Goal: Contribute content: Contribute content

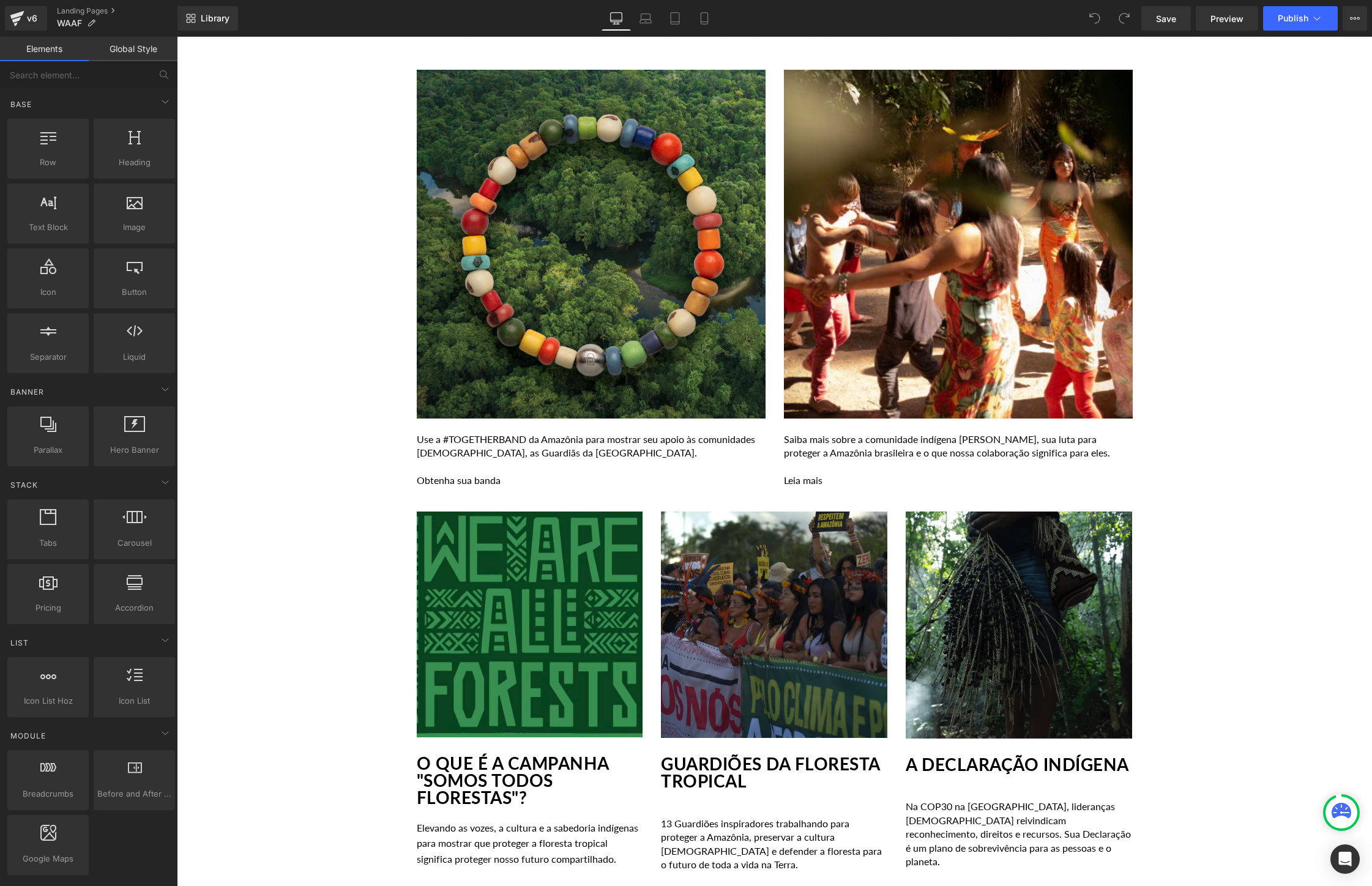
scroll to position [1369, 0]
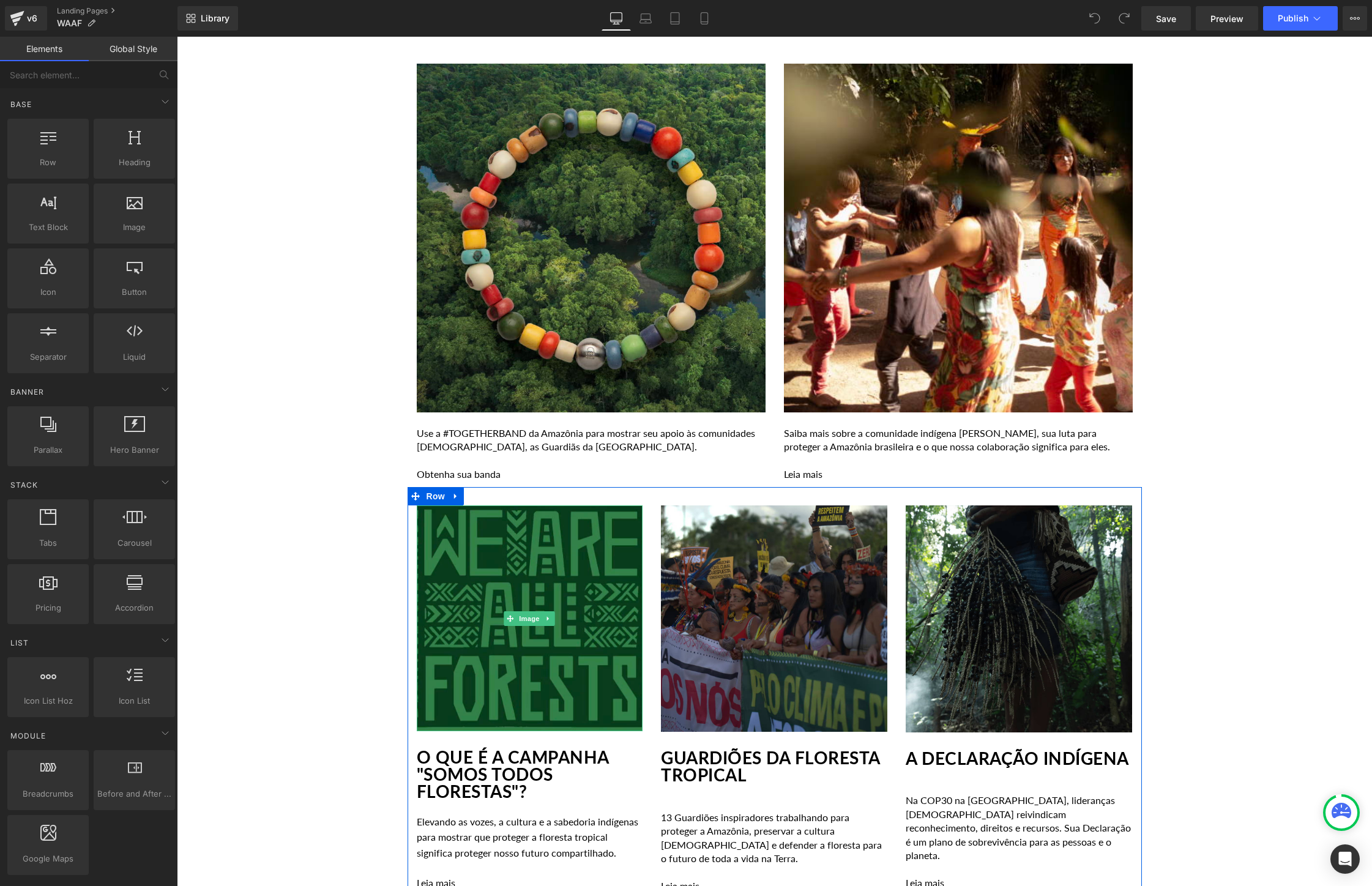
click at [576, 609] on img at bounding box center [530, 619] width 227 height 226
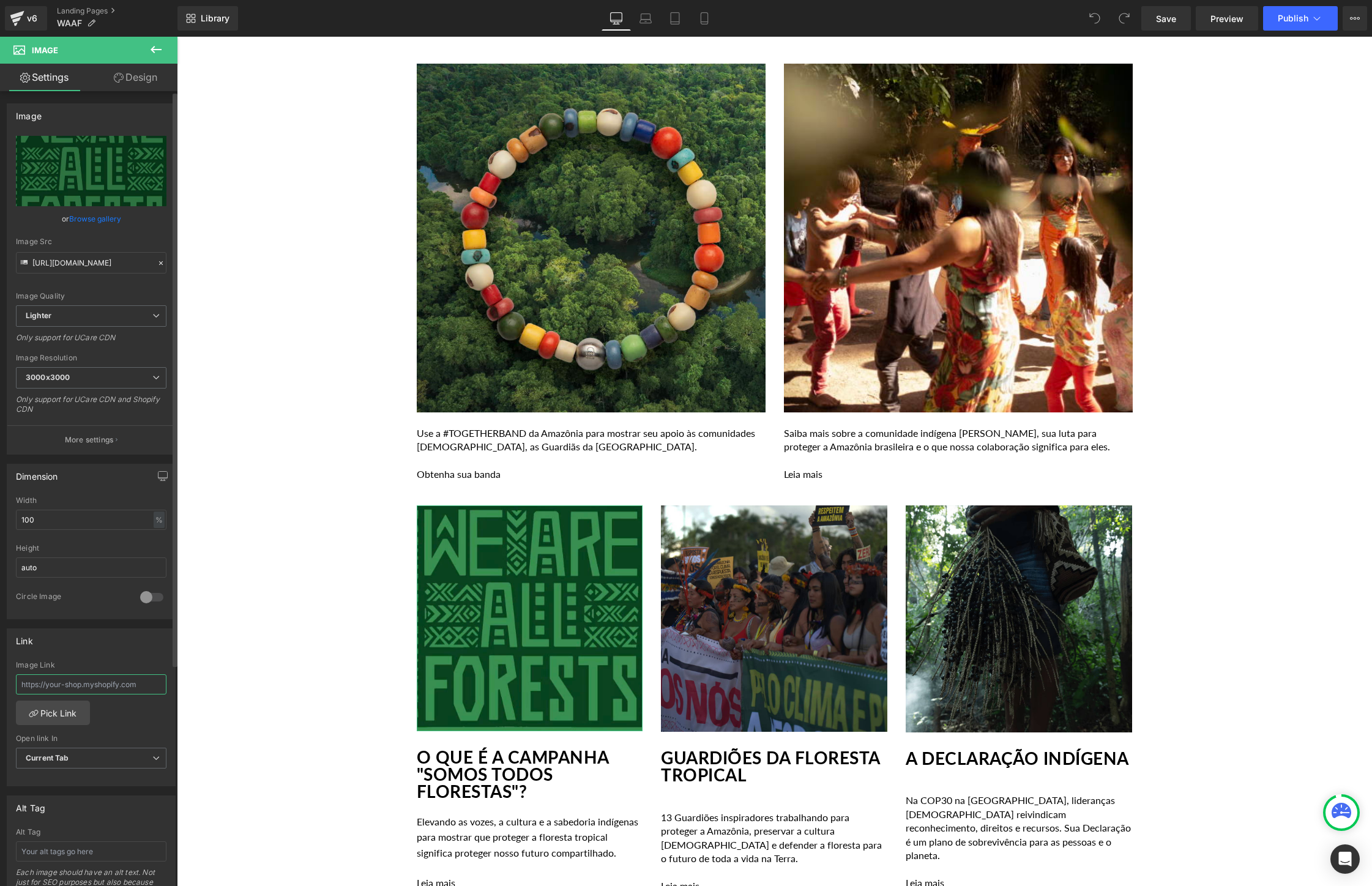
click at [109, 683] on input "text" at bounding box center [91, 685] width 151 height 20
paste input "https://togetherband.com.br/blogs/news/vozes-indigenas-da-amazonia"
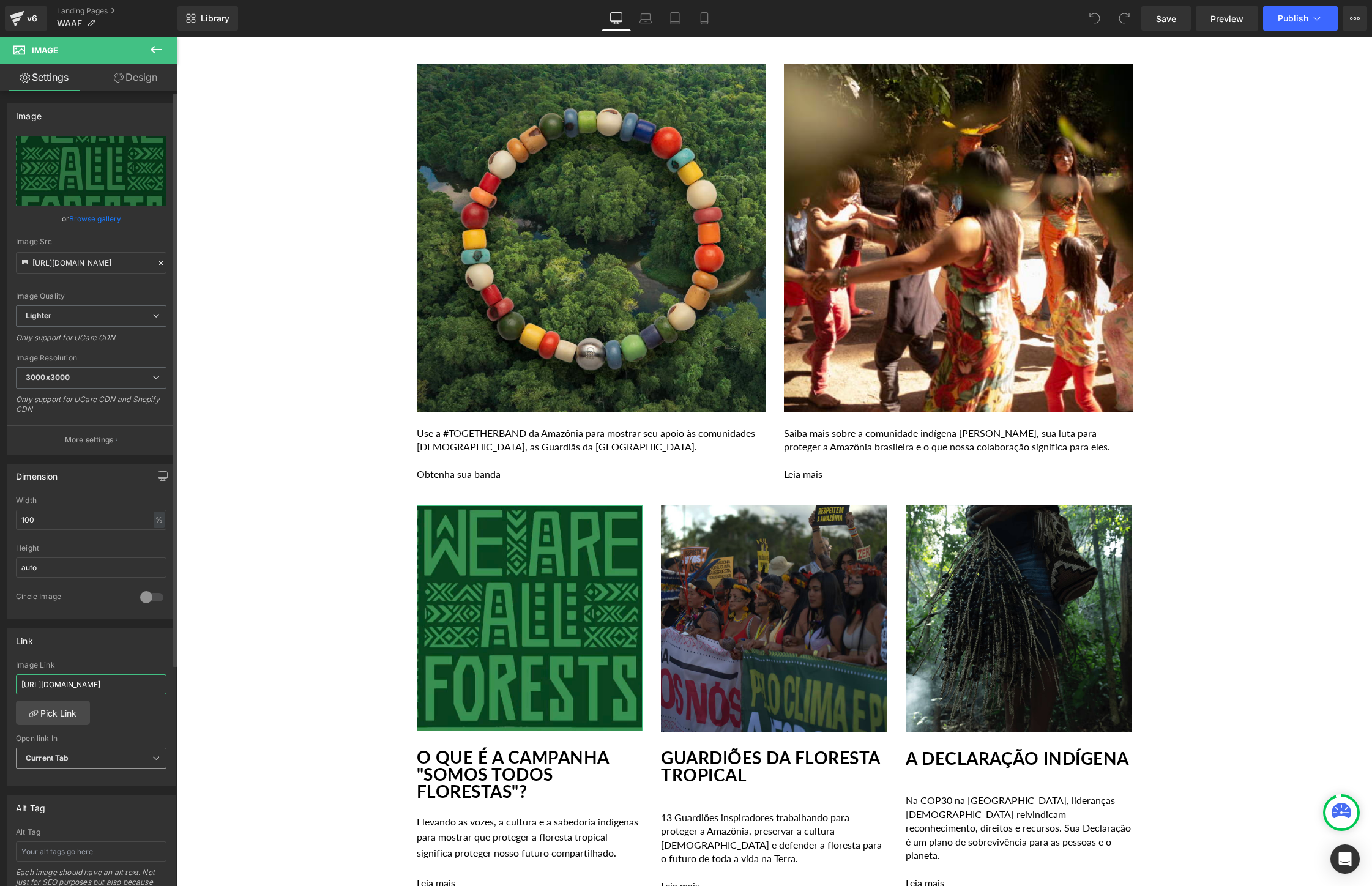
type input "https://togetherband.com.br/blogs/news/vozes-indigenas-da-amazonia"
click at [93, 761] on span "Current Tab" at bounding box center [91, 758] width 151 height 21
drag, startPoint x: 83, startPoint y: 787, endPoint x: 84, endPoint y: 798, distance: 11.0
click at [84, 798] on ul "Current Tab New Tab" at bounding box center [88, 789] width 146 height 38
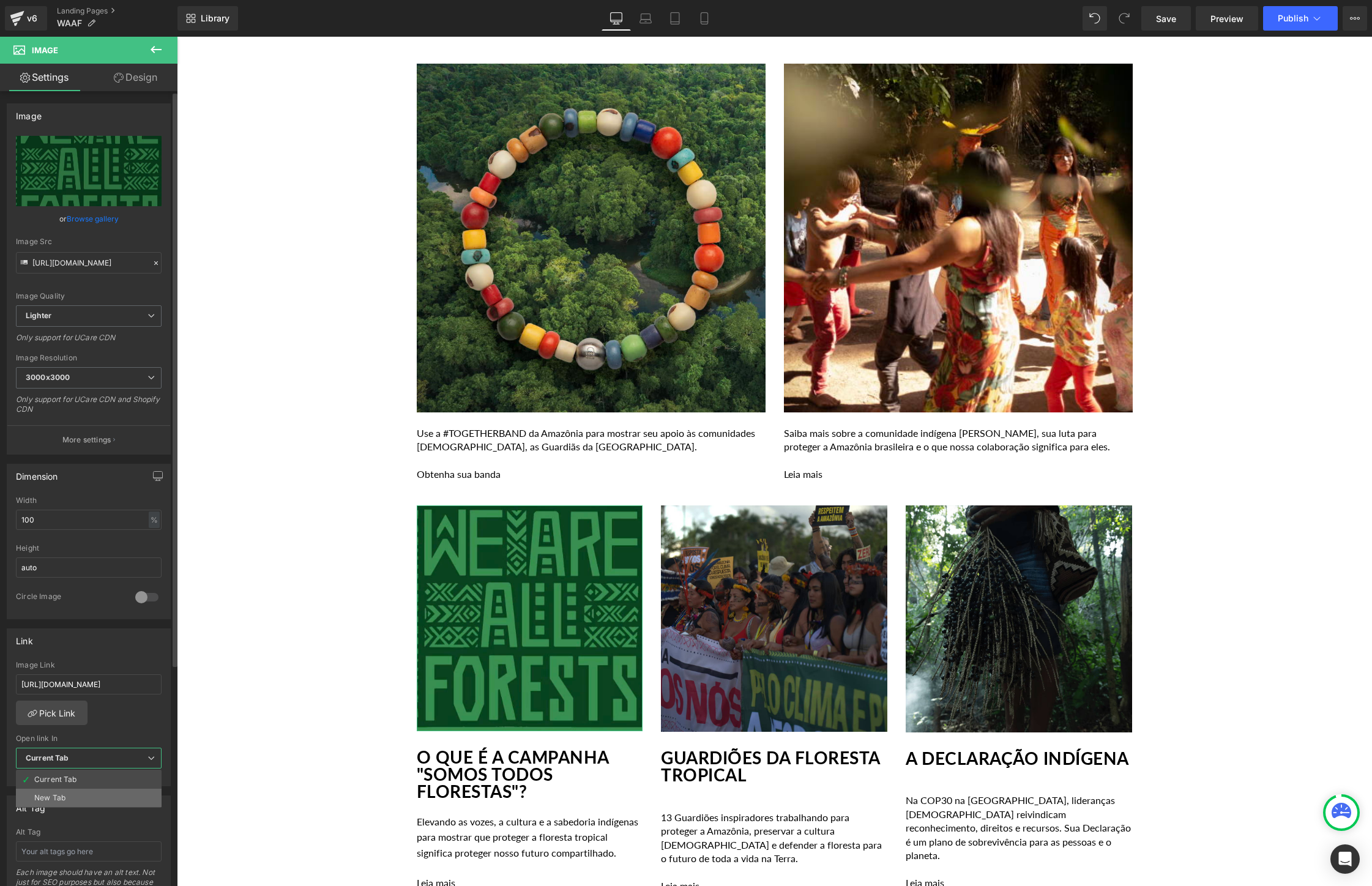
click at [84, 798] on li "New Tab" at bounding box center [88, 798] width 146 height 18
click at [242, 727] on div "Image Row Youtube Row A AMAZÔNIA ESTÁ EM UMA ENCRUZILHADA Heading Row A florest…" at bounding box center [775, 240] width 1195 height 2931
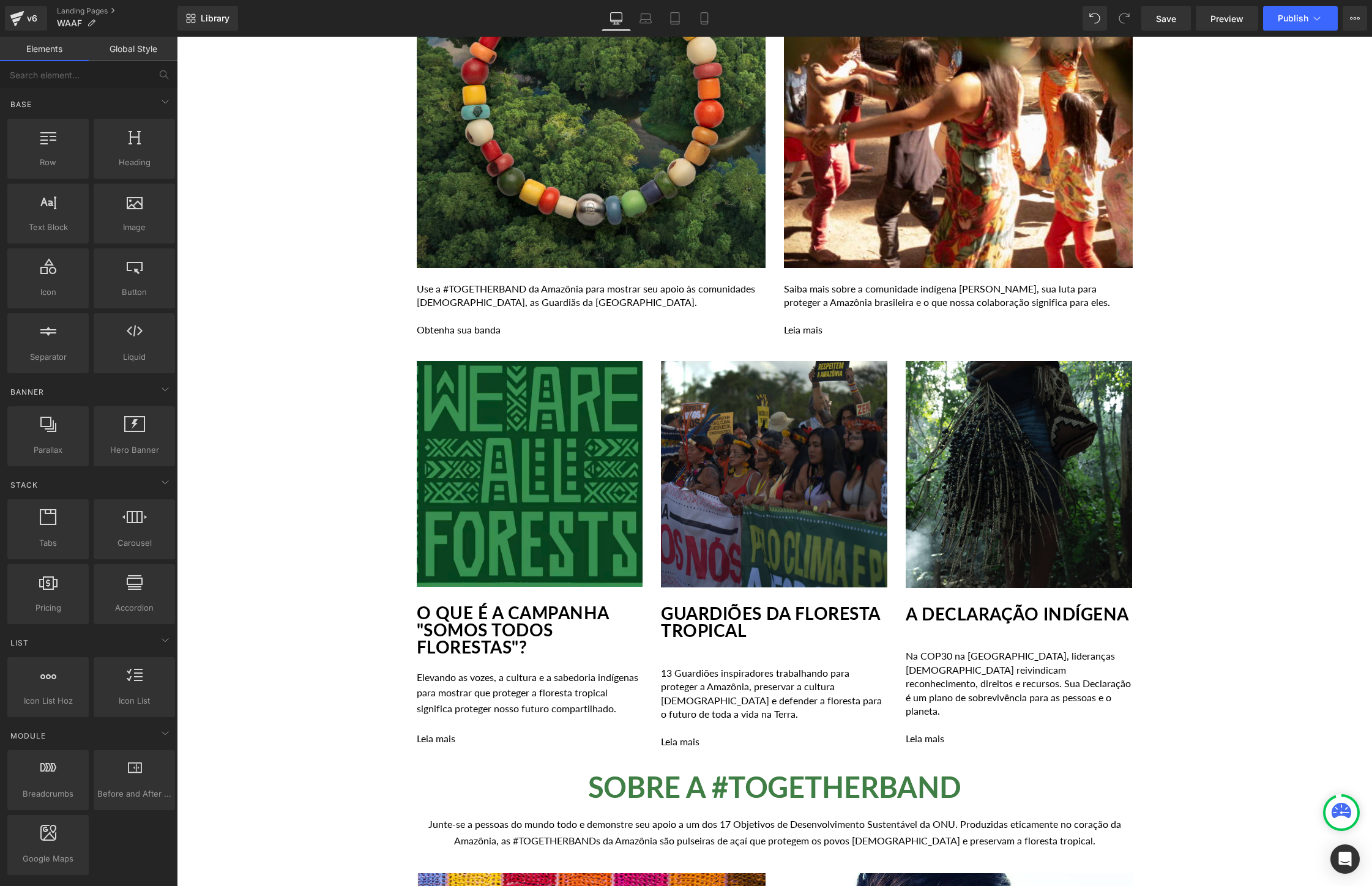
scroll to position [1545, 0]
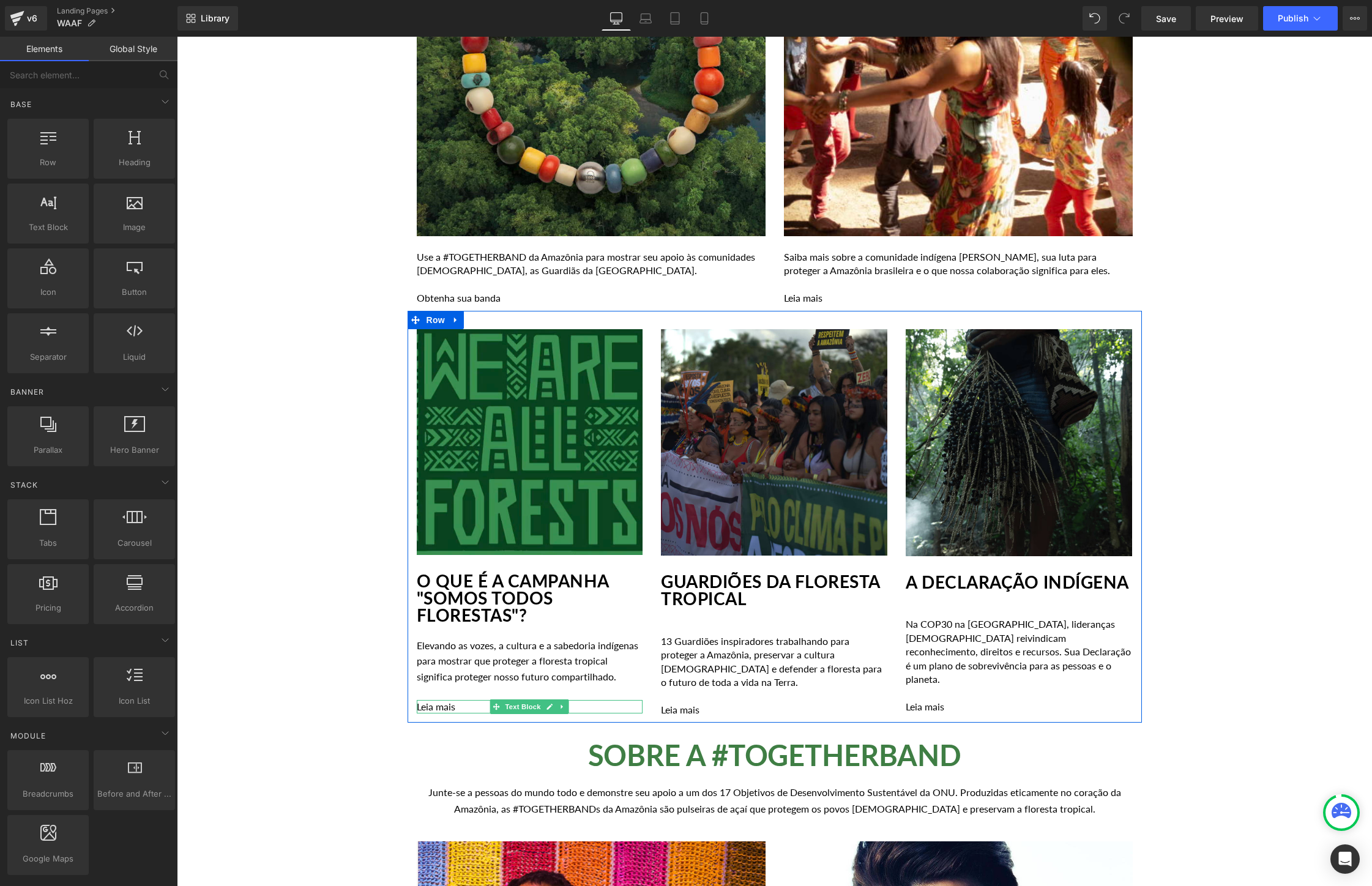
click at [461, 713] on p "Leia mais" at bounding box center [530, 707] width 227 height 14
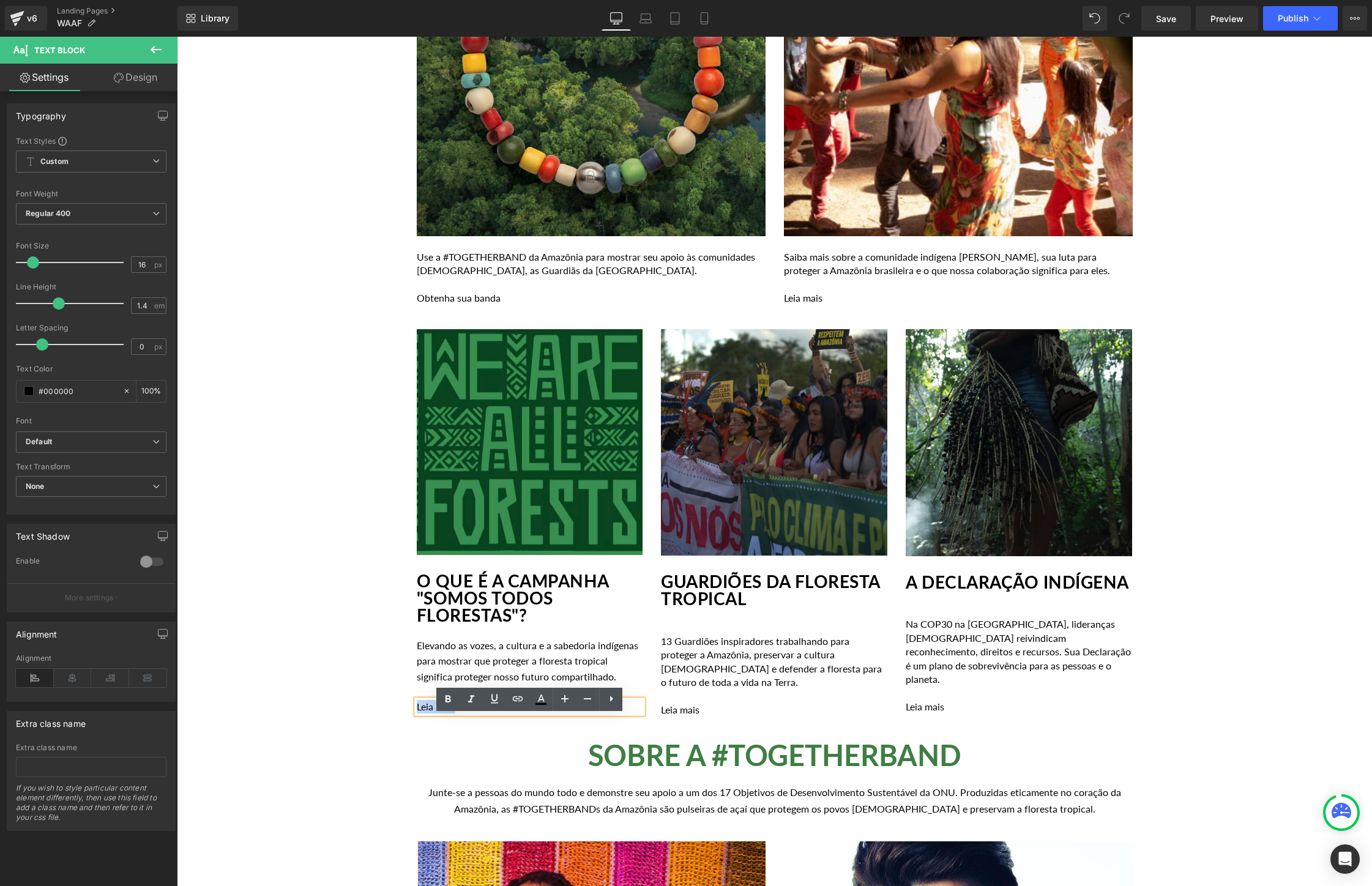
drag, startPoint x: 469, startPoint y: 721, endPoint x: 416, endPoint y: 720, distance: 53.0
click at [417, 713] on p "Leia mais" at bounding box center [530, 707] width 227 height 14
click at [515, 701] on icon at bounding box center [518, 699] width 15 height 15
click at [490, 752] on input "text" at bounding box center [506, 748] width 188 height 30
paste input "https://togetherband.com.br/blogs/news/vozes-indigenas-da-amazonia"
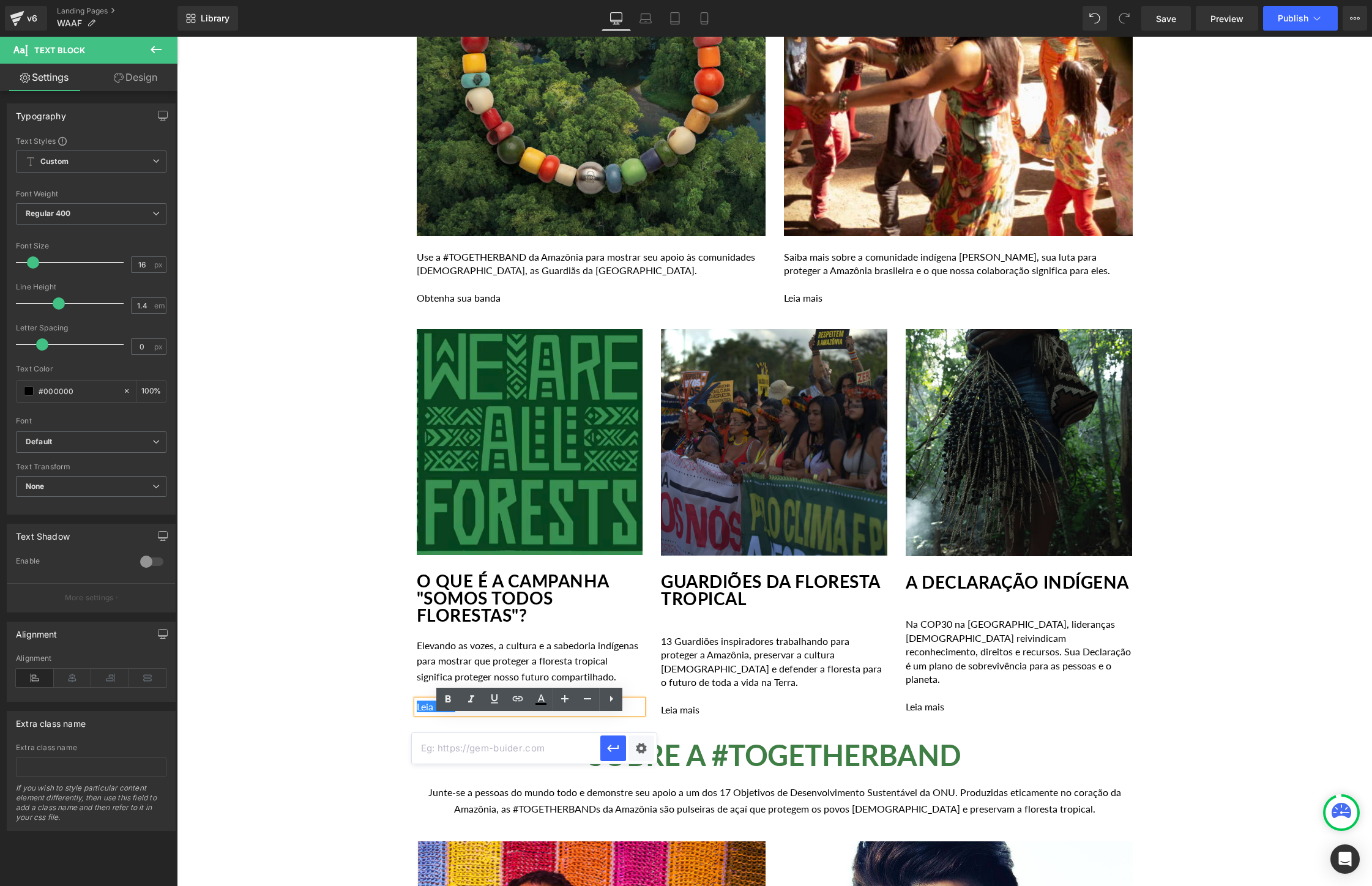
type input "https://togetherband.com.br/blogs/news/vozes-indigenas-da-amazonia"
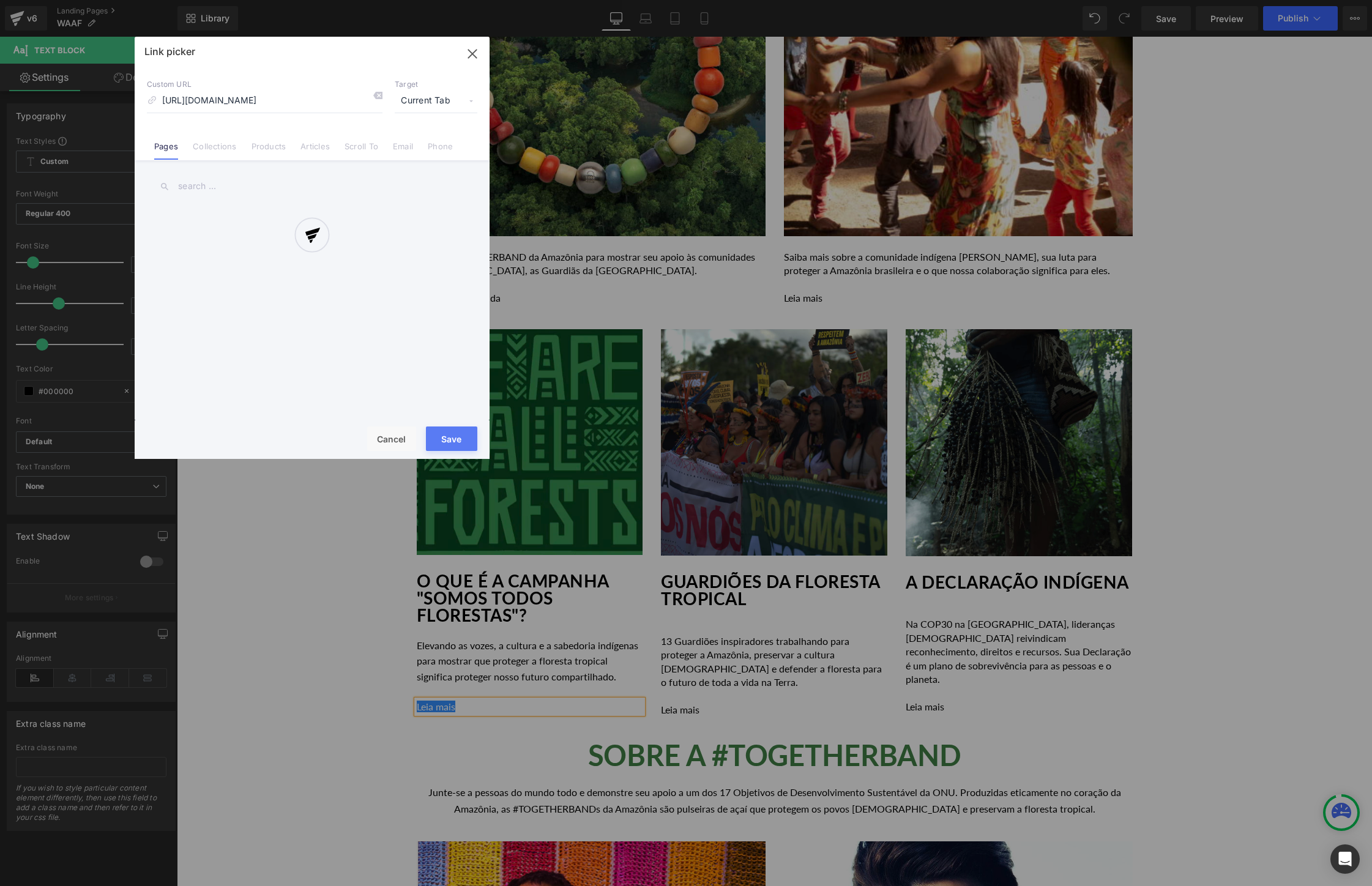
click at [640, 0] on div "Text Color Highlight Color #333333 Edit or remove link: Edit - Unlink - Cancel …" at bounding box center [686, 0] width 1372 height 0
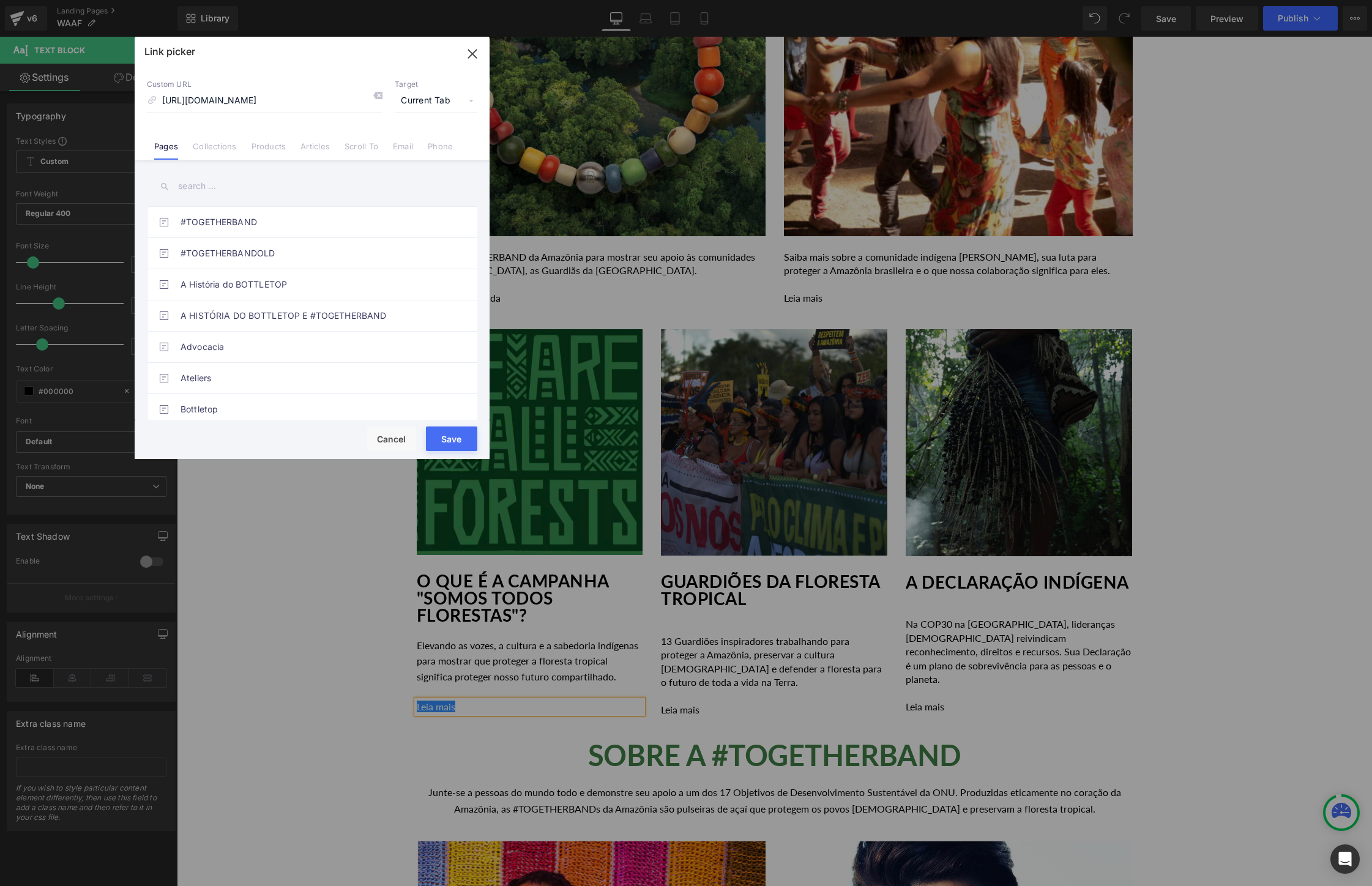
click at [435, 98] on span "Current Tab" at bounding box center [436, 100] width 83 height 23
click at [419, 137] on li "New Tab" at bounding box center [435, 144] width 95 height 21
click at [449, 436] on button "Save" at bounding box center [452, 439] width 51 height 25
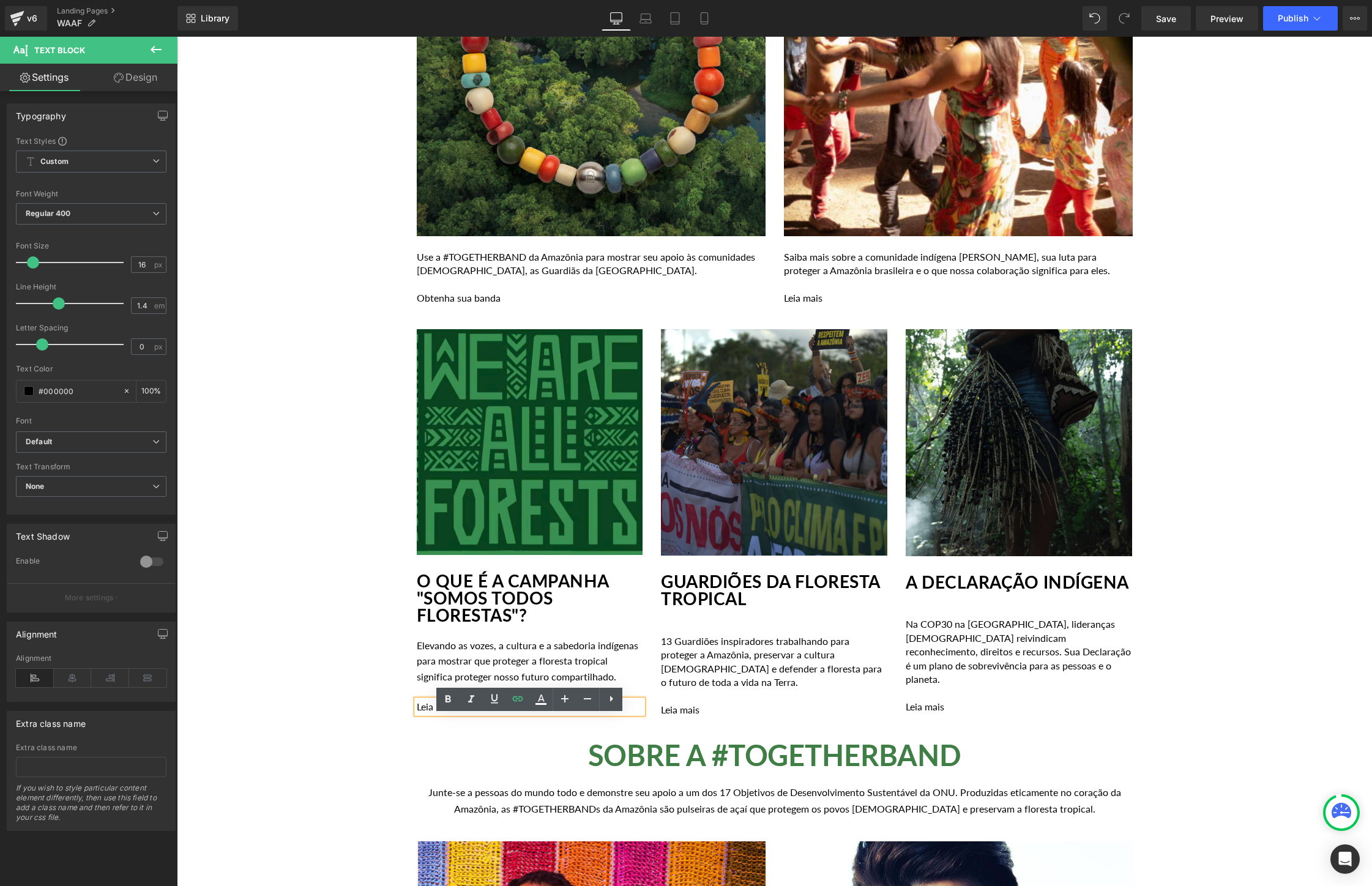
click at [323, 532] on div "Image Row Youtube Row A AMAZÔNIA ESTÁ EM UMA ENCRUZILHADA Heading Row A florest…" at bounding box center [775, 63] width 1195 height 2931
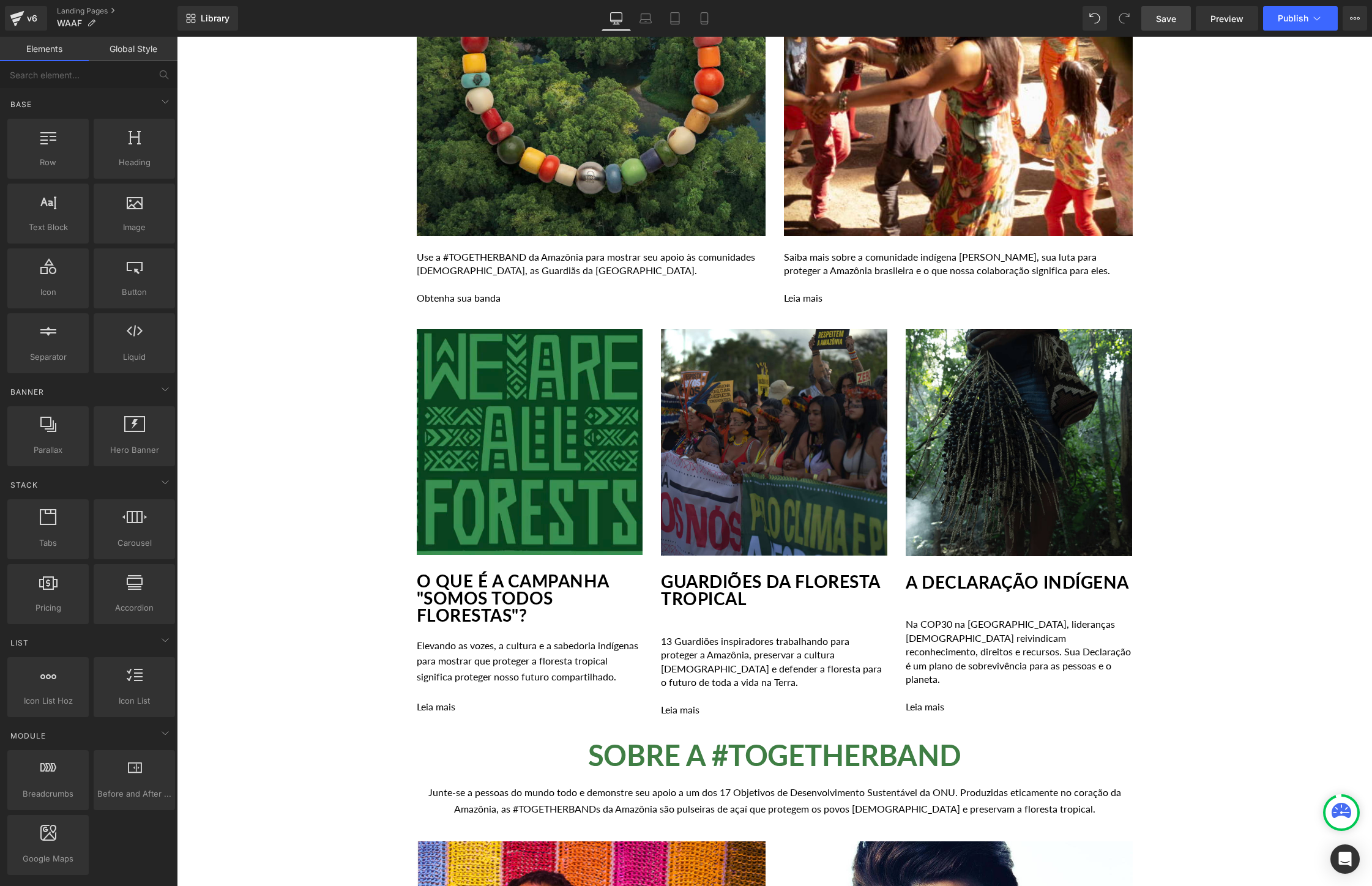
click at [1169, 16] on span "Save" at bounding box center [1166, 18] width 20 height 13
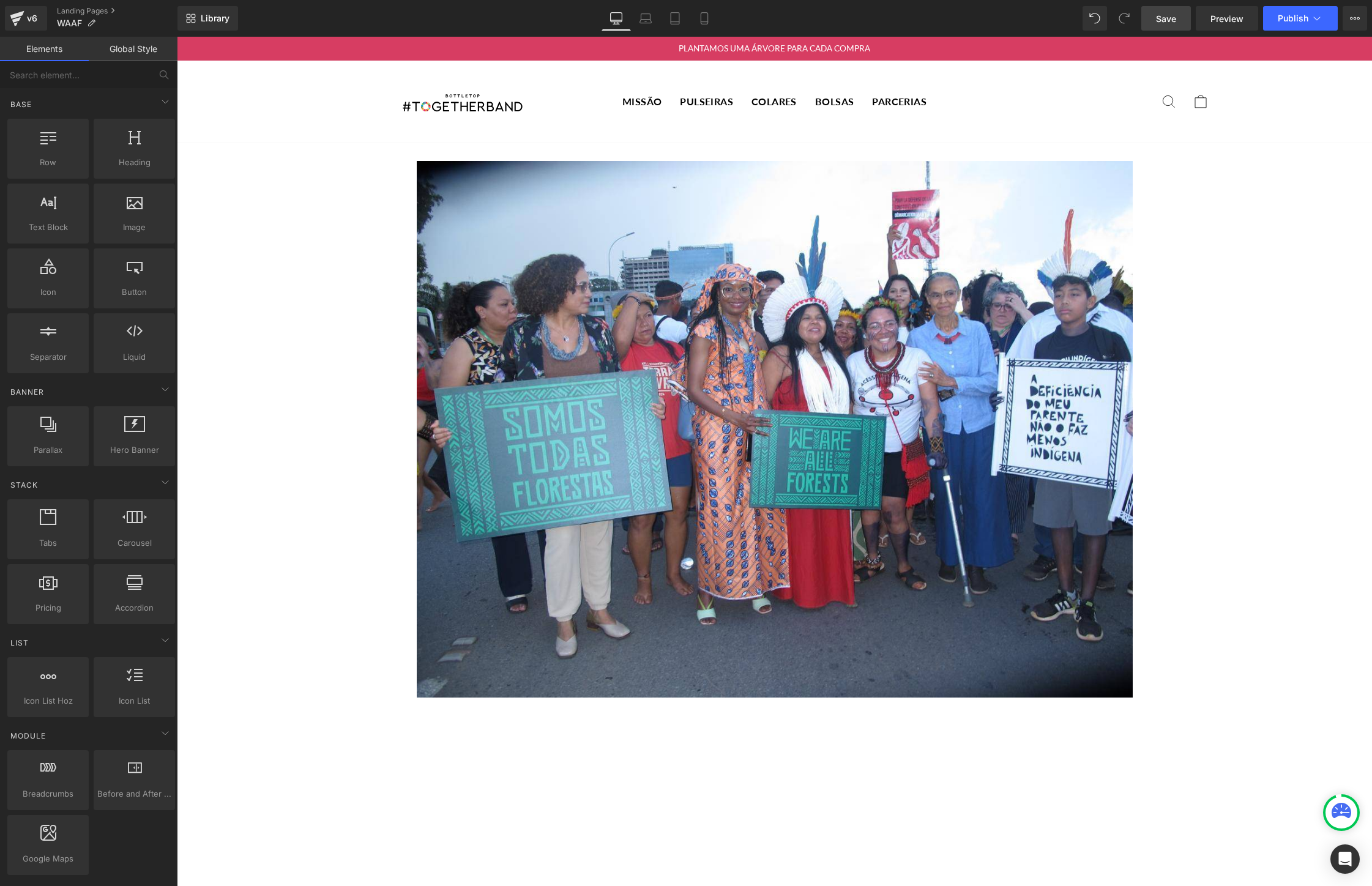
click at [1174, 24] on span "Save" at bounding box center [1166, 18] width 20 height 13
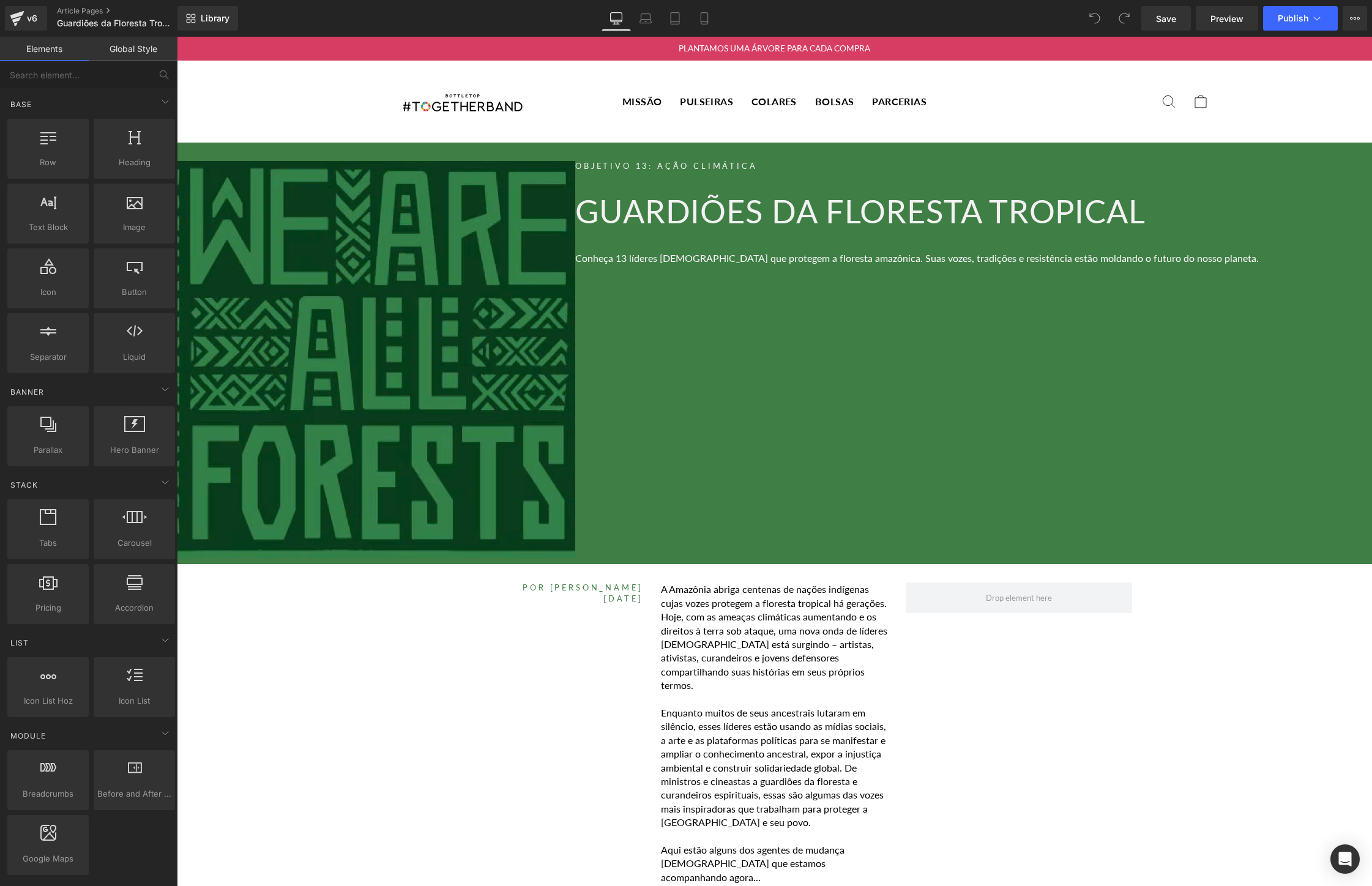
click at [430, 311] on img at bounding box center [376, 359] width 398 height 398
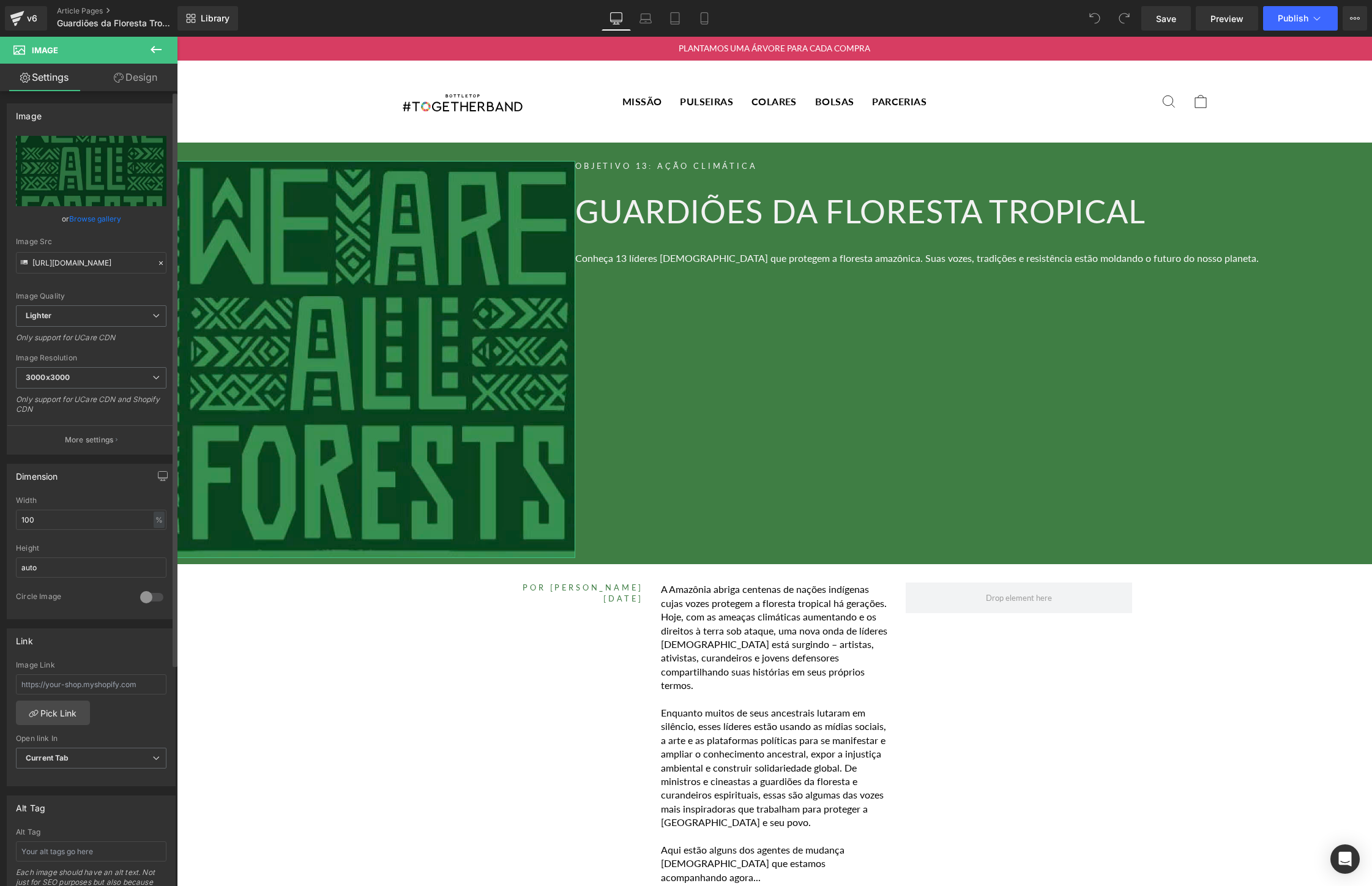
click at [100, 221] on link "Browse gallery" at bounding box center [95, 219] width 52 height 21
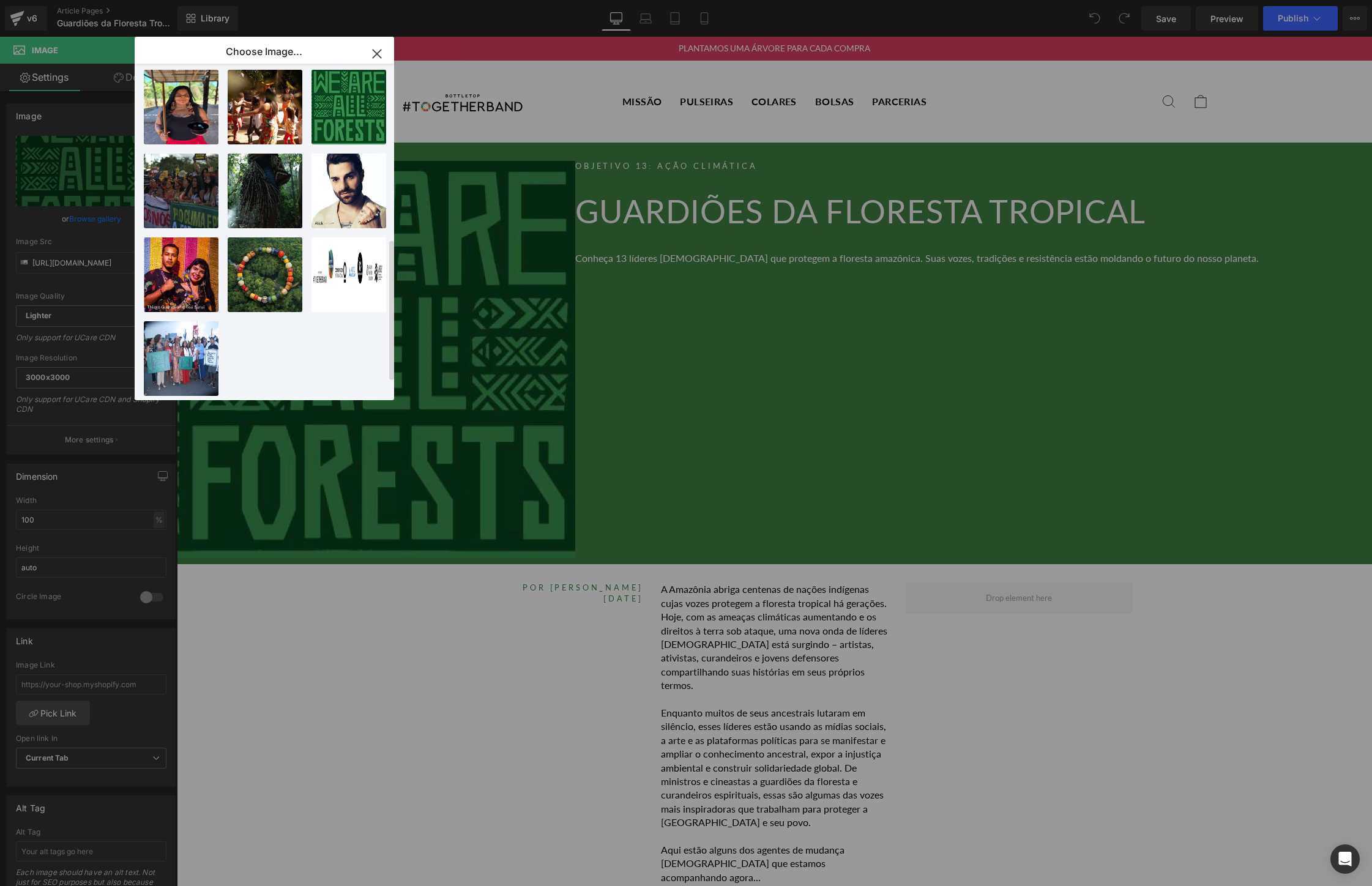
scroll to position [447, 0]
click at [183, 180] on div "Screen ...PM.png 46.67 KB" at bounding box center [181, 190] width 74 height 74
type input "https://ucarecdn.com/f64c54bc-b2b2-4b7d-a494-621c9ece82ef/-/format/auto/-/previ…"
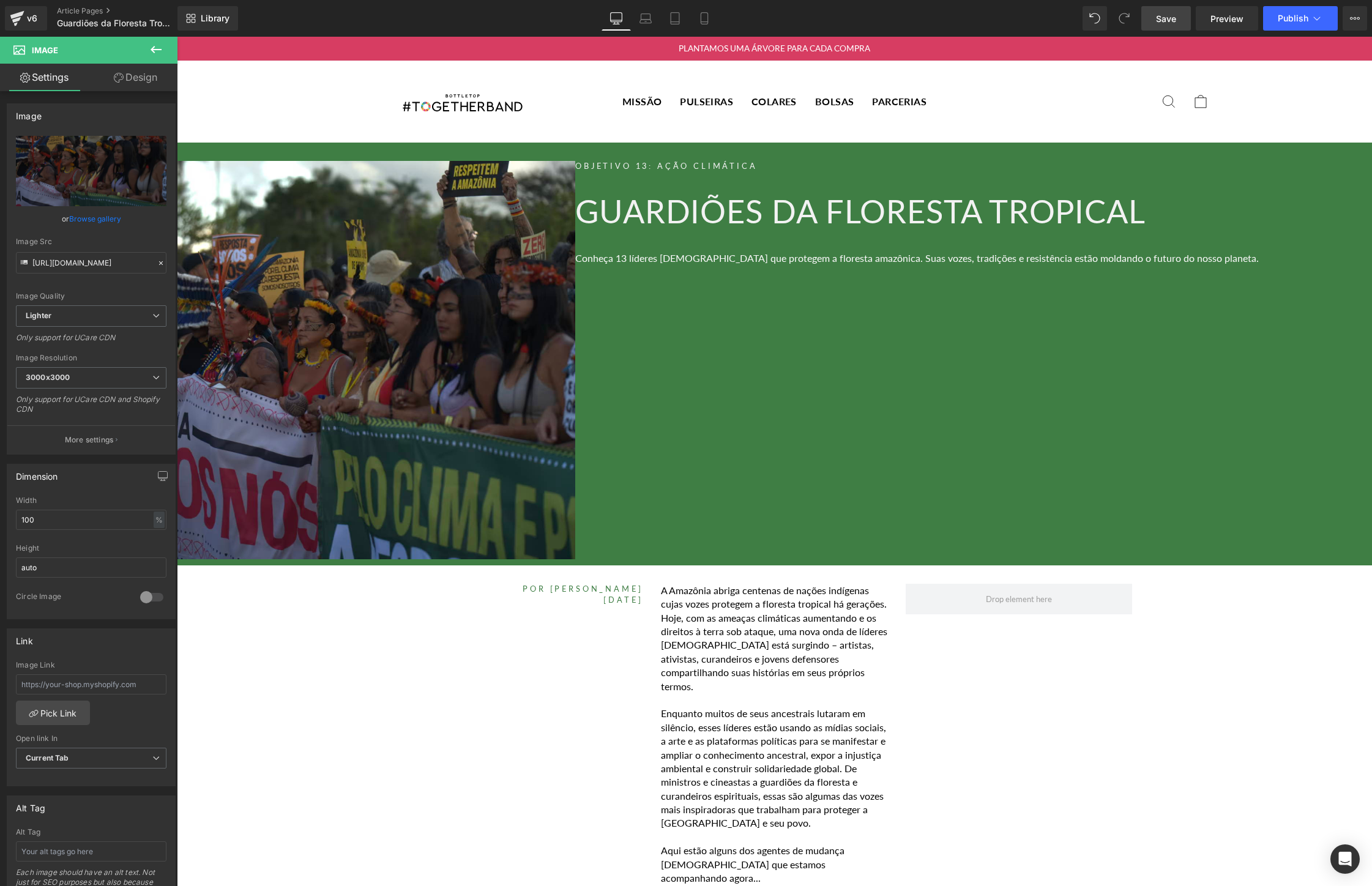
click at [1166, 25] on span "Save" at bounding box center [1166, 18] width 20 height 13
click at [1298, 17] on span "Publish" at bounding box center [1292, 18] width 30 height 10
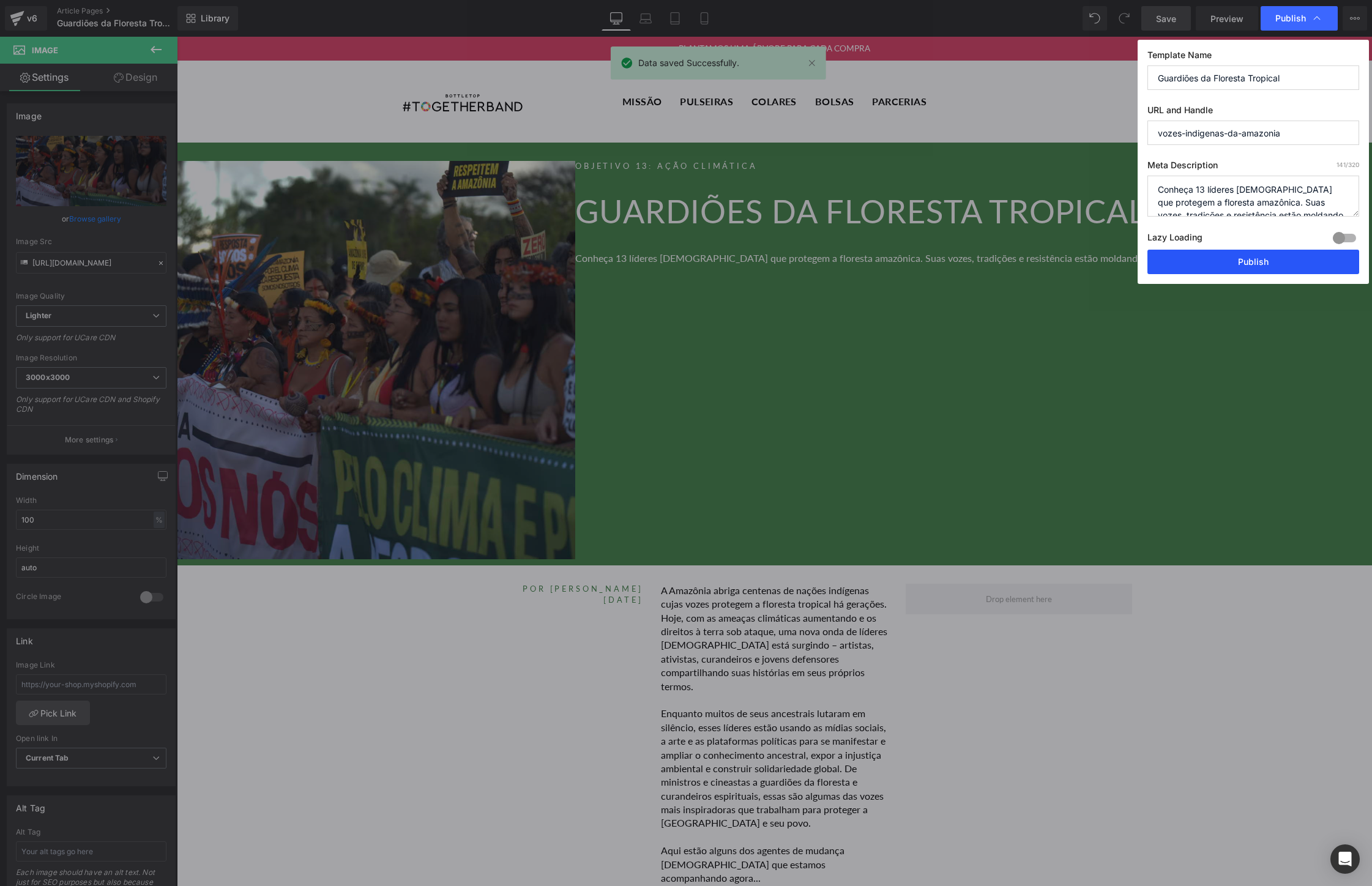
click at [1282, 262] on button "Publish" at bounding box center [1253, 262] width 212 height 25
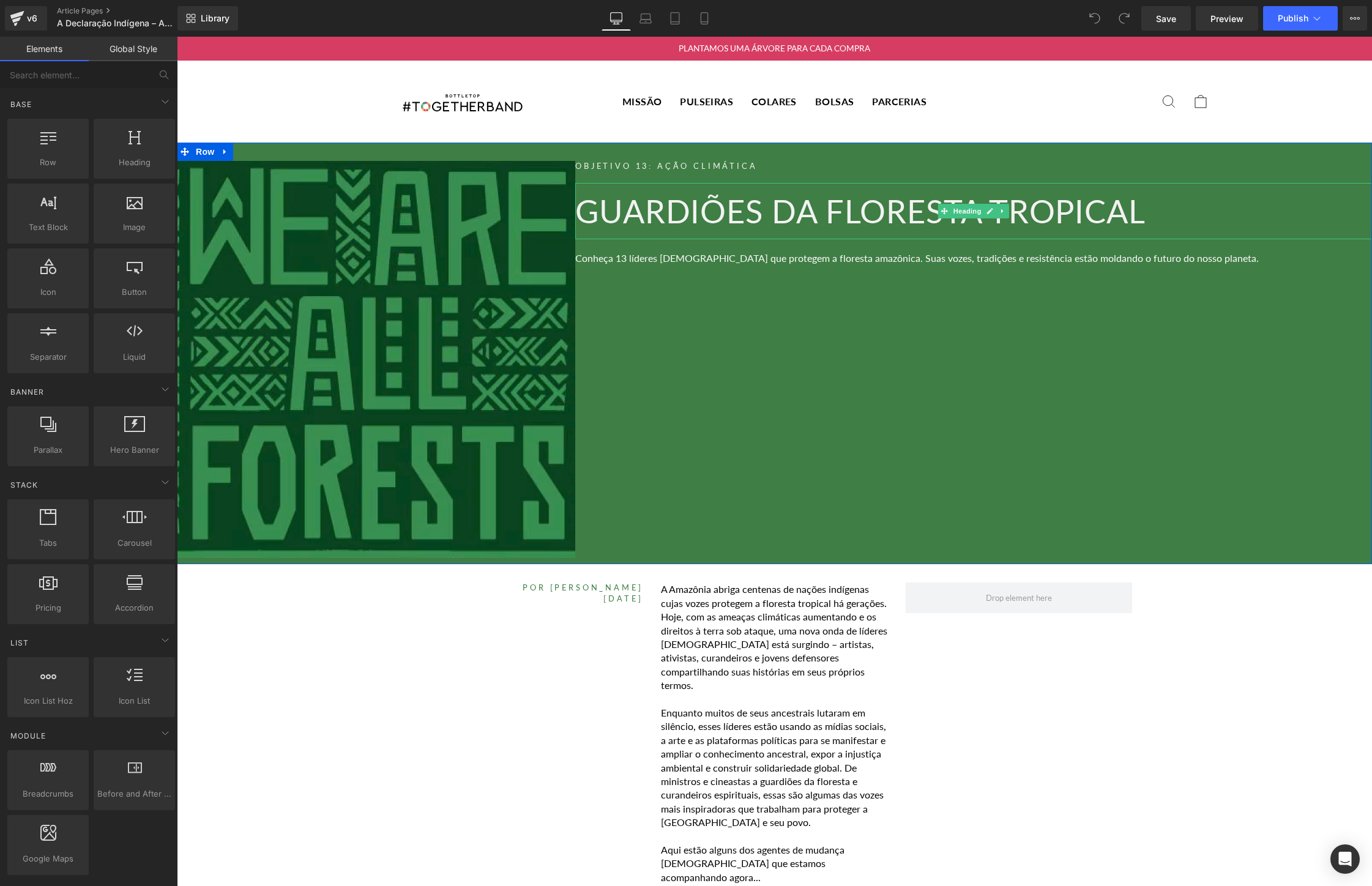
click at [1188, 214] on h1 "Guardiões da Floresta Tropical" at bounding box center [974, 211] width 797 height 32
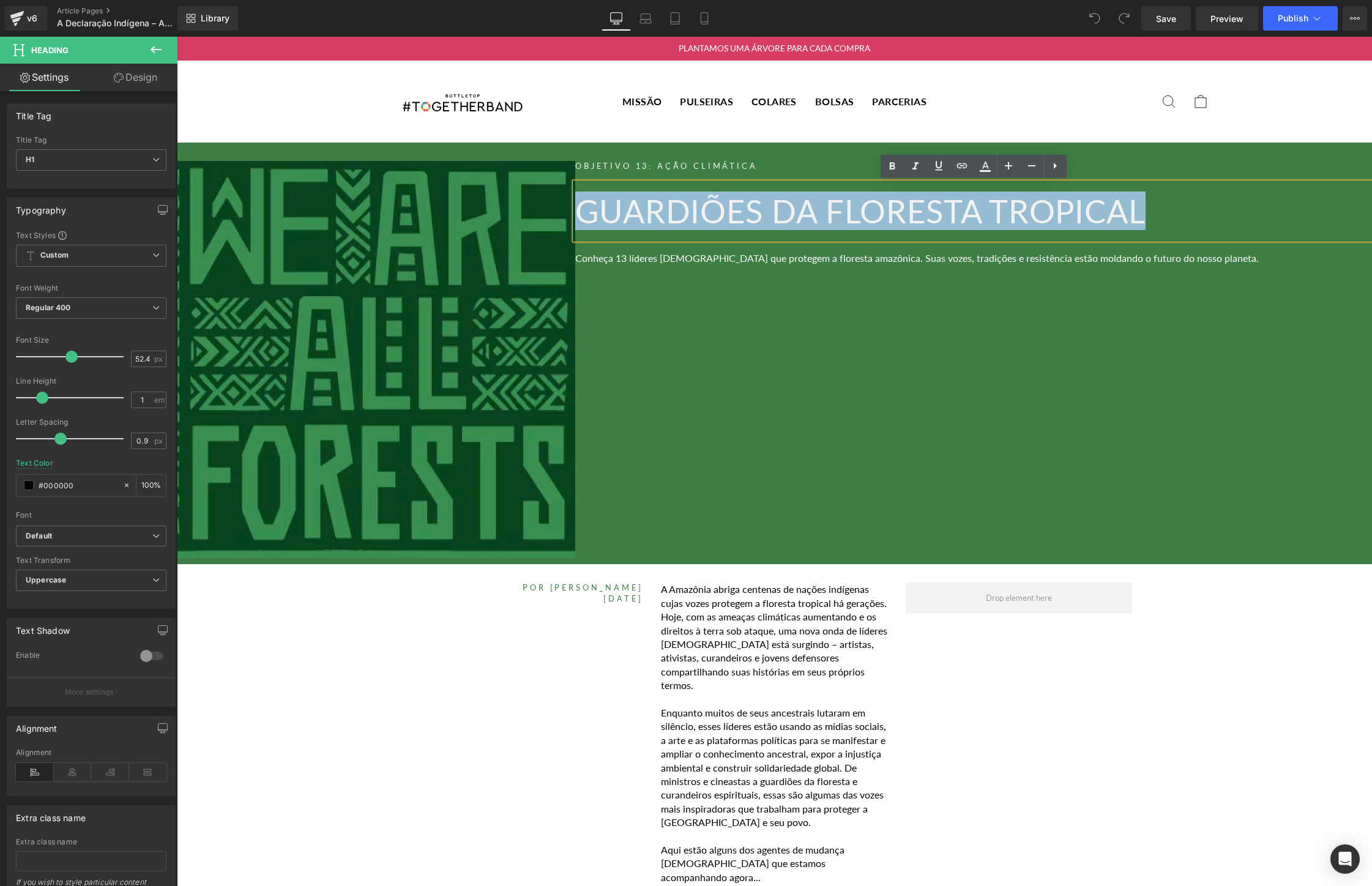
drag, startPoint x: 1188, startPoint y: 214, endPoint x: 586, endPoint y: 219, distance: 602.0
click at [586, 219] on h1 "Guardiões da Floresta Tropical" at bounding box center [974, 211] width 797 height 32
paste div
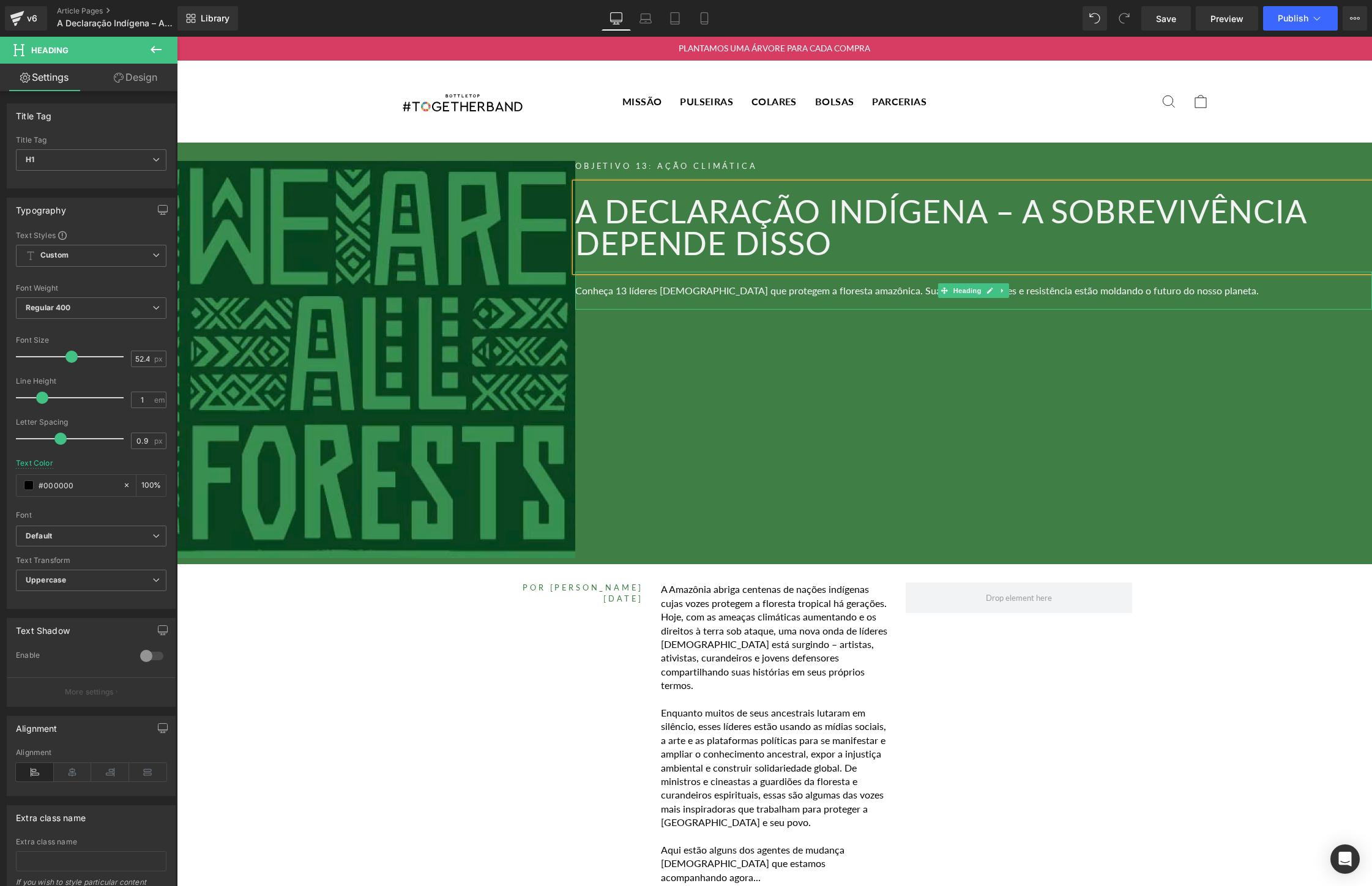
click at [1033, 290] on span "Conheça 13 líderes [DEMOGRAPHIC_DATA] que protegem a floresta amazônica. Suas v…" at bounding box center [917, 290] width 684 height 12
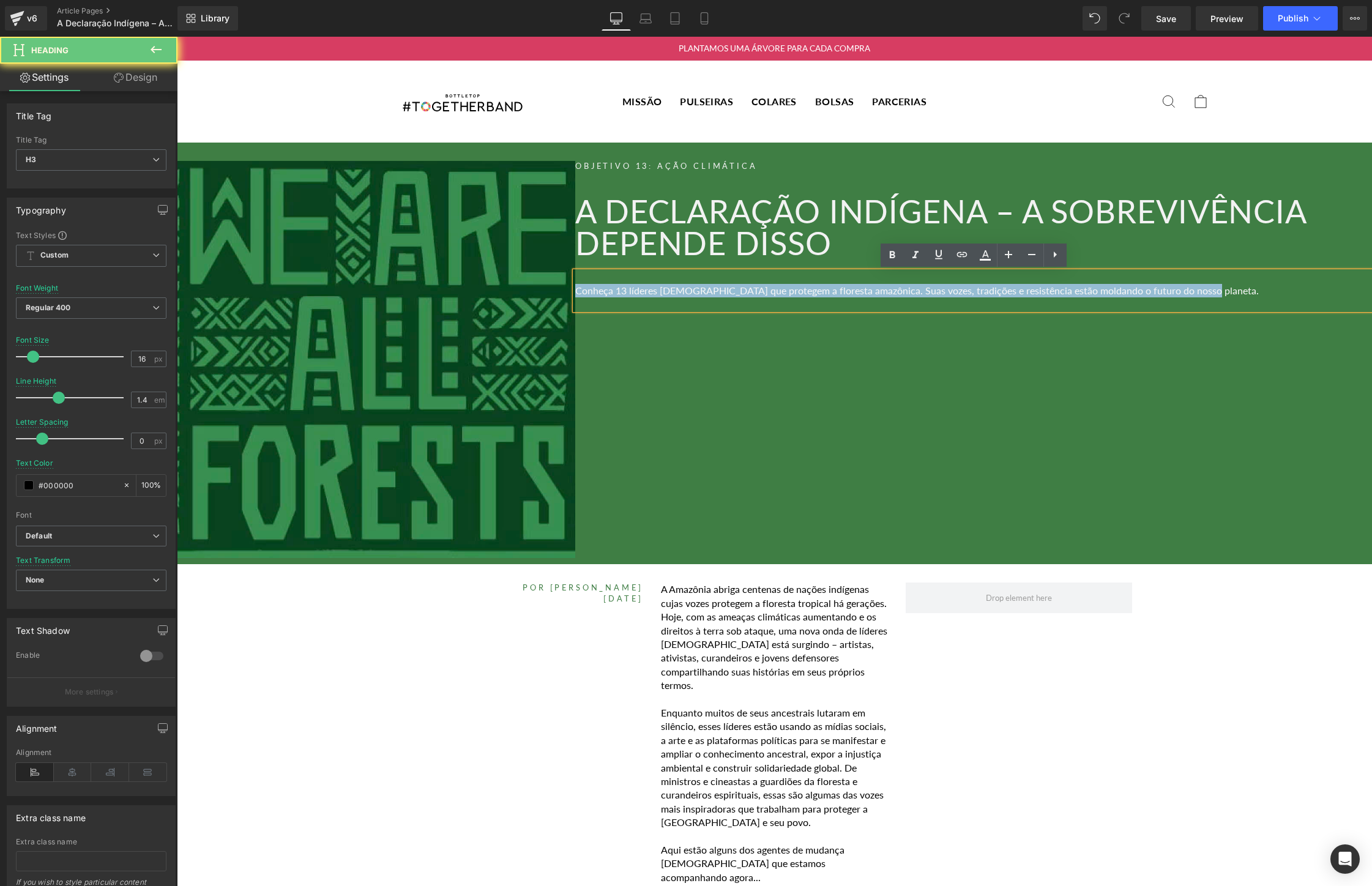
click at [1033, 290] on span "Conheça 13 líderes [DEMOGRAPHIC_DATA] que protegem a floresta amazônica. Suas v…" at bounding box center [917, 290] width 684 height 12
paste div
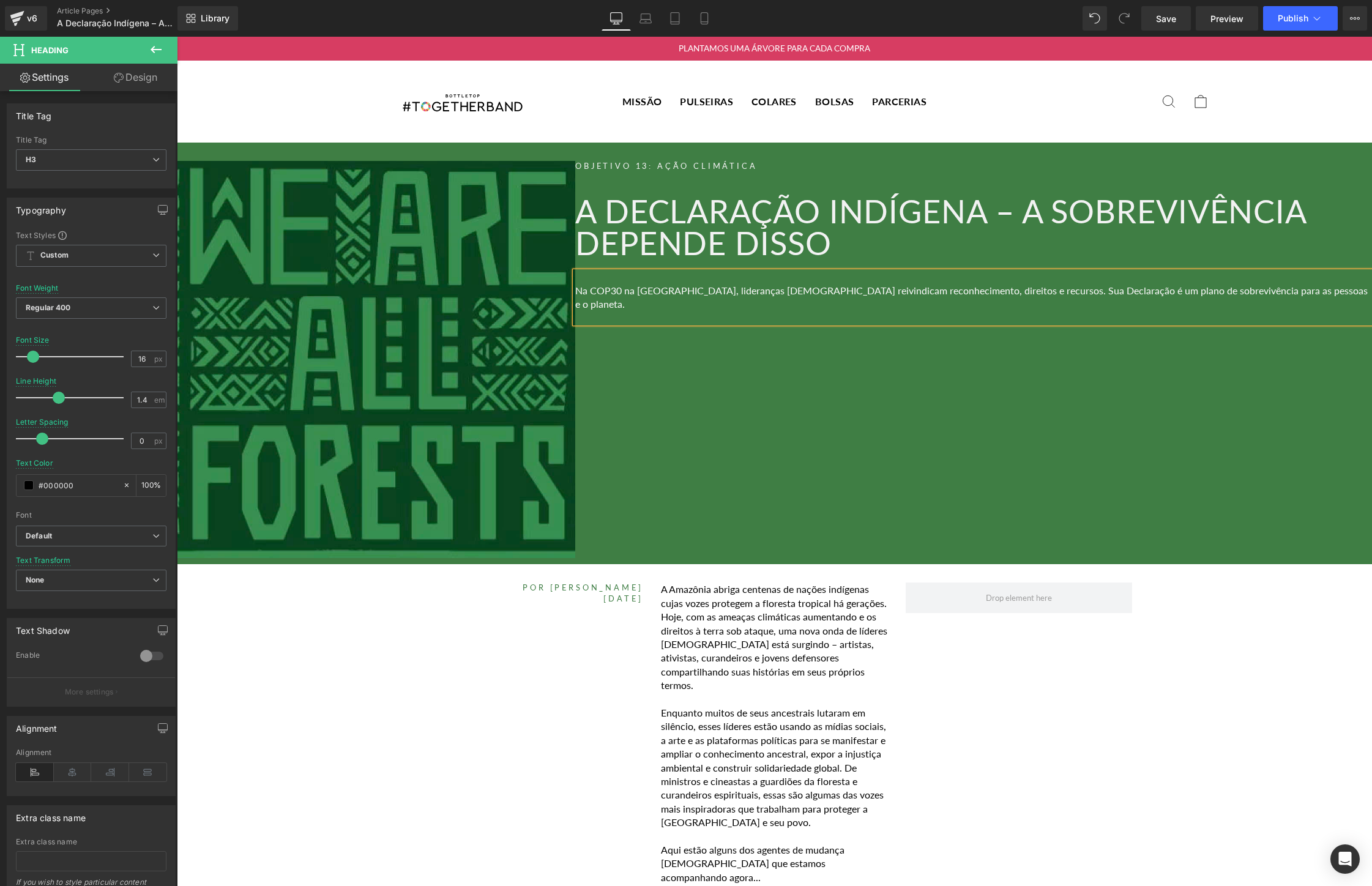
click at [700, 768] on p "Enquanto muitos de seus ancestrais lutaram em silêncio, esses líderes estão usa…" at bounding box center [774, 768] width 227 height 124
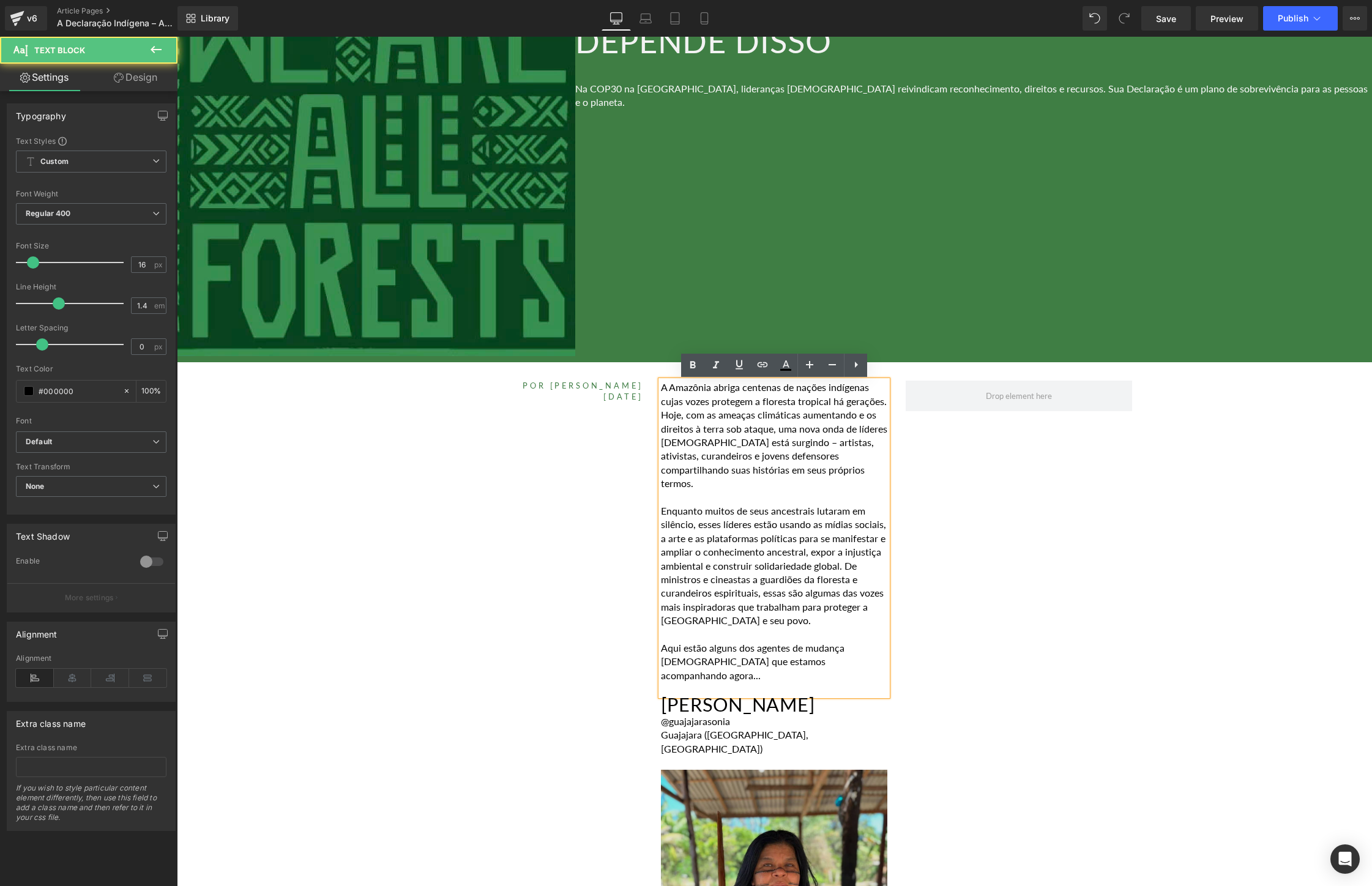
scroll to position [201, 0]
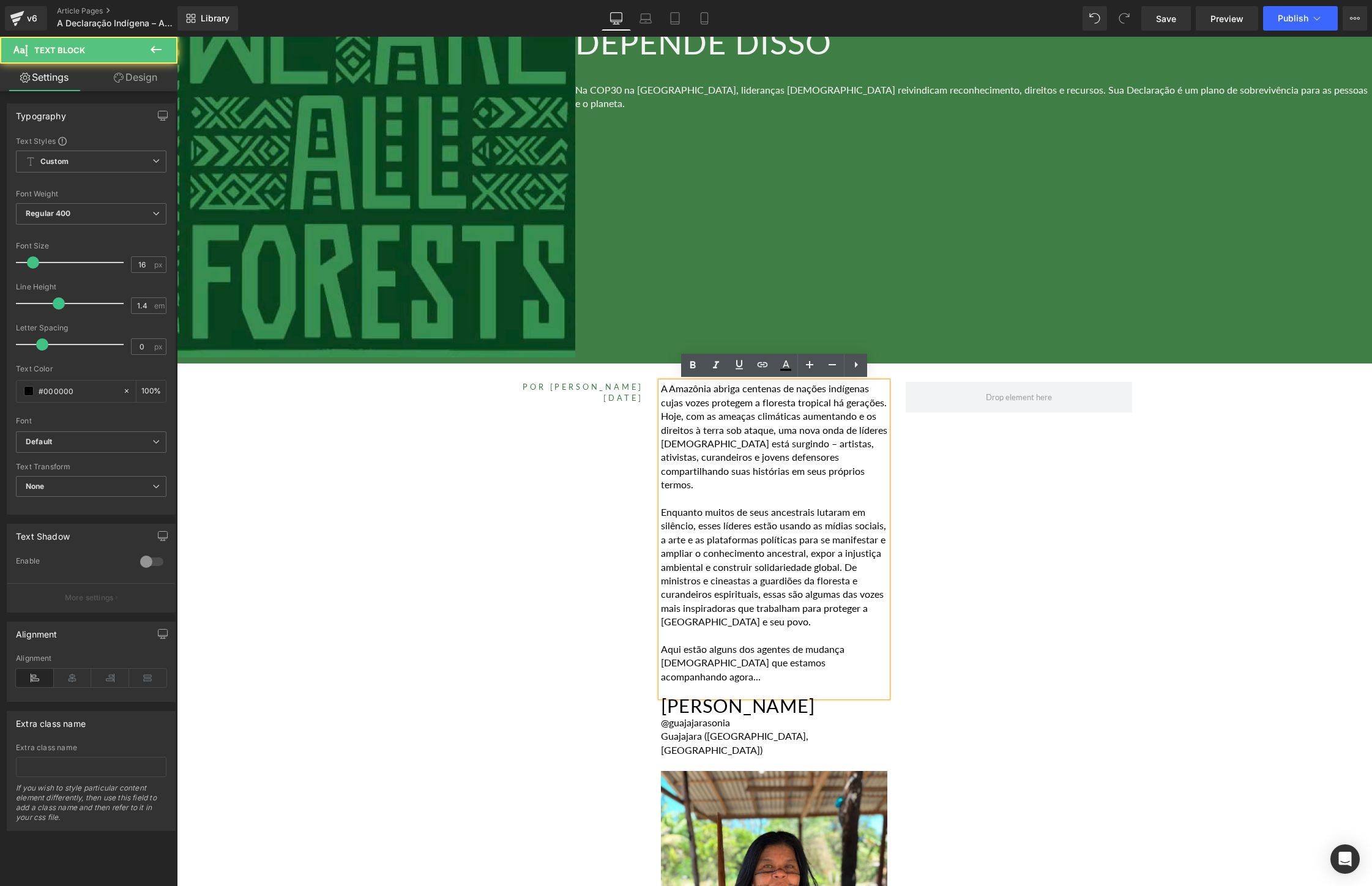
click at [753, 521] on p "Enquanto muitos de seus ancestrais lutaram em silêncio, esses líderes estão usa…" at bounding box center [774, 567] width 227 height 124
drag, startPoint x: 887, startPoint y: 663, endPoint x: 659, endPoint y: 393, distance: 353.4
click at [661, 393] on div "A Amazônia abriga centenas de nações indígenas cujas vozes protegem a floresta …" at bounding box center [774, 539] width 227 height 315
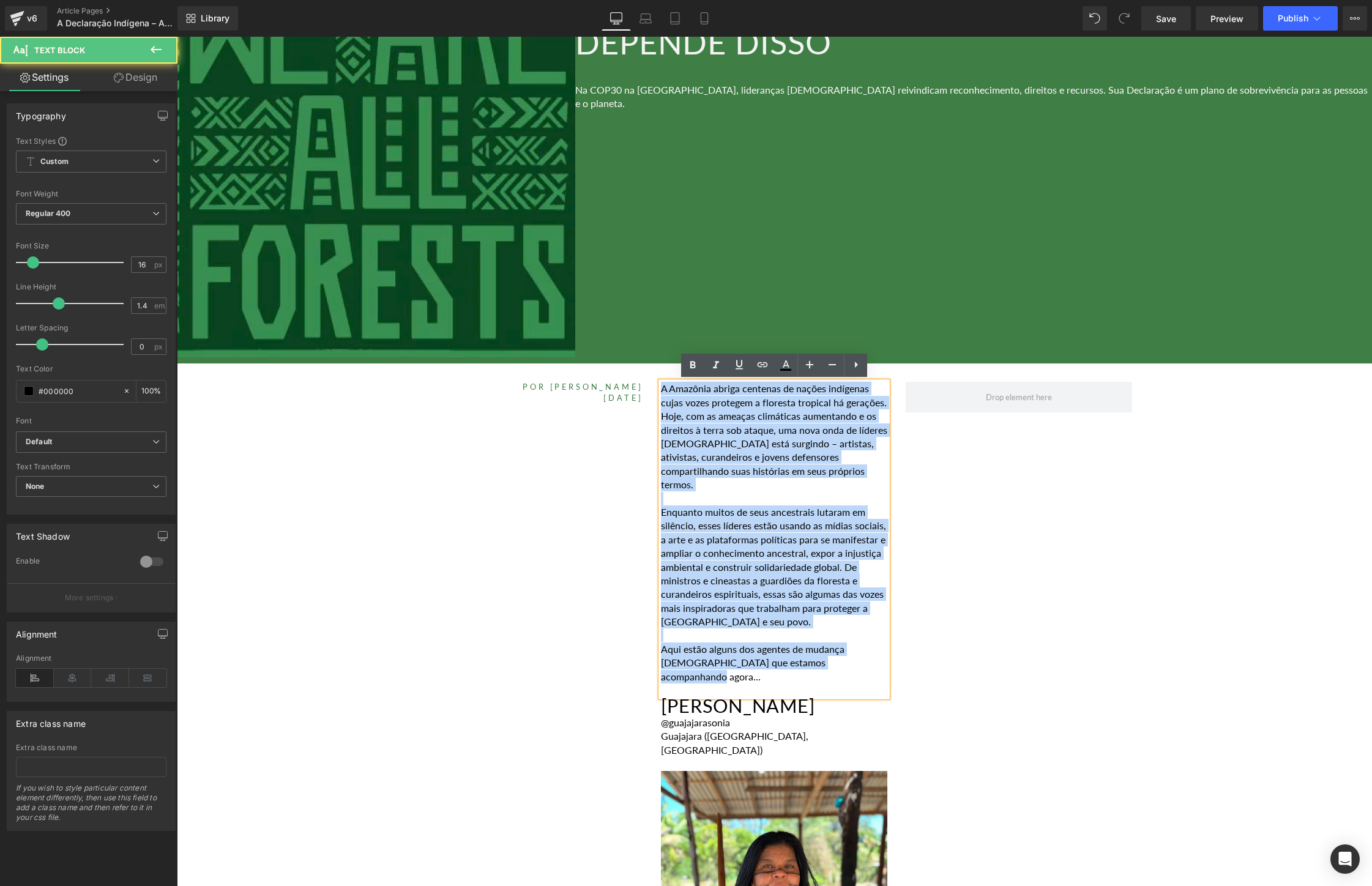
drag, startPoint x: 883, startPoint y: 662, endPoint x: 637, endPoint y: 377, distance: 376.5
paste div
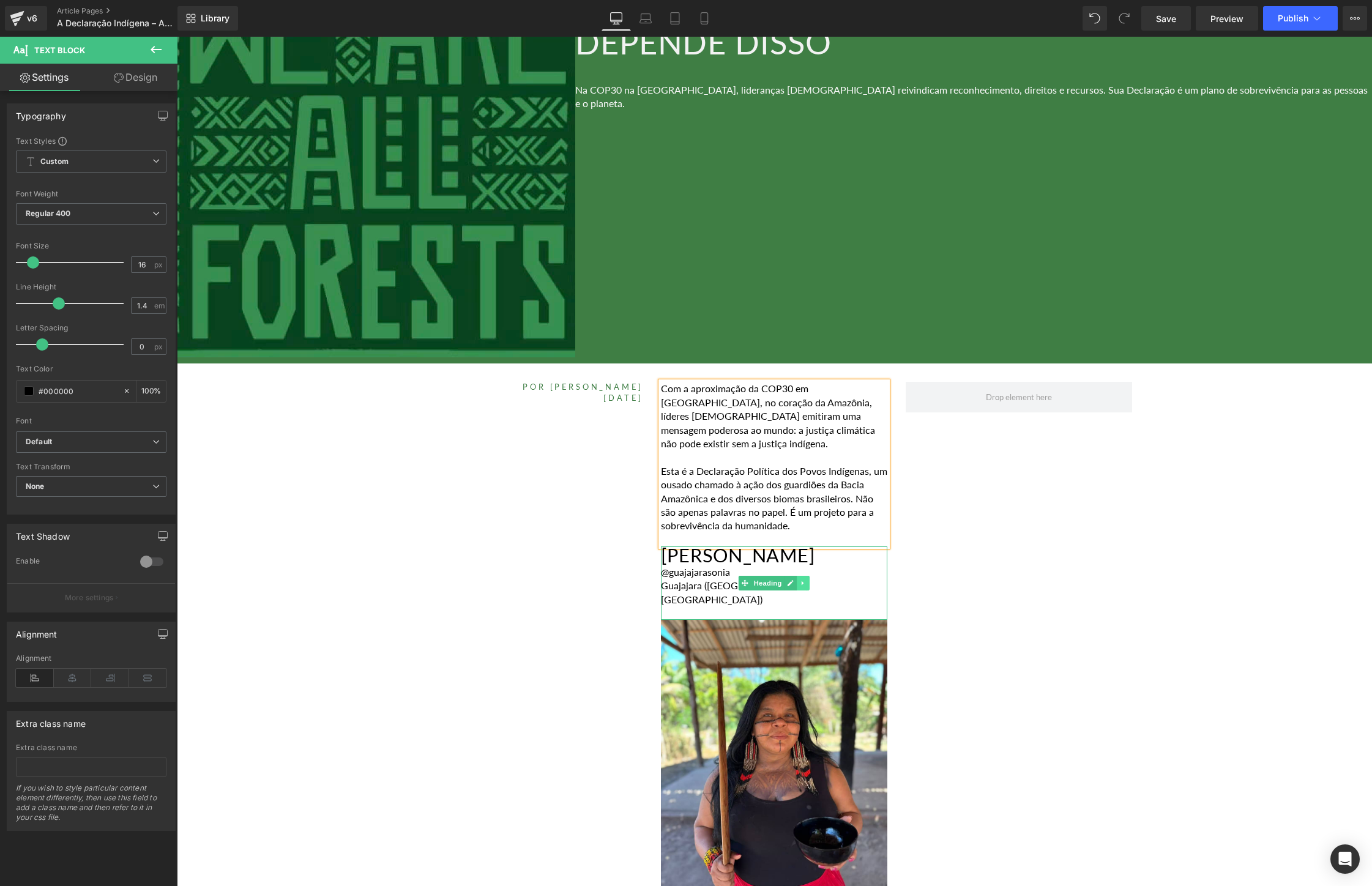
click at [803, 581] on icon at bounding box center [803, 583] width 2 height 5
click at [812, 580] on icon at bounding box center [809, 583] width 6 height 6
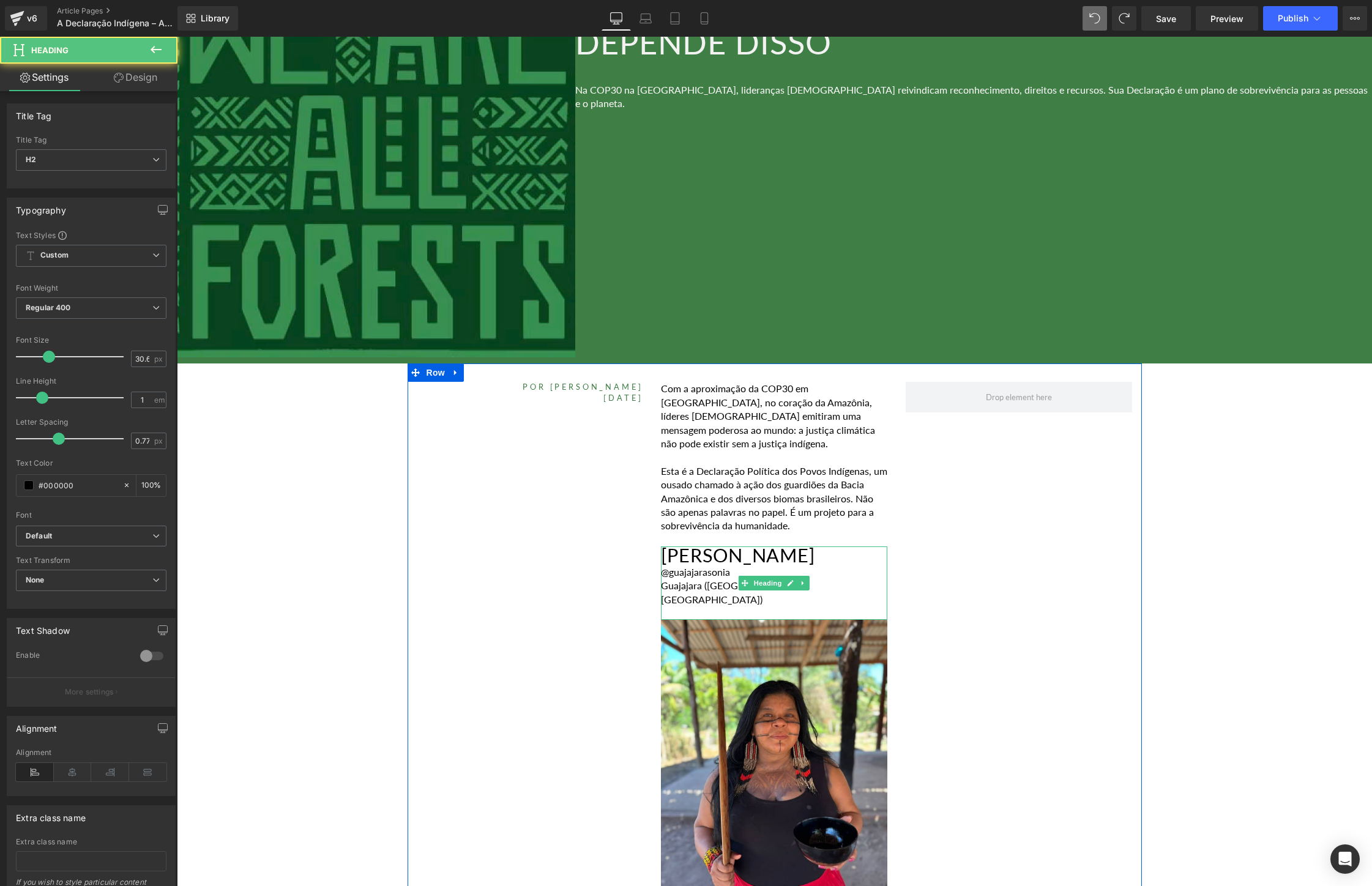
click at [745, 546] on h2 "[PERSON_NAME]" at bounding box center [774, 555] width 227 height 19
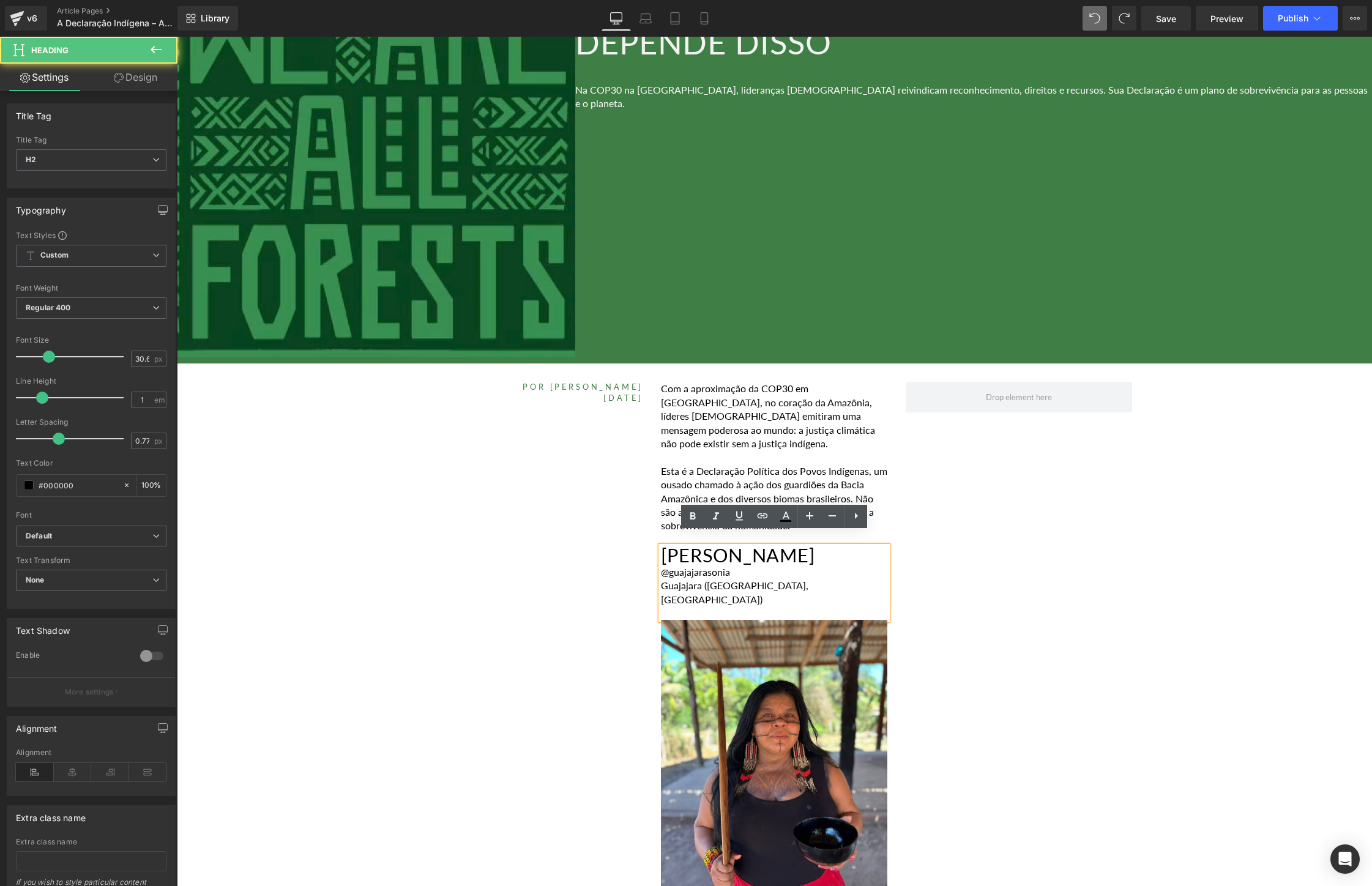
click at [820, 550] on h2 "[PERSON_NAME]" at bounding box center [774, 555] width 227 height 19
drag, startPoint x: 820, startPoint y: 550, endPoint x: 664, endPoint y: 543, distance: 156.2
click at [664, 546] on h2 "[PERSON_NAME]" at bounding box center [774, 555] width 227 height 19
paste div
drag, startPoint x: 815, startPoint y: 591, endPoint x: 608, endPoint y: 581, distance: 207.2
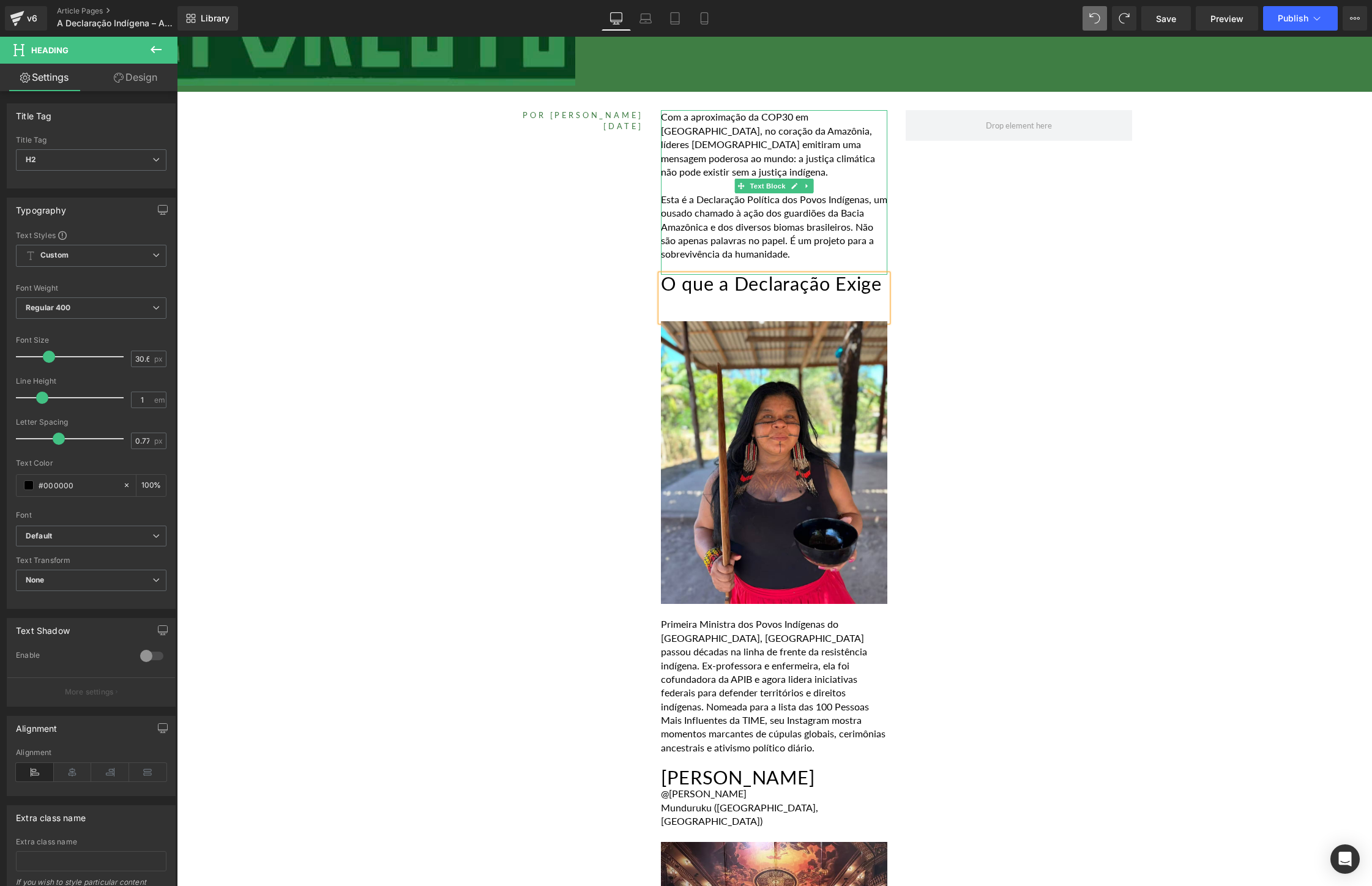
scroll to position [477, 0]
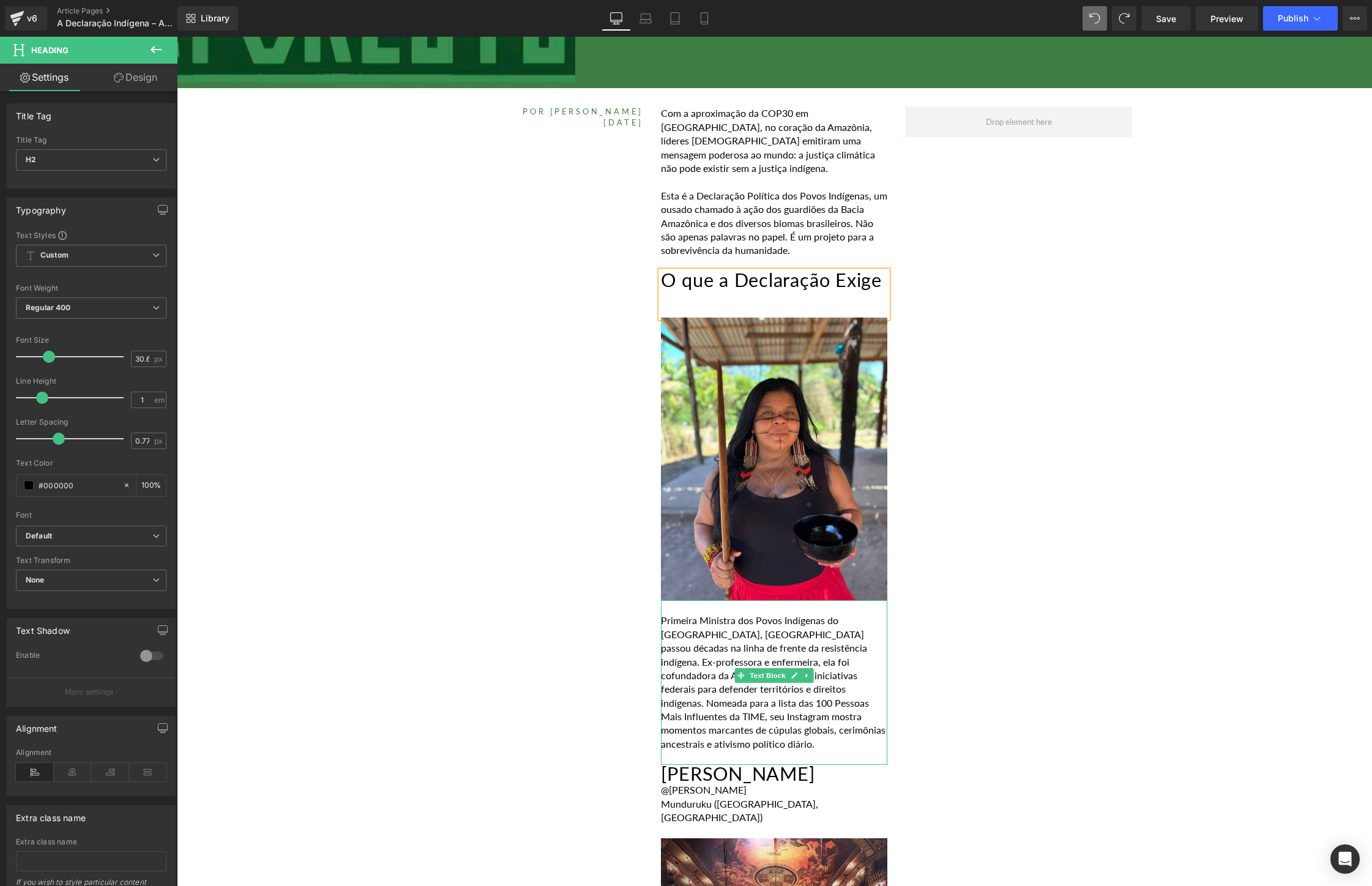
click at [787, 659] on p "Primeira Ministra dos Povos Indígenas do [GEOGRAPHIC_DATA], [GEOGRAPHIC_DATA] p…" at bounding box center [774, 682] width 227 height 137
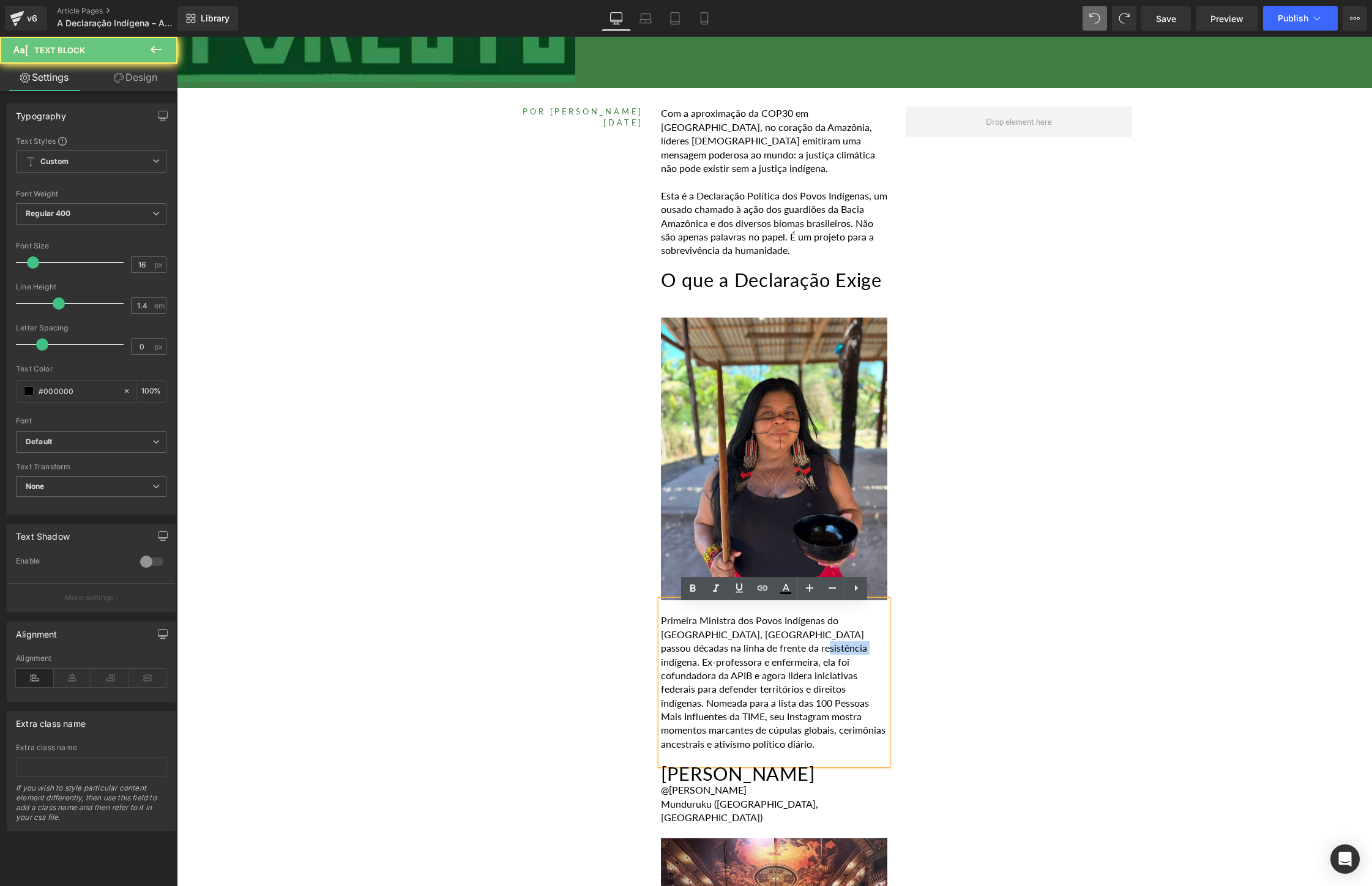
click at [787, 659] on p "Primeira Ministra dos Povos Indígenas do [GEOGRAPHIC_DATA], [GEOGRAPHIC_DATA] p…" at bounding box center [774, 682] width 227 height 137
click at [865, 740] on p "Primeira Ministra dos Povos Indígenas do [GEOGRAPHIC_DATA], [GEOGRAPHIC_DATA] p…" at bounding box center [774, 682] width 227 height 137
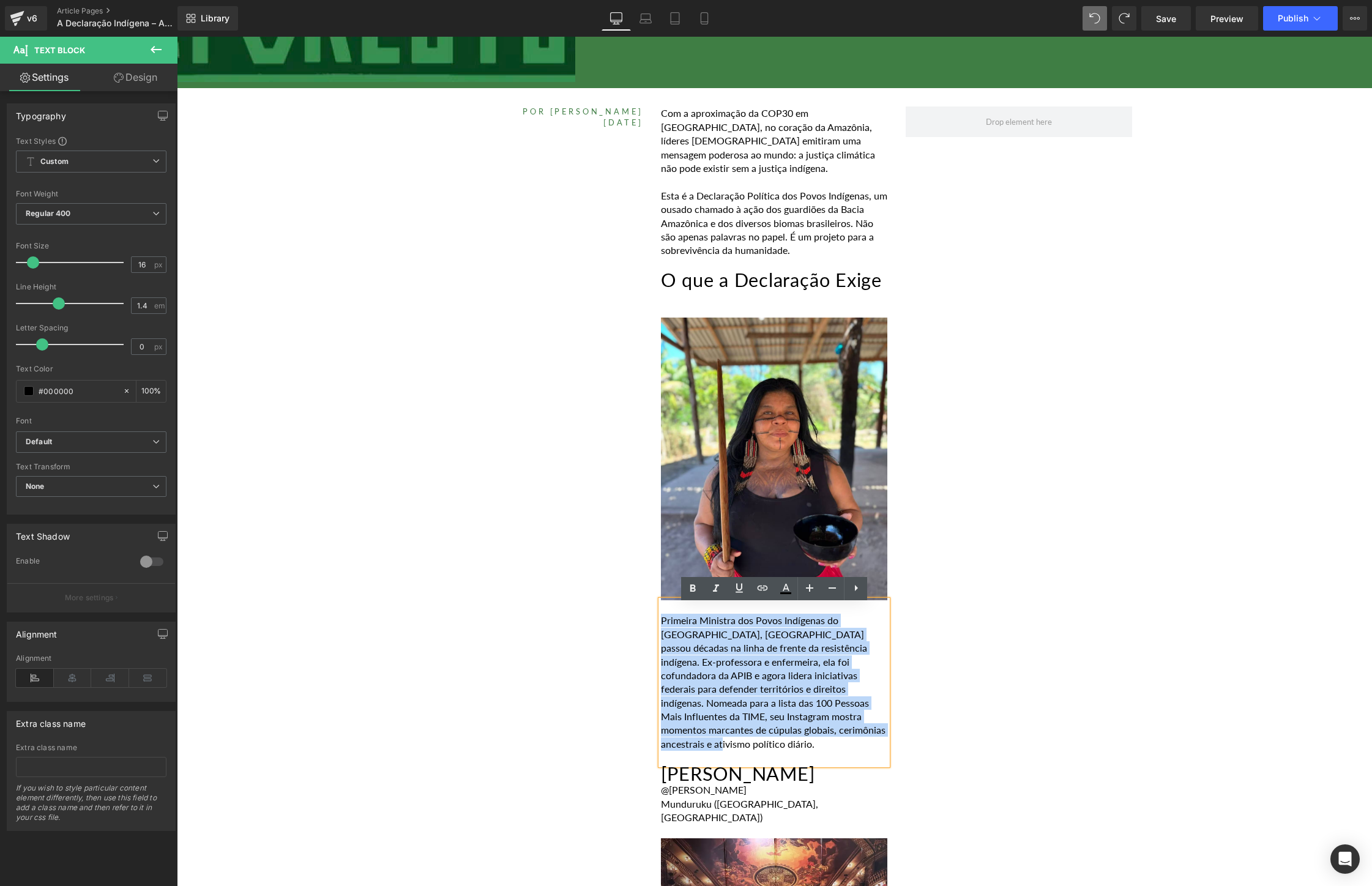
drag, startPoint x: 883, startPoint y: 740, endPoint x: 655, endPoint y: 623, distance: 256.3
paste div
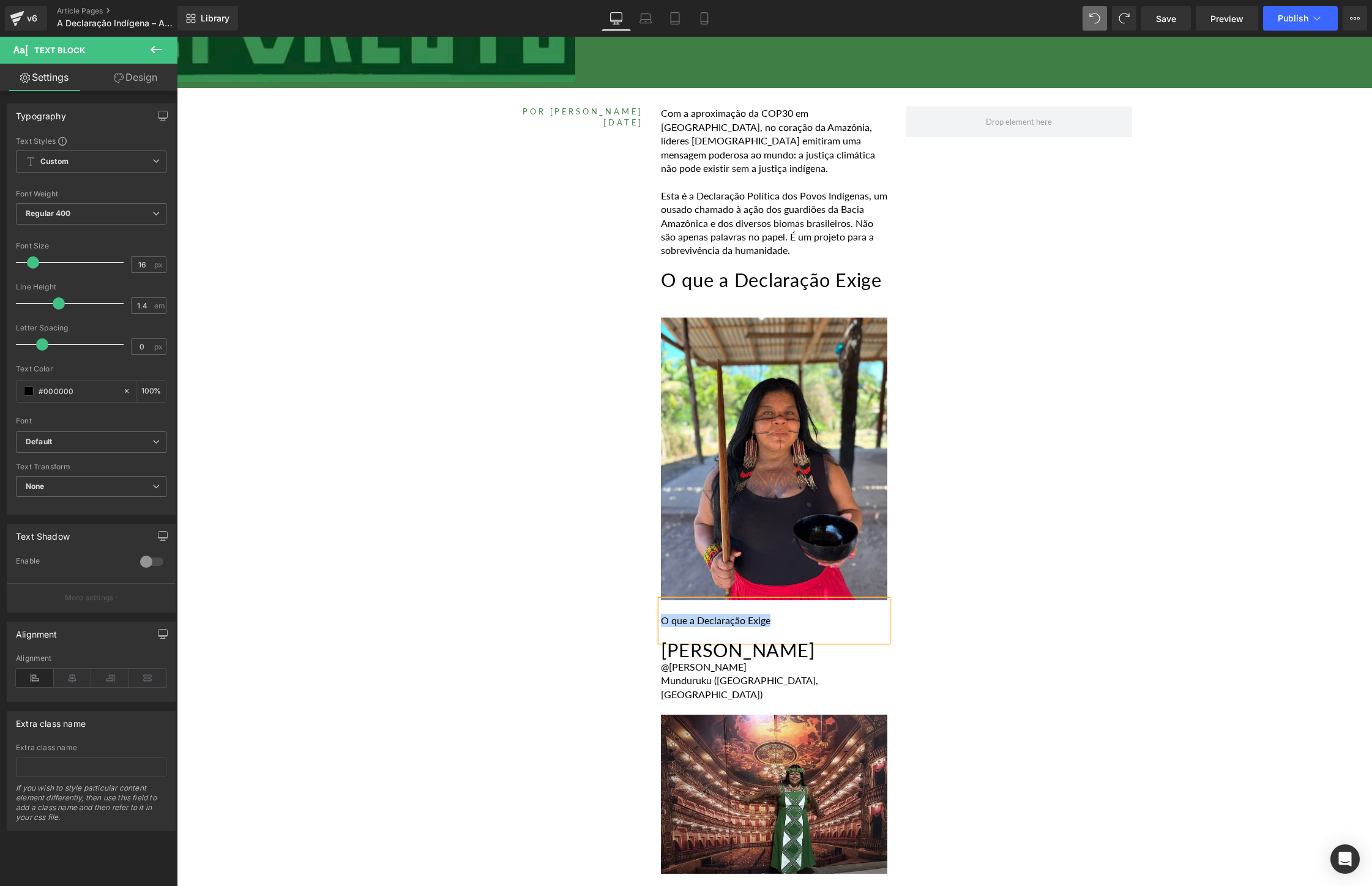
drag, startPoint x: 808, startPoint y: 624, endPoint x: 661, endPoint y: 623, distance: 147.0
click at [661, 623] on p "O que a Declaração Exige" at bounding box center [774, 621] width 227 height 14
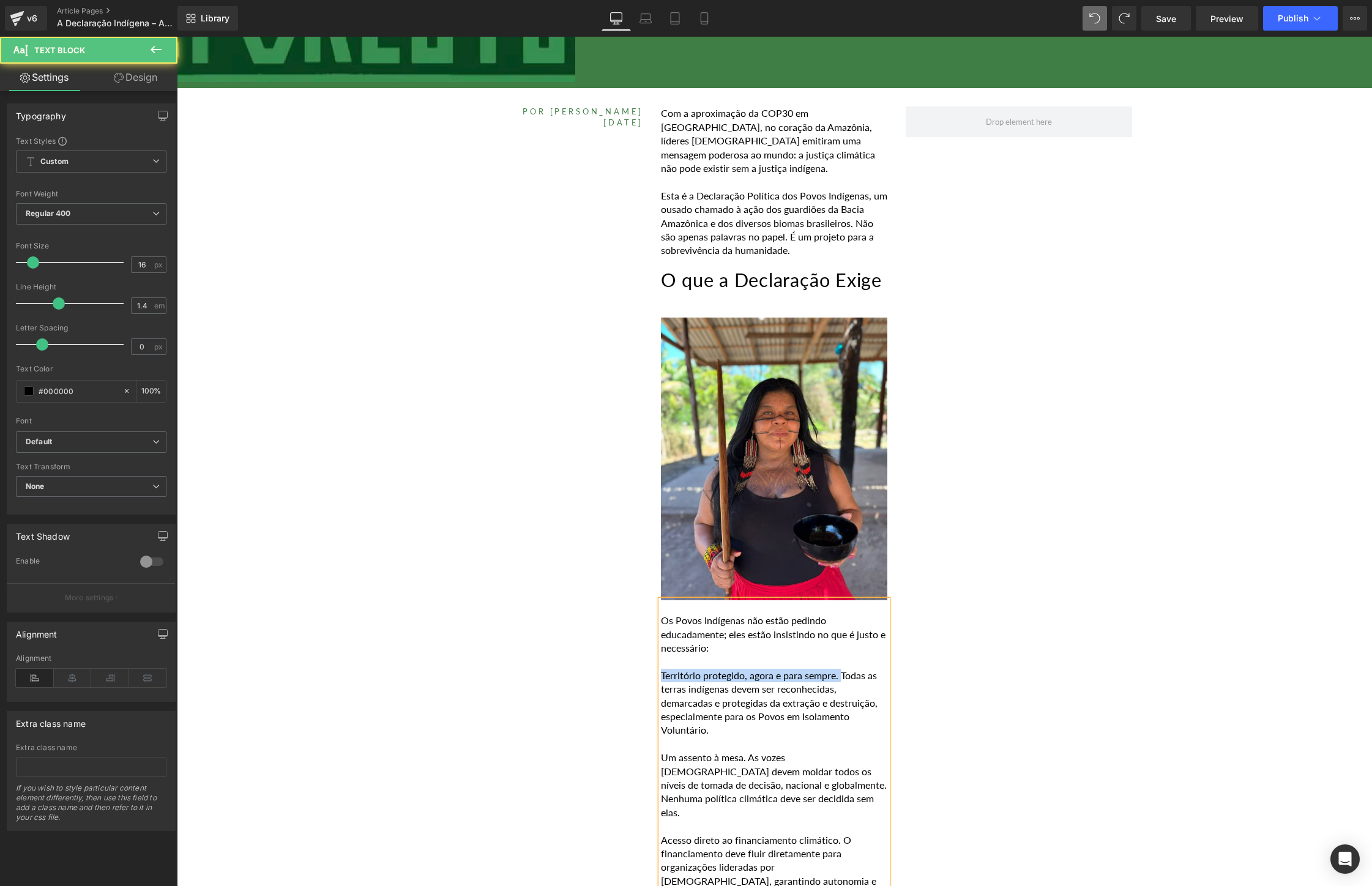
drag, startPoint x: 846, startPoint y: 684, endPoint x: 639, endPoint y: 683, distance: 207.0
drag, startPoint x: 754, startPoint y: 763, endPoint x: 618, endPoint y: 761, distance: 136.0
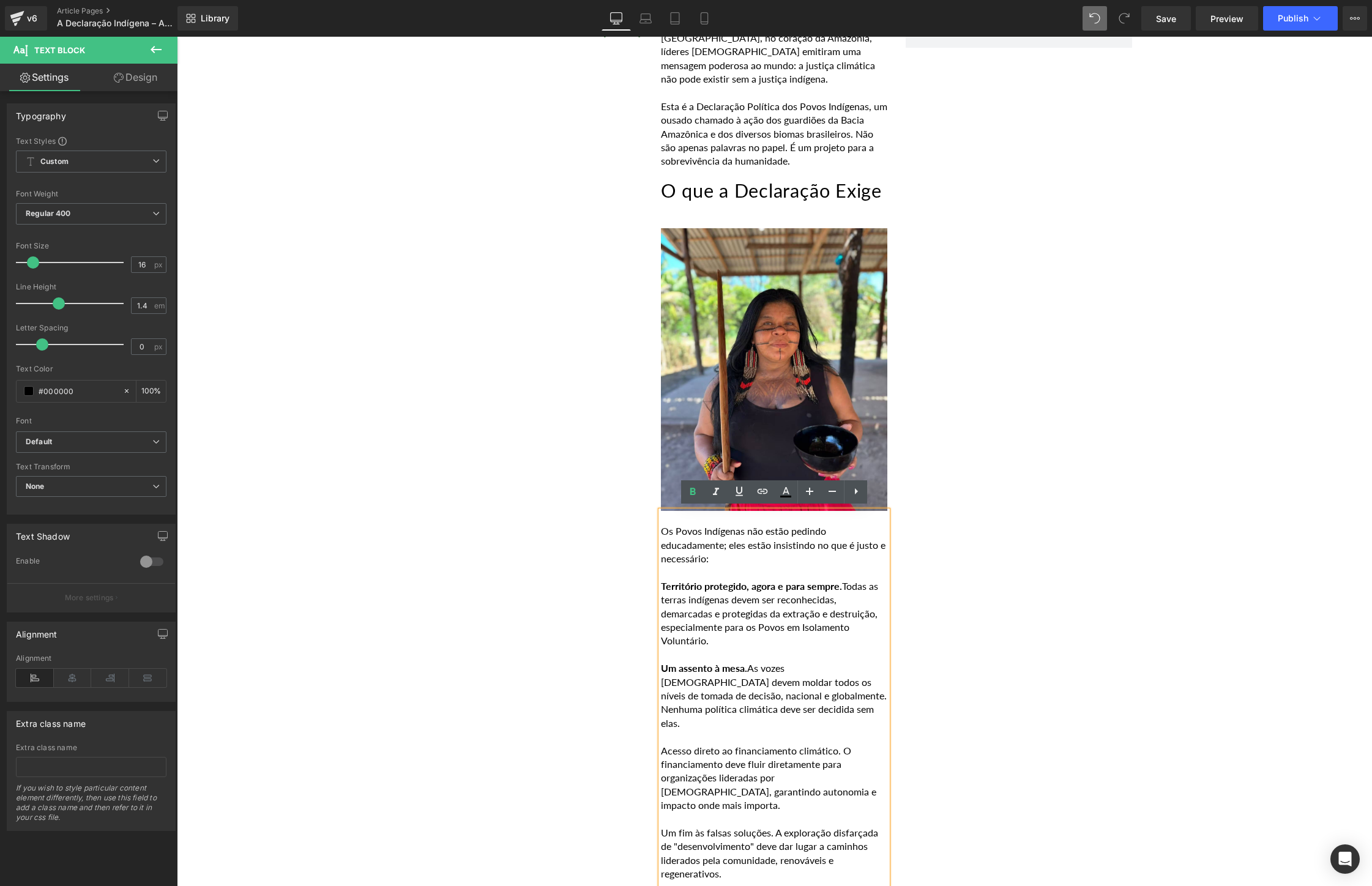
scroll to position [583, 0]
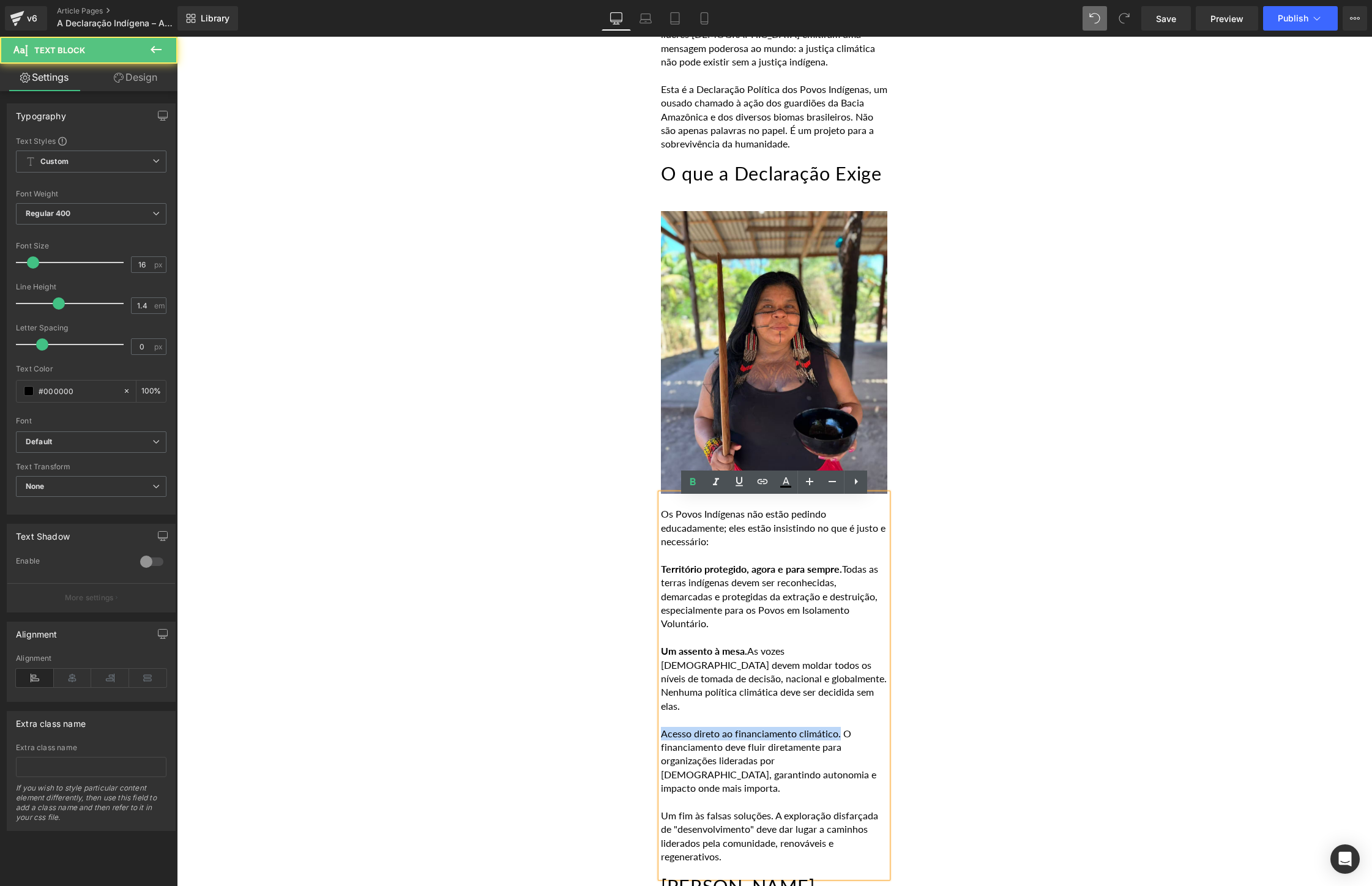
drag, startPoint x: 840, startPoint y: 729, endPoint x: 641, endPoint y: 726, distance: 199.0
drag, startPoint x: 779, startPoint y: 792, endPoint x: 583, endPoint y: 789, distance: 196.0
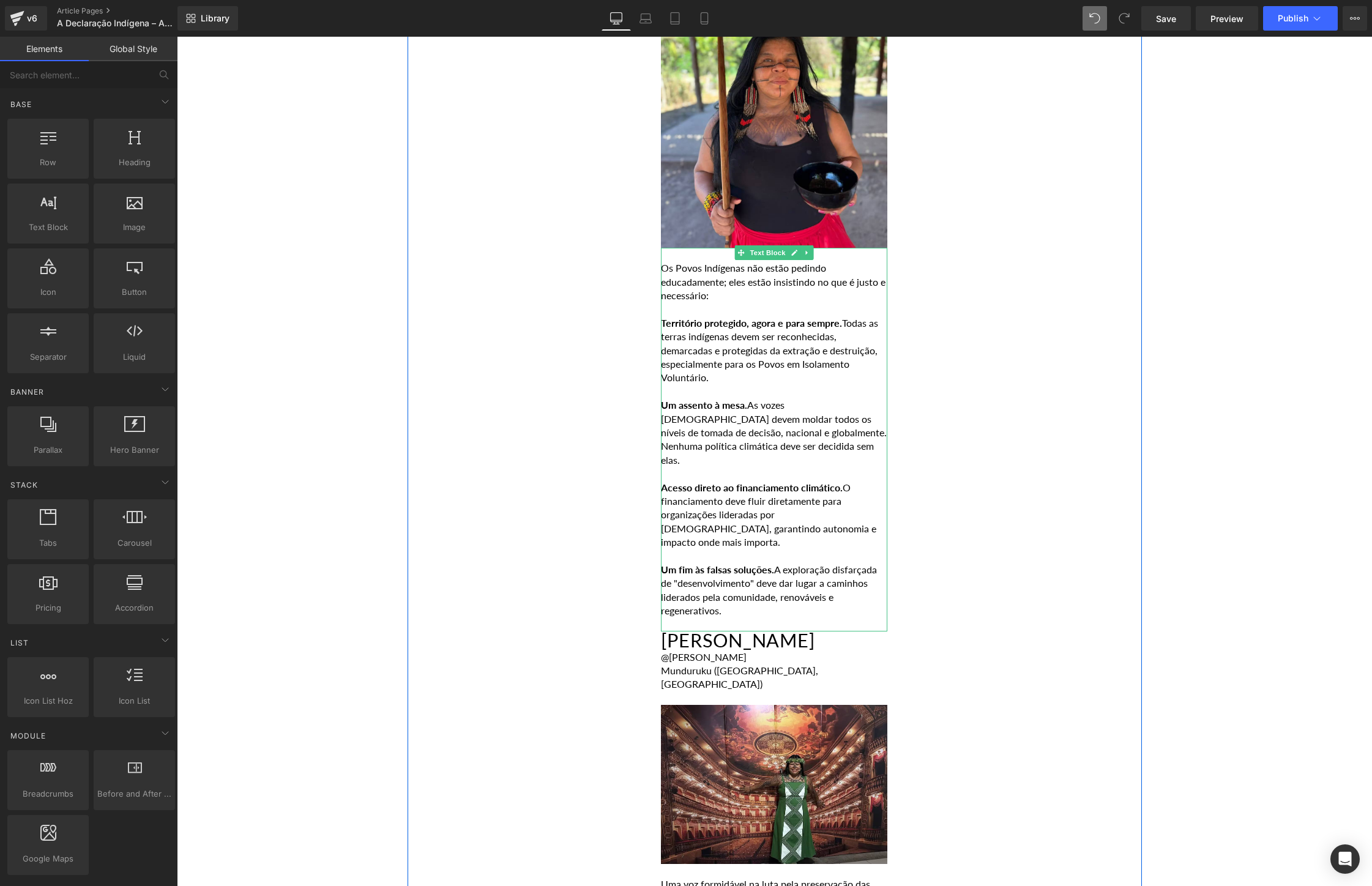
scroll to position [1009, 0]
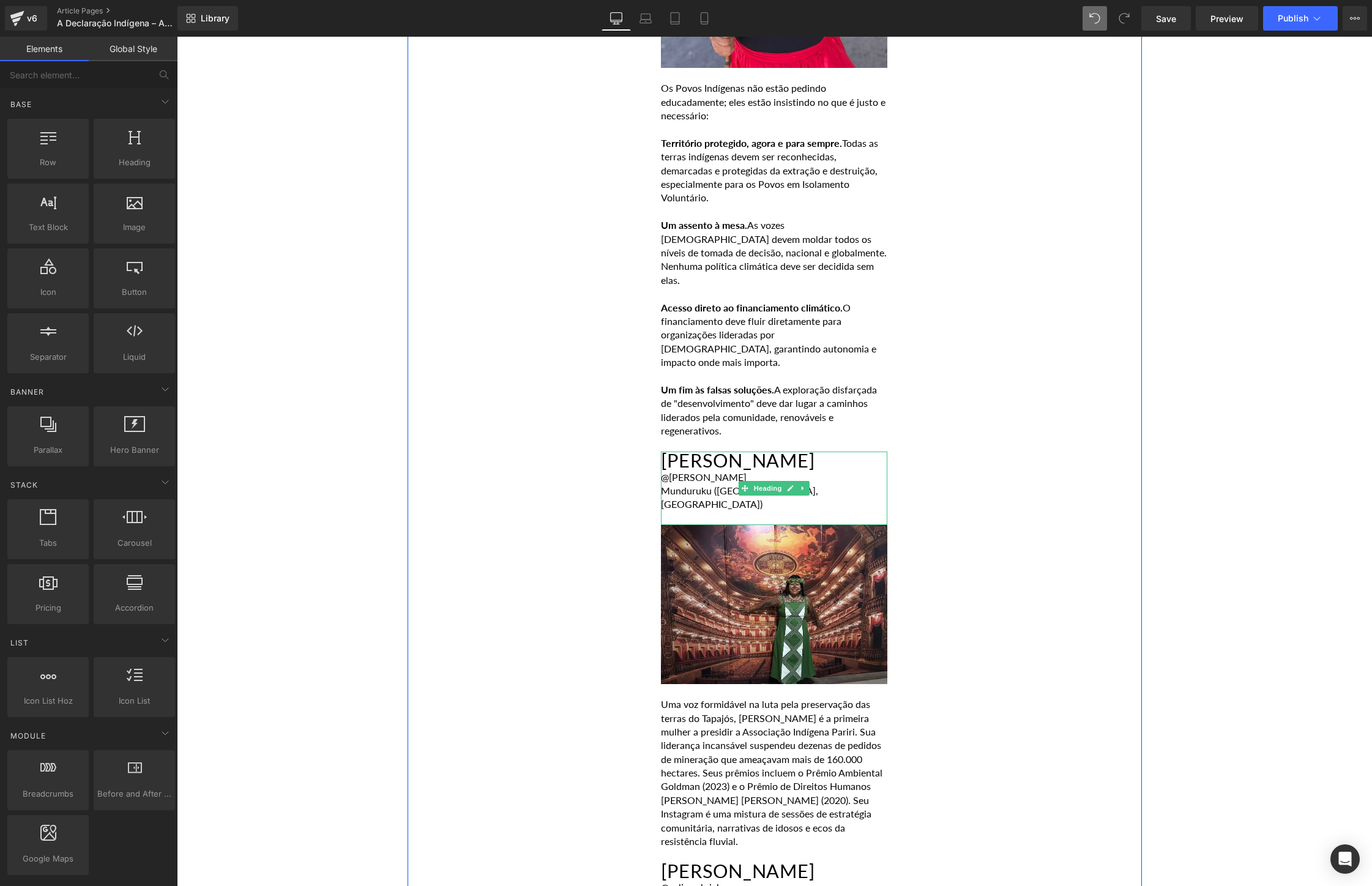
click at [816, 452] on h2 "[PERSON_NAME]" at bounding box center [774, 461] width 227 height 19
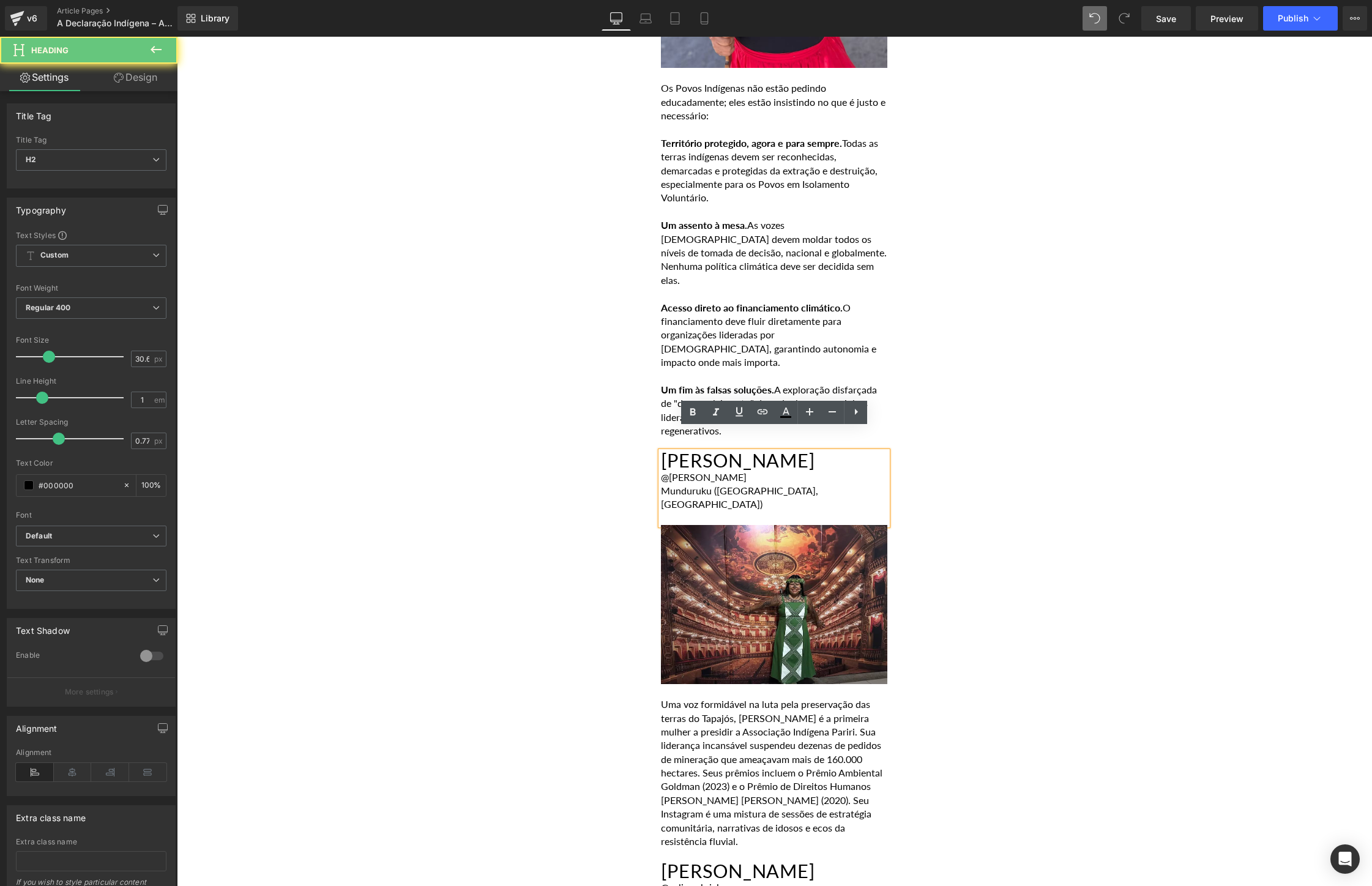
click at [816, 452] on h2 "[PERSON_NAME]" at bounding box center [774, 461] width 227 height 19
click at [840, 452] on h2 "[PERSON_NAME]" at bounding box center [774, 461] width 227 height 19
drag, startPoint x: 840, startPoint y: 445, endPoint x: 662, endPoint y: 443, distance: 178.0
click at [662, 452] on h2 "[PERSON_NAME]" at bounding box center [774, 461] width 227 height 19
paste div
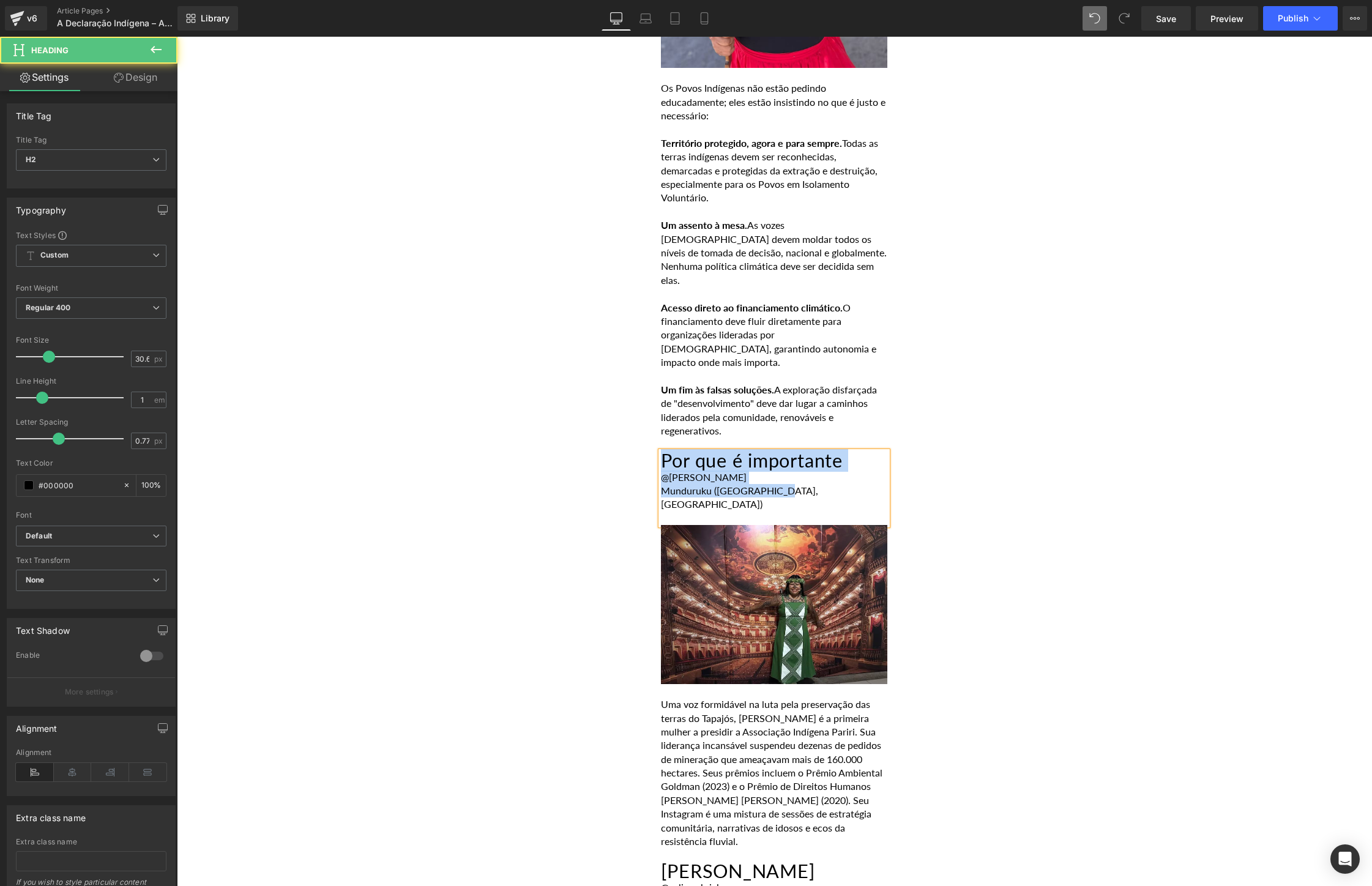
drag, startPoint x: 726, startPoint y: 469, endPoint x: 608, endPoint y: 447, distance: 120.0
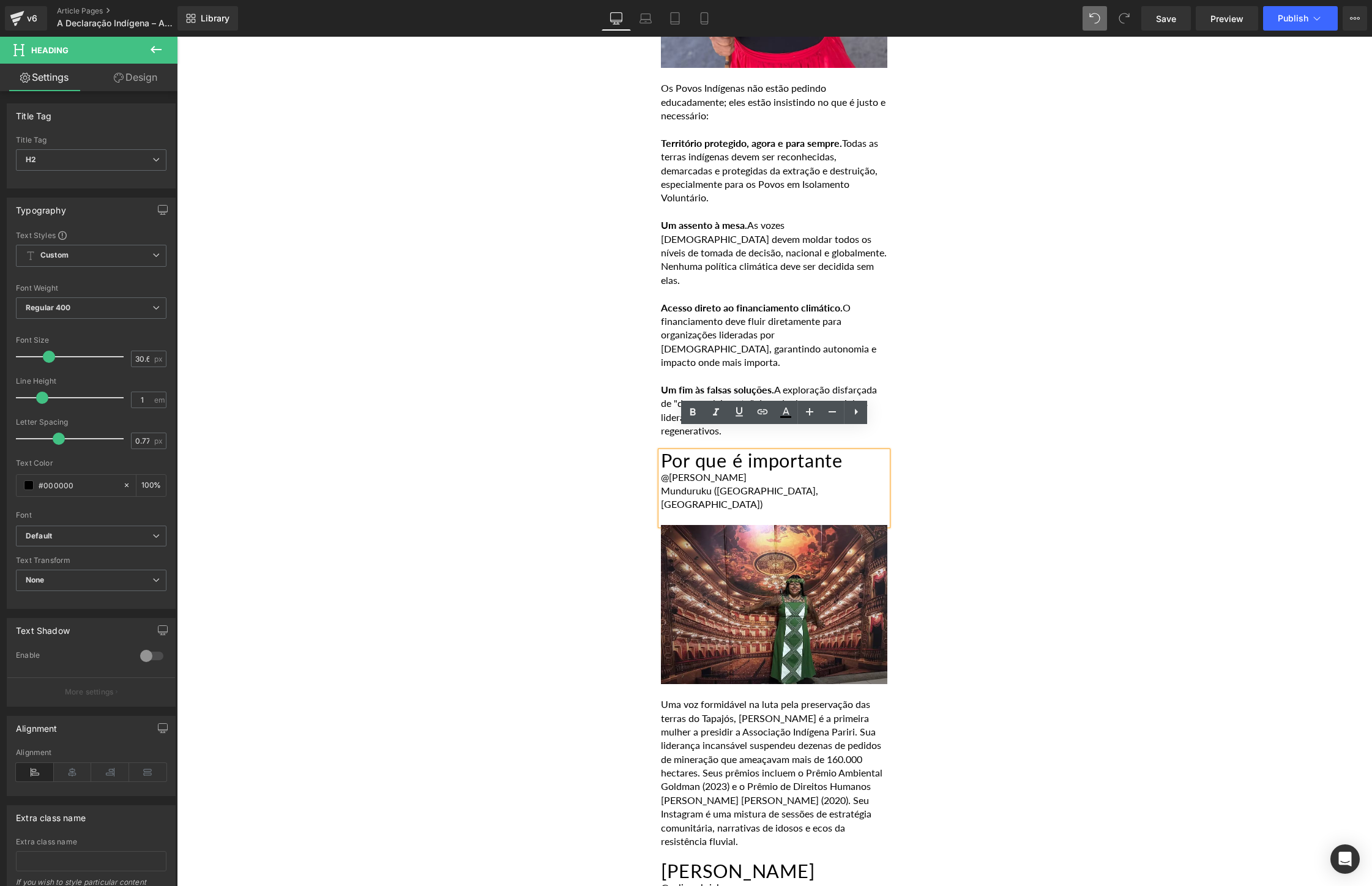
click at [775, 471] on div "@[PERSON_NAME]" at bounding box center [774, 477] width 227 height 14
drag, startPoint x: 785, startPoint y: 469, endPoint x: 649, endPoint y: 453, distance: 136.9
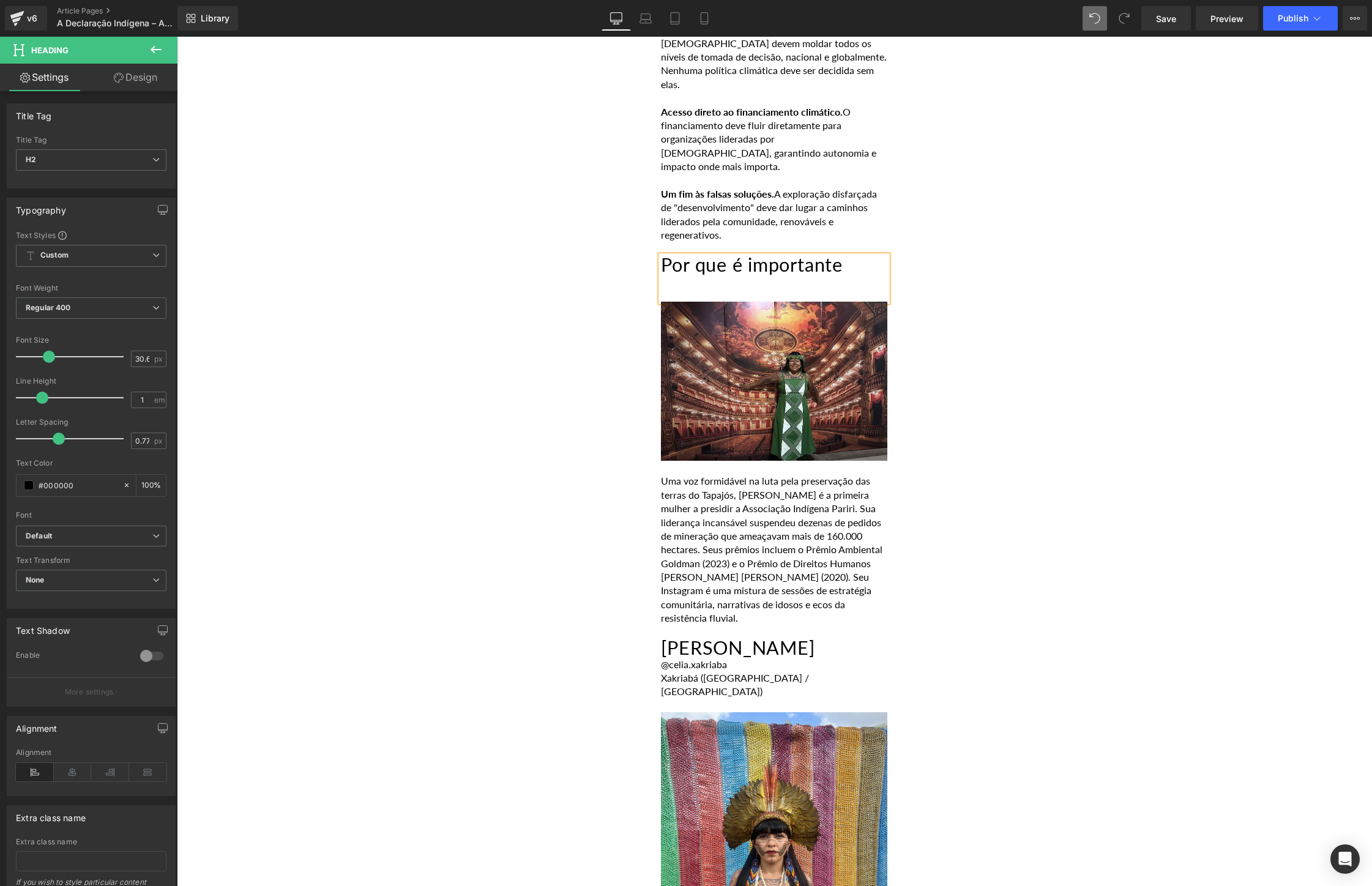
scroll to position [1208, 0]
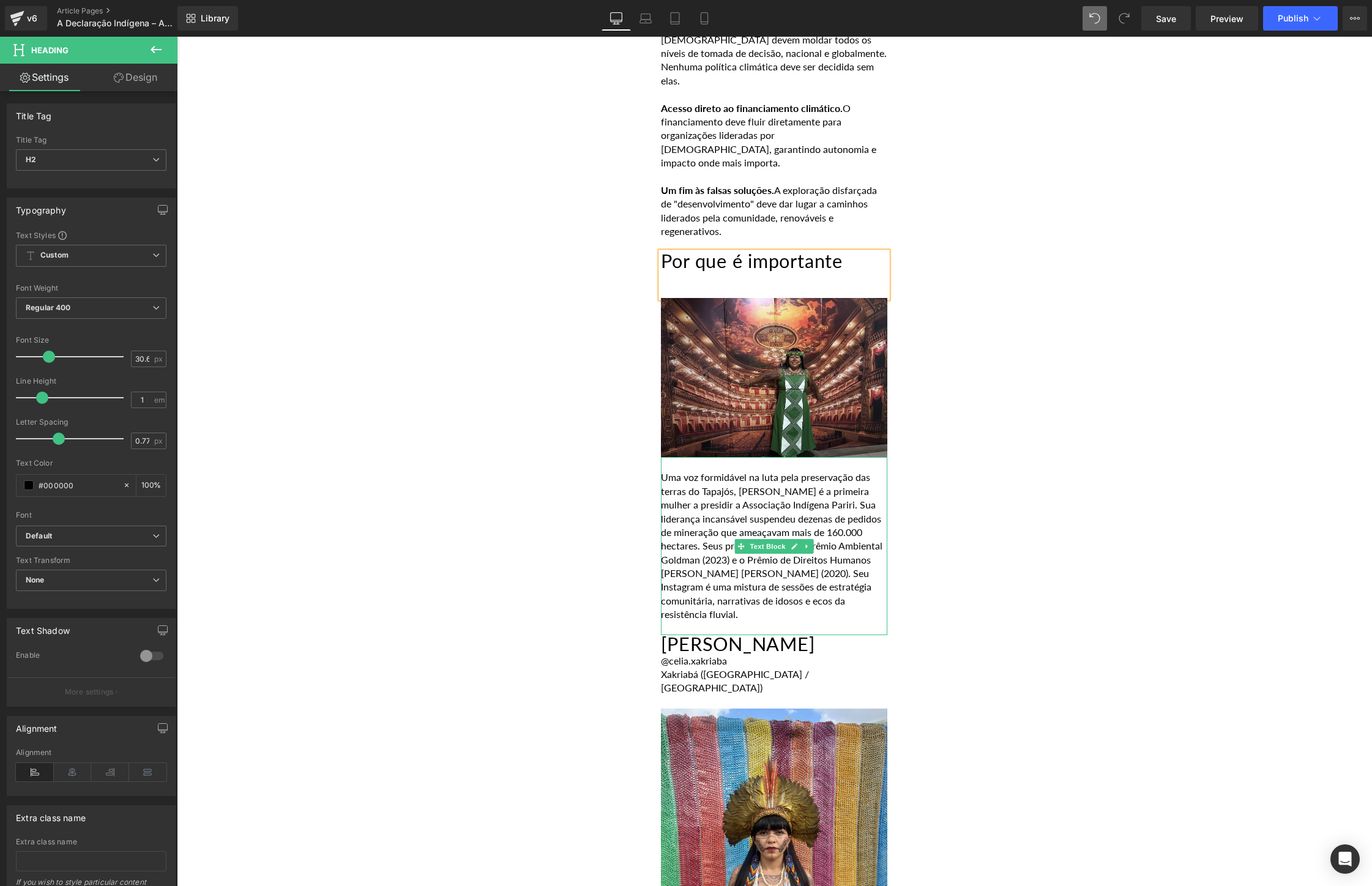
click at [860, 577] on p "Uma voz formidável na luta pela preservação das terras do Tapajós, [PERSON_NAME…" at bounding box center [774, 546] width 227 height 151
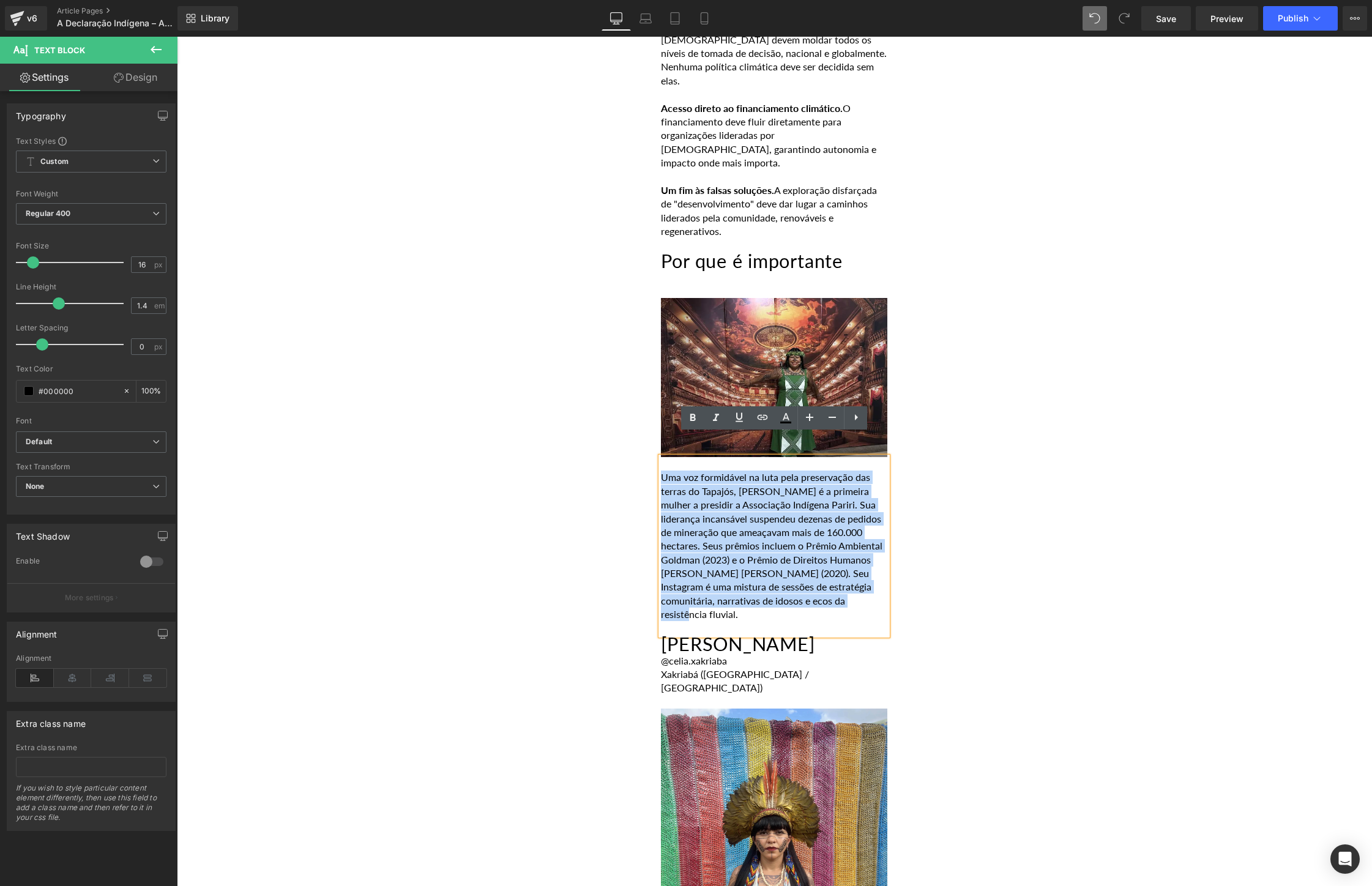
drag, startPoint x: 779, startPoint y: 590, endPoint x: 623, endPoint y: 455, distance: 206.3
paste div
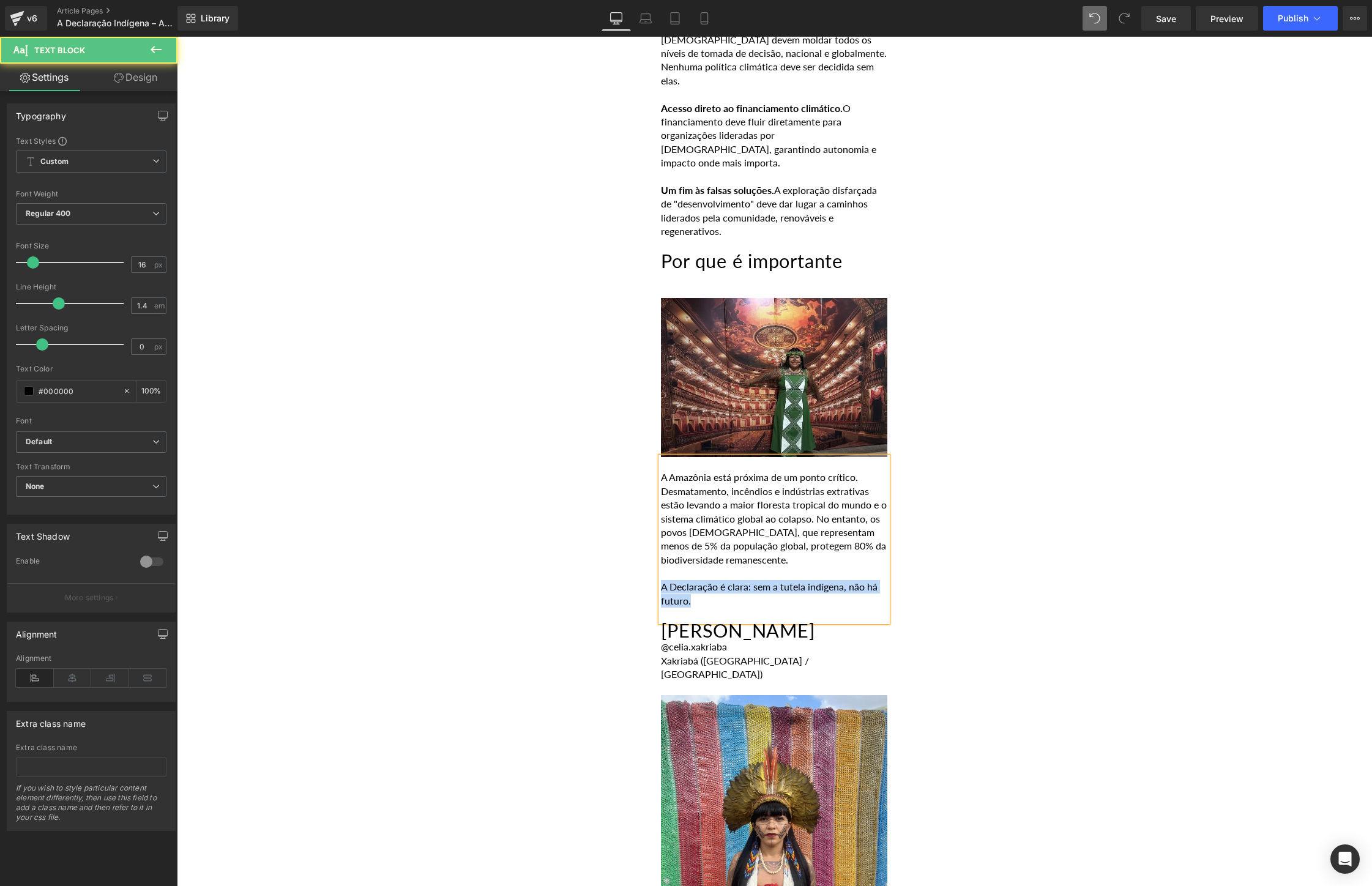
drag, startPoint x: 716, startPoint y: 578, endPoint x: 630, endPoint y: 566, distance: 86.8
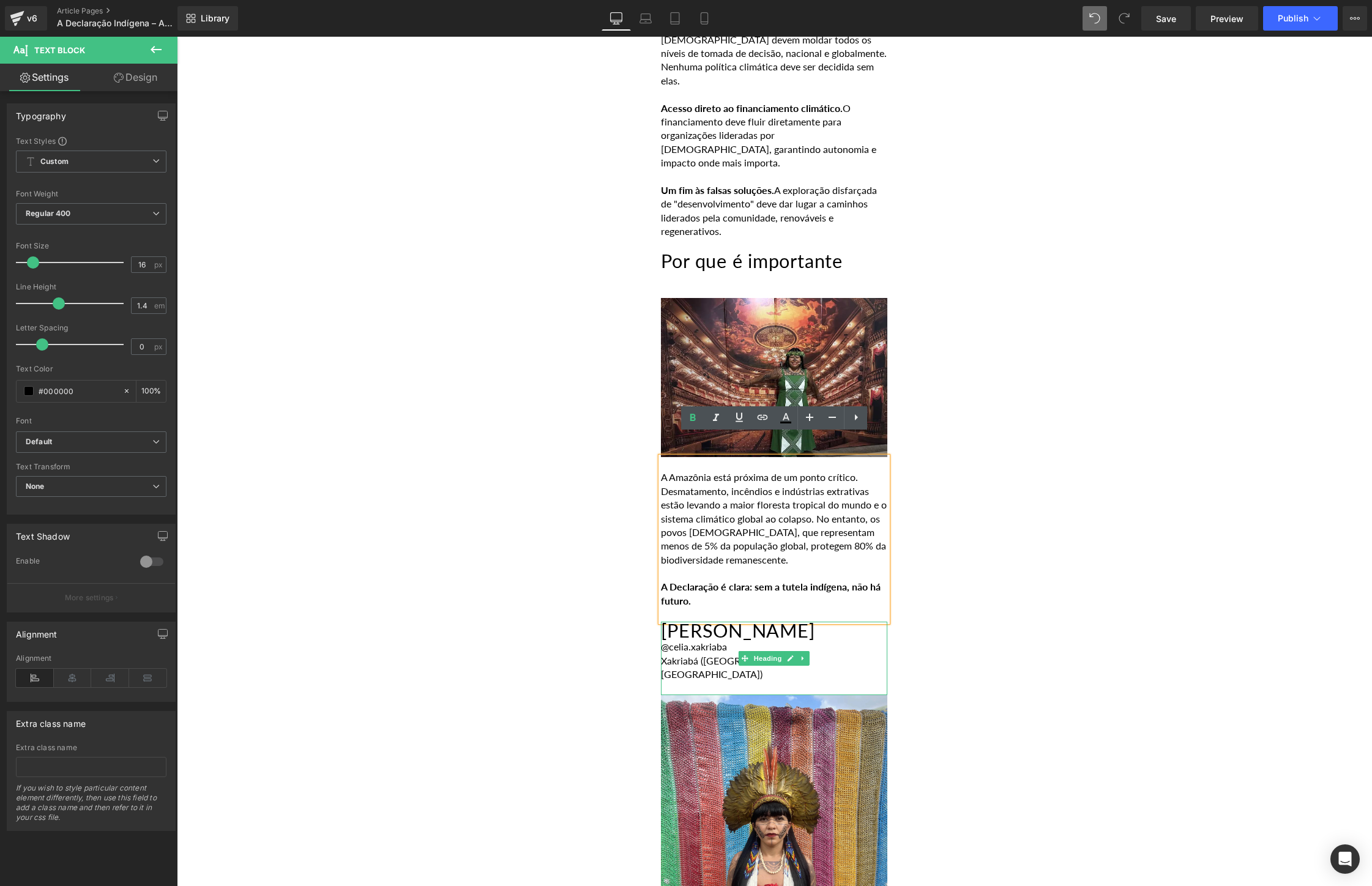
click at [809, 622] on h2 "[PERSON_NAME]" at bounding box center [774, 631] width 227 height 19
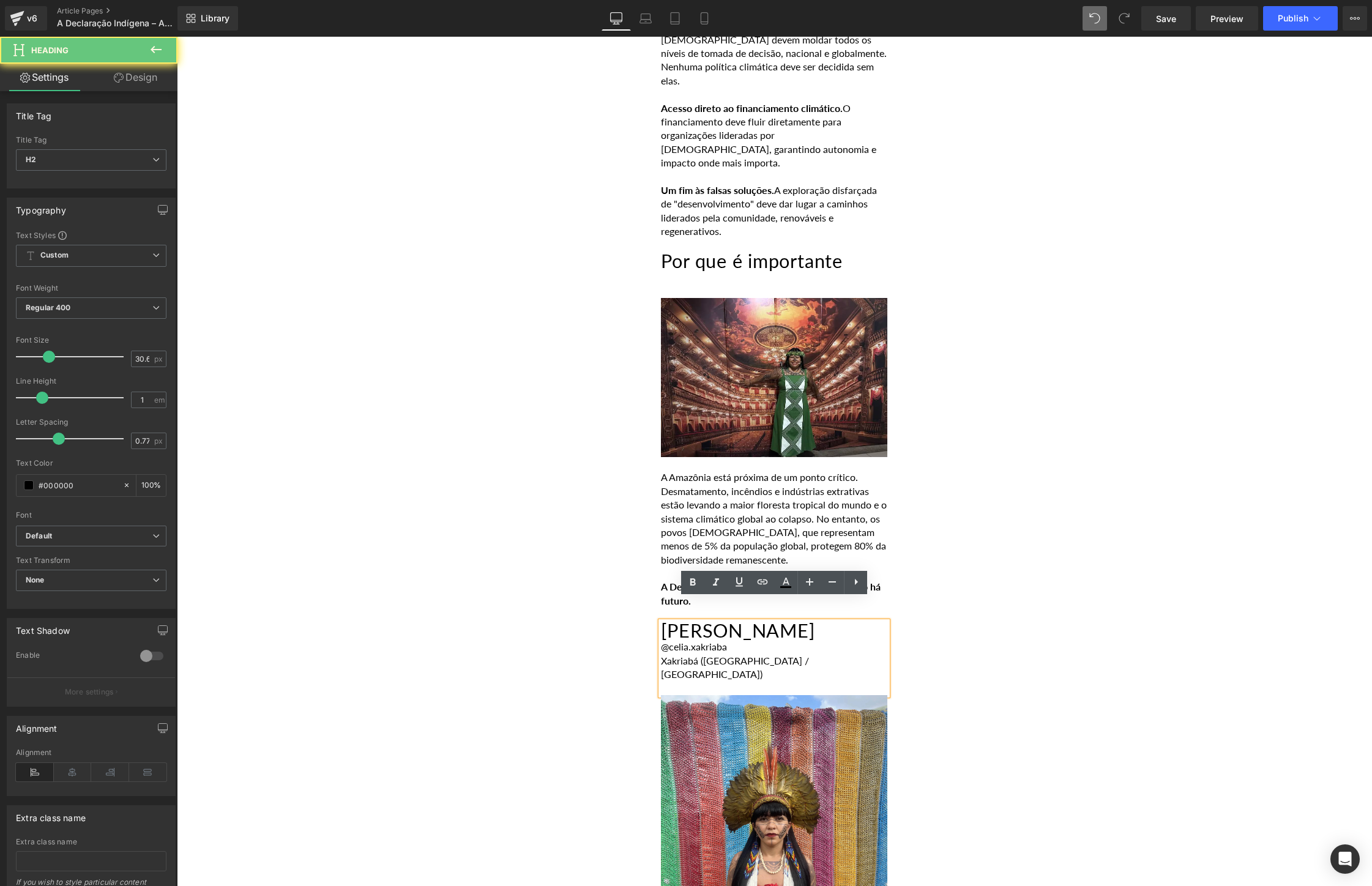
click at [809, 622] on h2 "[PERSON_NAME]" at bounding box center [774, 631] width 227 height 19
click at [777, 622] on h2 "[PERSON_NAME]" at bounding box center [774, 631] width 227 height 19
paste div
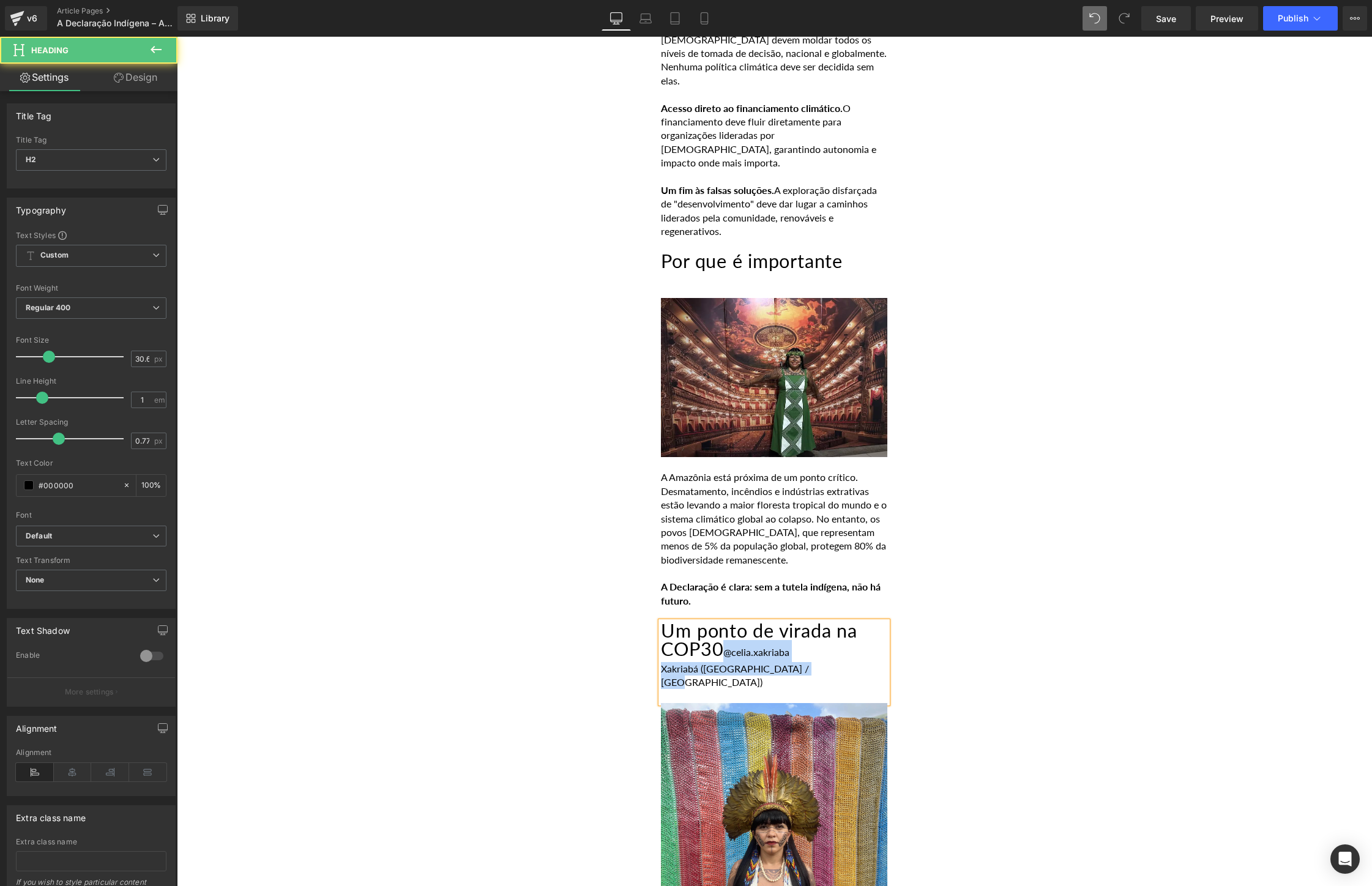
drag, startPoint x: 725, startPoint y: 628, endPoint x: 820, endPoint y: 643, distance: 96.2
click at [820, 643] on div "Um ponto de virada na COP30 @celia.[PERSON_NAME] ([GEOGRAPHIC_DATA] / [GEOGRAPH…" at bounding box center [774, 662] width 227 height 82
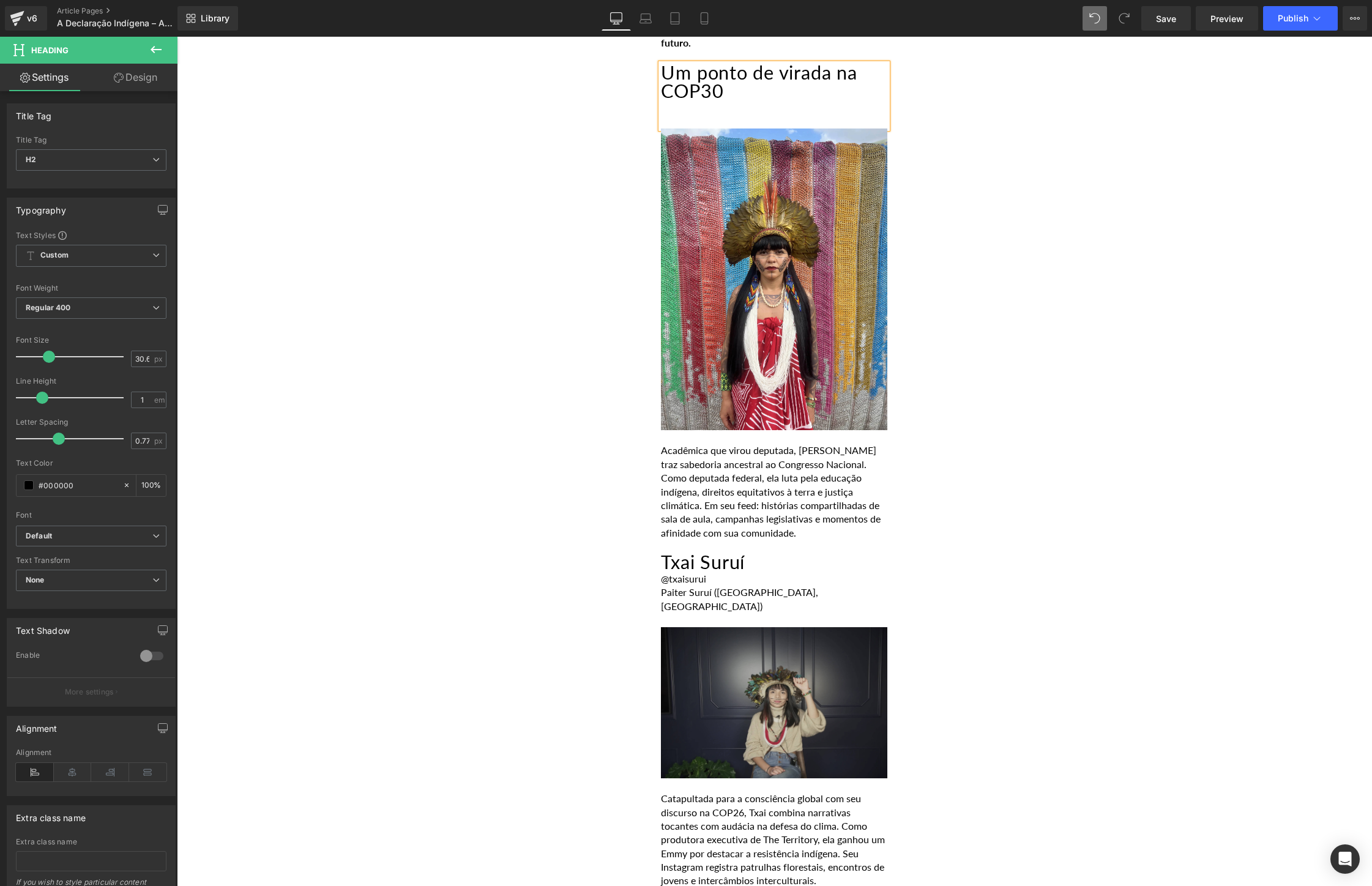
scroll to position [1774, 0]
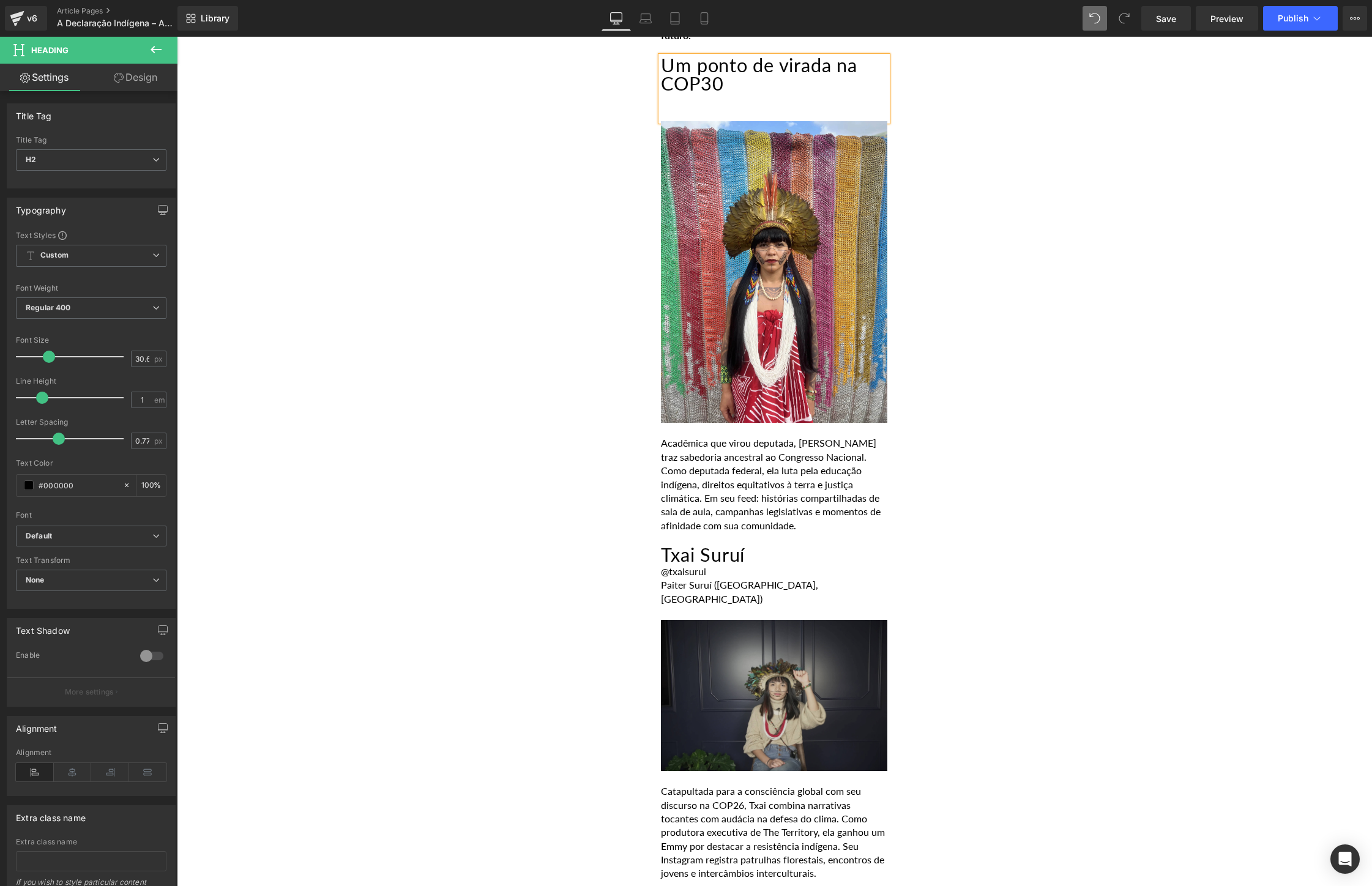
click at [741, 446] on p "Acadêmica que virou deputada, [PERSON_NAME] traz sabedoria ancestral ao Congres…" at bounding box center [774, 484] width 227 height 96
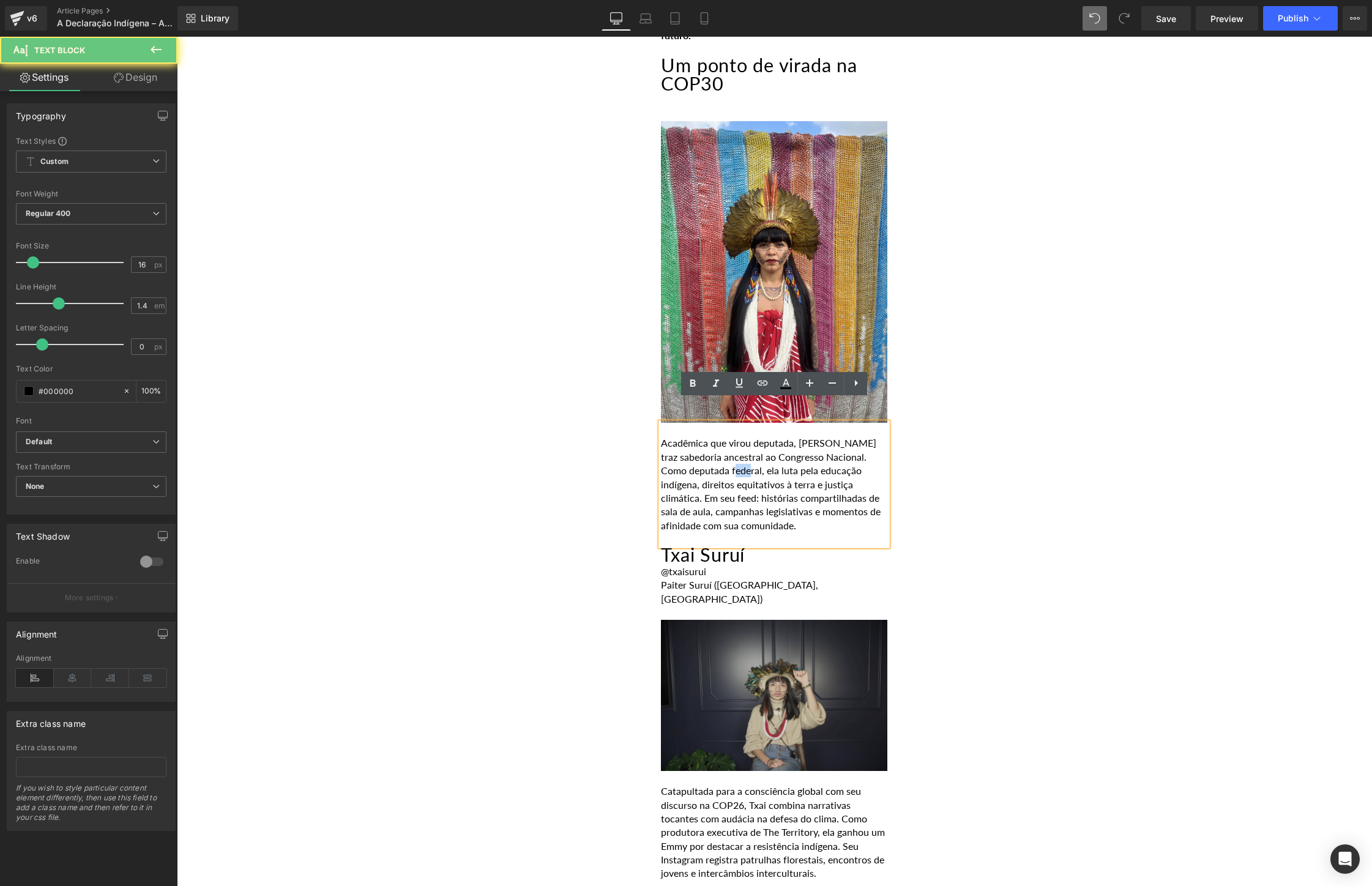
click at [741, 446] on p "Acadêmica que virou deputada, [PERSON_NAME] traz sabedoria ancestral ao Congres…" at bounding box center [774, 484] width 227 height 96
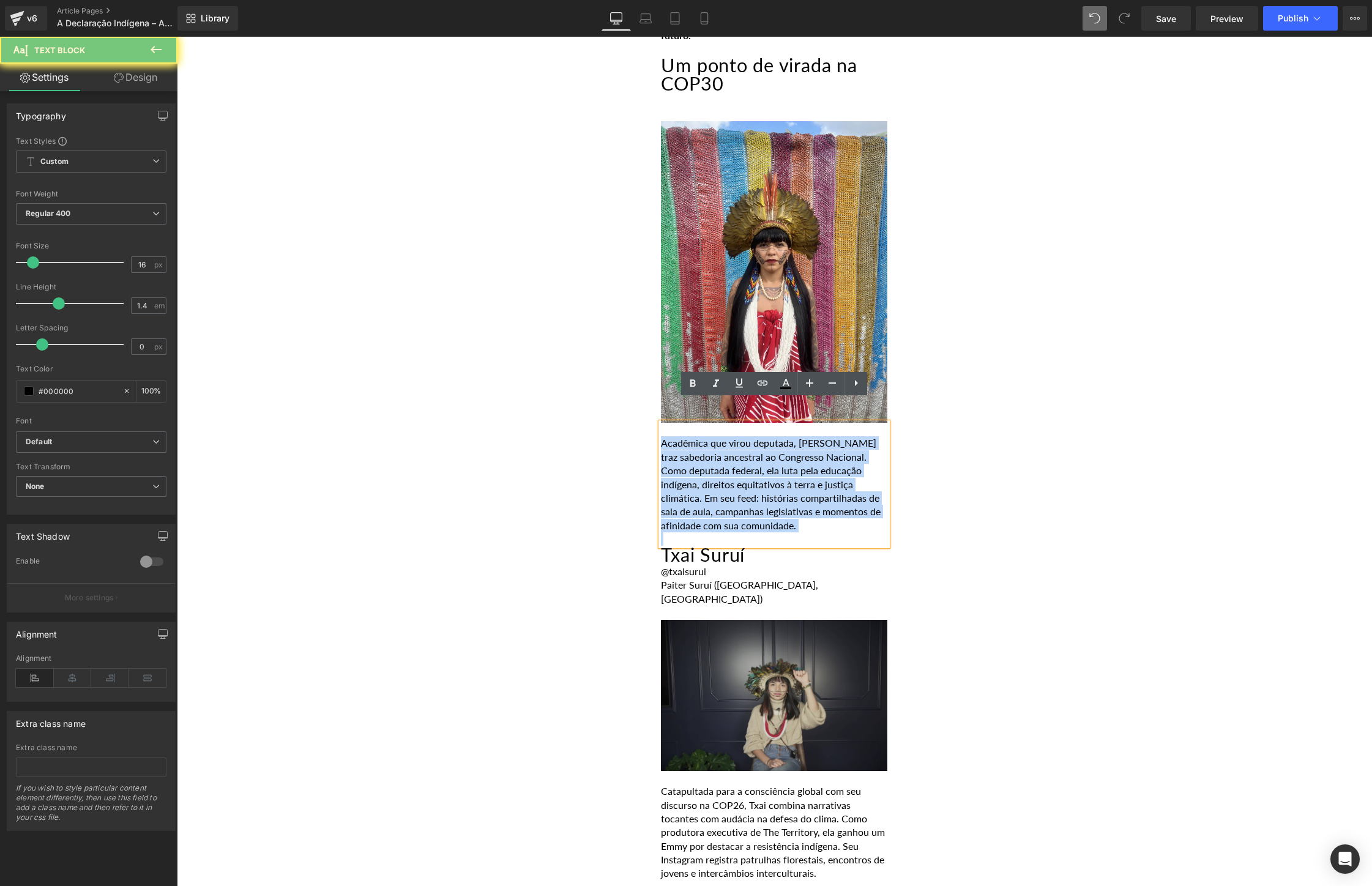
click at [741, 446] on p "Acadêmica que virou deputada, [PERSON_NAME] traz sabedoria ancestral ao Congres…" at bounding box center [774, 484] width 227 height 96
paste div
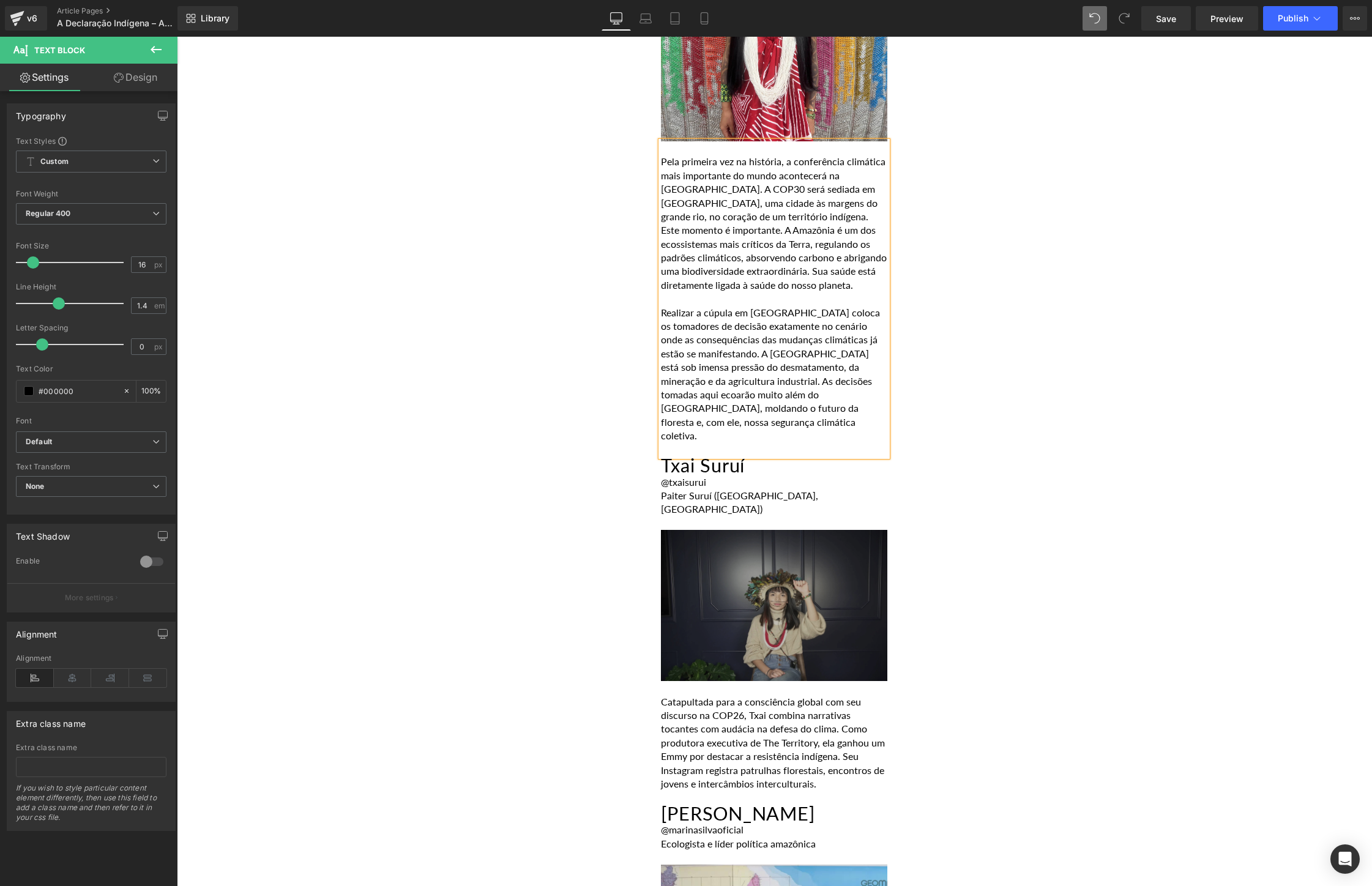
scroll to position [2068, 0]
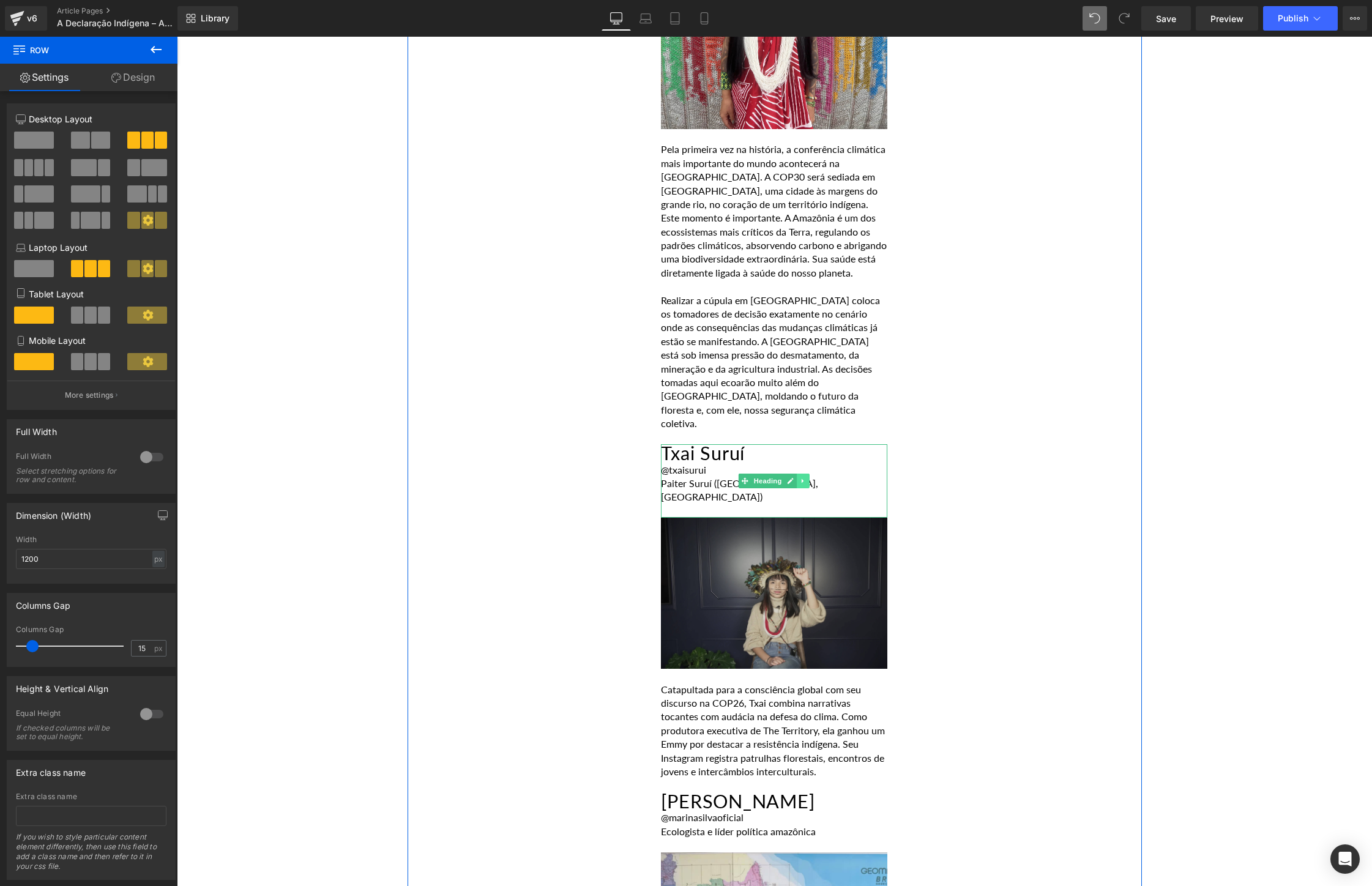
click at [803, 477] on icon at bounding box center [803, 481] width 6 height 7
click at [808, 477] on icon at bounding box center [809, 480] width 6 height 6
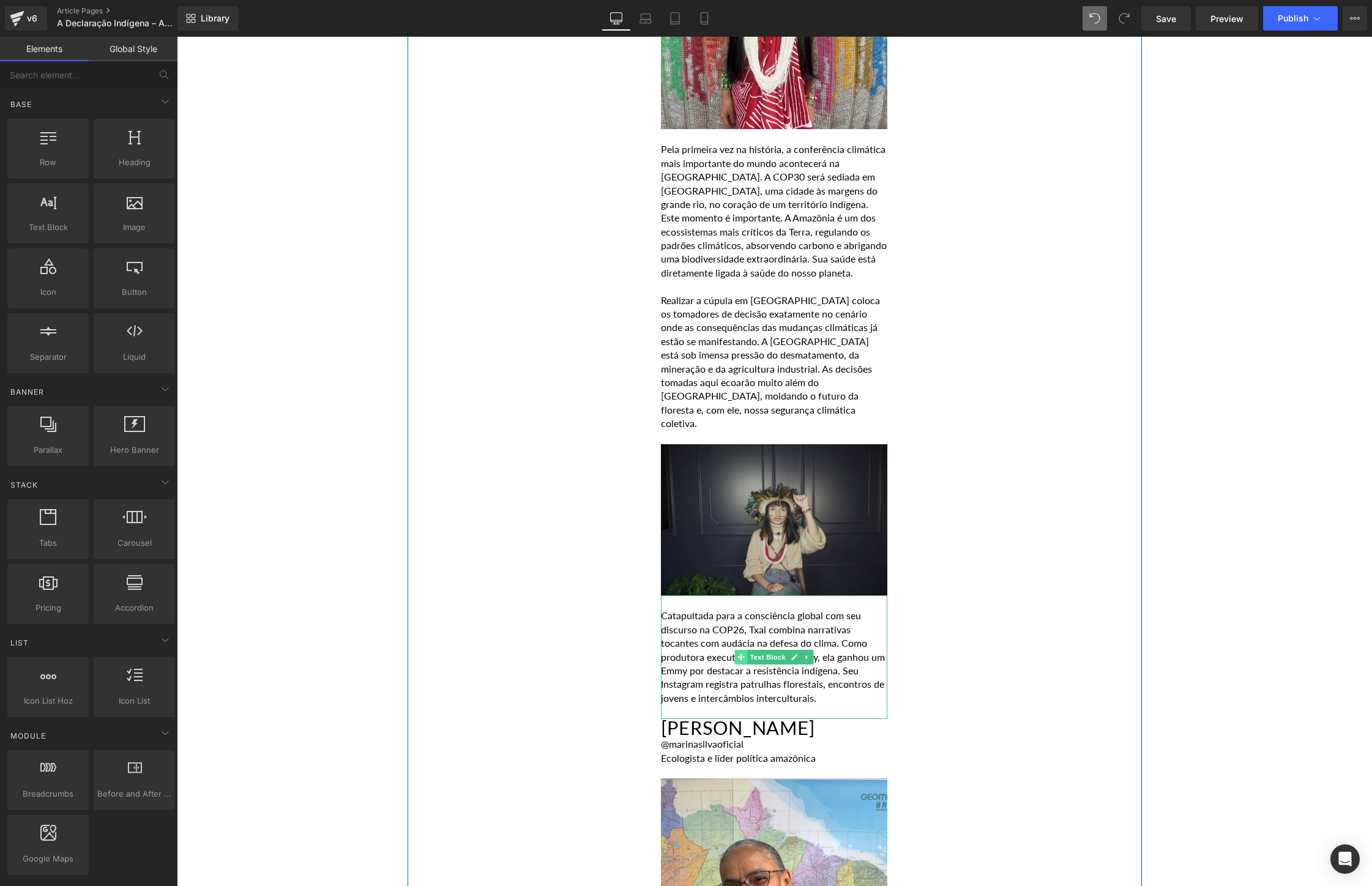
click at [739, 650] on span at bounding box center [742, 657] width 13 height 15
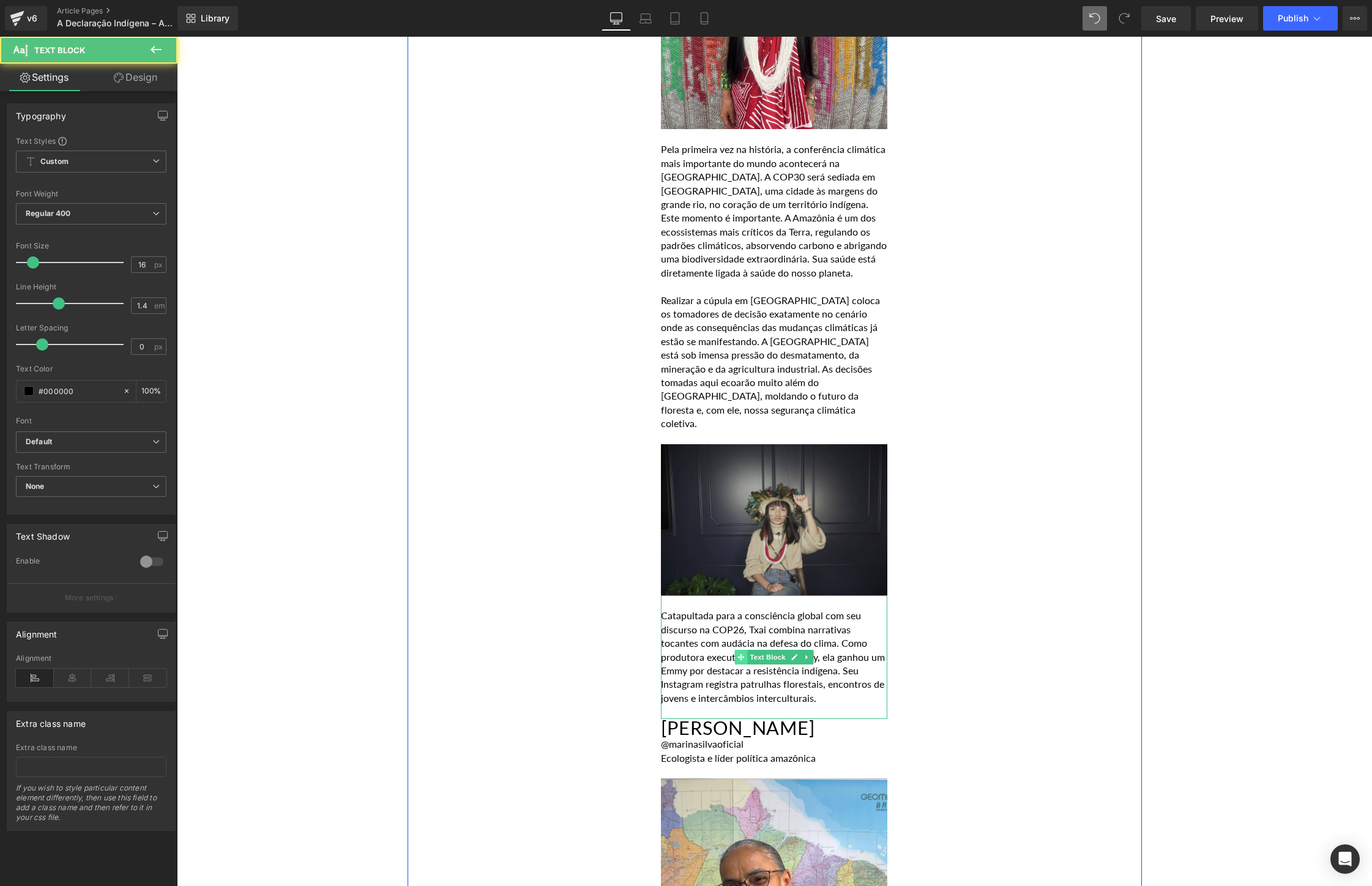
click at [739, 650] on span at bounding box center [742, 657] width 13 height 15
click at [825, 657] on p "Catapultada para a consciência global com seu discurso na COP26, Txai combina n…" at bounding box center [774, 656] width 227 height 96
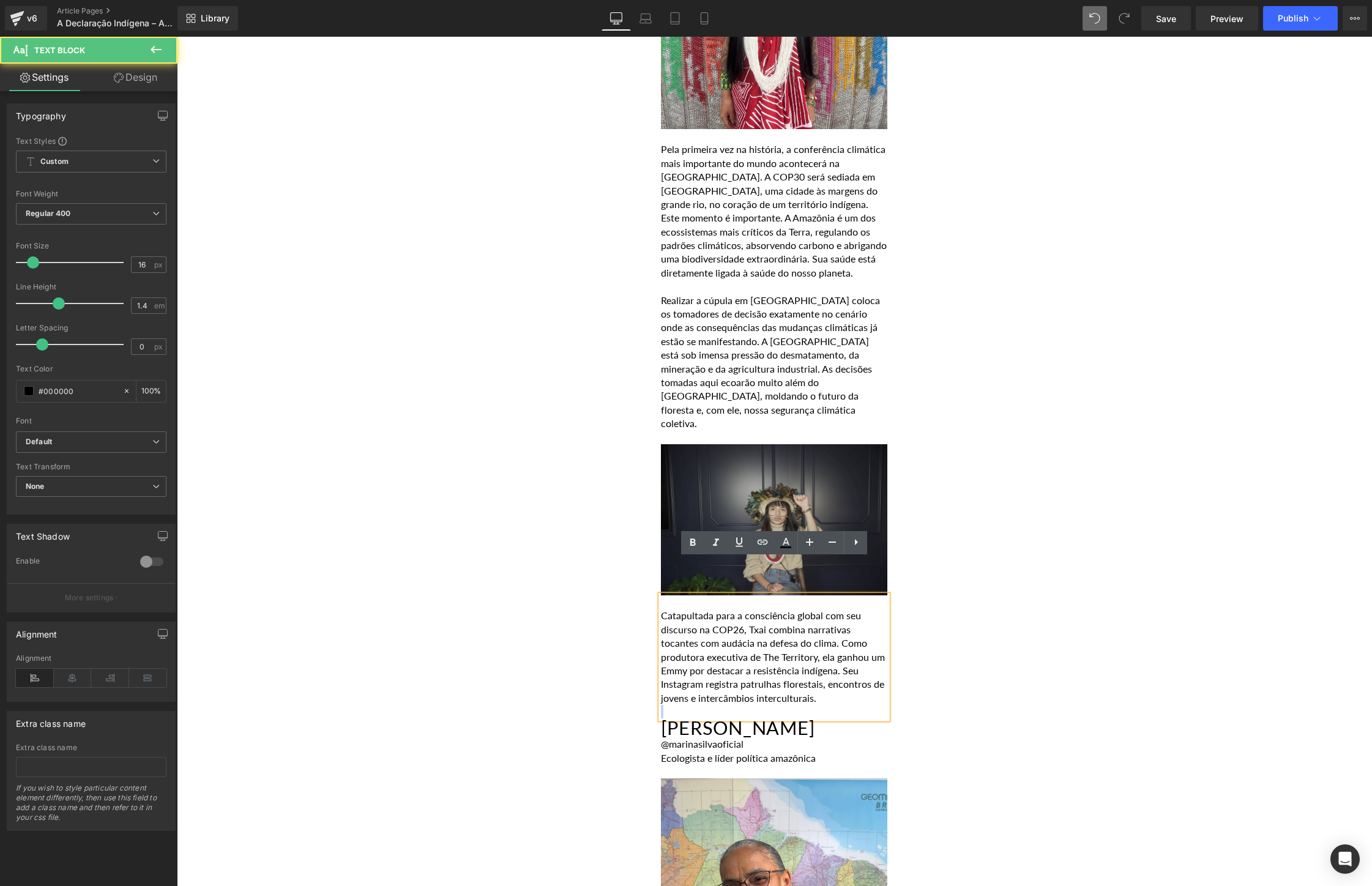
click at [825, 657] on p "Catapultada para a consciência global com seu discurso na COP26, Txai combina n…" at bounding box center [774, 656] width 227 height 96
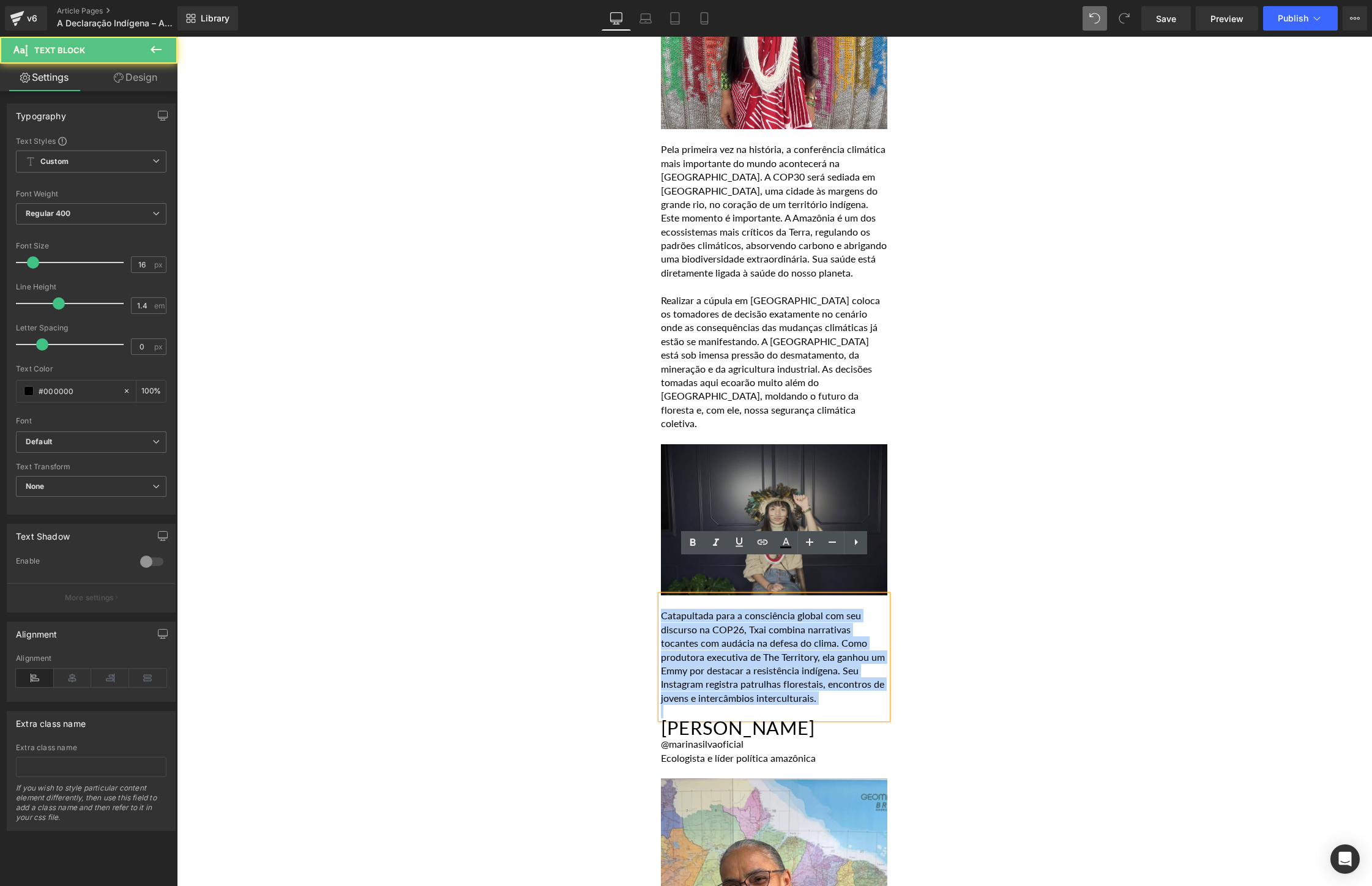
click at [825, 657] on p "Catapultada para a consciência global com seu discurso na COP26, Txai combina n…" at bounding box center [774, 656] width 227 height 96
paste div
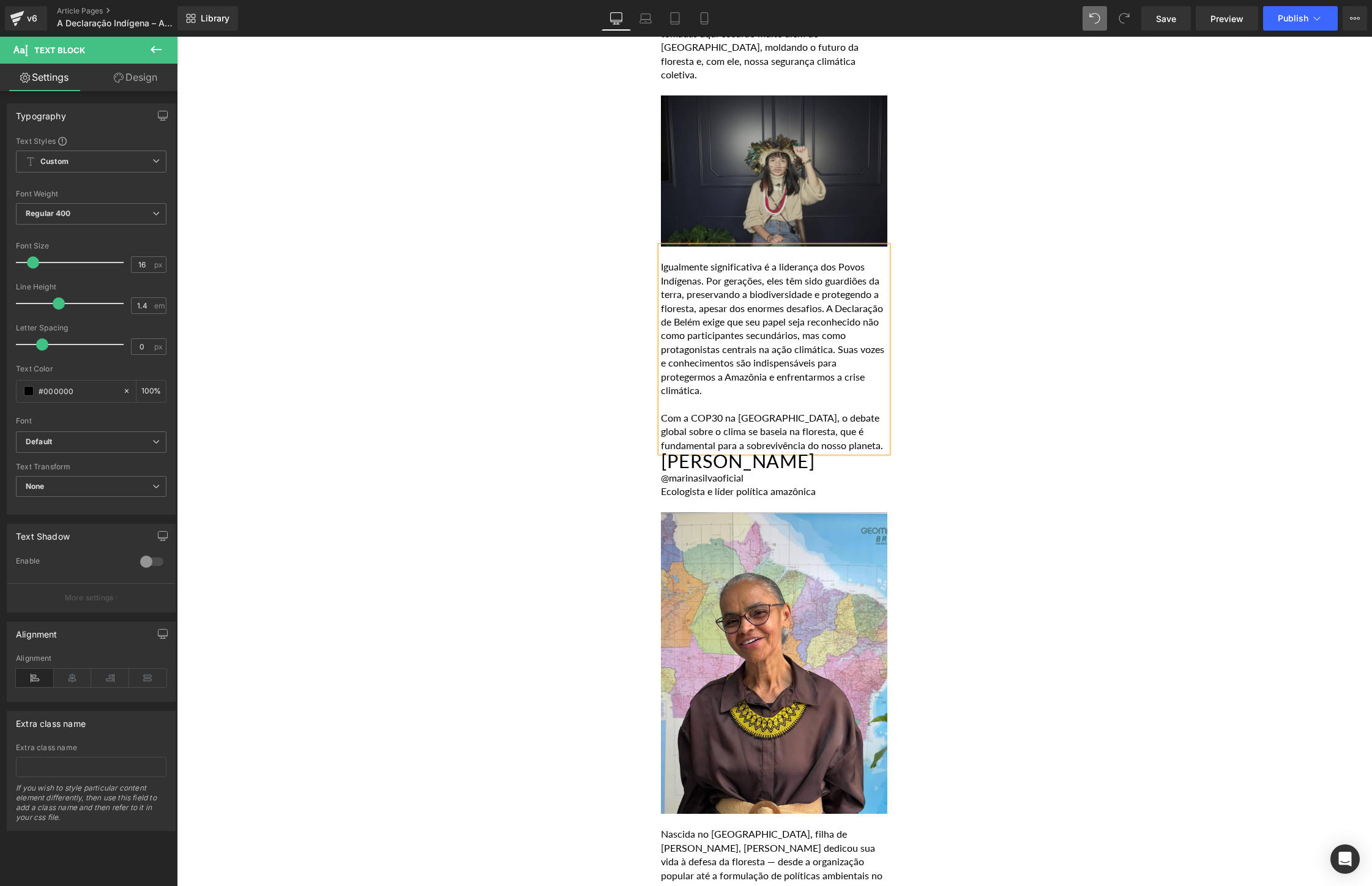
scroll to position [2439, 0]
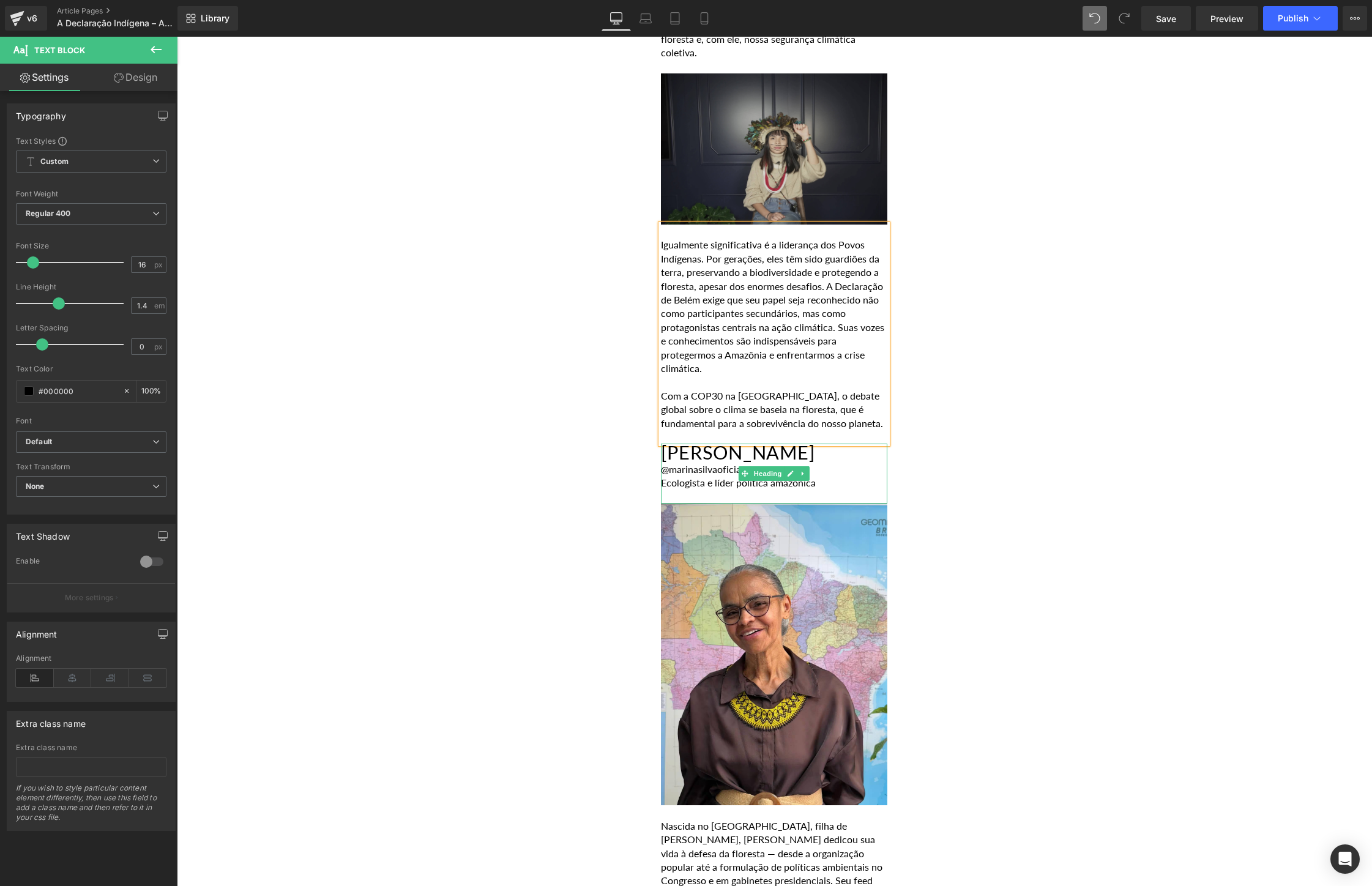
click at [779, 443] on h2 "[PERSON_NAME]" at bounding box center [774, 453] width 227 height 19
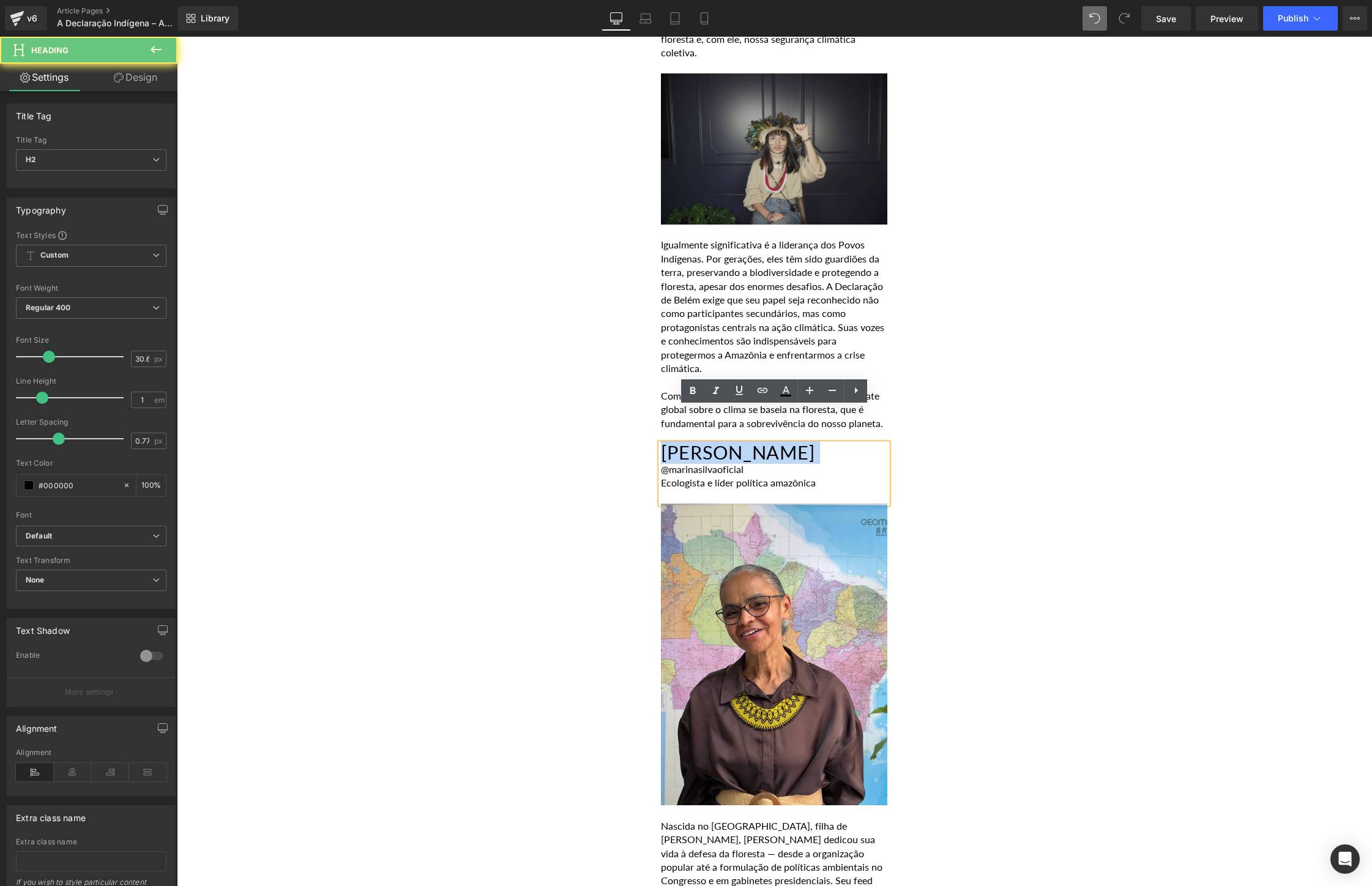
click at [779, 443] on h2 "[PERSON_NAME]" at bounding box center [774, 453] width 227 height 19
paste div
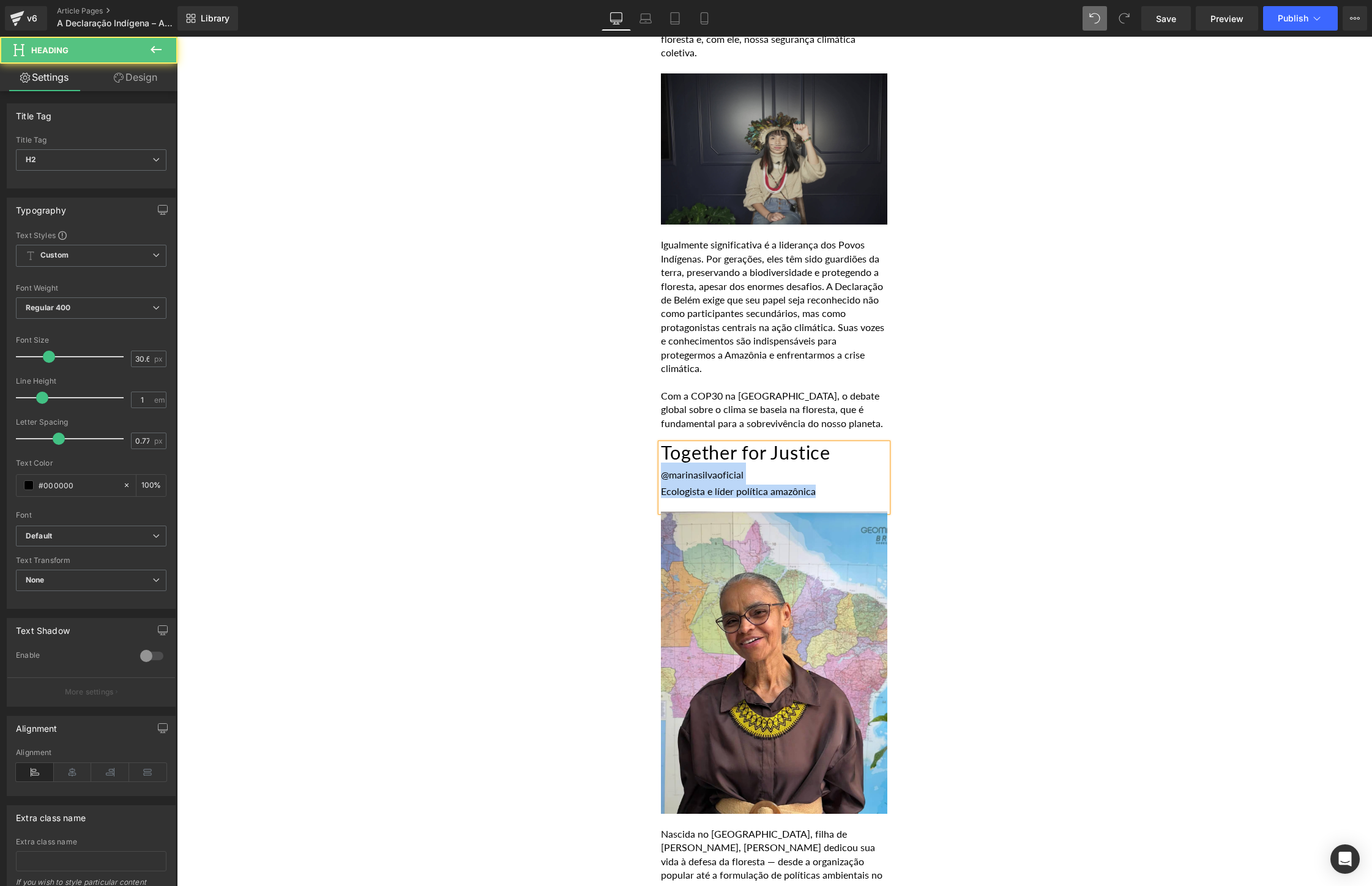
drag, startPoint x: 851, startPoint y: 457, endPoint x: 630, endPoint y: 439, distance: 221.7
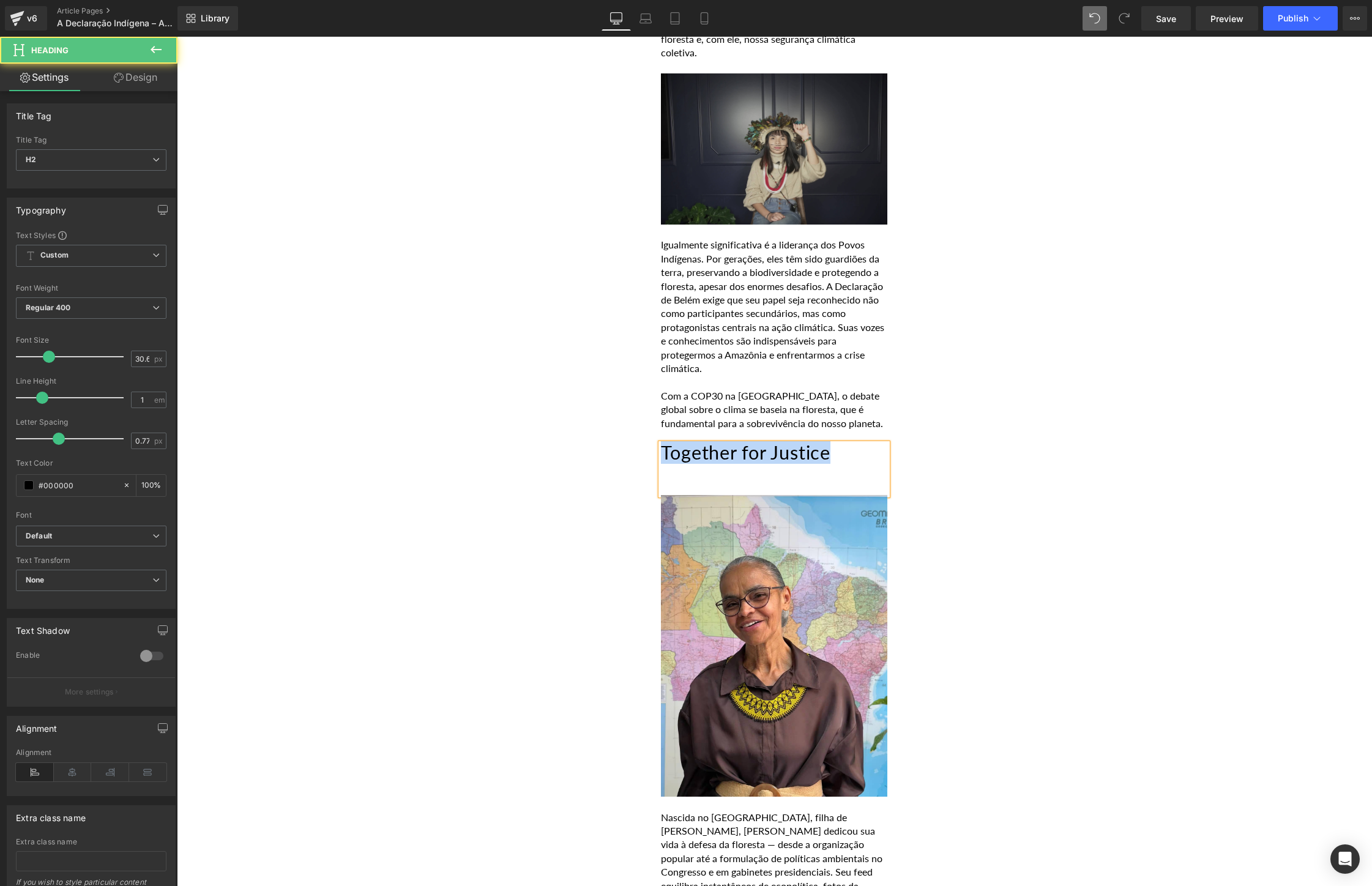
drag, startPoint x: 843, startPoint y: 412, endPoint x: 651, endPoint y: 413, distance: 192.0
click at [738, 463] on h2 at bounding box center [774, 472] width 227 height 19
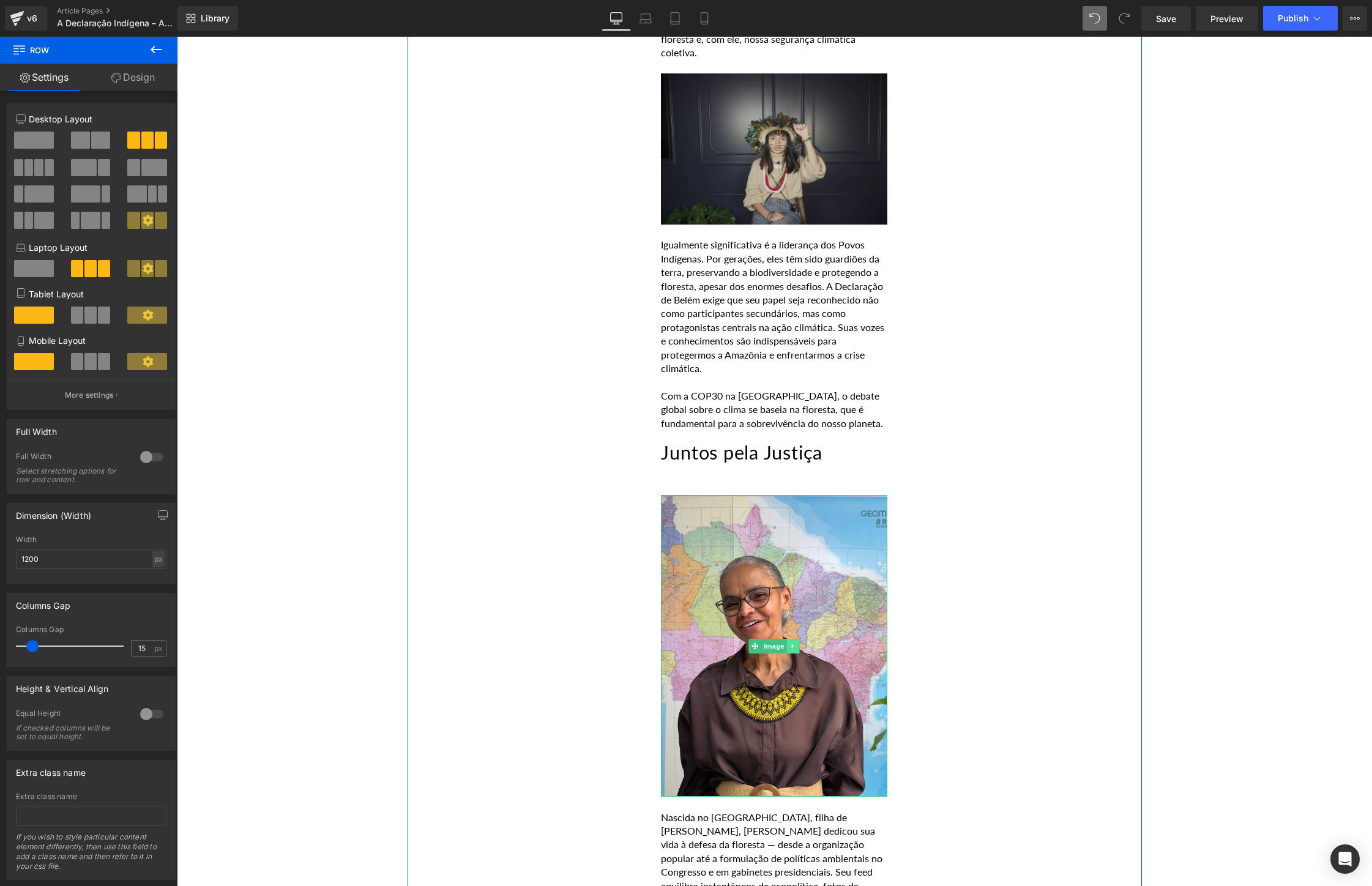
click at [798, 639] on link at bounding box center [793, 646] width 13 height 15
click at [798, 643] on icon at bounding box center [798, 646] width 6 height 7
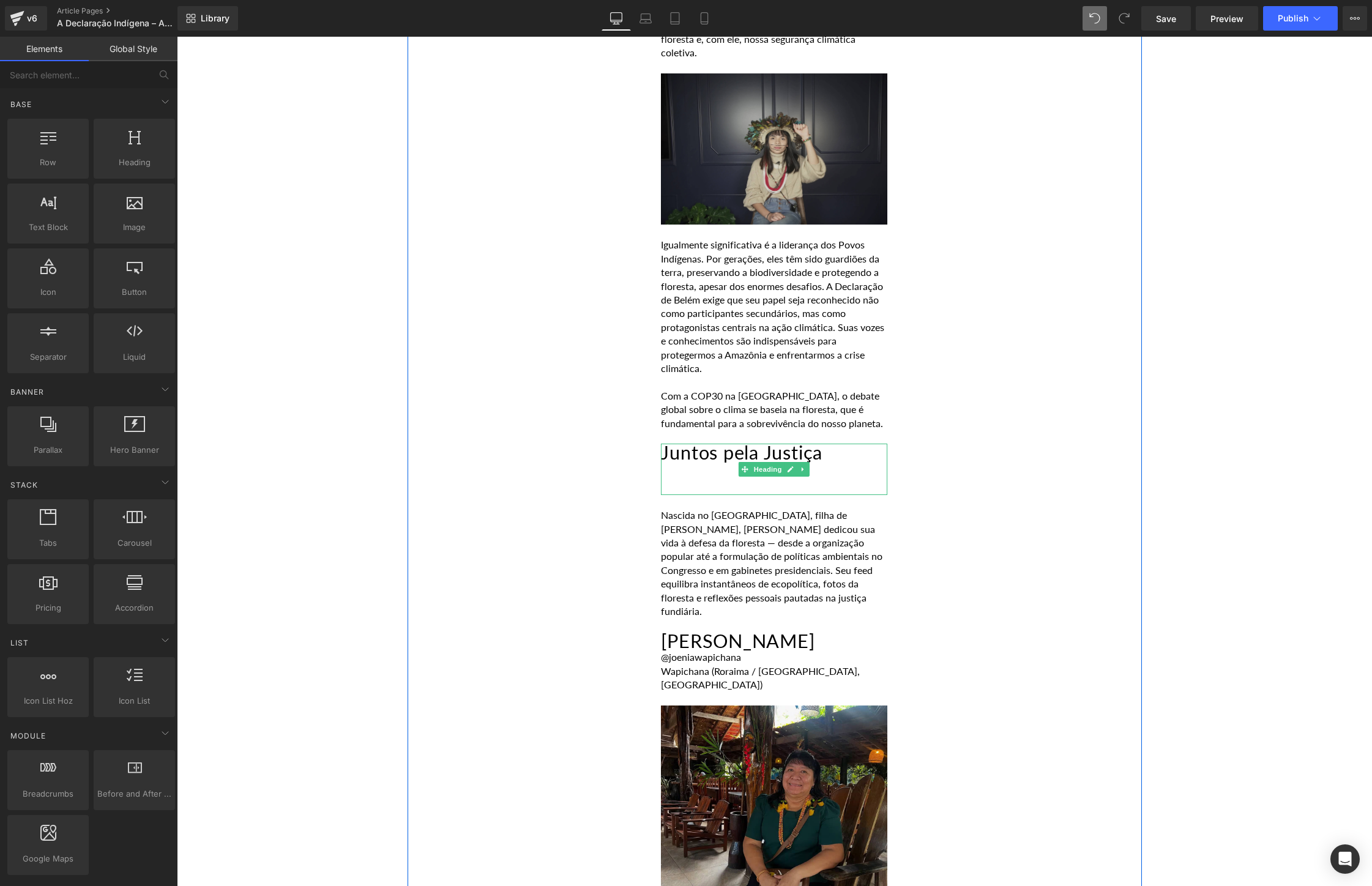
click at [803, 482] on div at bounding box center [774, 488] width 227 height 14
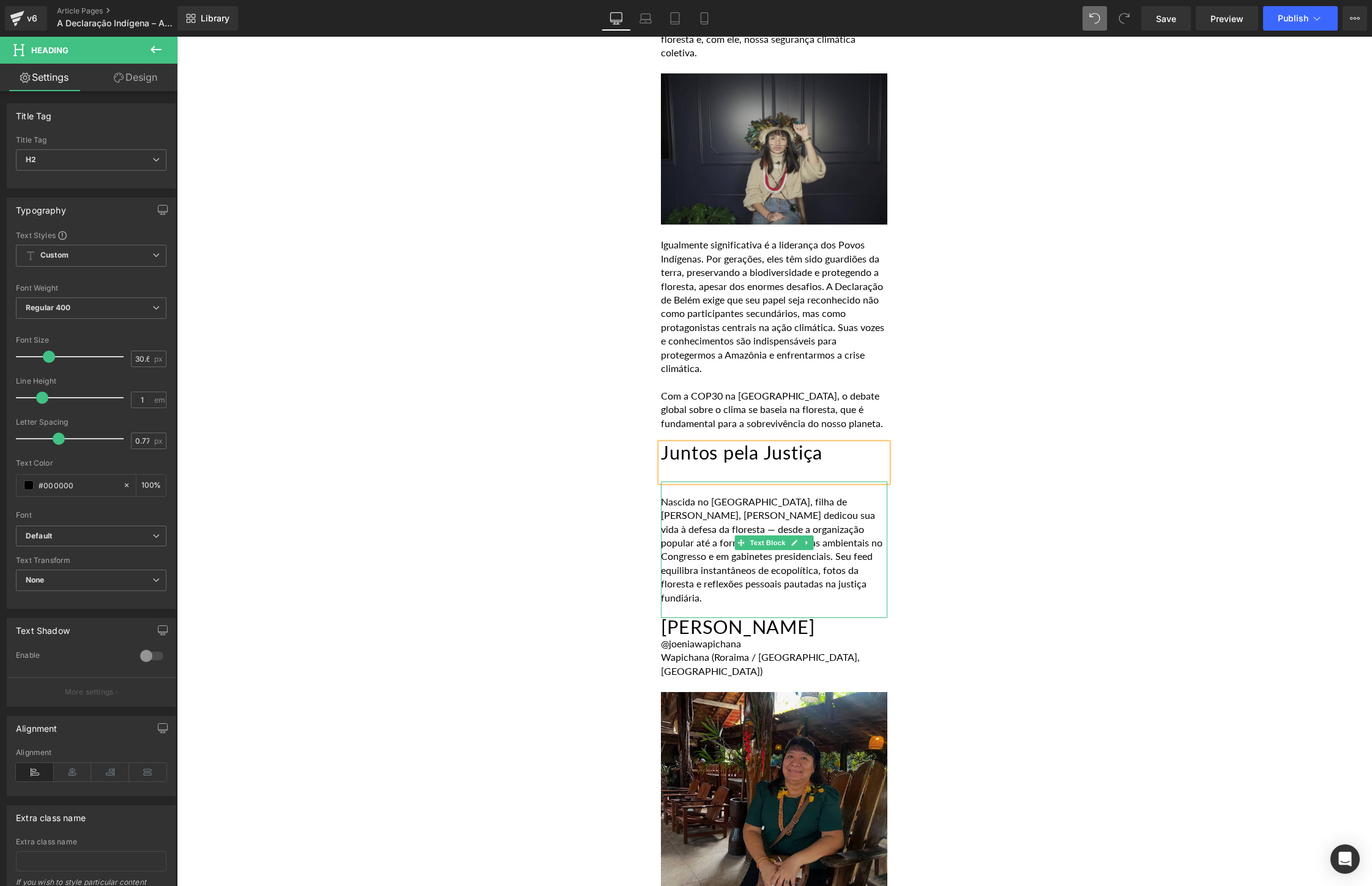
click at [798, 497] on p "Nascida no [GEOGRAPHIC_DATA], filha de [PERSON_NAME], [PERSON_NAME] dedicou sua…" at bounding box center [774, 549] width 227 height 109
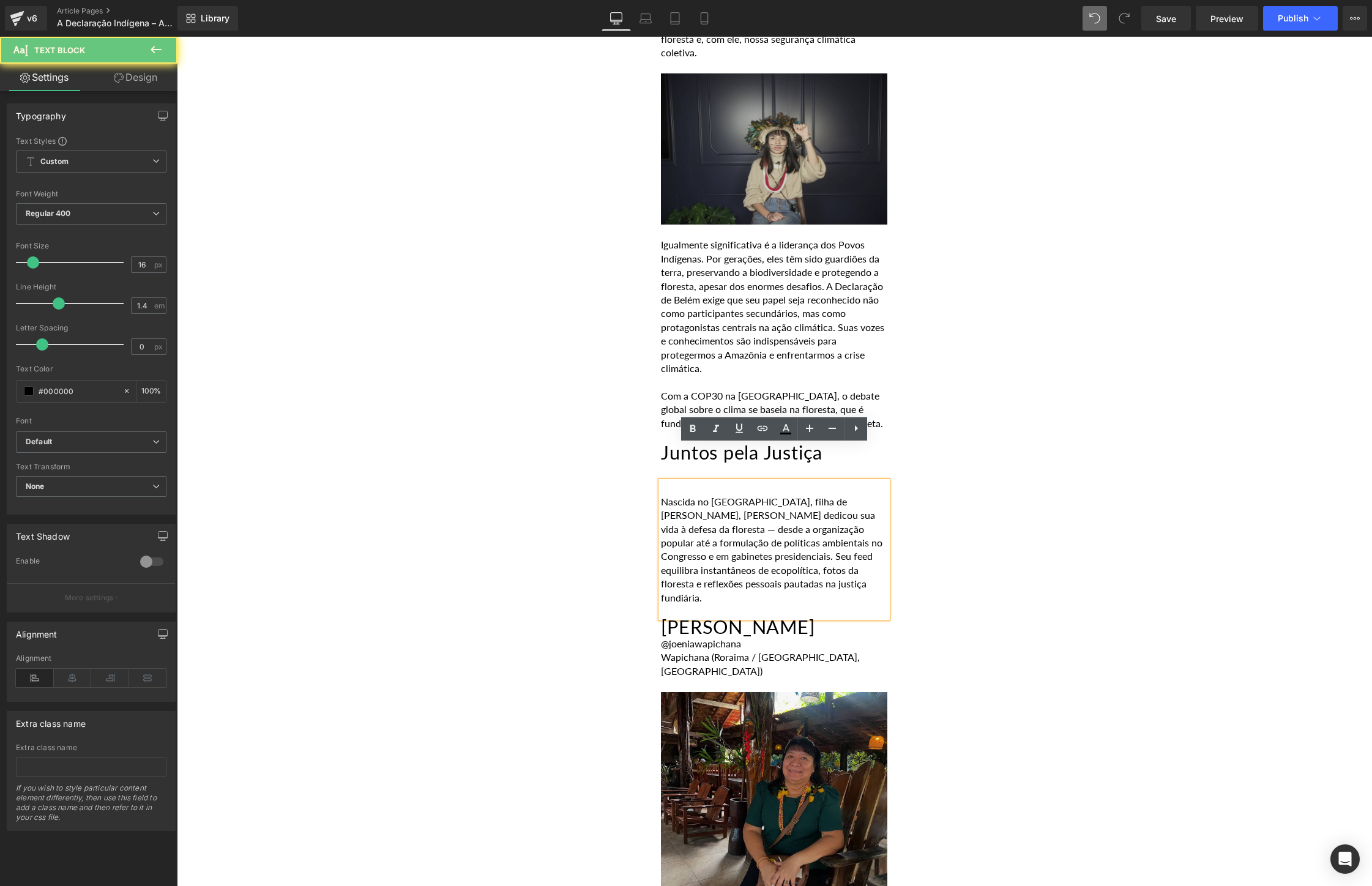
click at [825, 605] on p at bounding box center [774, 611] width 227 height 14
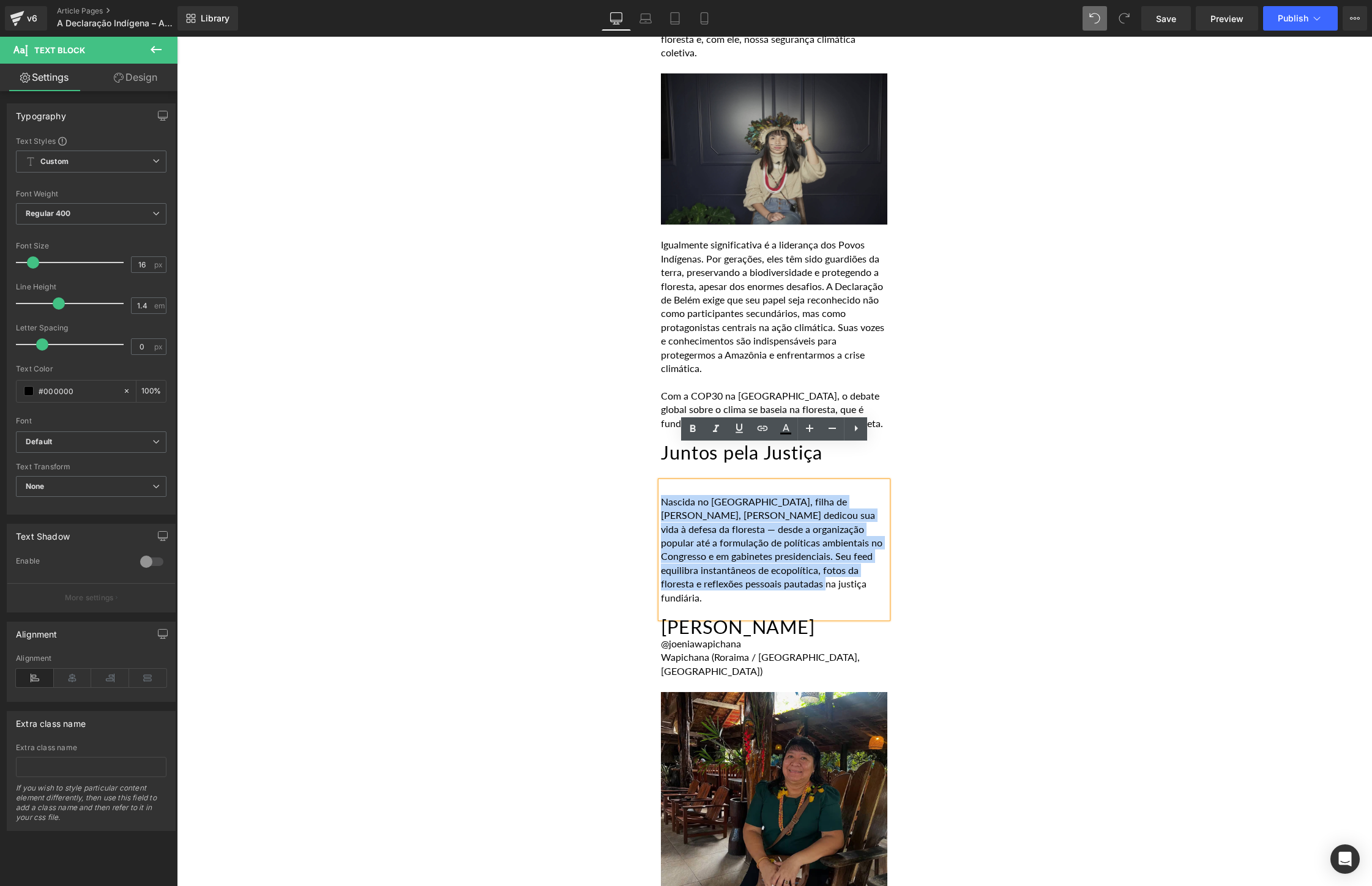
paste div
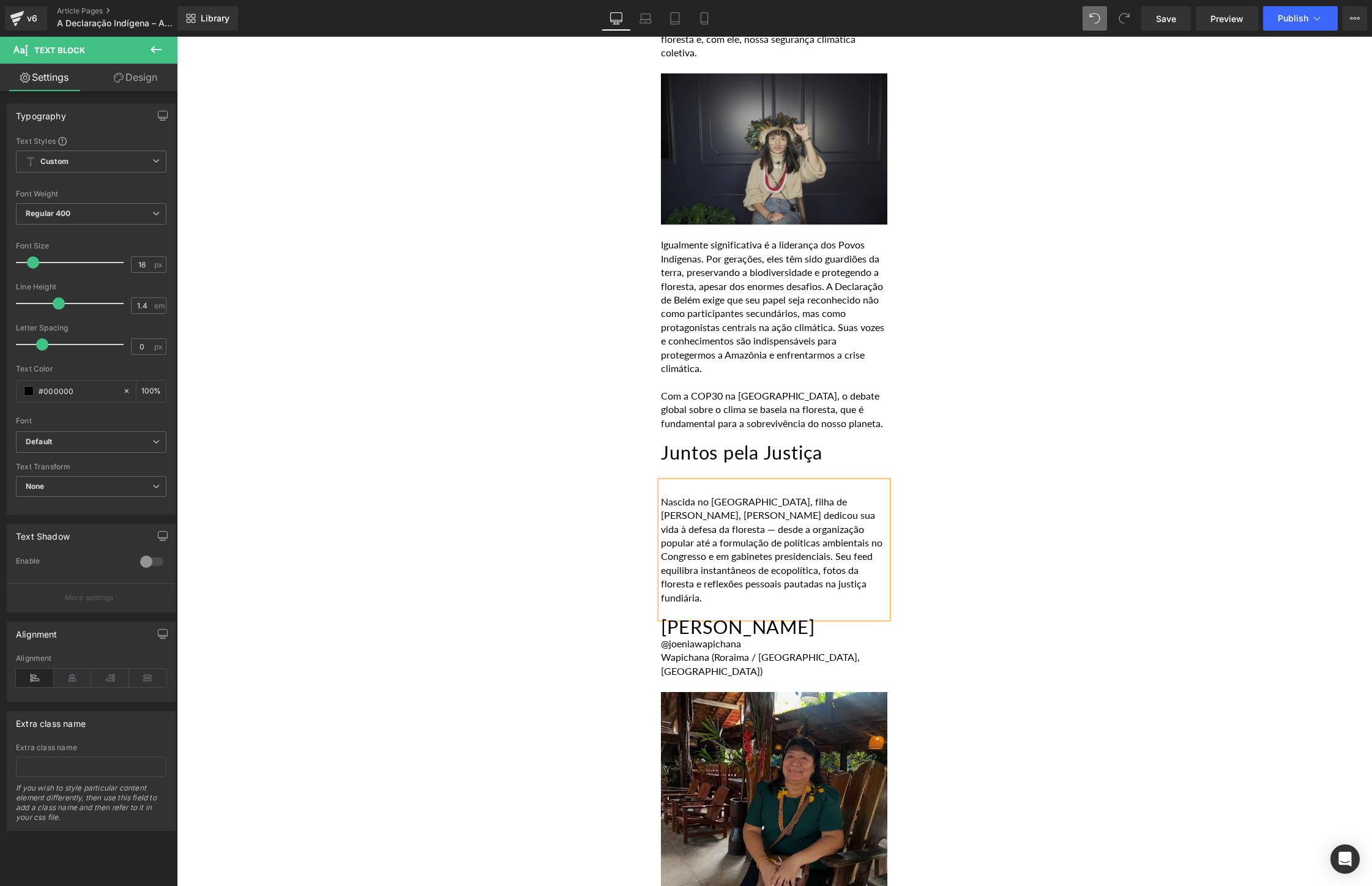
drag, startPoint x: 816, startPoint y: 546, endPoint x: 654, endPoint y: 465, distance: 181.1
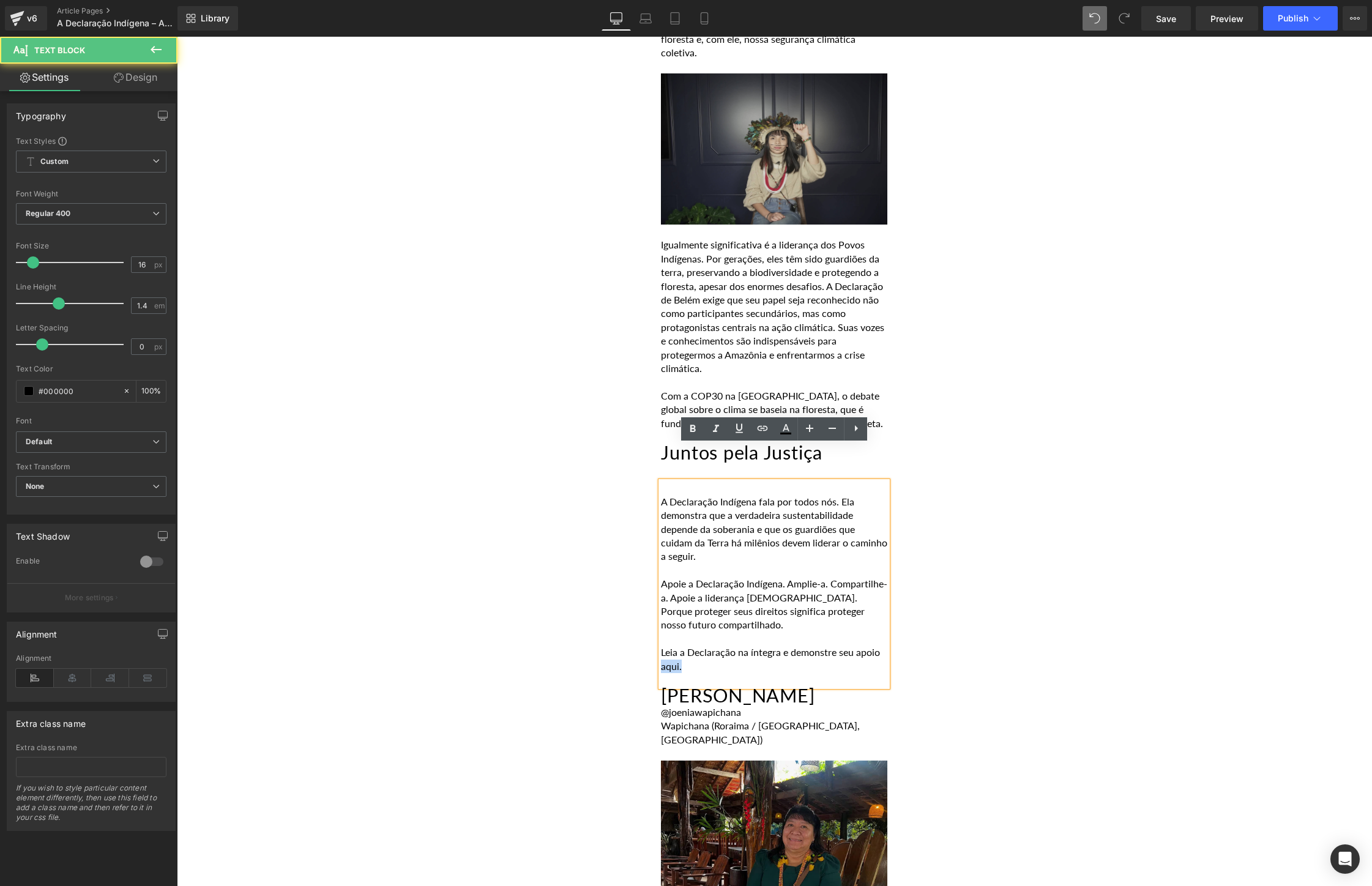
drag, startPoint x: 689, startPoint y: 633, endPoint x: 714, endPoint y: 633, distance: 25.0
click at [714, 645] on p "Leia a Declaração na íntegra e demonstre seu apoio aqui." at bounding box center [774, 659] width 227 height 28
click at [768, 430] on icon at bounding box center [763, 429] width 15 height 15
click at [730, 656] on input "text" at bounding box center [750, 656] width 188 height 30
paste input "[URL][DOMAIN_NAME]"
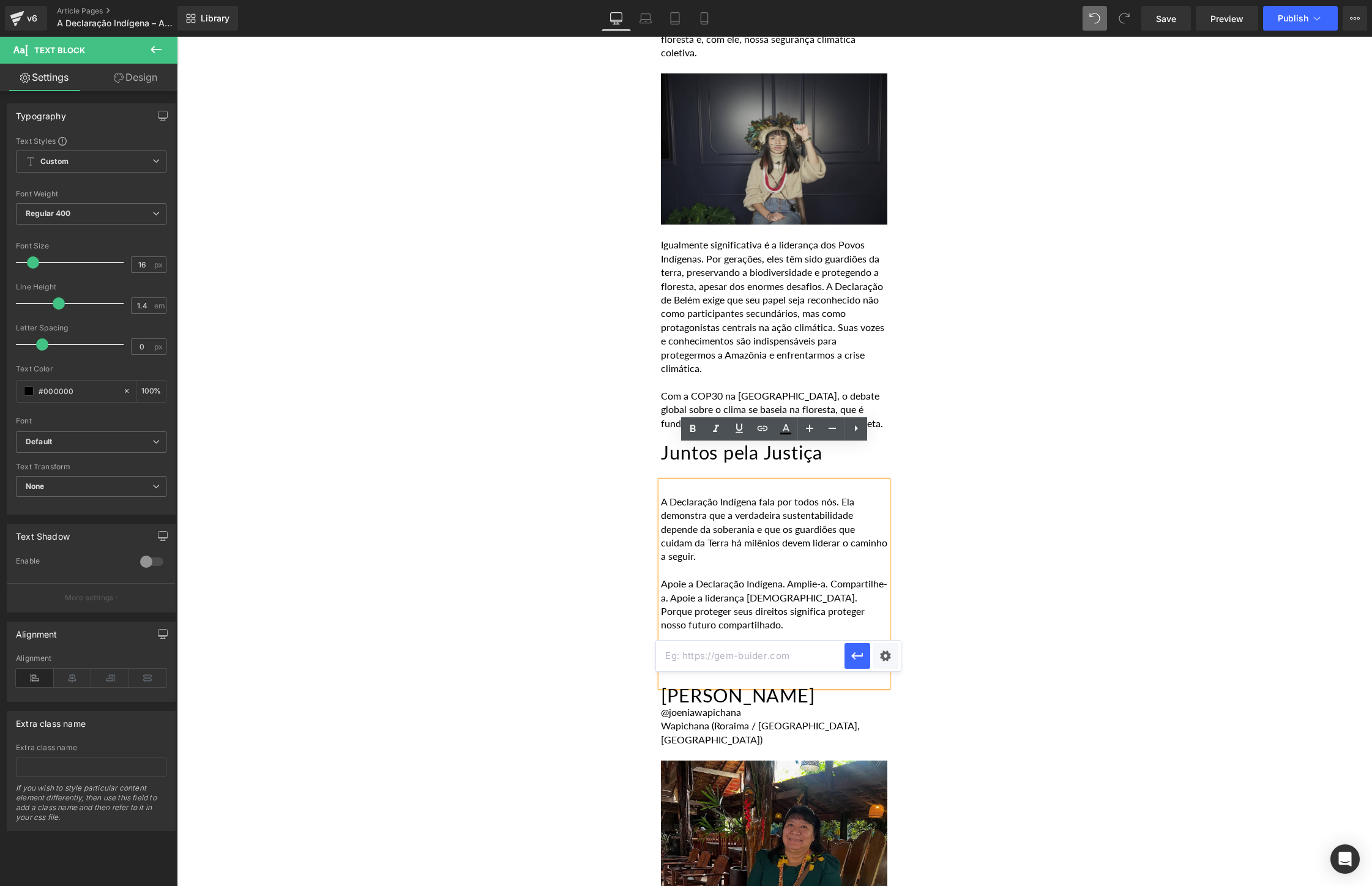
type input "[URL][DOMAIN_NAME]"
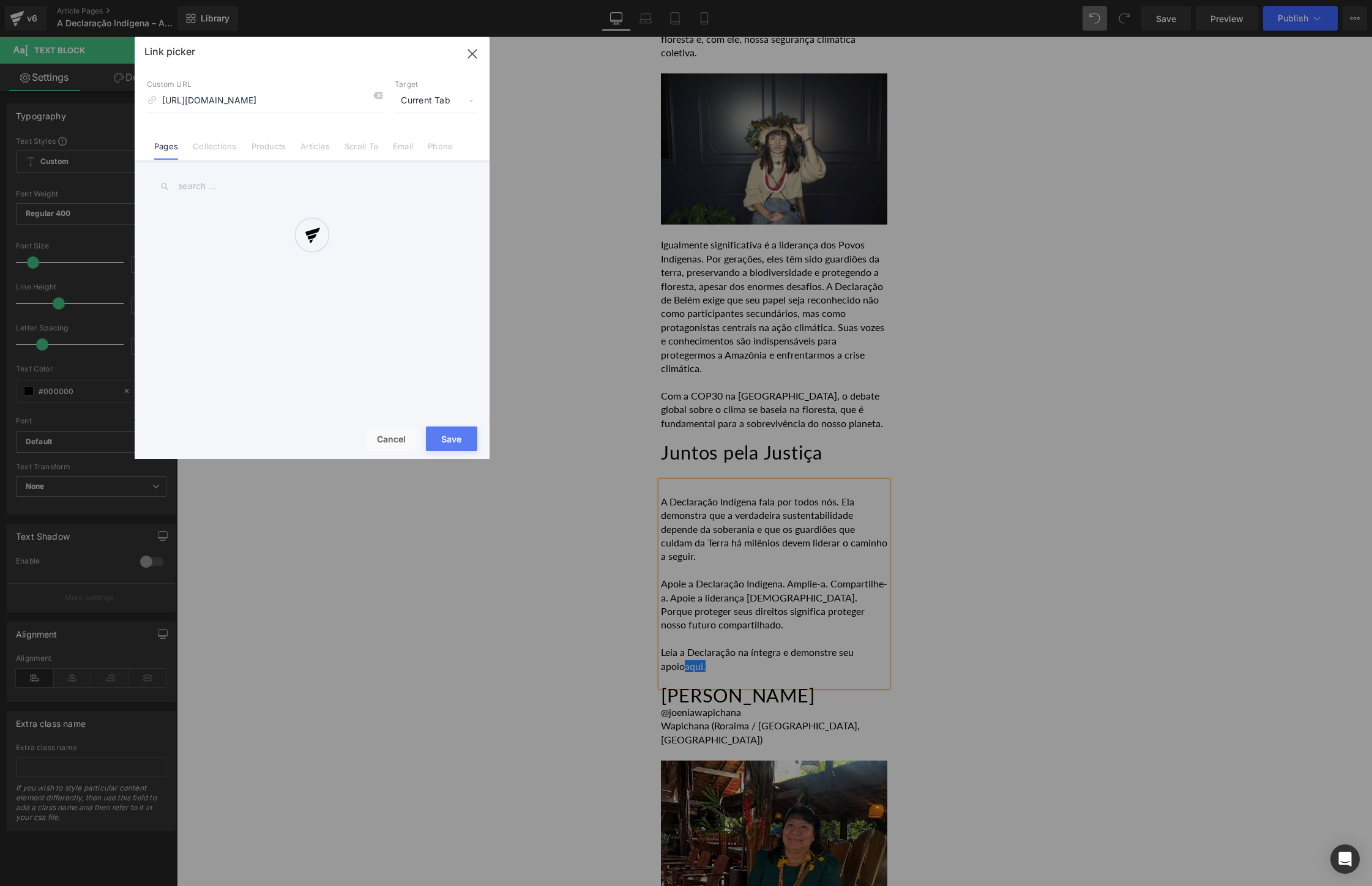
click at [887, 0] on div "Text Color Highlight Color #333333 Edit or remove link: Edit - Unlink - Cancel …" at bounding box center [686, 0] width 1372 height 0
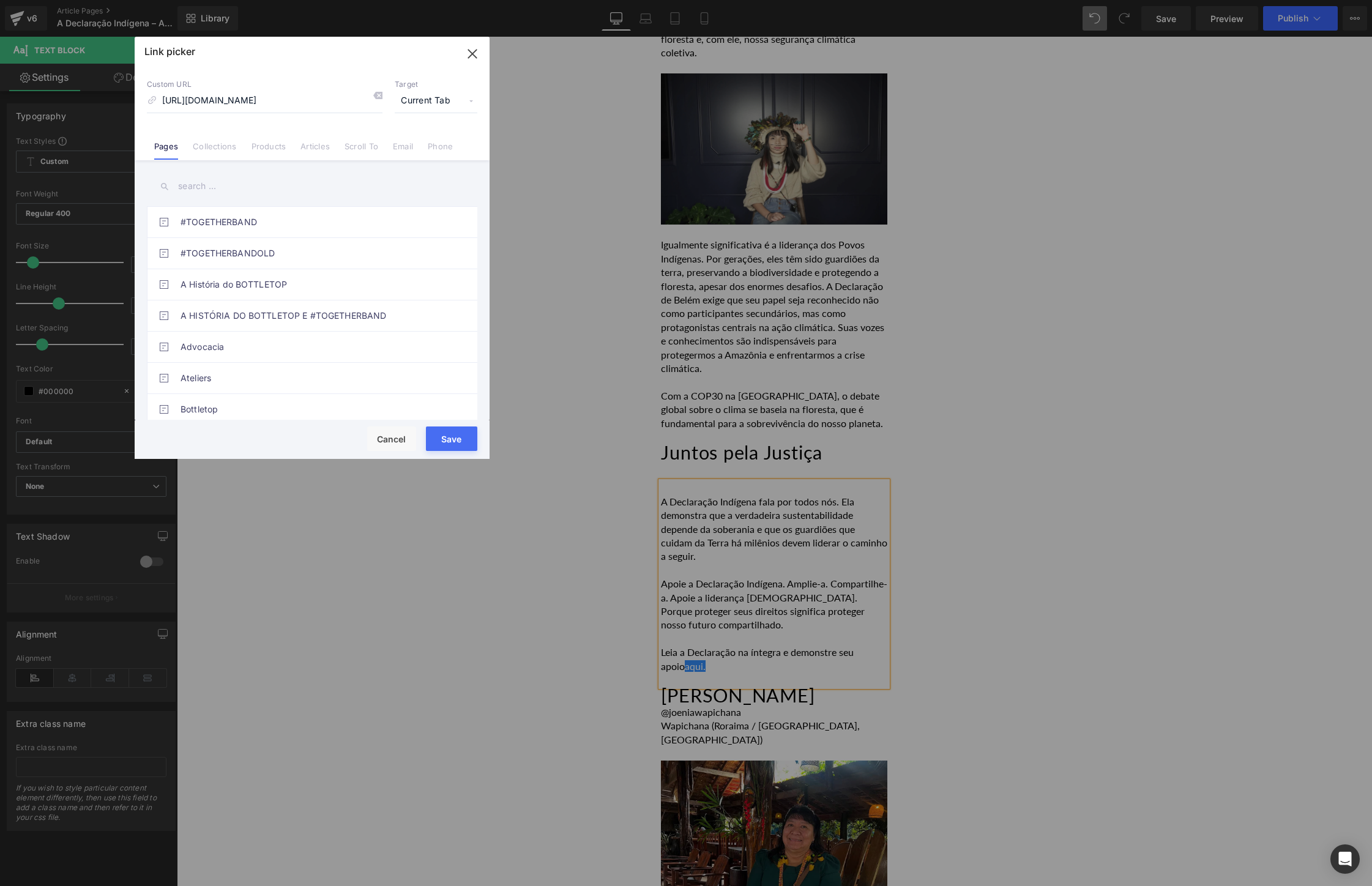
click at [419, 95] on span "Current Tab" at bounding box center [436, 100] width 83 height 23
click at [431, 149] on li "New Tab" at bounding box center [435, 144] width 95 height 21
click at [459, 451] on button "Save" at bounding box center [452, 439] width 51 height 25
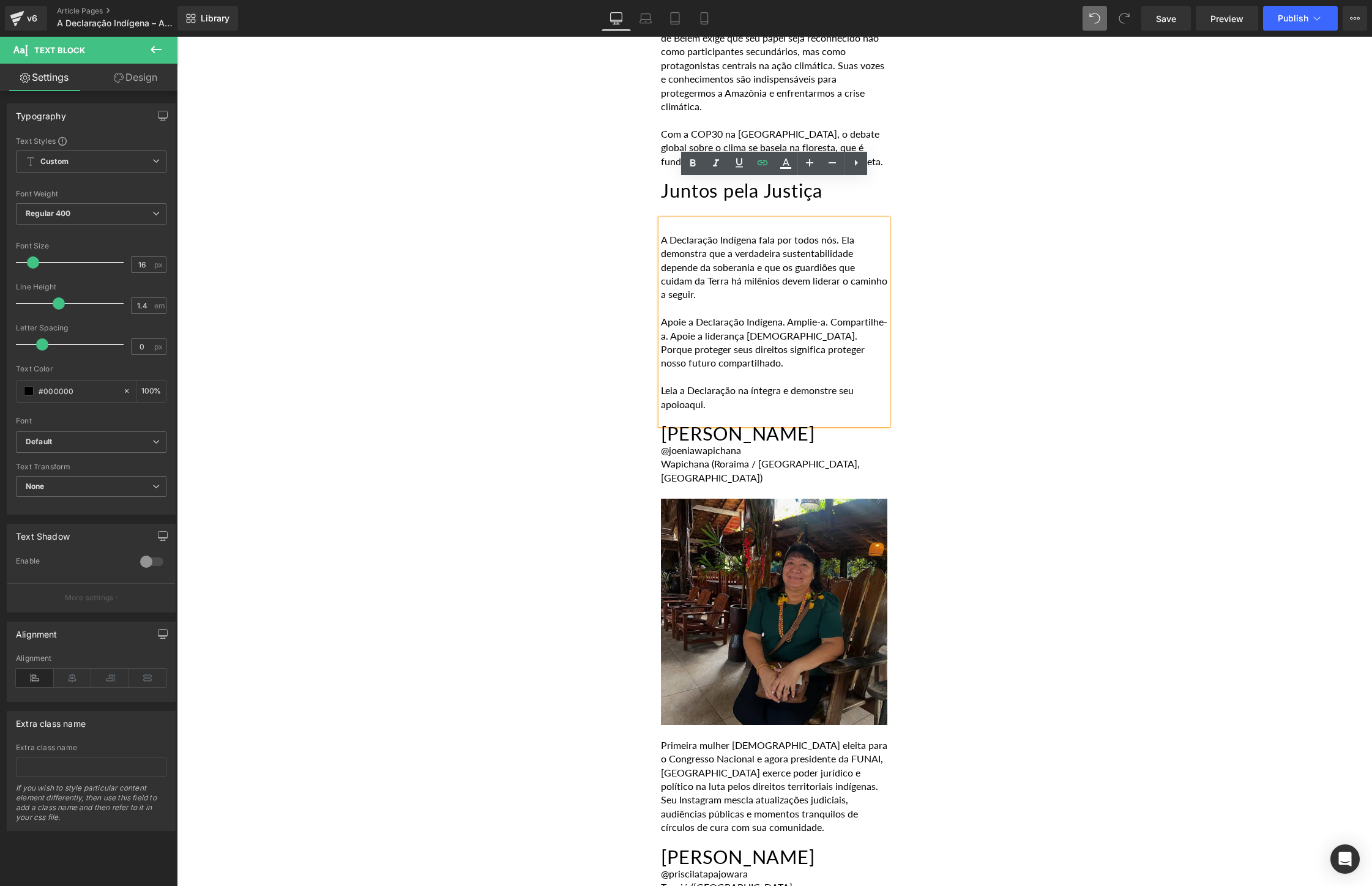
scroll to position [2704, 0]
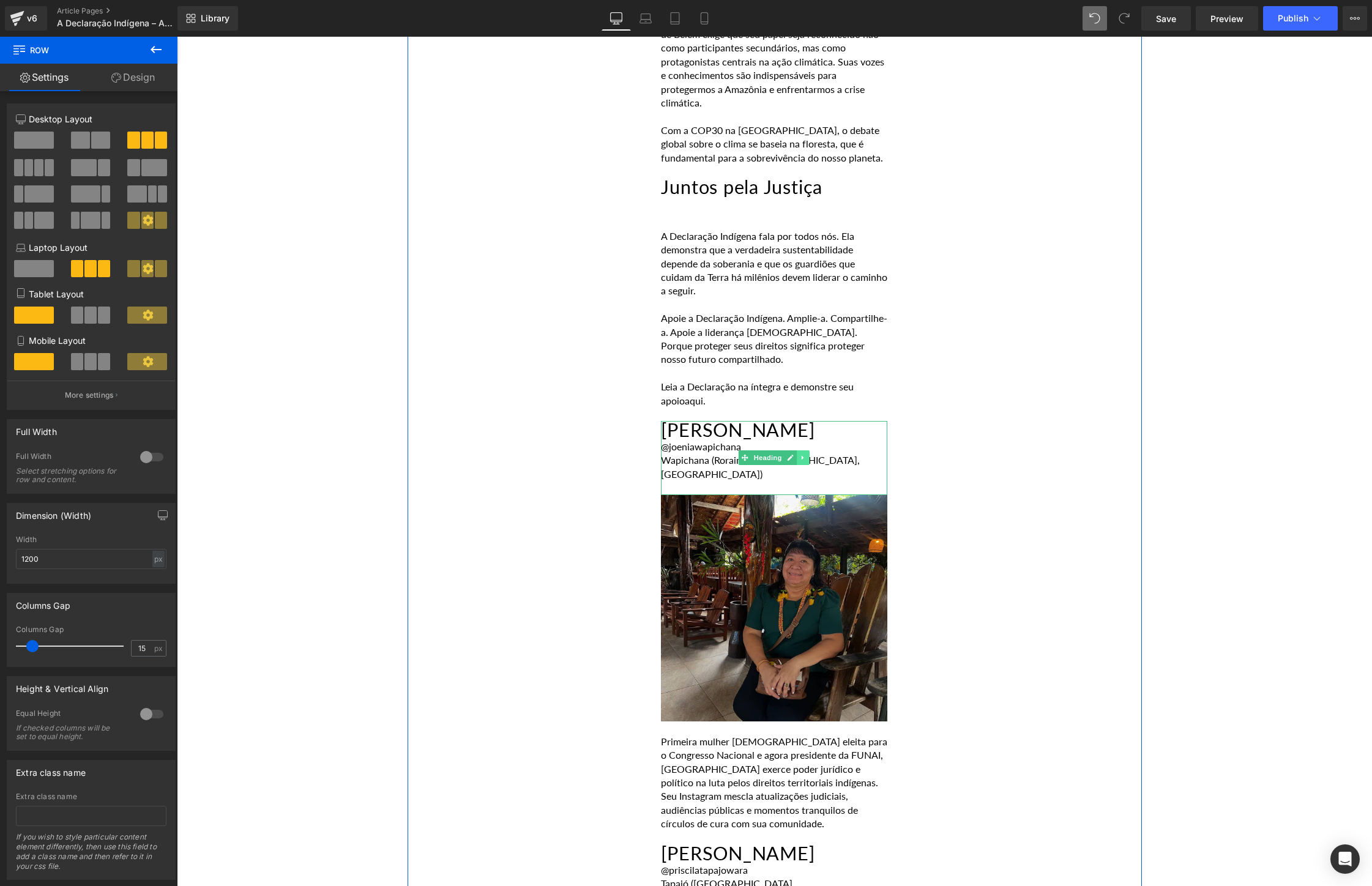
click at [806, 454] on icon at bounding box center [803, 458] width 6 height 7
click at [807, 451] on link at bounding box center [809, 458] width 13 height 15
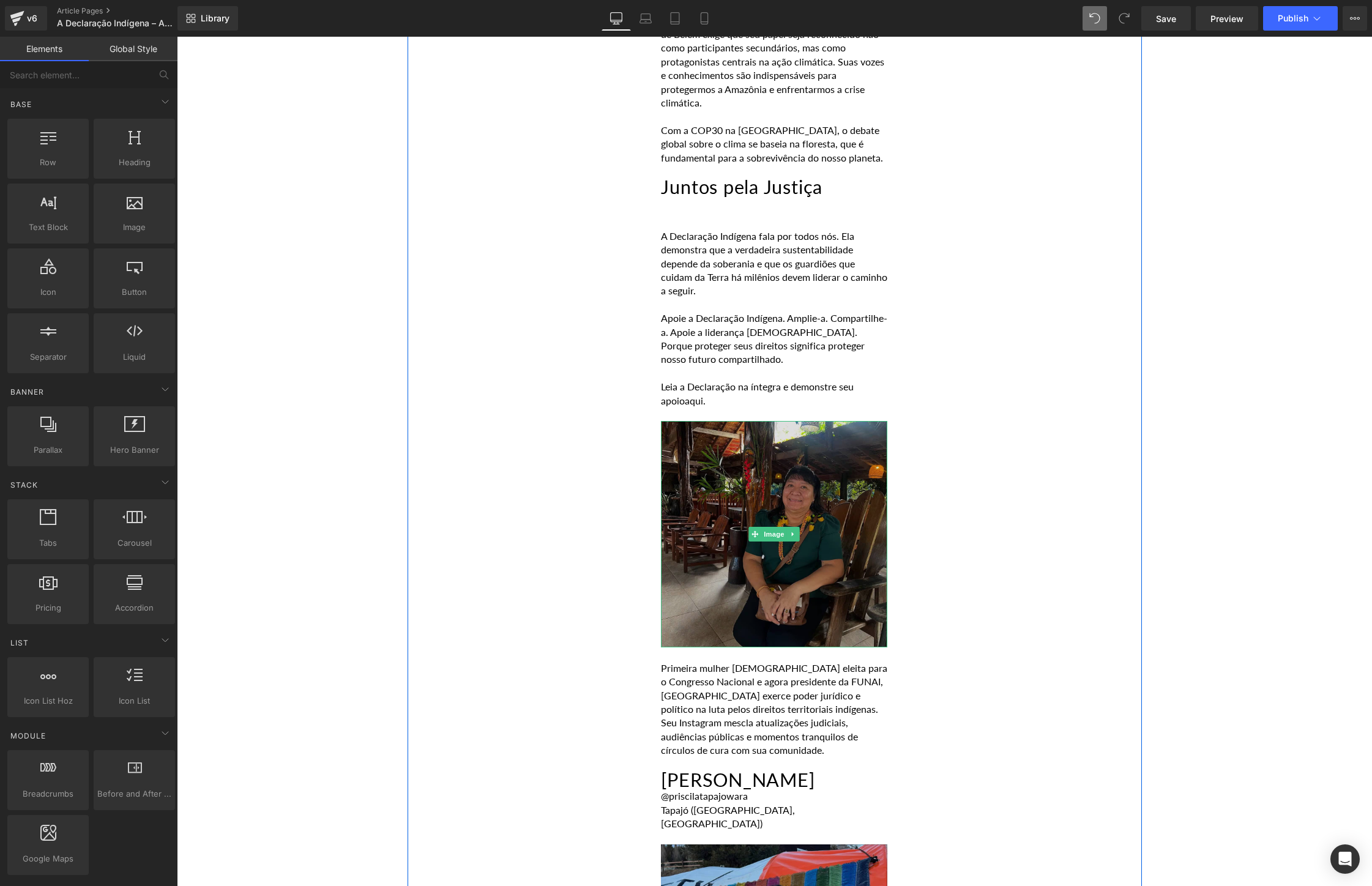
click at [801, 498] on img at bounding box center [774, 534] width 227 height 227
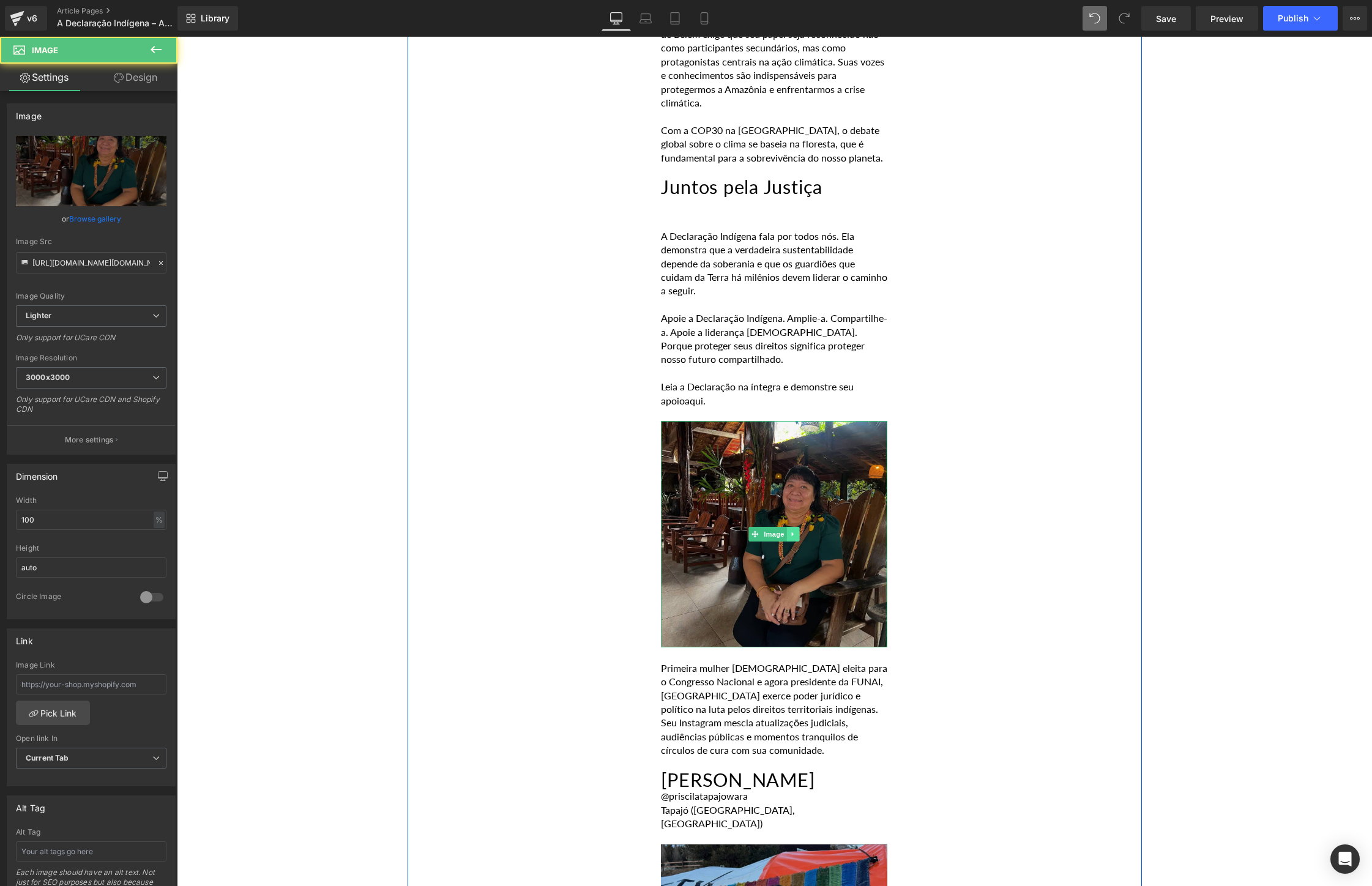
click at [795, 531] on icon at bounding box center [793, 534] width 6 height 7
click at [799, 532] on icon at bounding box center [798, 534] width 6 height 6
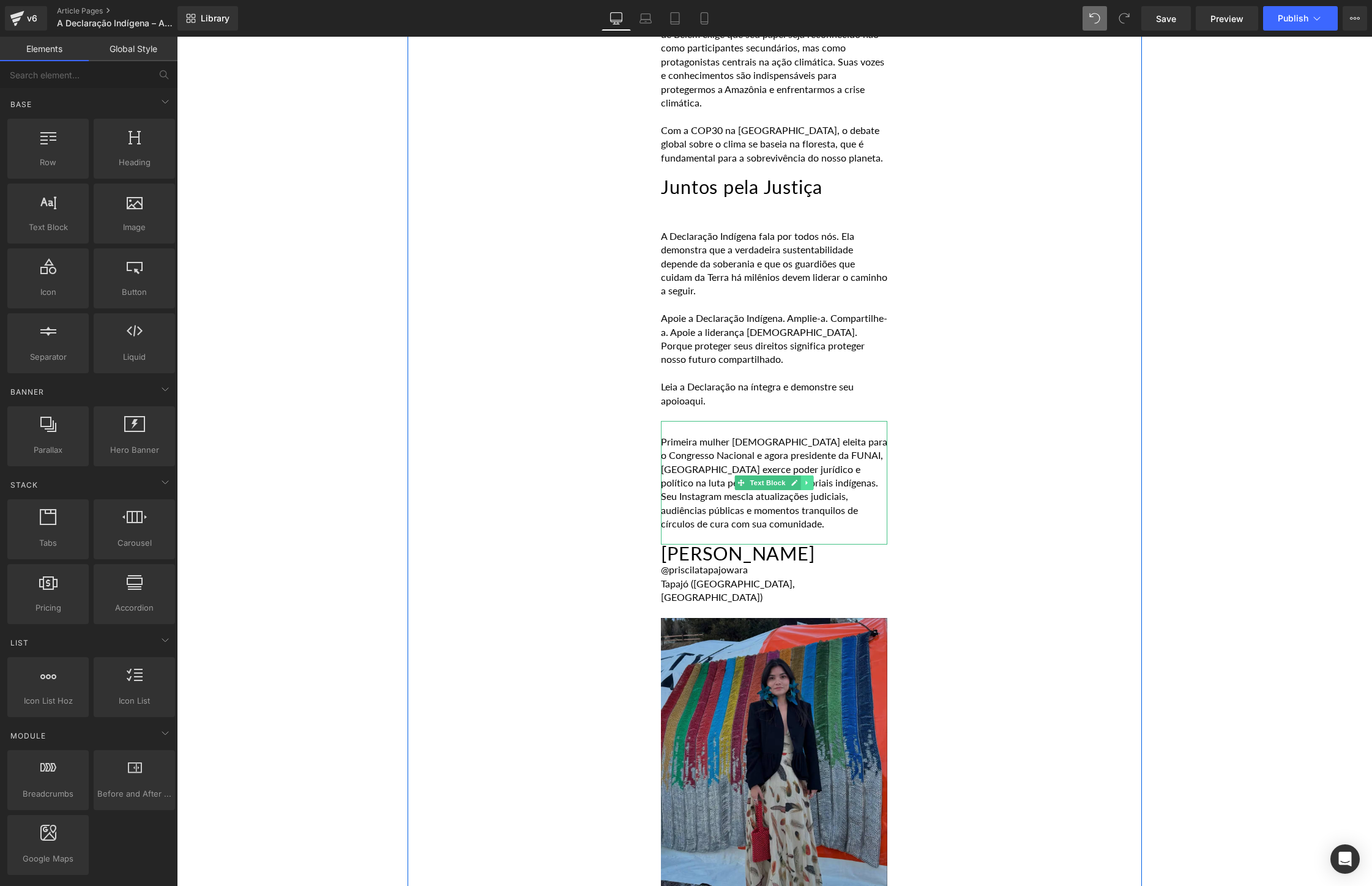
click at [810, 476] on link at bounding box center [808, 483] width 13 height 15
click at [810, 476] on link at bounding box center [813, 483] width 13 height 15
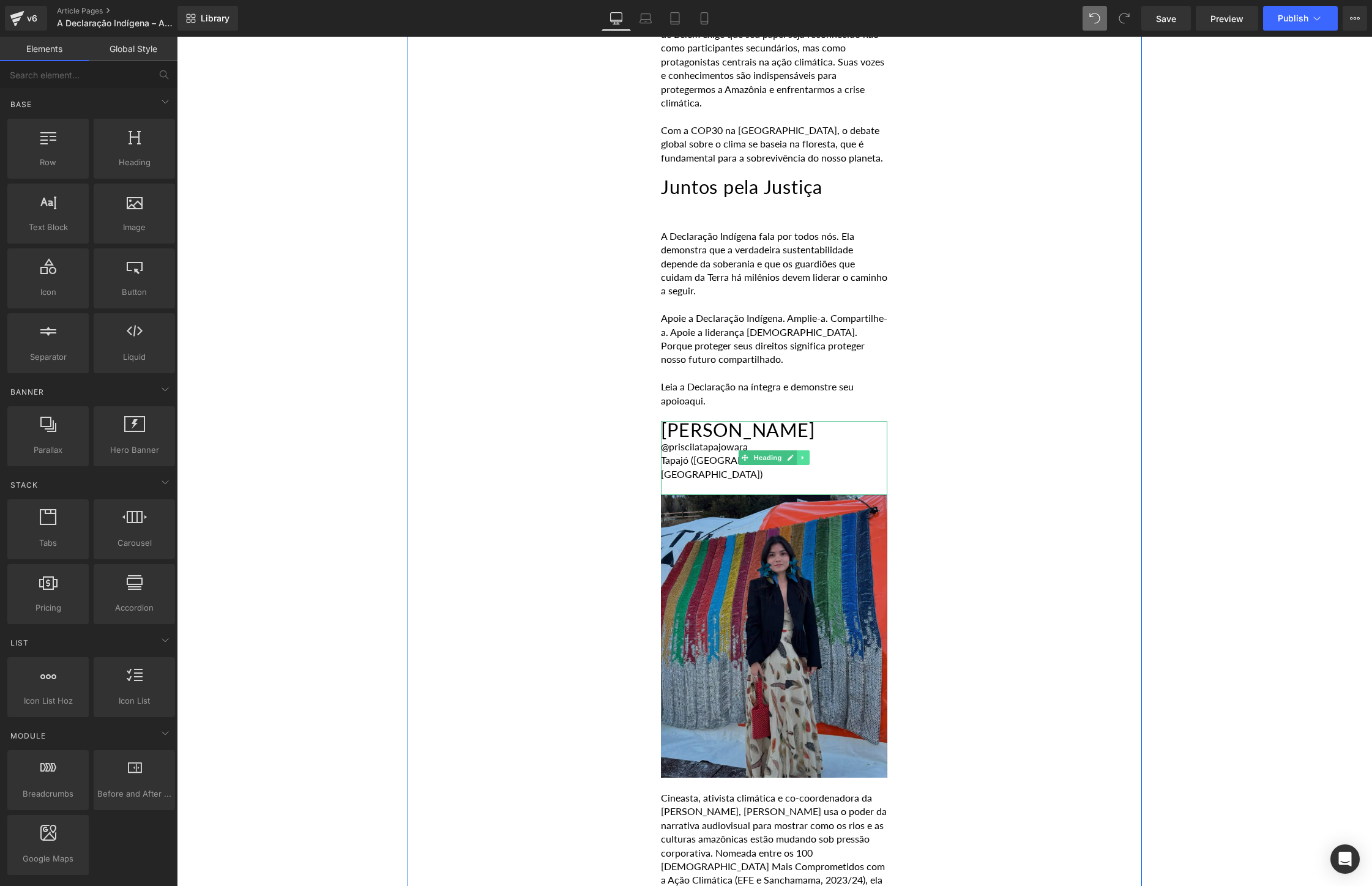
click at [809, 451] on link at bounding box center [804, 458] width 13 height 15
click at [809, 454] on icon at bounding box center [809, 457] width 6 height 6
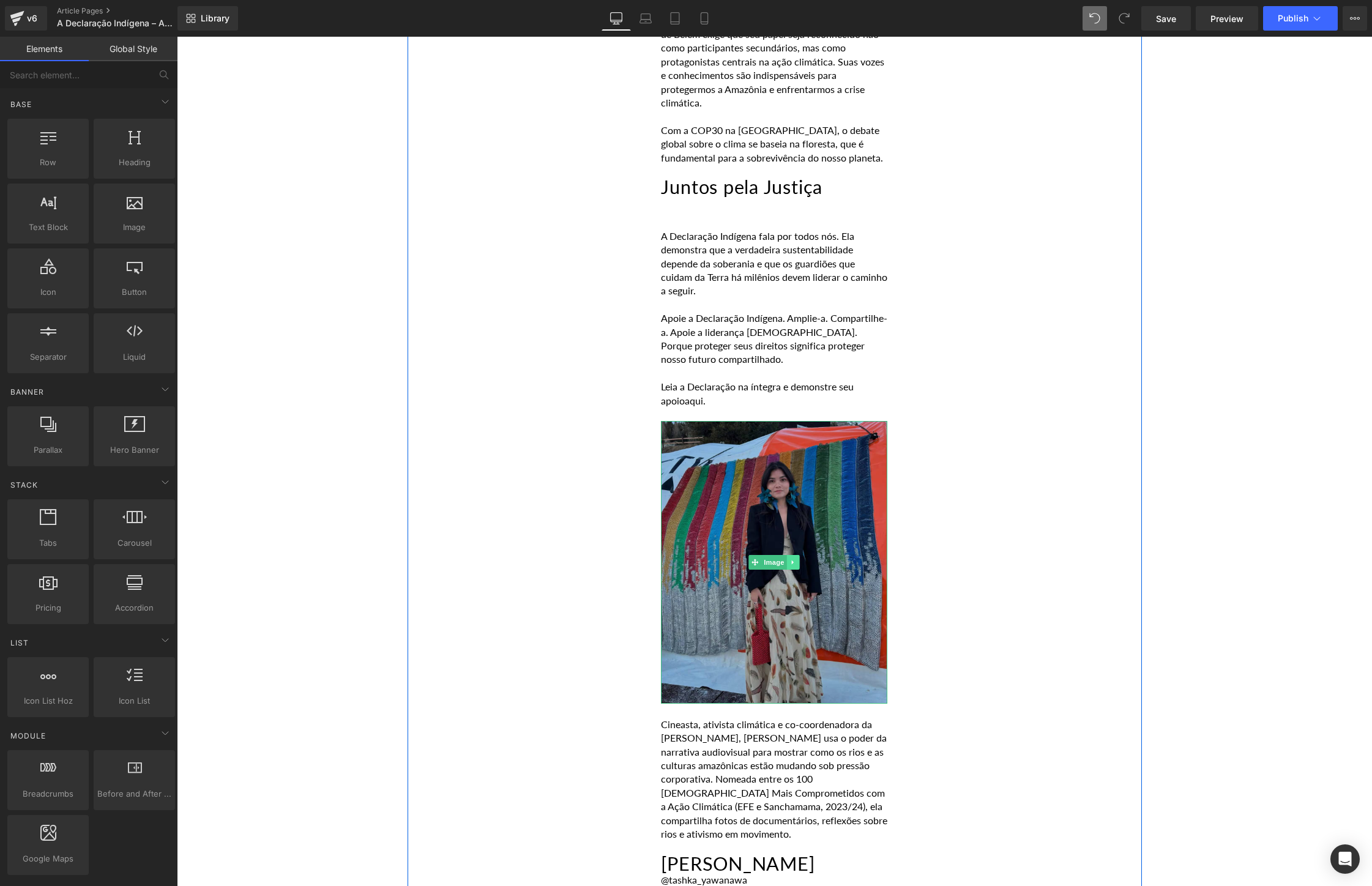
click at [799, 555] on link at bounding box center [793, 563] width 13 height 15
click at [799, 559] on icon at bounding box center [798, 563] width 6 height 7
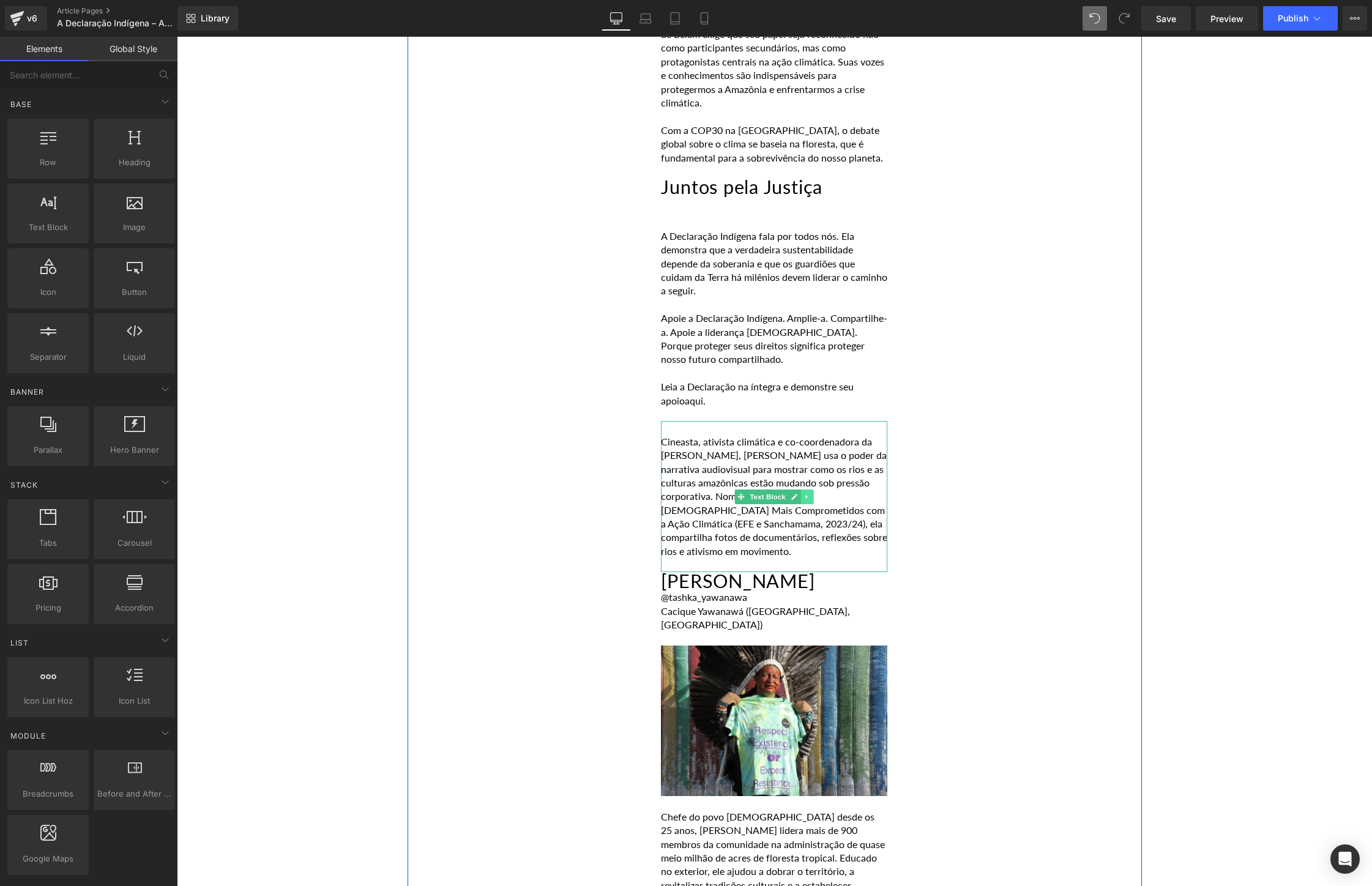
click at [811, 489] on link at bounding box center [808, 497] width 13 height 15
click at [811, 489] on link at bounding box center [813, 497] width 13 height 15
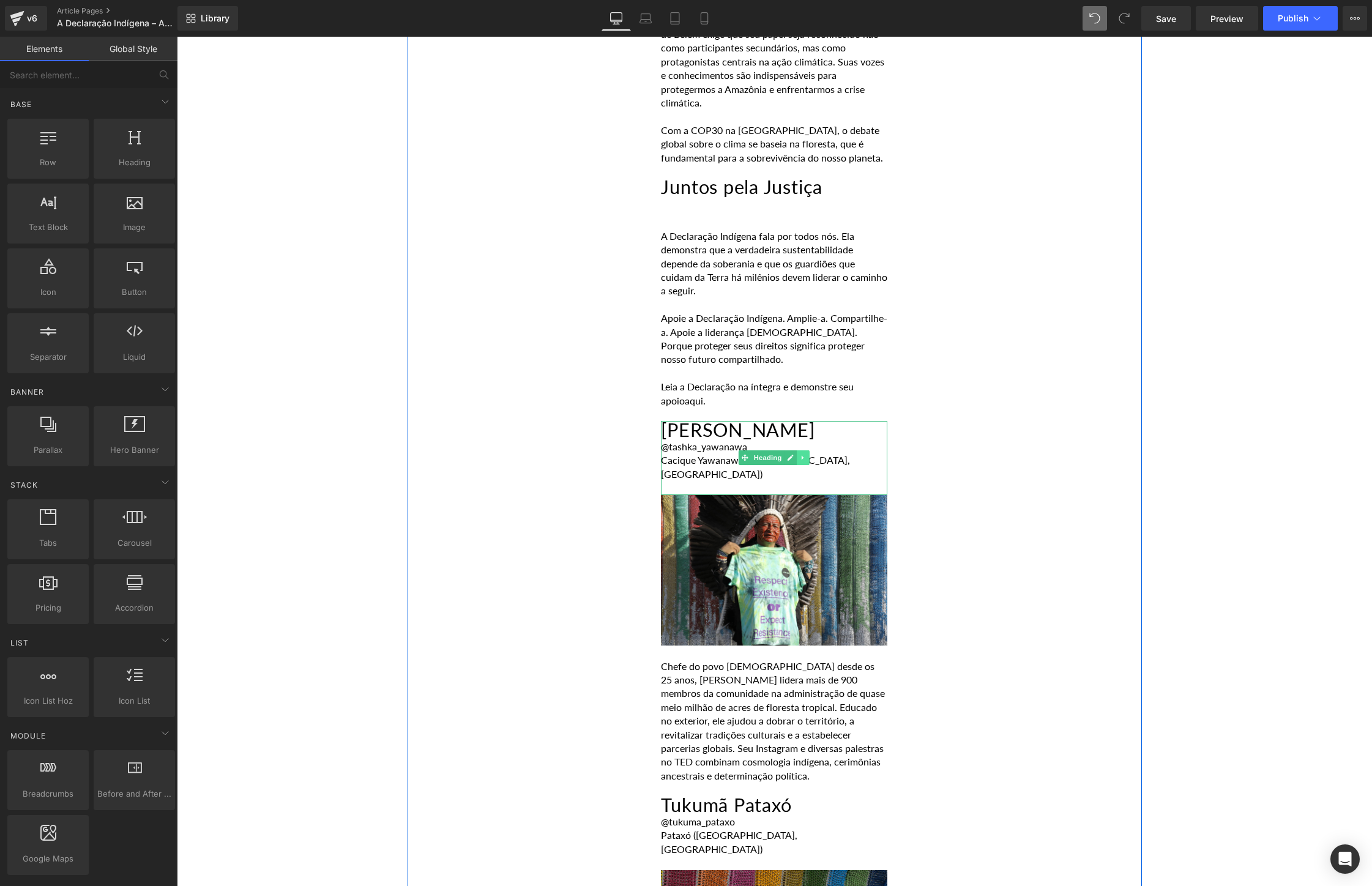
click at [807, 451] on link at bounding box center [804, 458] width 13 height 15
click at [807, 454] on icon at bounding box center [809, 458] width 6 height 7
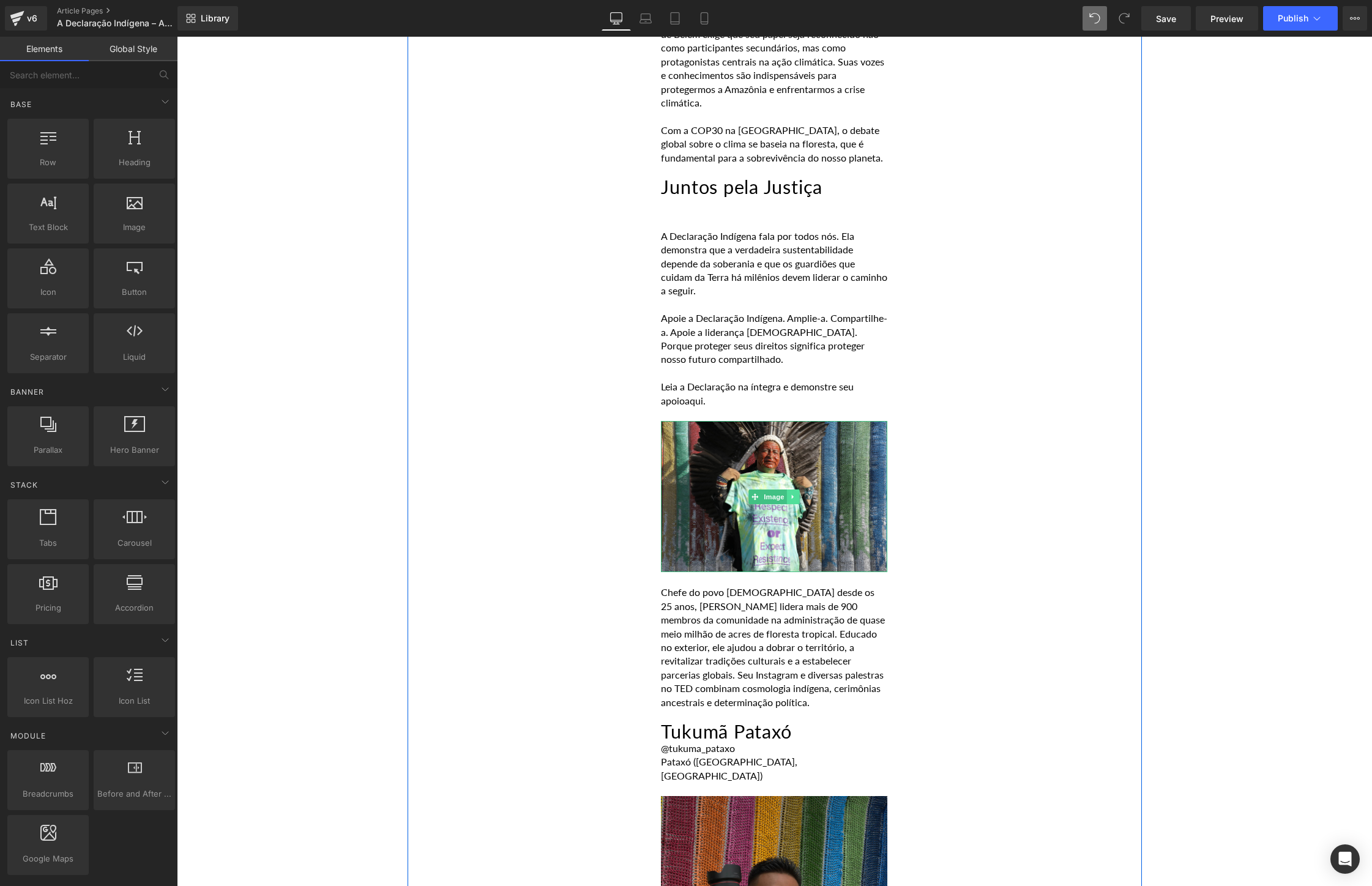
click at [796, 493] on icon at bounding box center [793, 497] width 6 height 7
click at [797, 493] on icon at bounding box center [798, 496] width 6 height 6
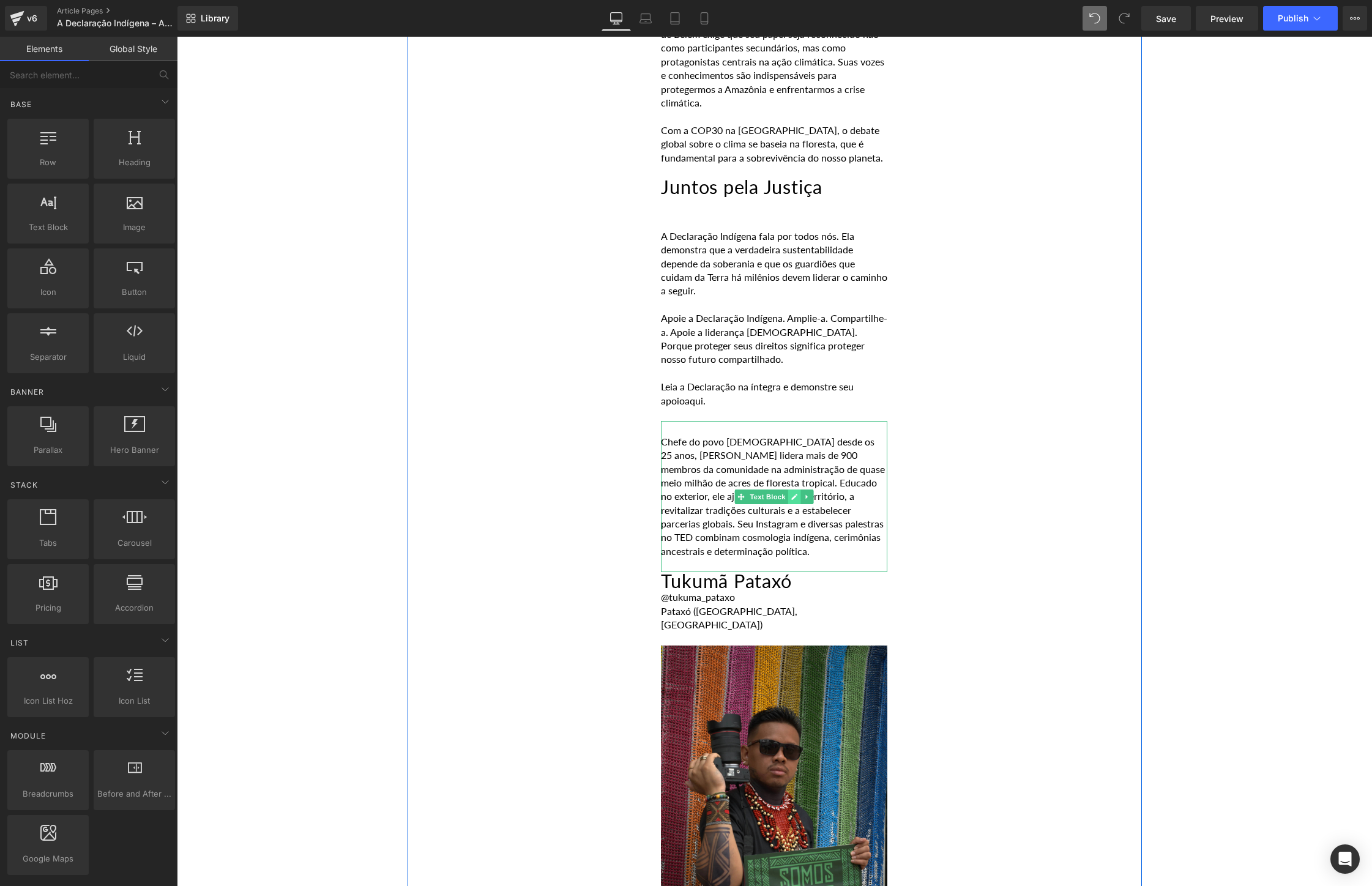
click at [798, 489] on link at bounding box center [795, 497] width 13 height 15
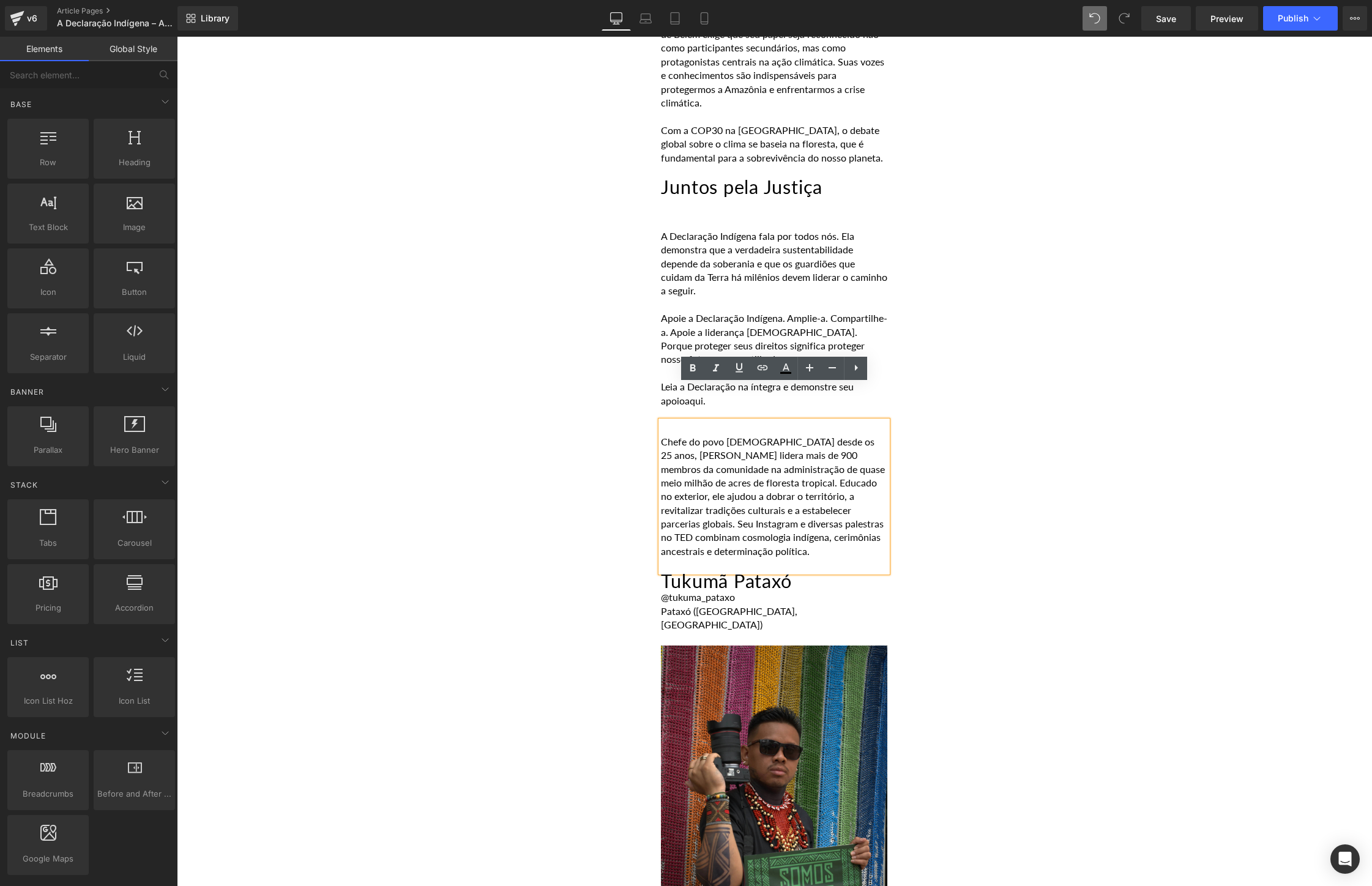
click at [1055, 465] on div "POR [PERSON_NAME] [DATE] Heading Com a aproximação da COP30 em [GEOGRAPHIC_DATA…" at bounding box center [775, 463] width 734 height 5207
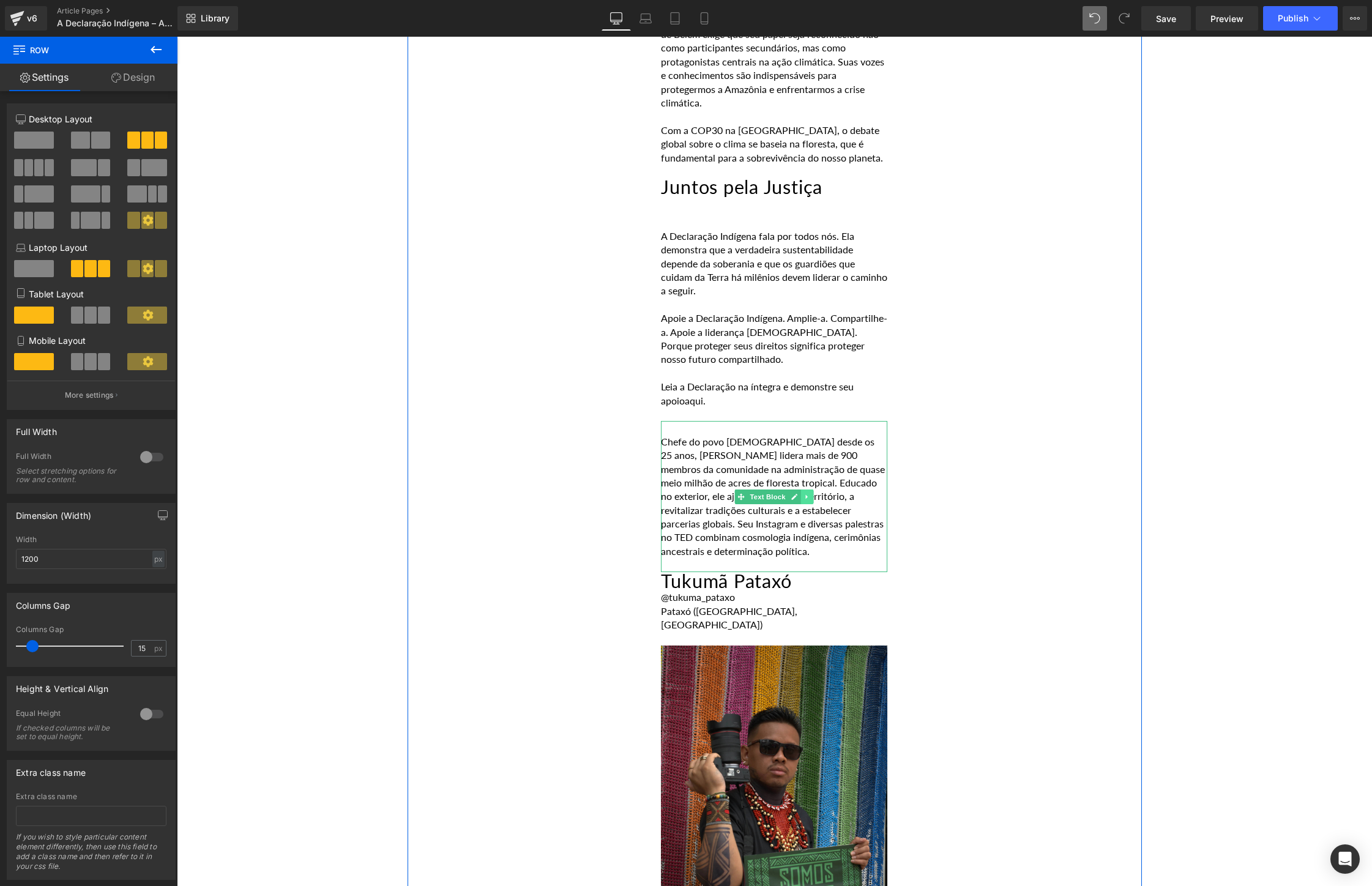
click at [813, 489] on link at bounding box center [808, 497] width 13 height 15
click at [814, 493] on icon at bounding box center [813, 497] width 6 height 7
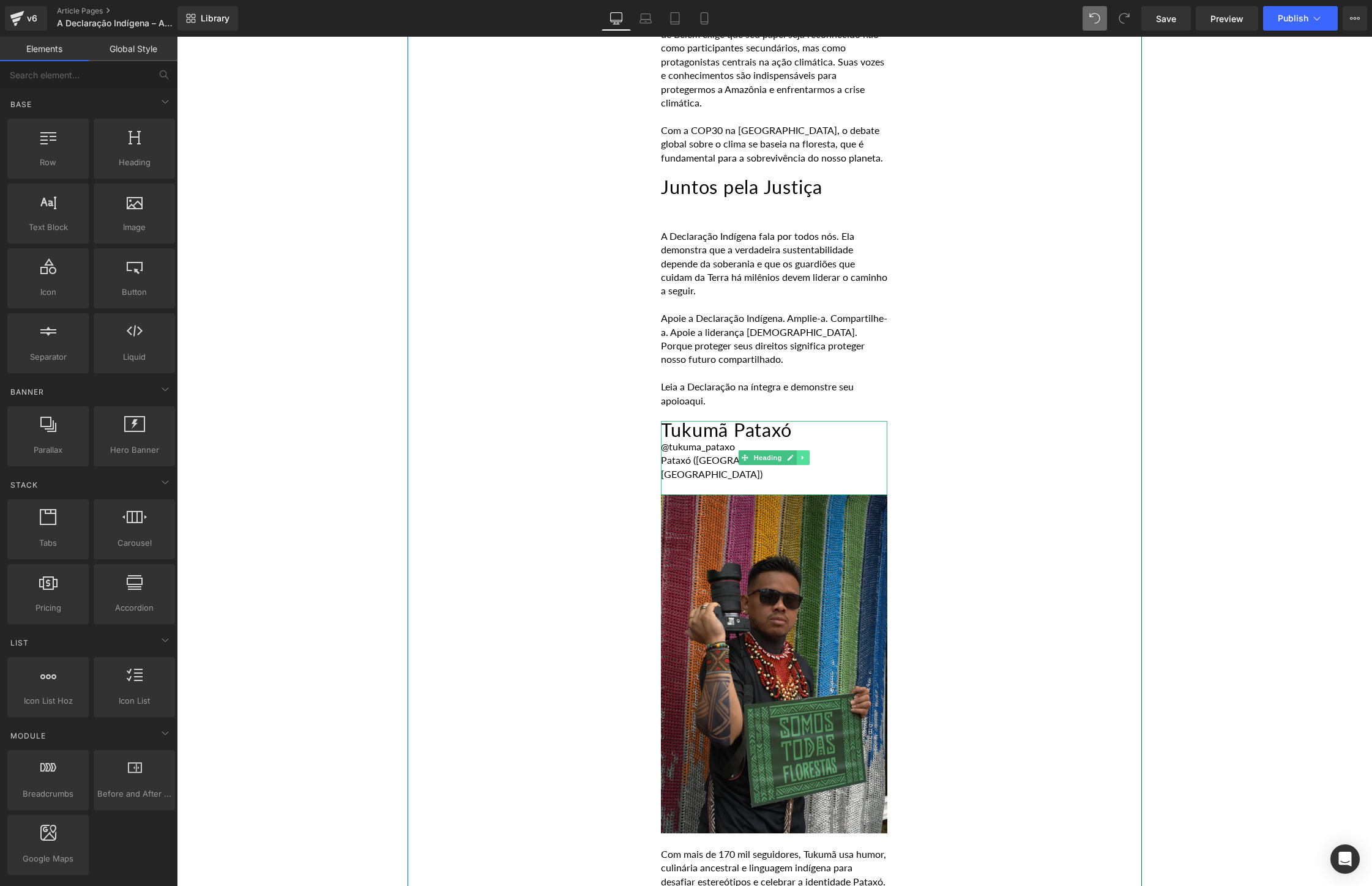
click at [801, 454] on icon at bounding box center [803, 458] width 6 height 7
click at [810, 454] on icon at bounding box center [809, 458] width 6 height 7
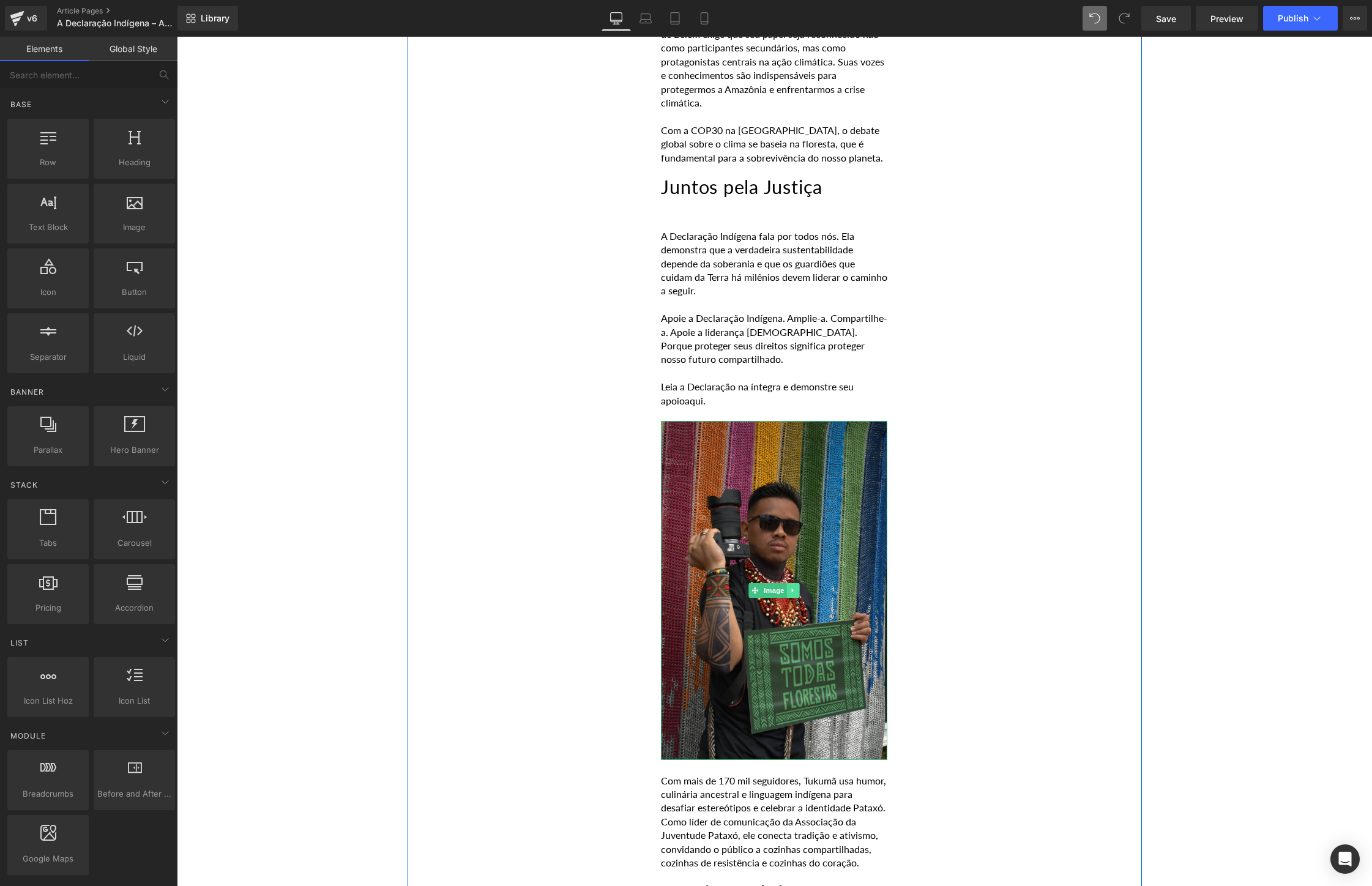
click at [799, 583] on link at bounding box center [793, 590] width 13 height 15
click at [800, 588] on icon at bounding box center [798, 590] width 6 height 6
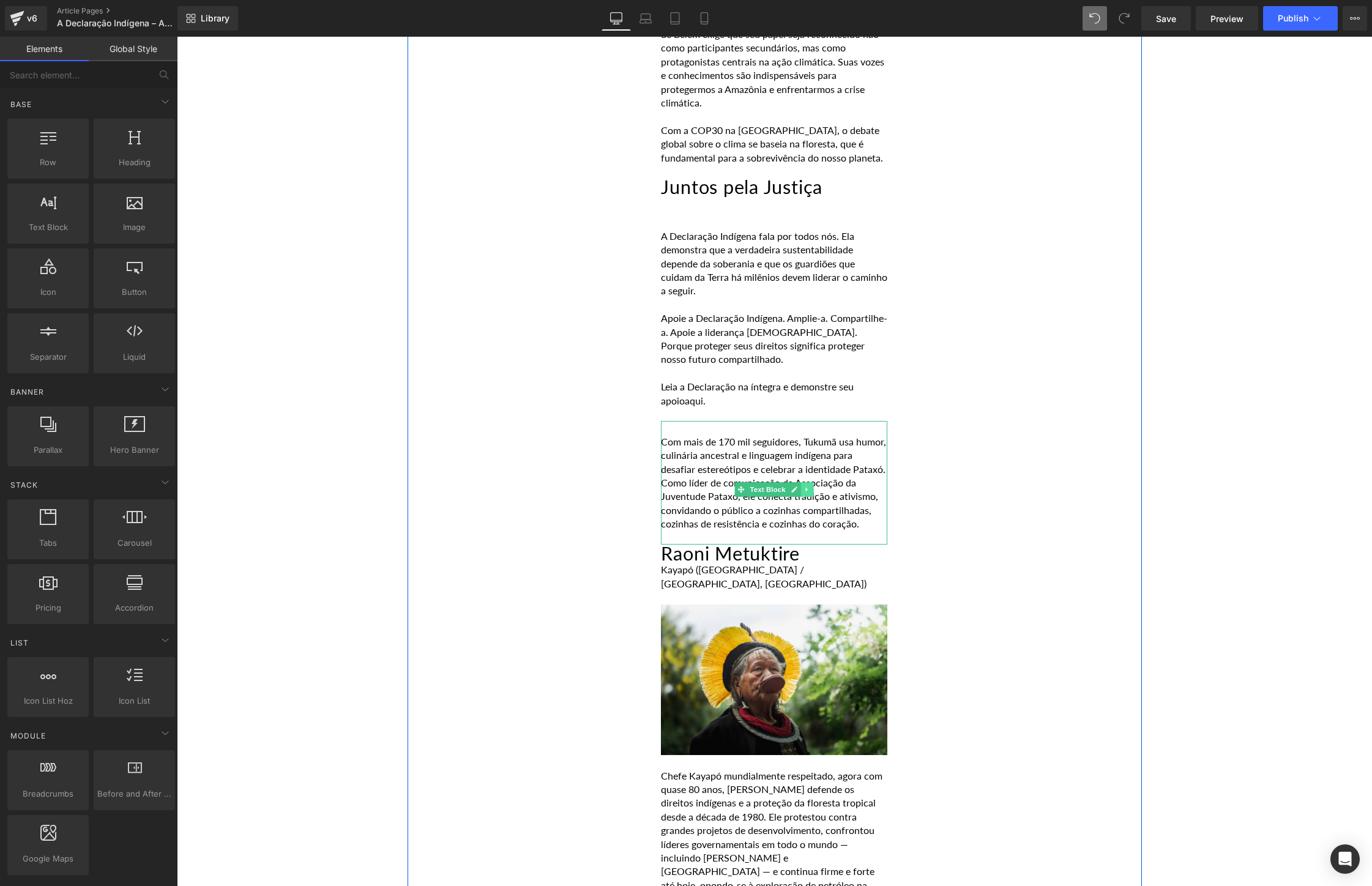
click at [804, 486] on icon at bounding box center [807, 489] width 6 height 7
click at [811, 487] on icon at bounding box center [813, 489] width 6 height 6
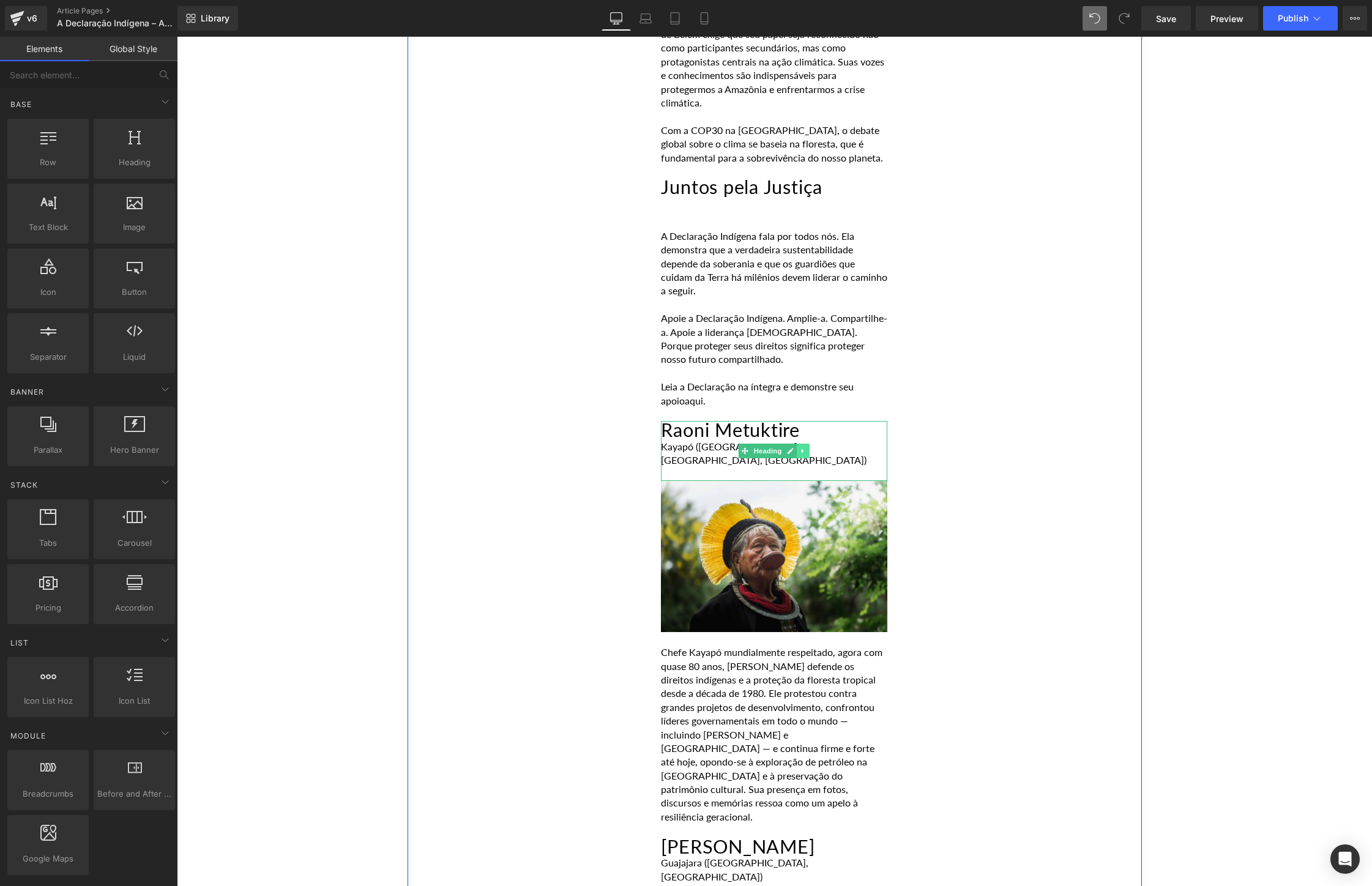
click at [803, 449] on icon at bounding box center [803, 451] width 2 height 5
click at [810, 448] on icon at bounding box center [809, 451] width 6 height 6
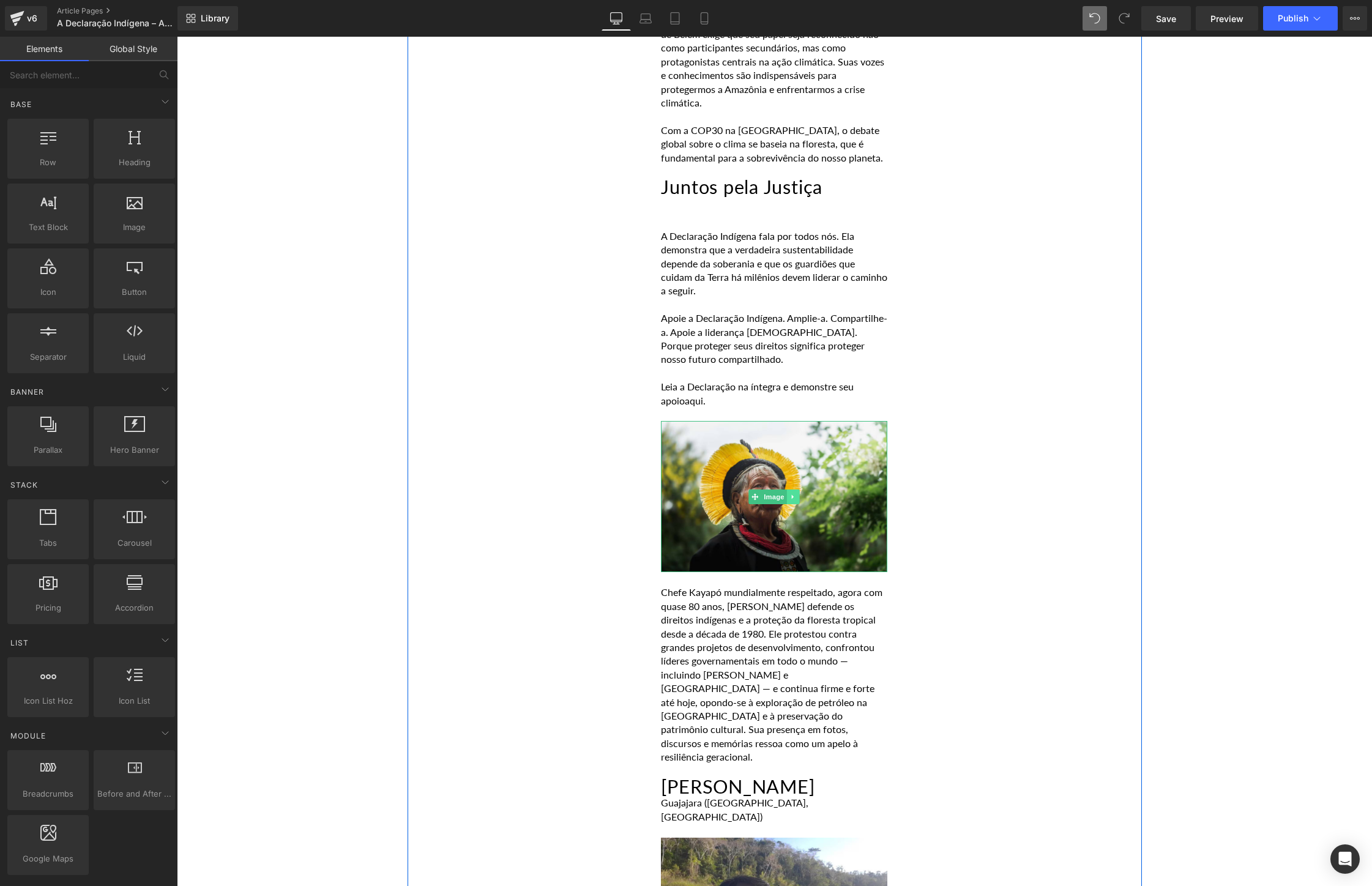
click at [793, 495] on icon at bounding box center [793, 497] width 2 height 5
click at [799, 493] on icon at bounding box center [798, 496] width 6 height 6
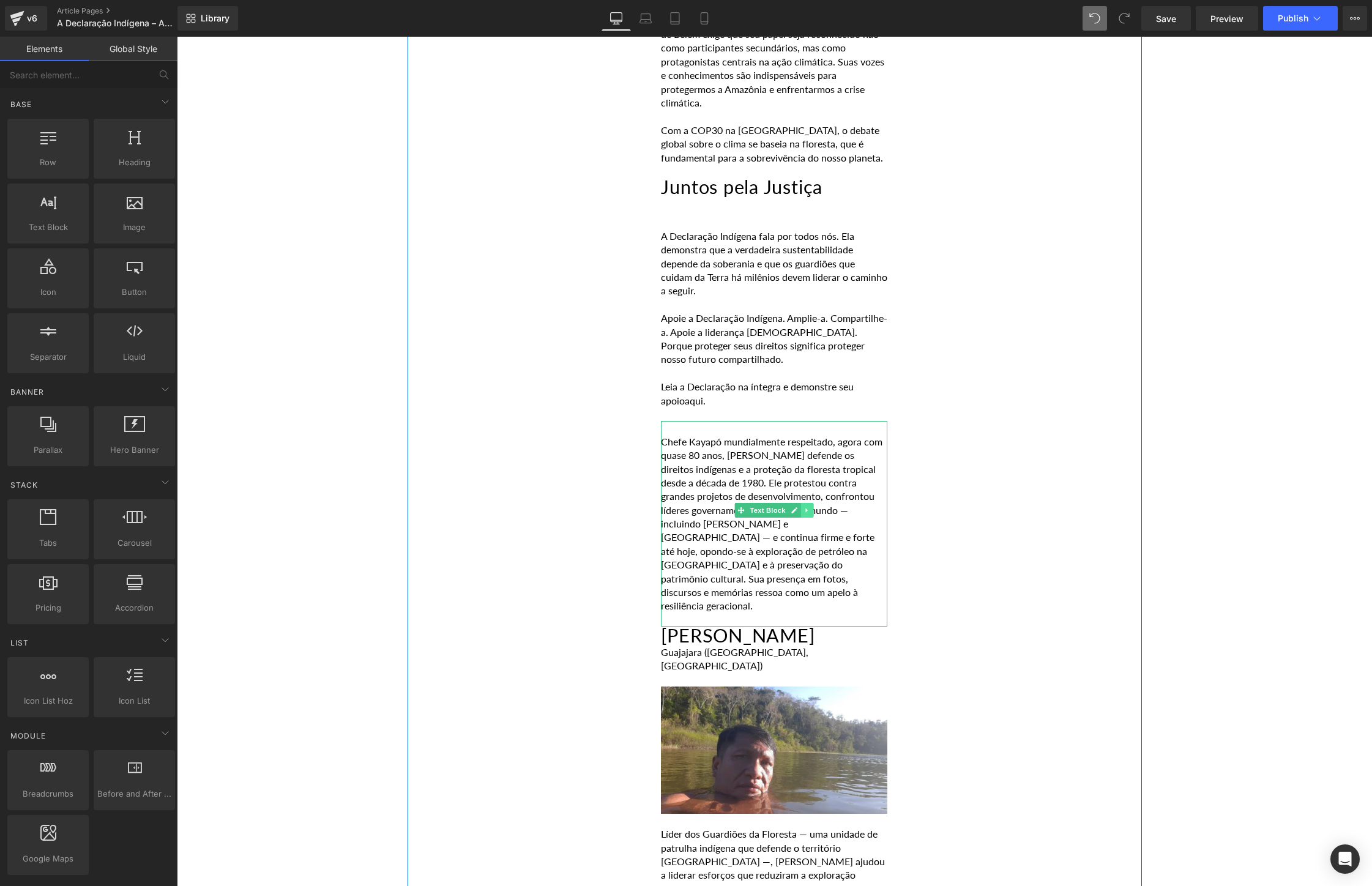
click at [806, 507] on icon at bounding box center [807, 510] width 6 height 7
click at [809, 503] on link at bounding box center [813, 510] width 13 height 15
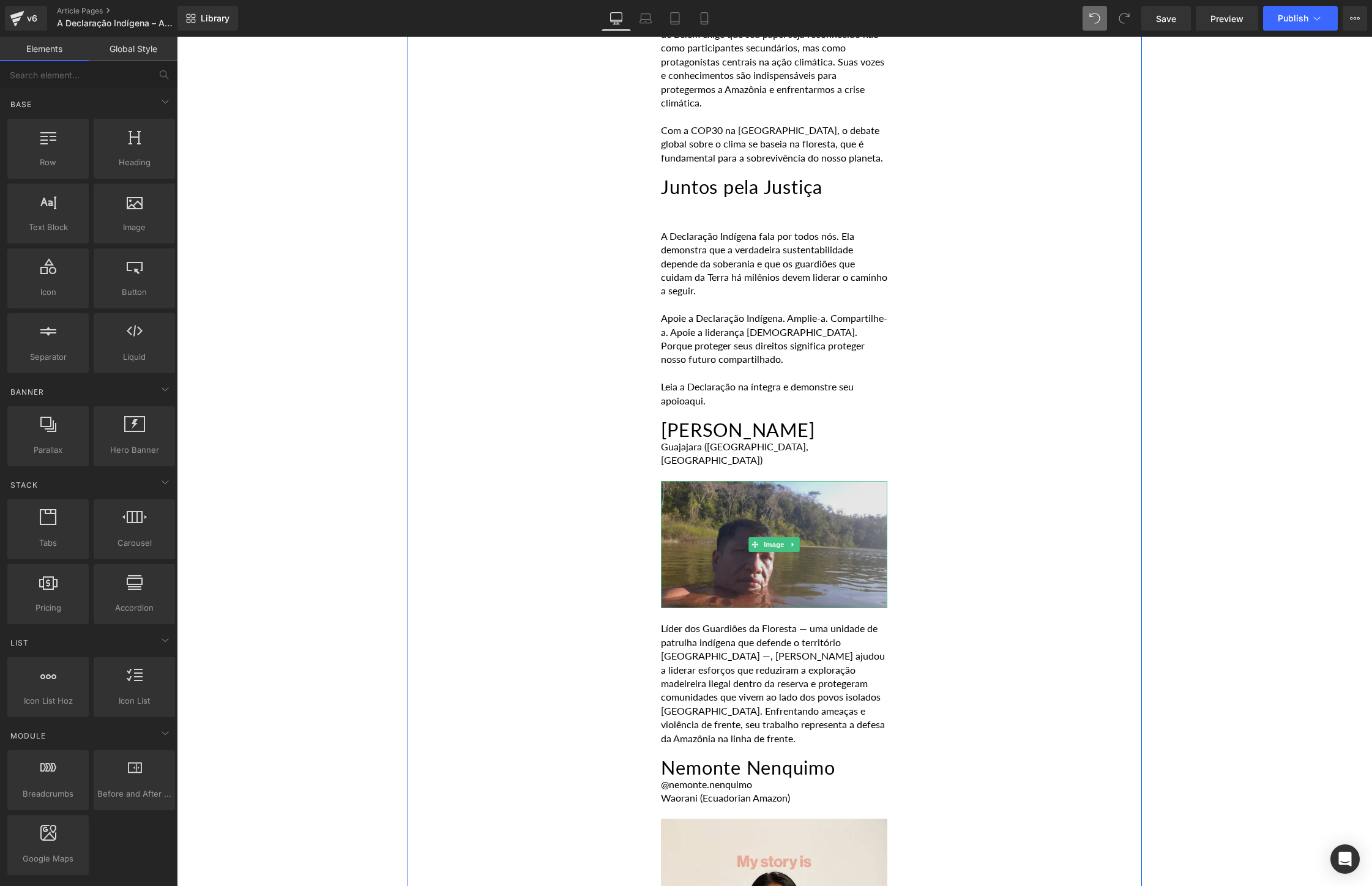
click at [799, 493] on img at bounding box center [774, 544] width 227 height 128
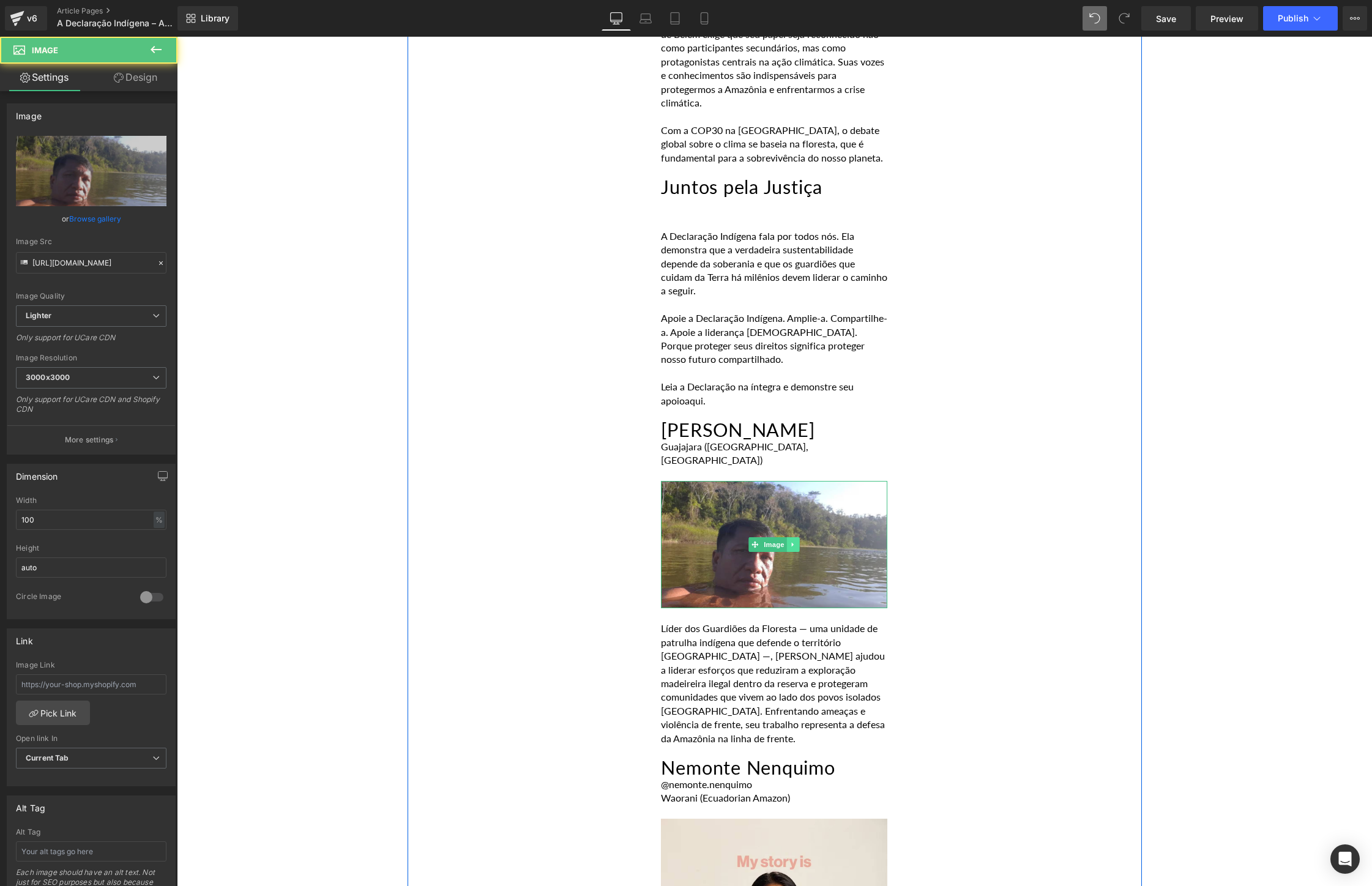
click at [794, 541] on icon at bounding box center [793, 544] width 6 height 7
click at [794, 537] on link at bounding box center [800, 544] width 13 height 15
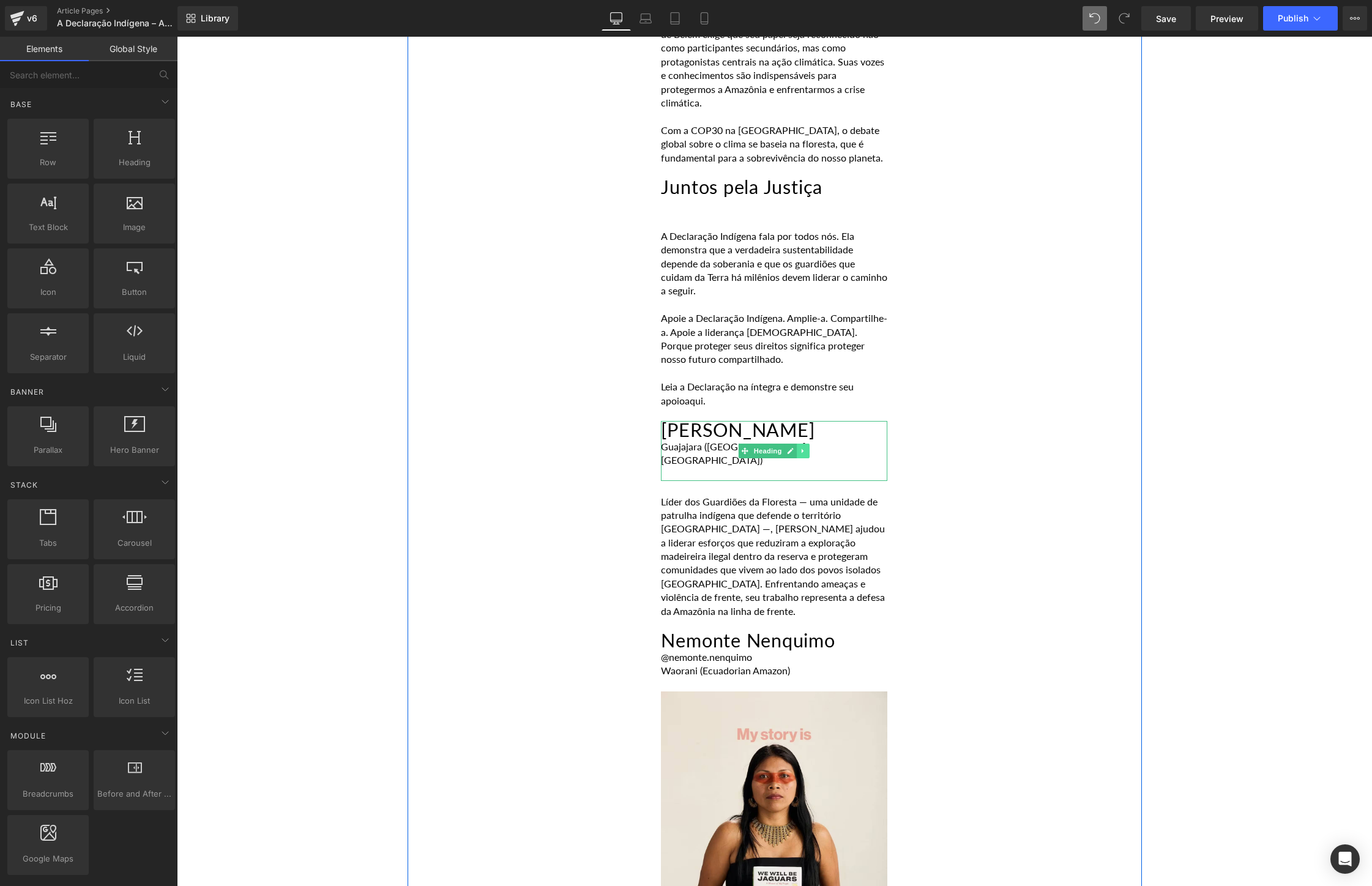
click at [798, 443] on link at bounding box center [804, 451] width 13 height 15
click at [809, 448] on icon at bounding box center [809, 451] width 6 height 6
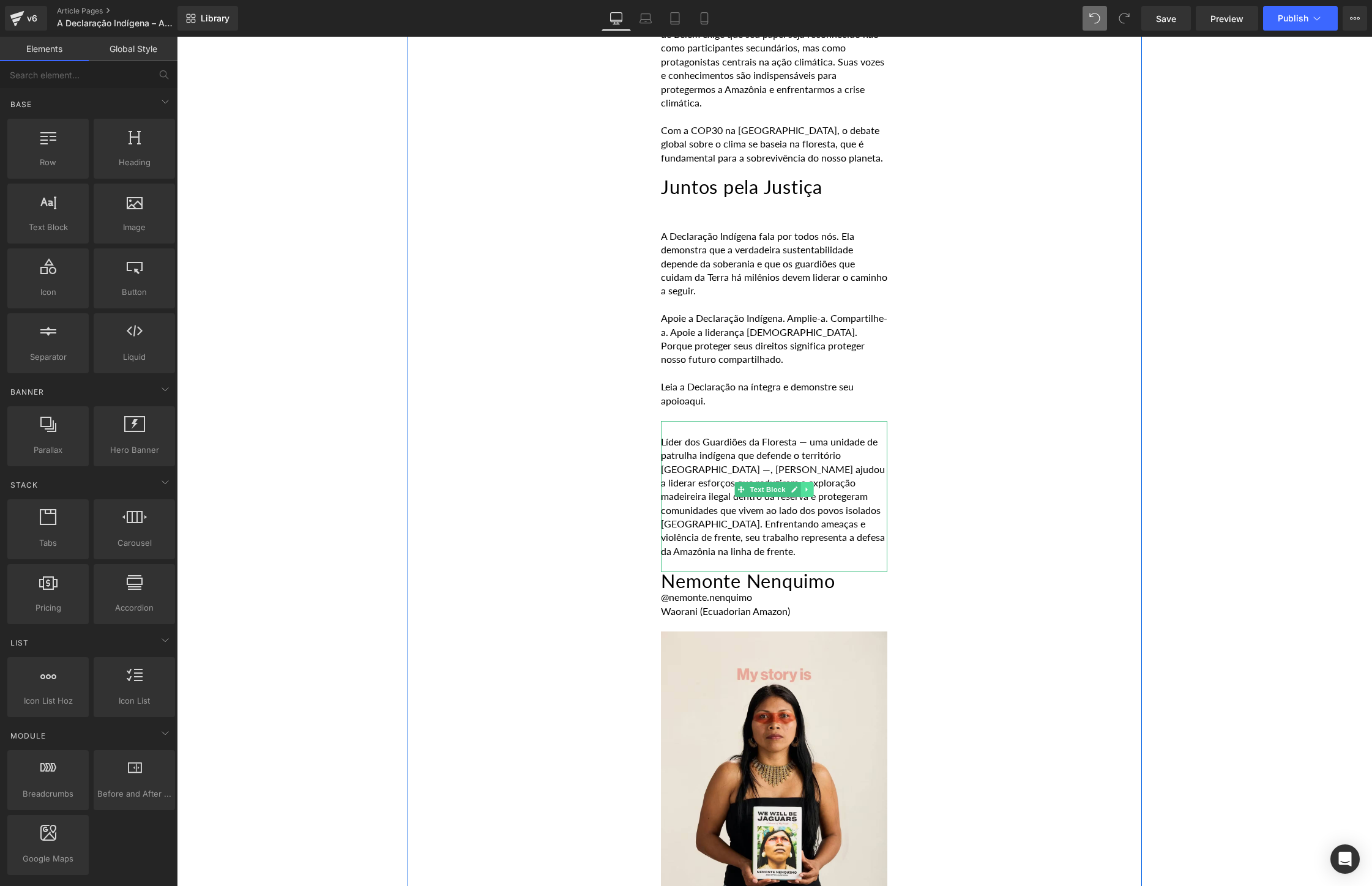
click at [812, 482] on link at bounding box center [808, 489] width 13 height 15
click at [816, 487] on icon at bounding box center [813, 489] width 6 height 6
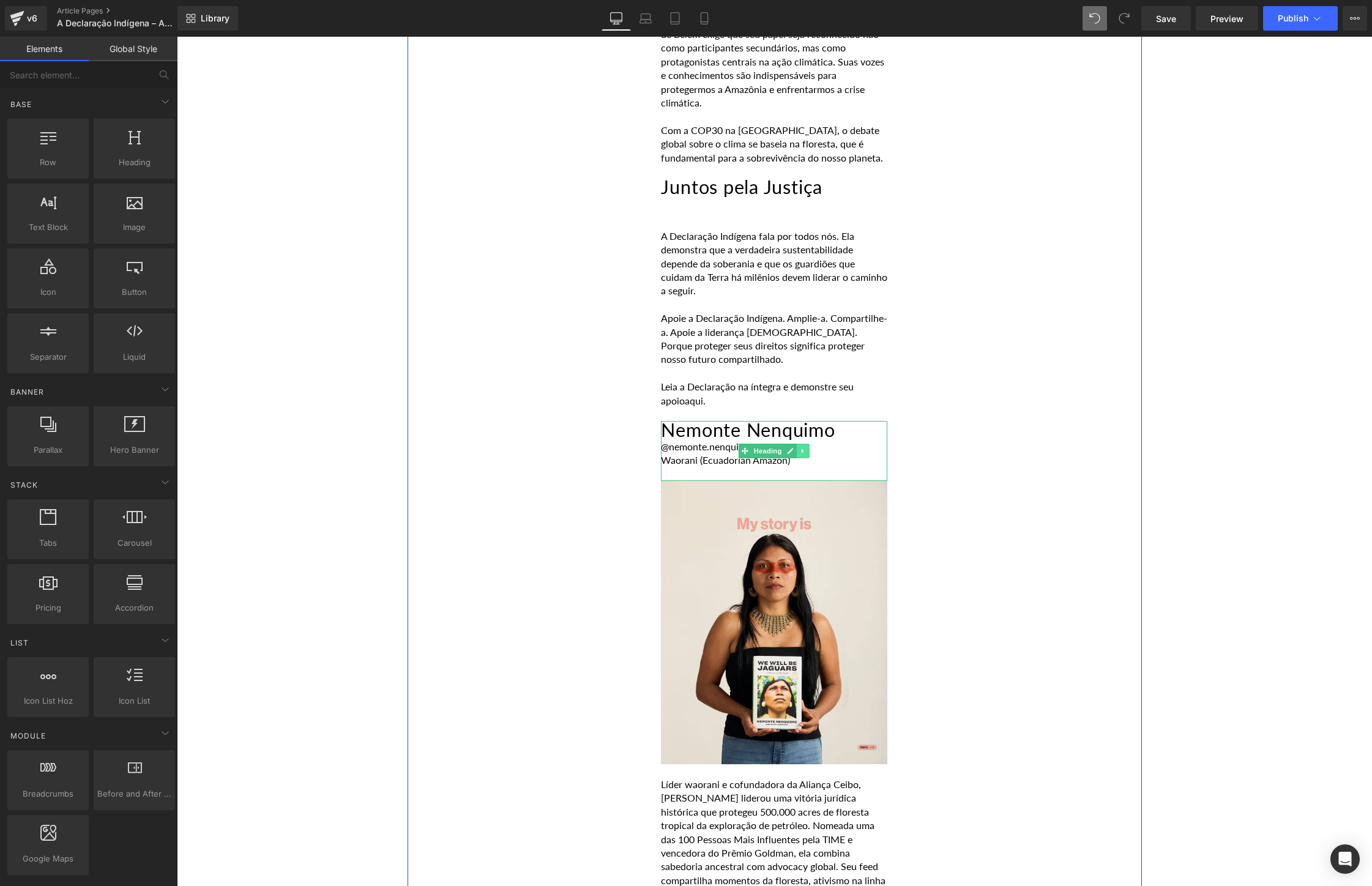
click at [799, 443] on link at bounding box center [804, 451] width 13 height 15
click at [808, 448] on icon at bounding box center [809, 451] width 6 height 6
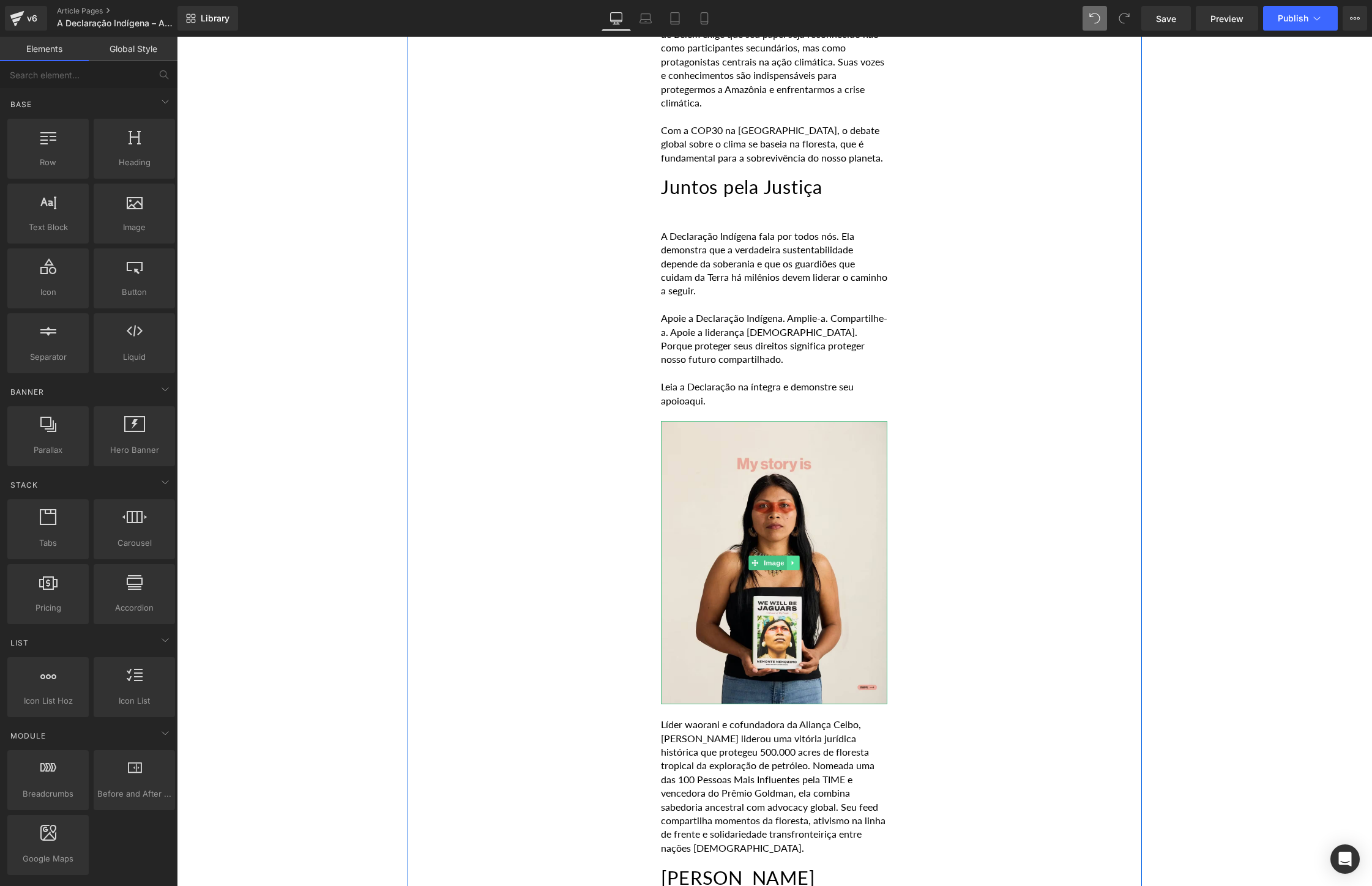
click at [794, 559] on icon at bounding box center [793, 563] width 6 height 7
click at [798, 559] on icon at bounding box center [798, 562] width 6 height 6
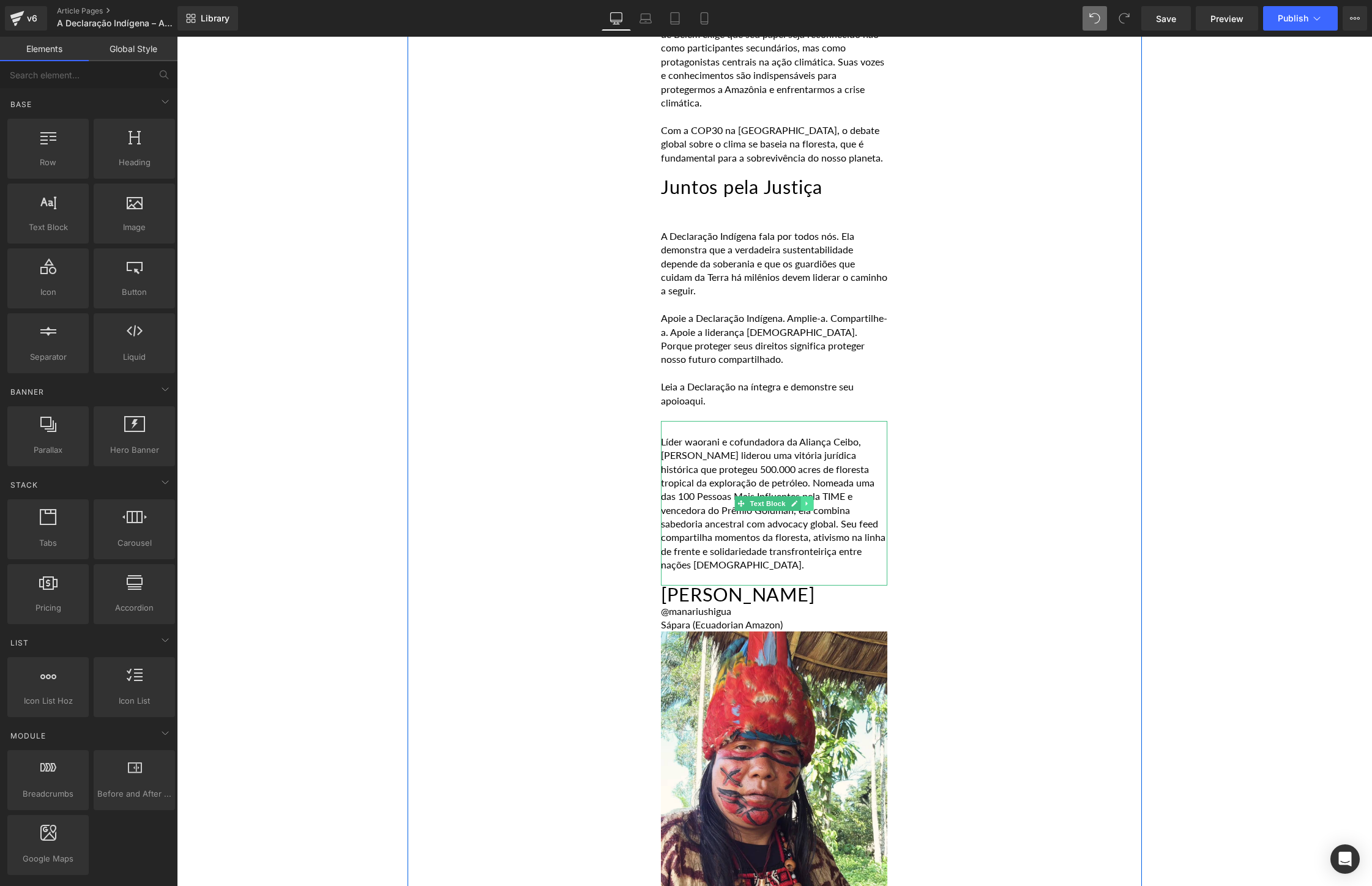
click at [808, 500] on icon at bounding box center [807, 504] width 6 height 7
click at [808, 497] on link at bounding box center [813, 504] width 13 height 15
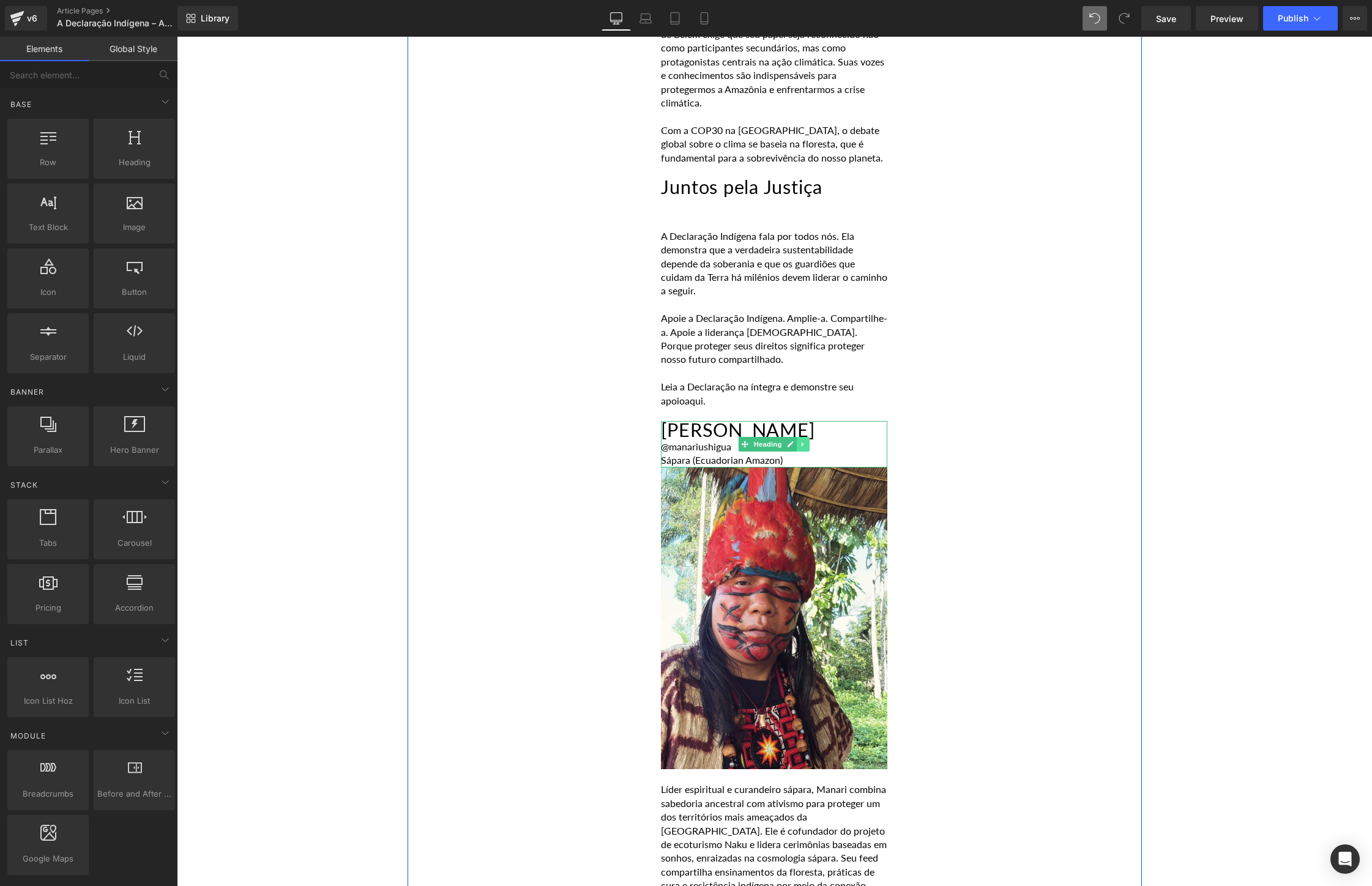
click at [798, 437] on link at bounding box center [804, 444] width 13 height 15
click at [809, 441] on icon at bounding box center [809, 443] width 6 height 6
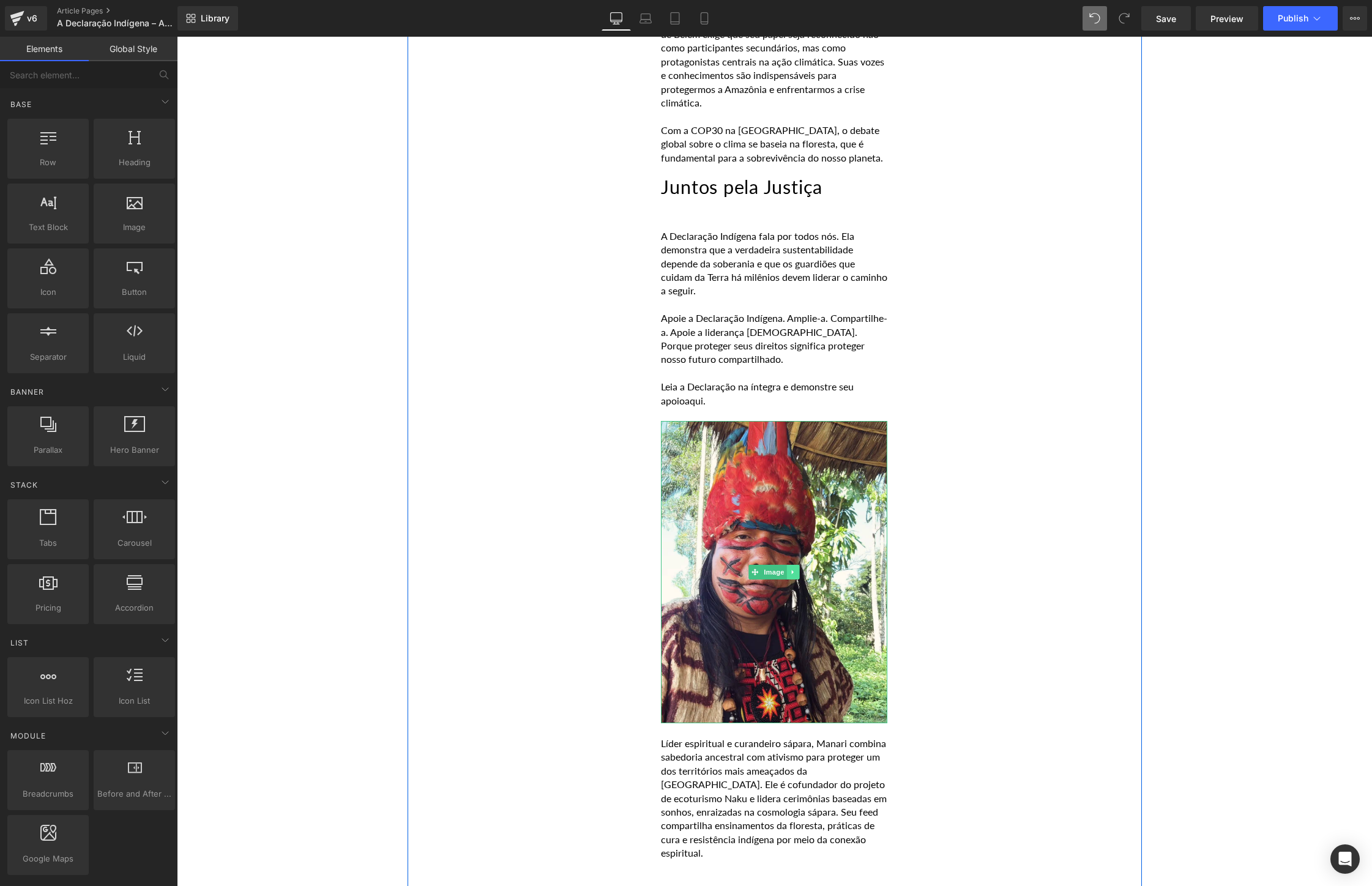
click at [796, 568] on icon at bounding box center [793, 572] width 6 height 7
click at [796, 568] on icon at bounding box center [798, 572] width 6 height 7
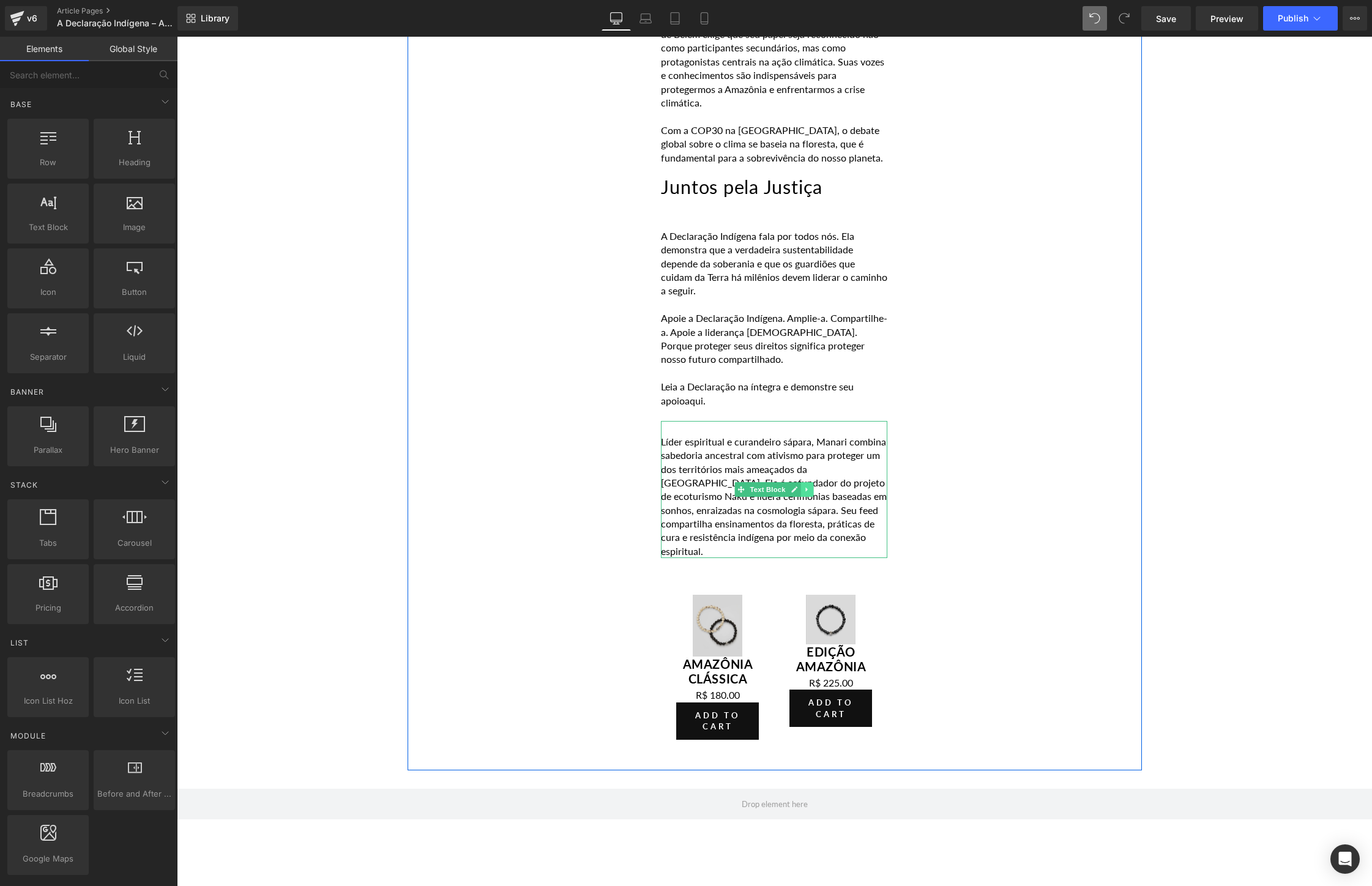
click at [809, 486] on icon at bounding box center [807, 489] width 6 height 7
click at [809, 482] on link at bounding box center [813, 489] width 13 height 15
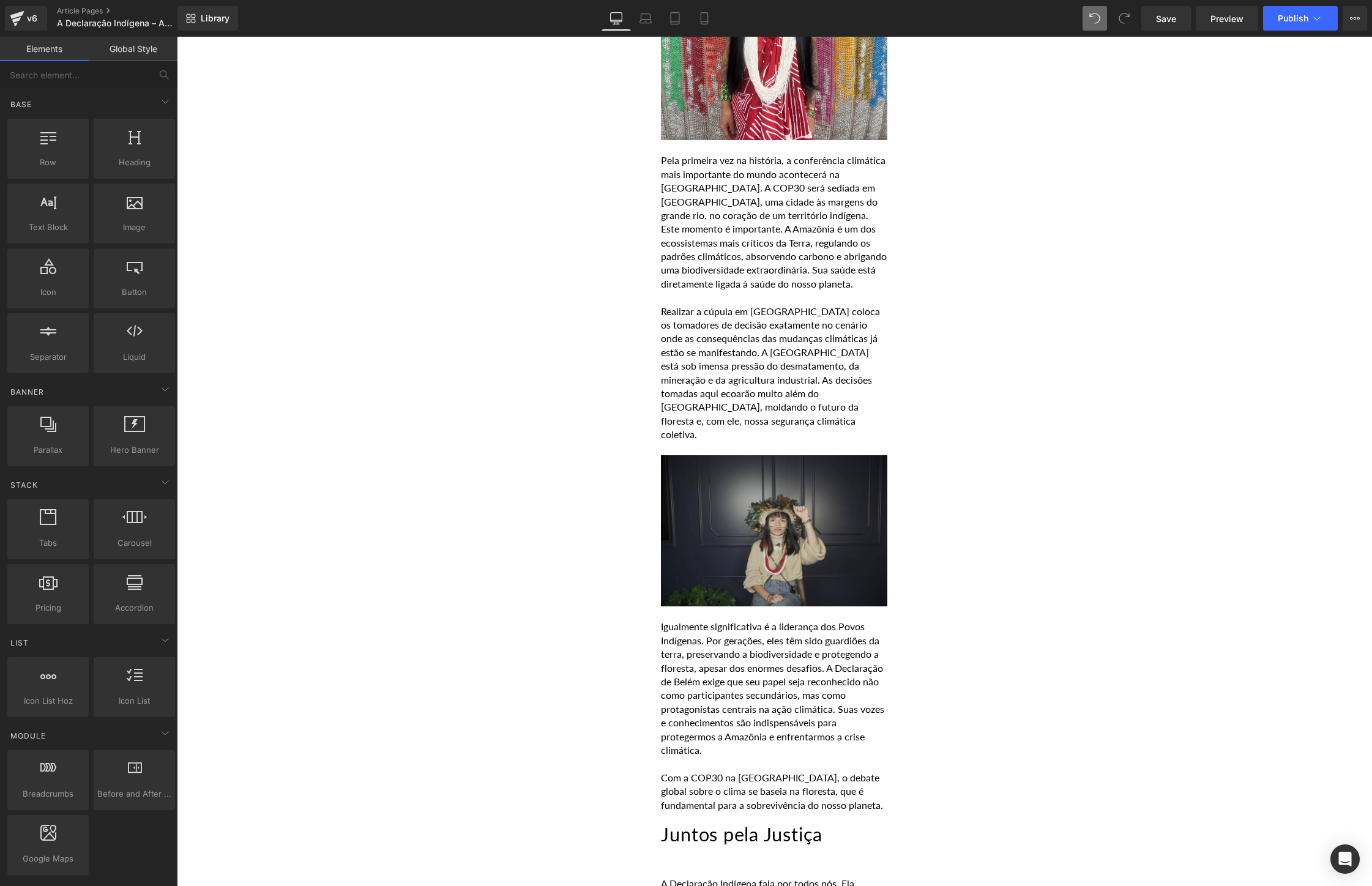
scroll to position [2032, 0]
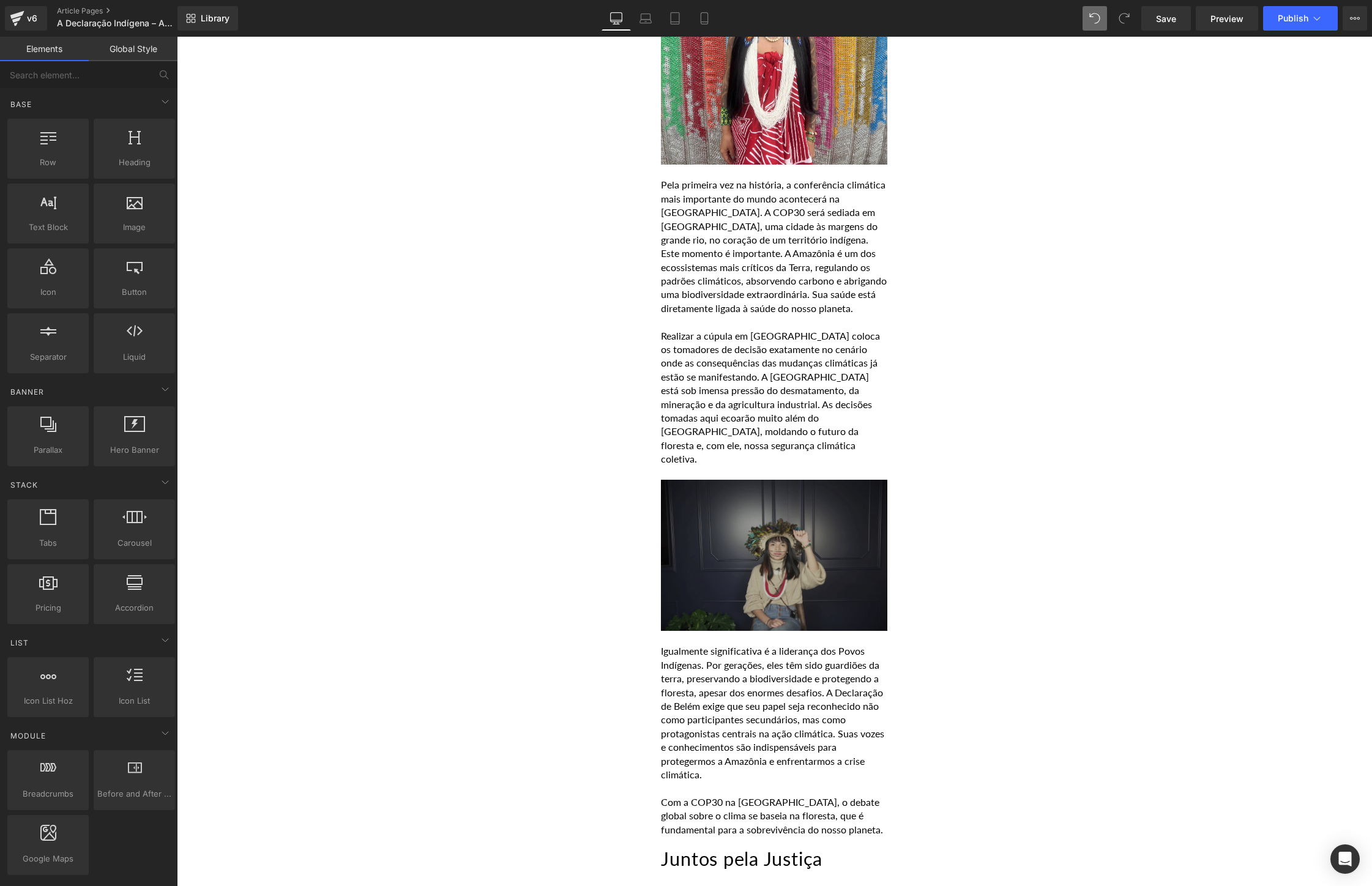
click at [707, 519] on img at bounding box center [774, 555] width 227 height 151
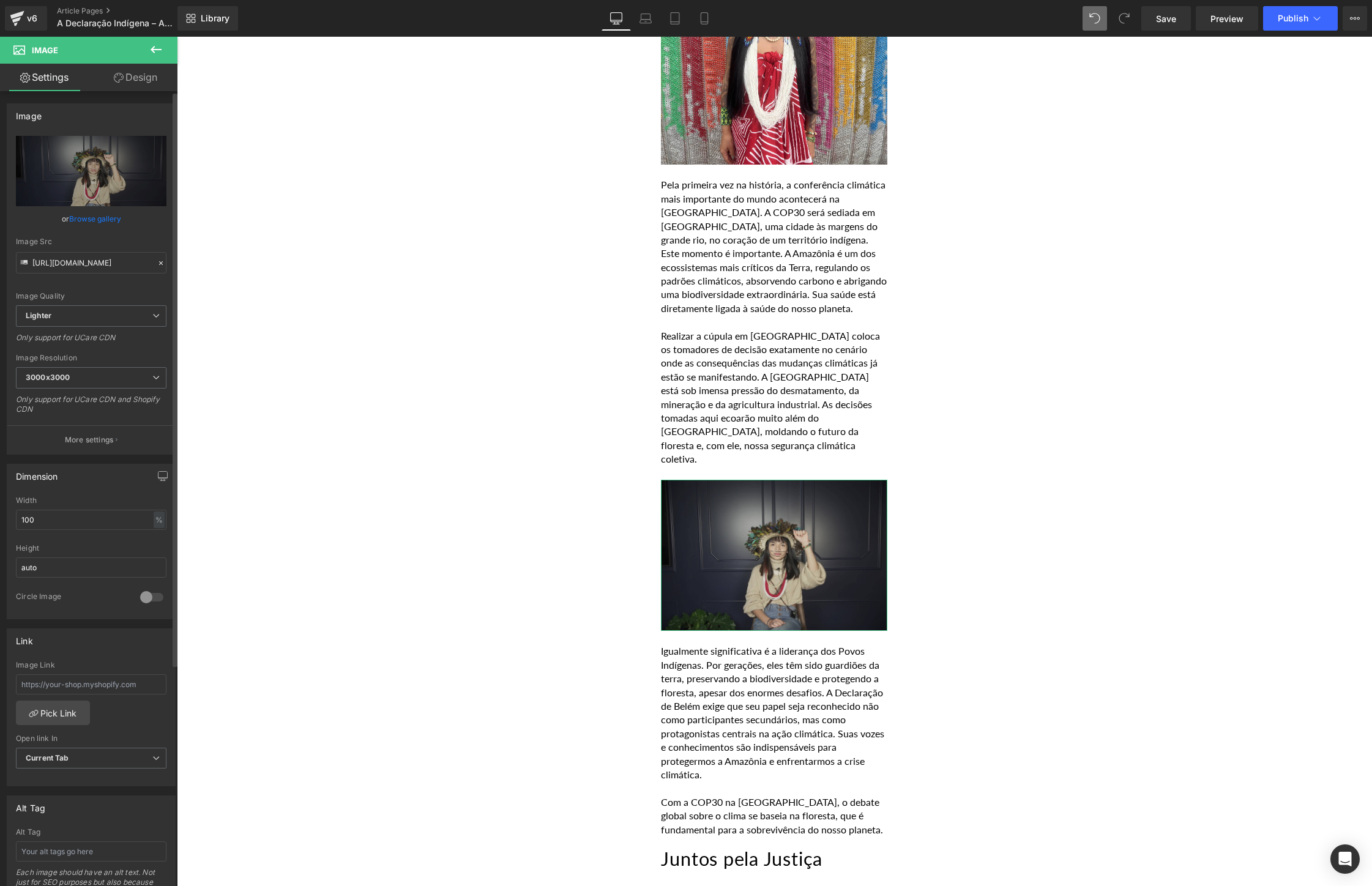
click at [84, 223] on link "Browse gallery" at bounding box center [95, 219] width 52 height 21
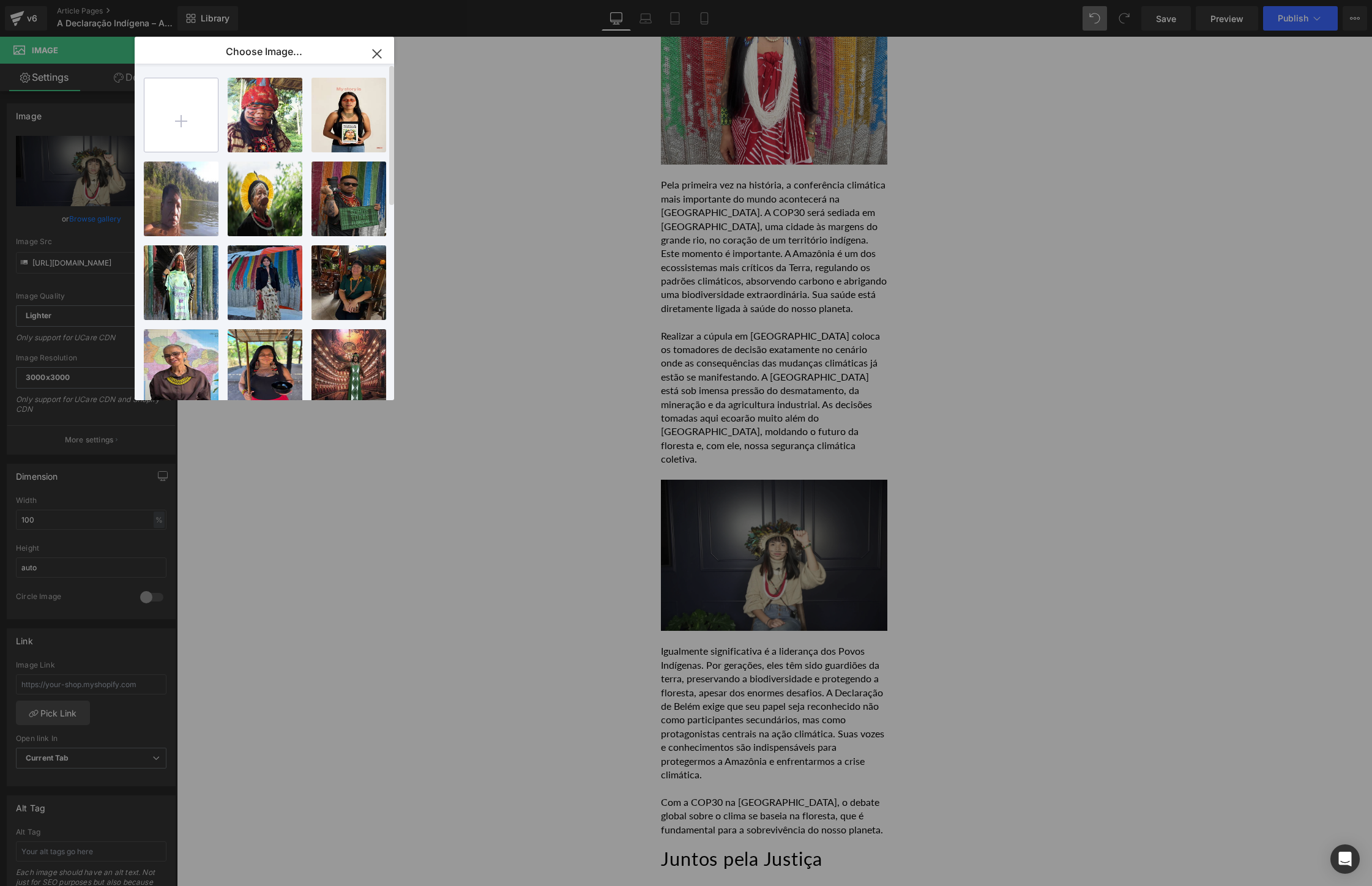
click at [190, 131] on input "file" at bounding box center [181, 115] width 73 height 73
type input "C:\fakepath\C0026T01-240.jpg"
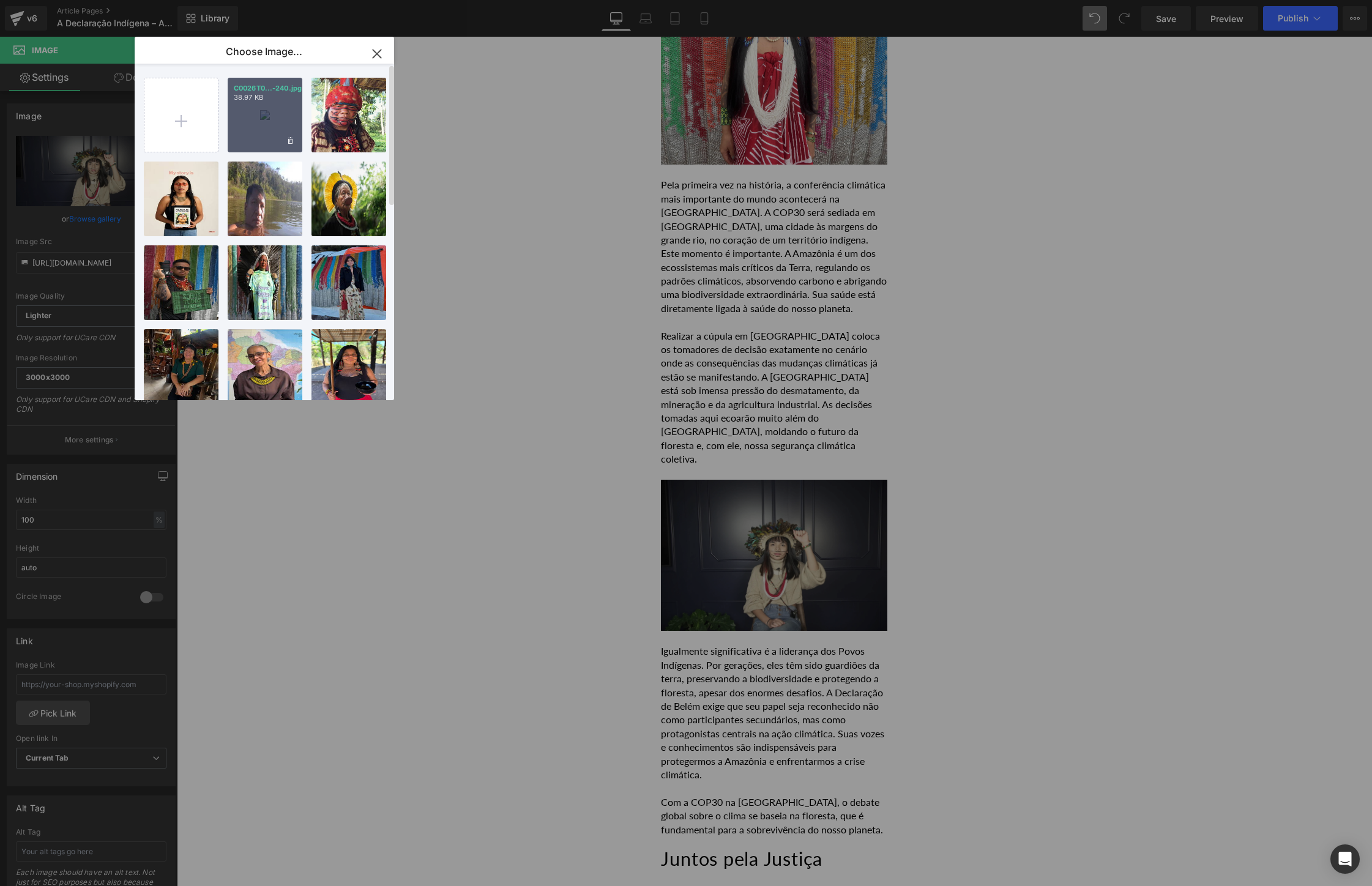
click at [271, 110] on div "C0026T0...-240.jpg 38.97 KB" at bounding box center [264, 115] width 74 height 74
type input "[URL][DOMAIN_NAME]"
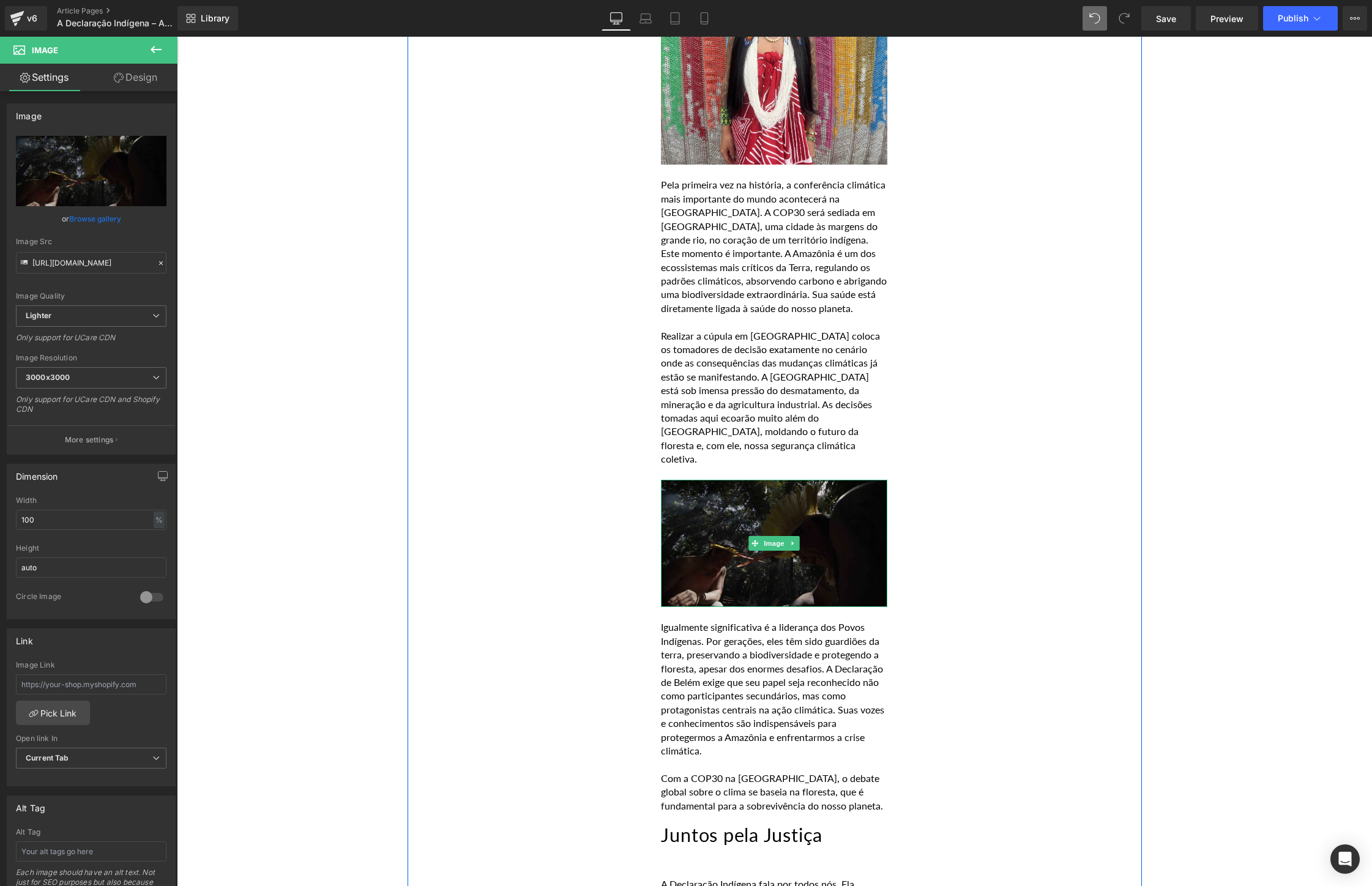
click at [717, 493] on img at bounding box center [774, 544] width 227 height 128
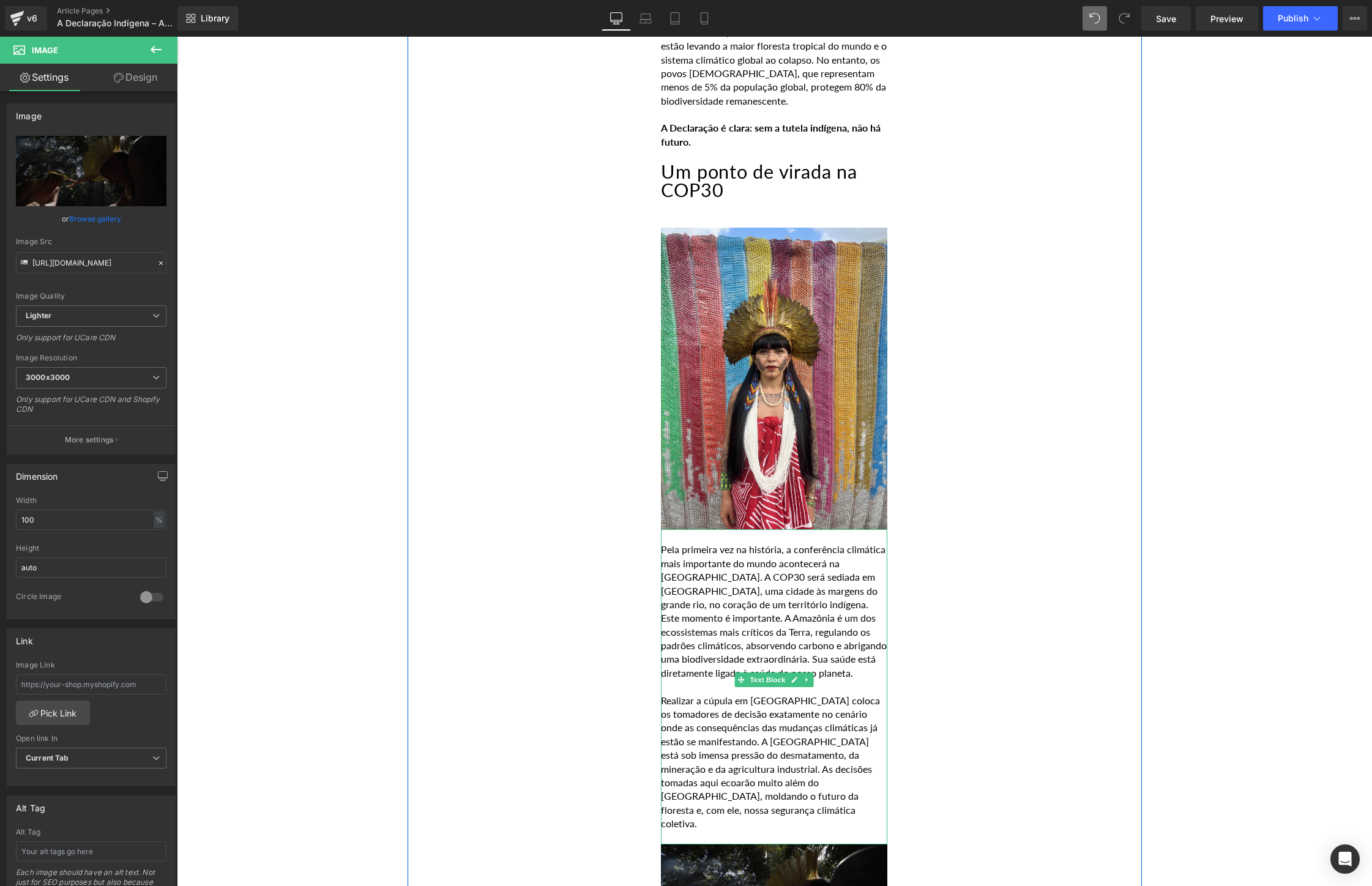
scroll to position [1630, 0]
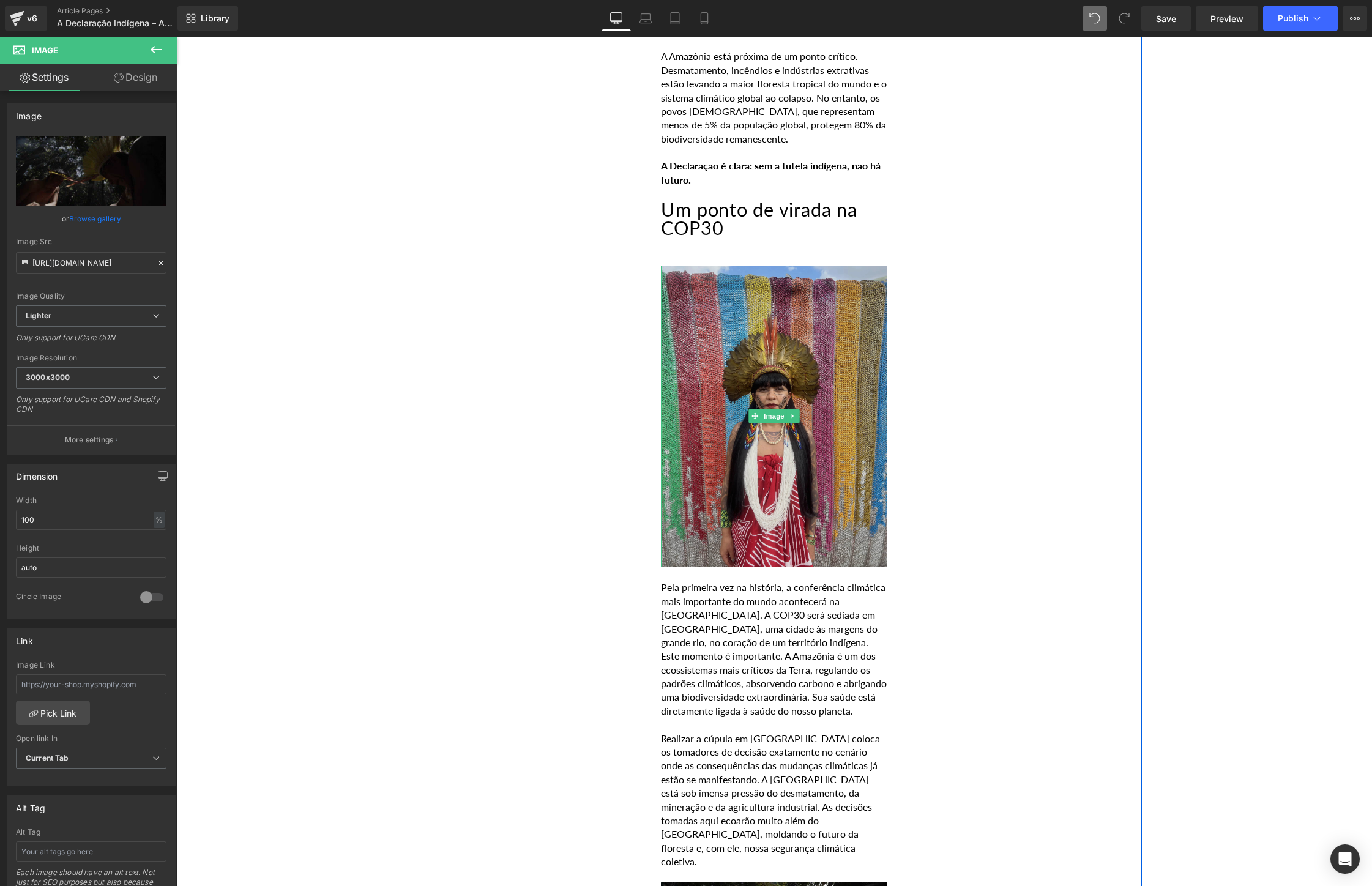
click at [753, 321] on img at bounding box center [774, 416] width 227 height 302
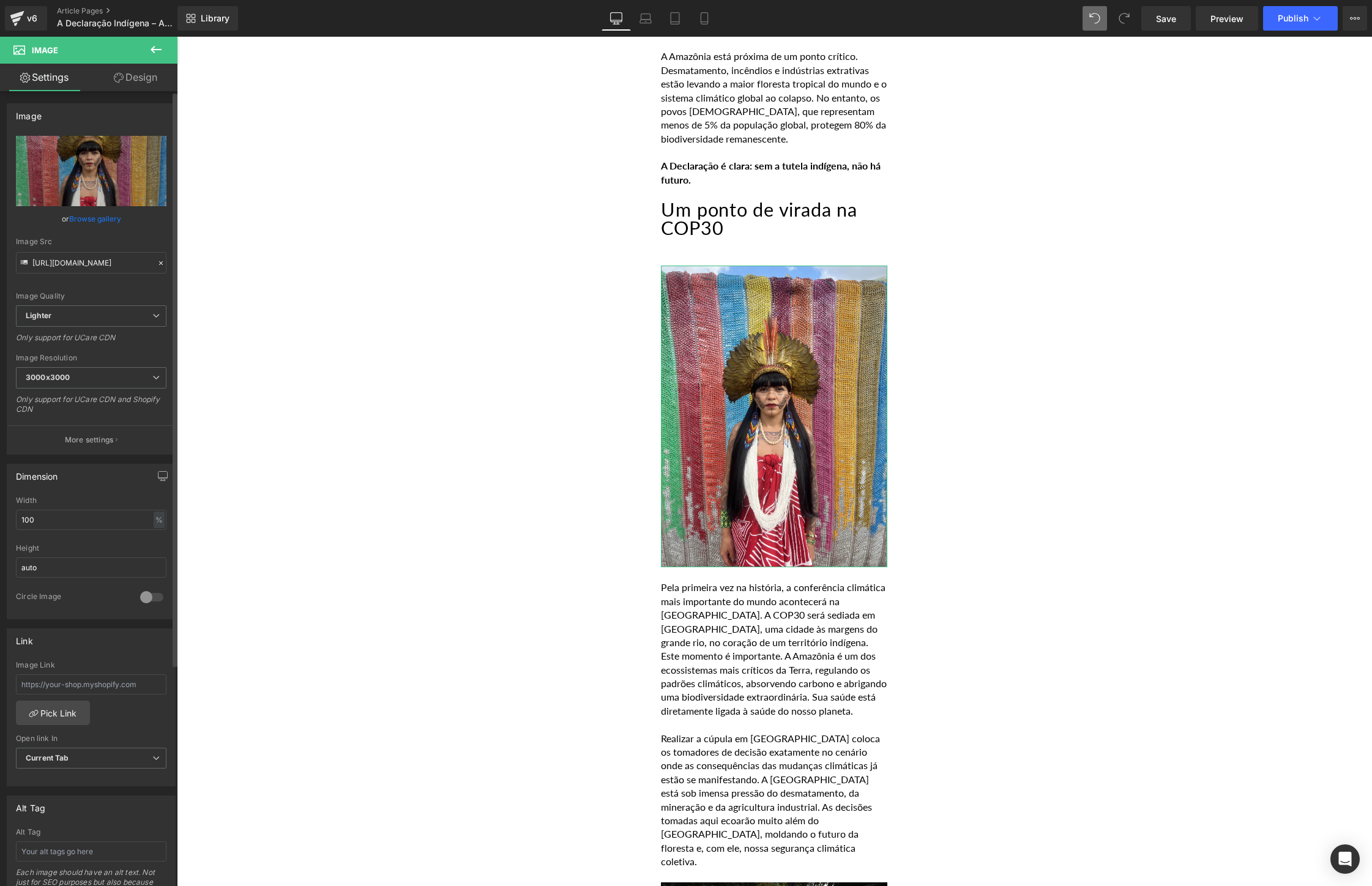
click at [82, 219] on link "Browse gallery" at bounding box center [95, 219] width 52 height 21
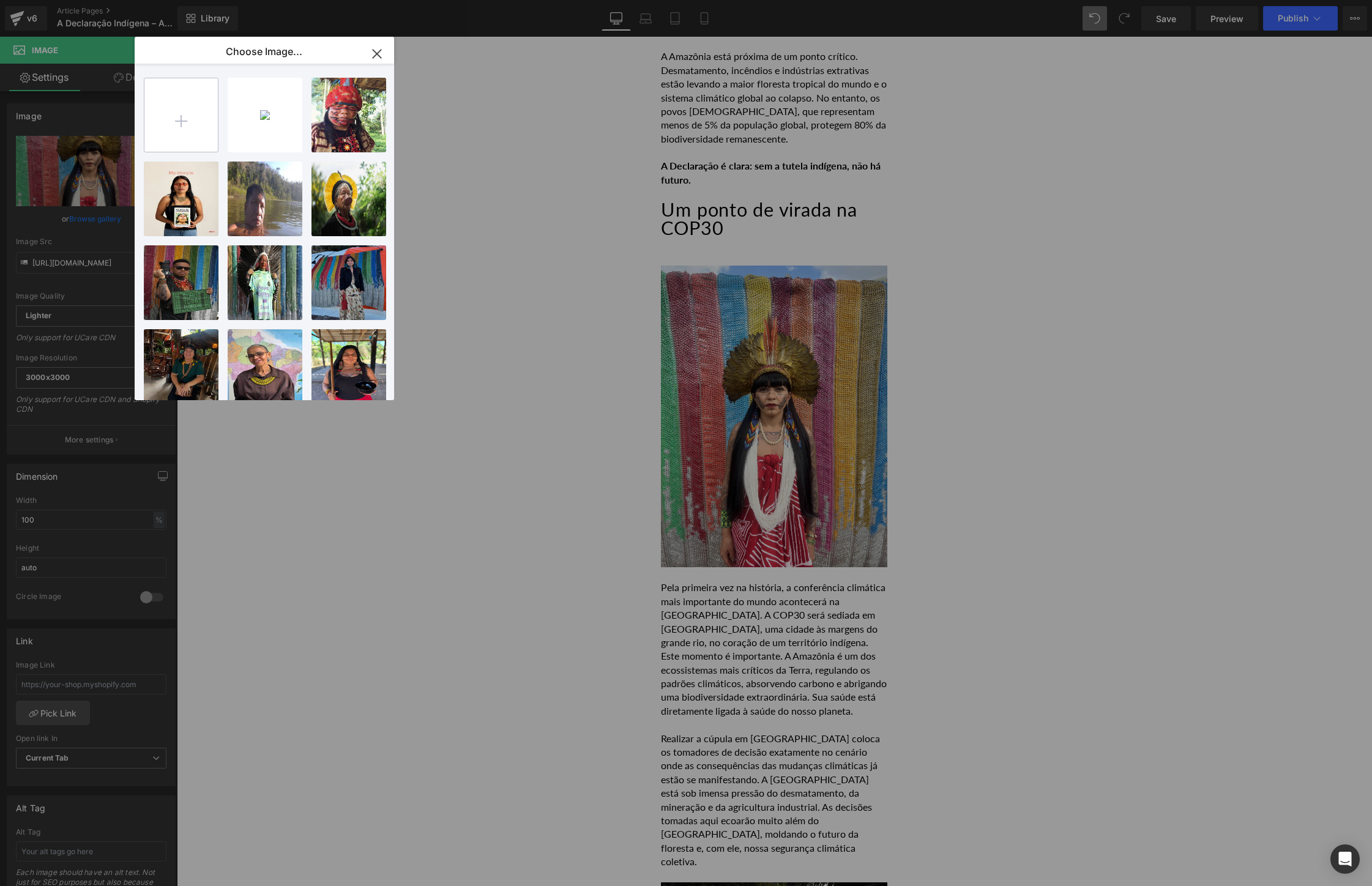
click at [176, 111] on input "file" at bounding box center [181, 115] width 73 height 73
type input "C:\fakepath\C0052T01-168.jpg"
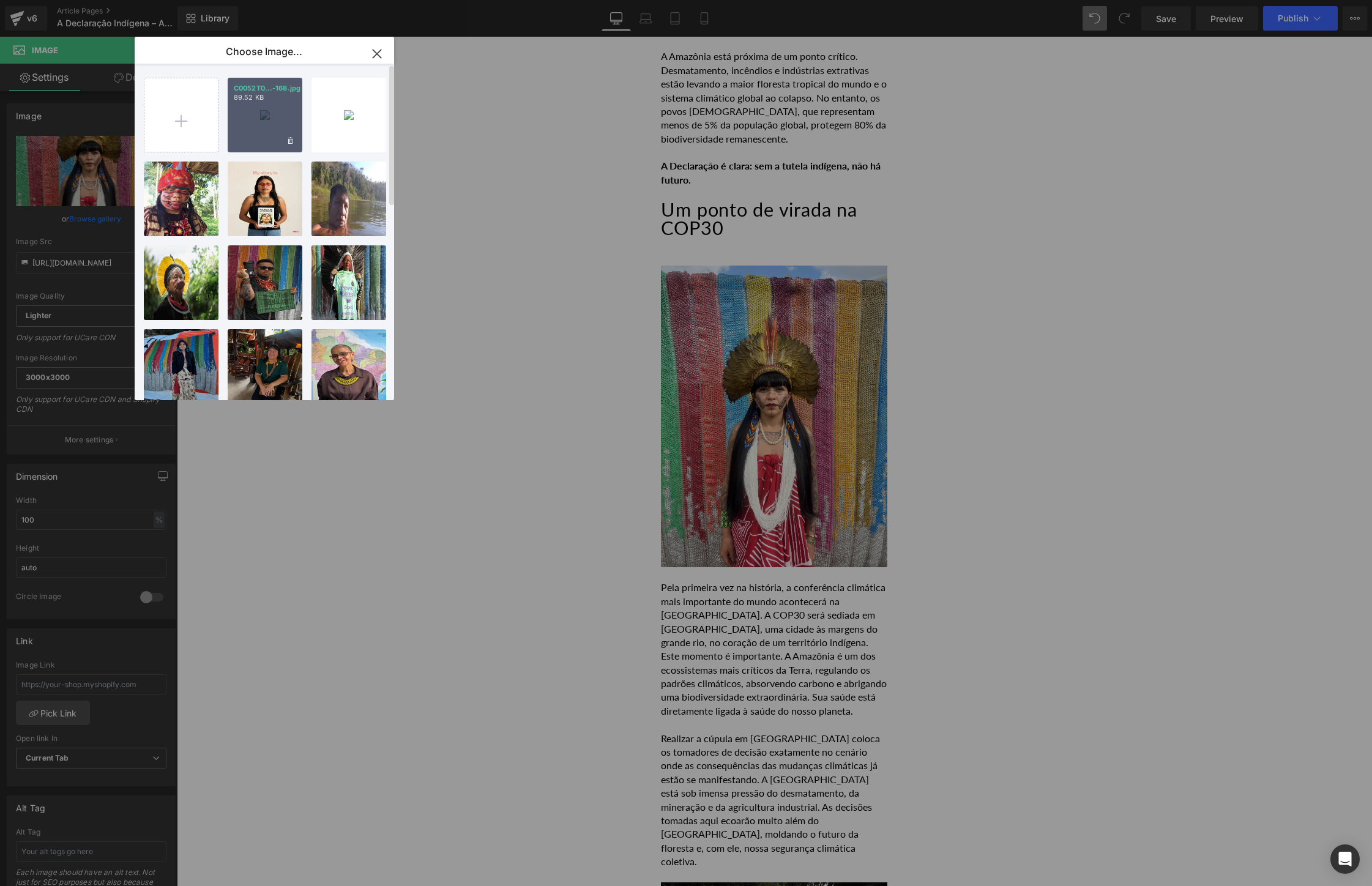
click at [262, 142] on div "C0052T0...-168.jpg 89.52 KB" at bounding box center [264, 115] width 74 height 74
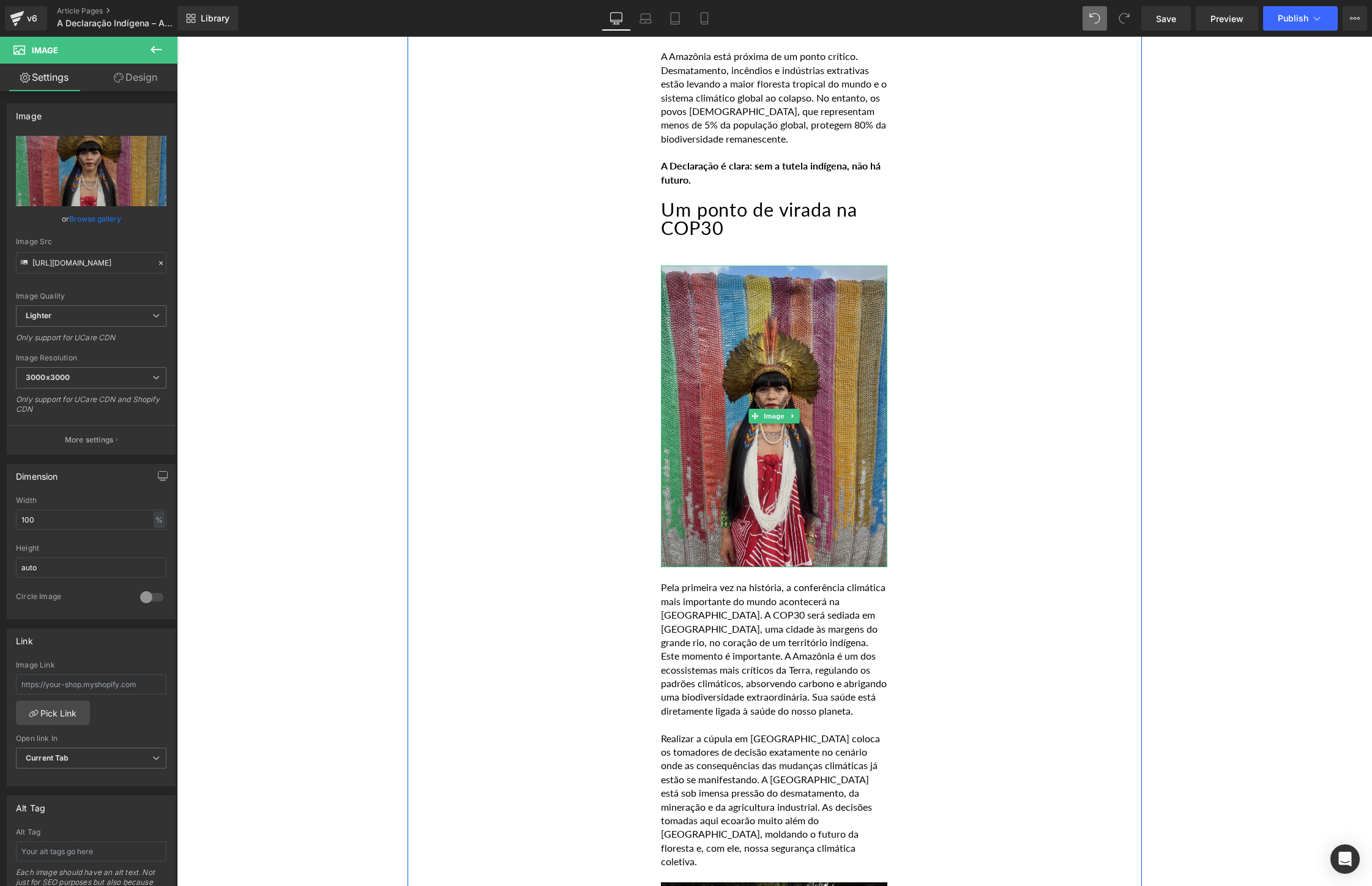
click at [814, 376] on img at bounding box center [774, 416] width 227 height 302
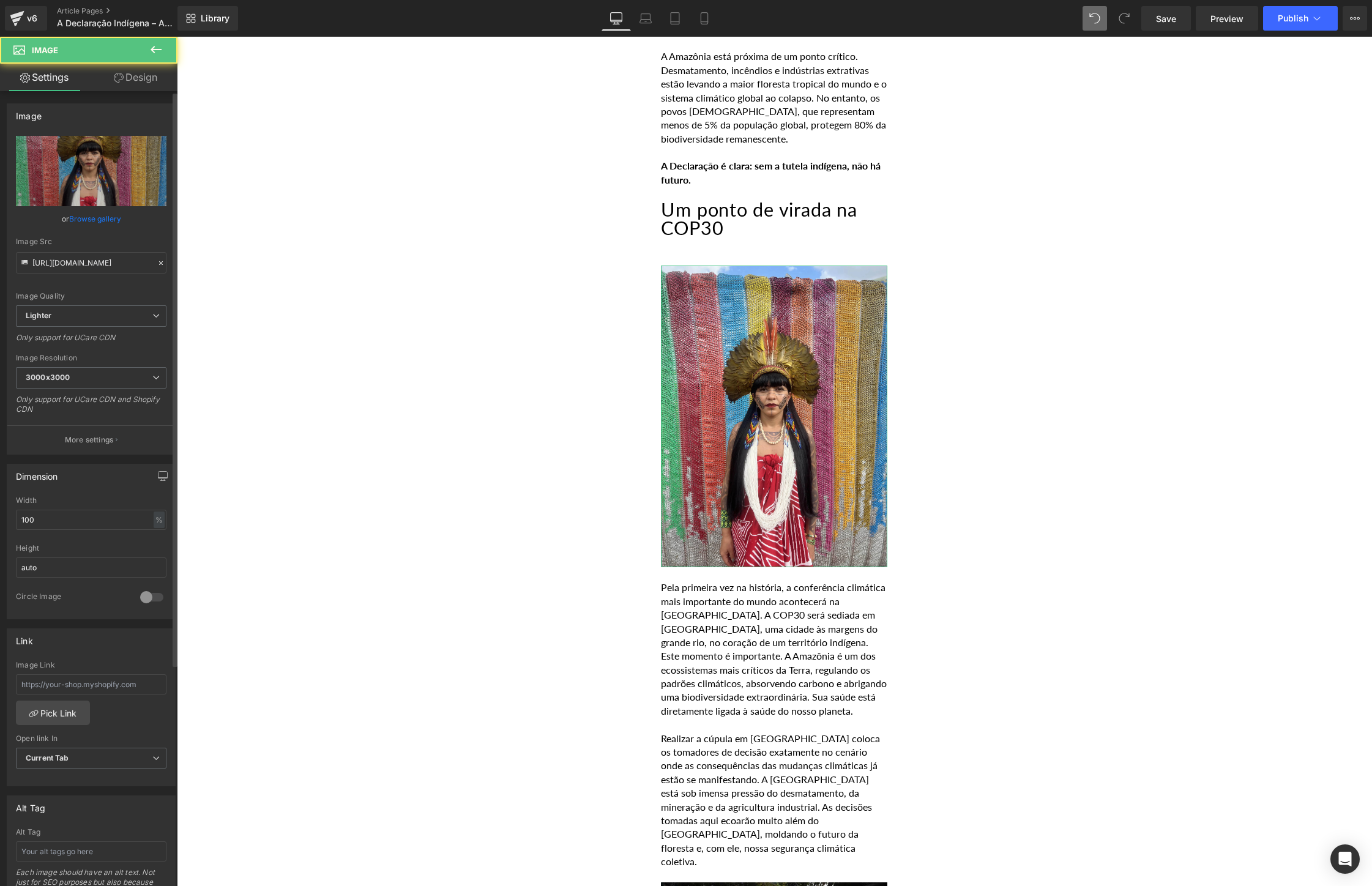
click at [99, 216] on link "Browse gallery" at bounding box center [95, 219] width 52 height 21
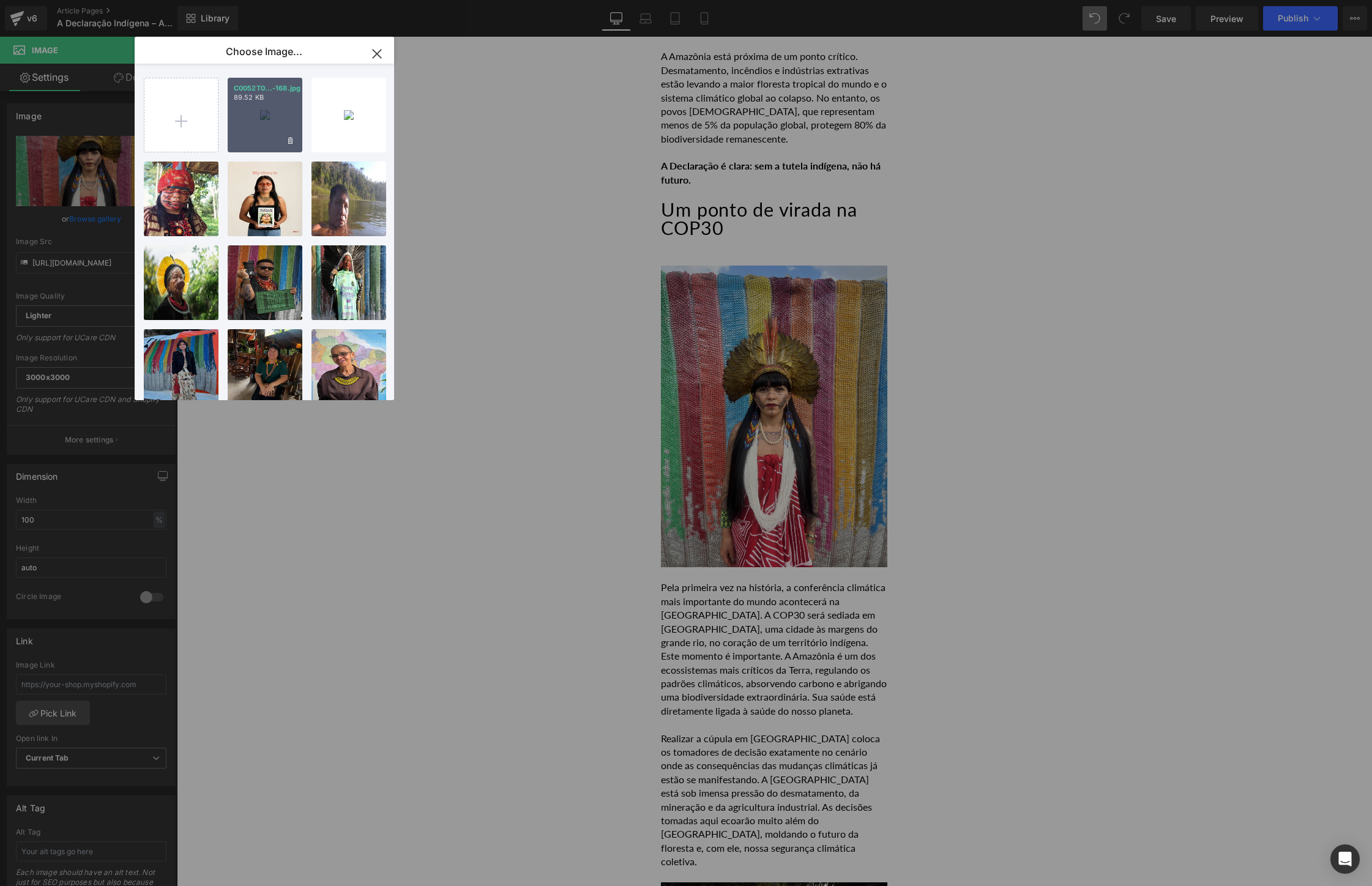
click at [260, 111] on div "C0052T0...-168.jpg 89.52 KB" at bounding box center [264, 115] width 74 height 74
type input "[URL][DOMAIN_NAME]"
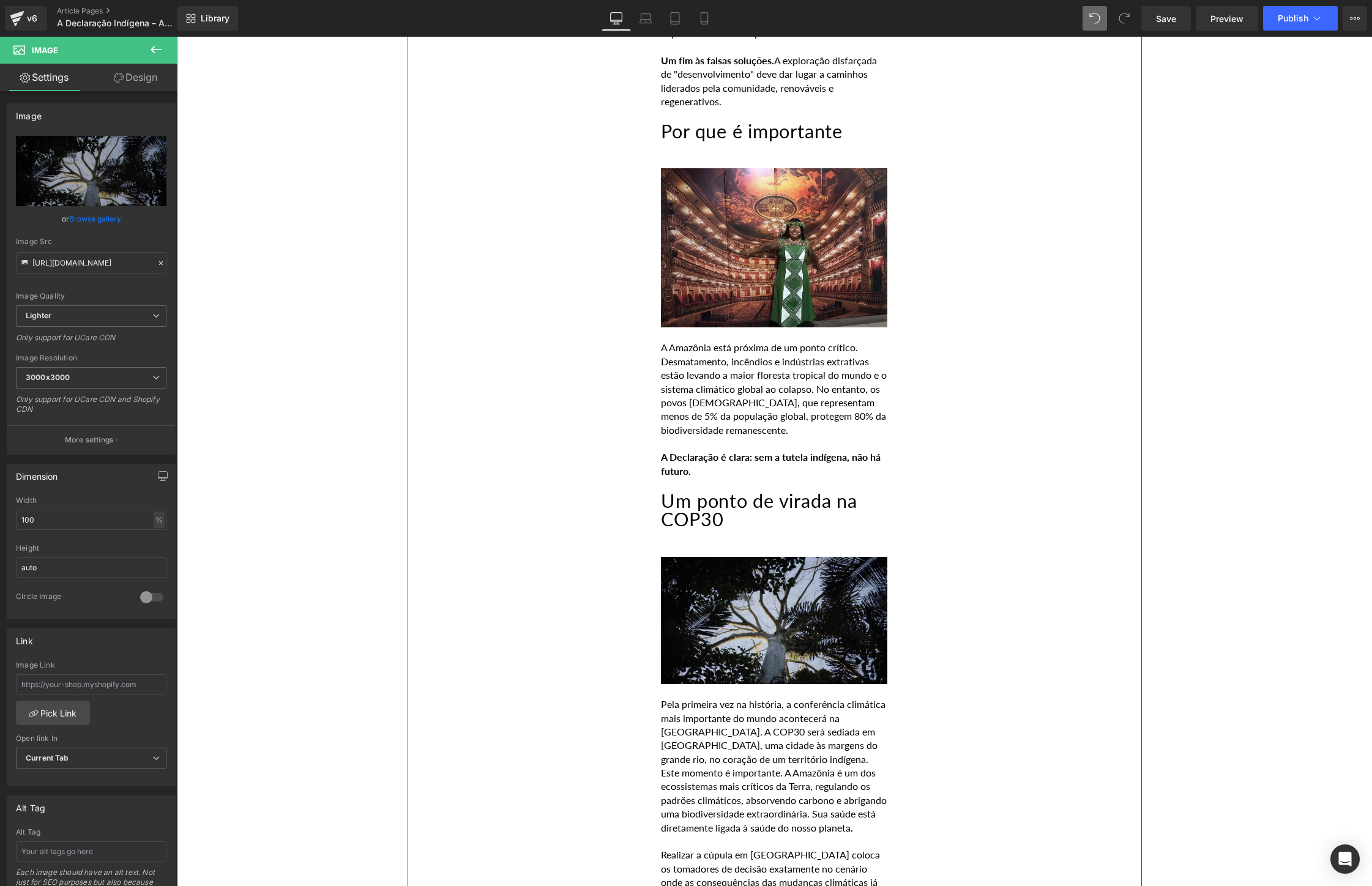
scroll to position [1312, 0]
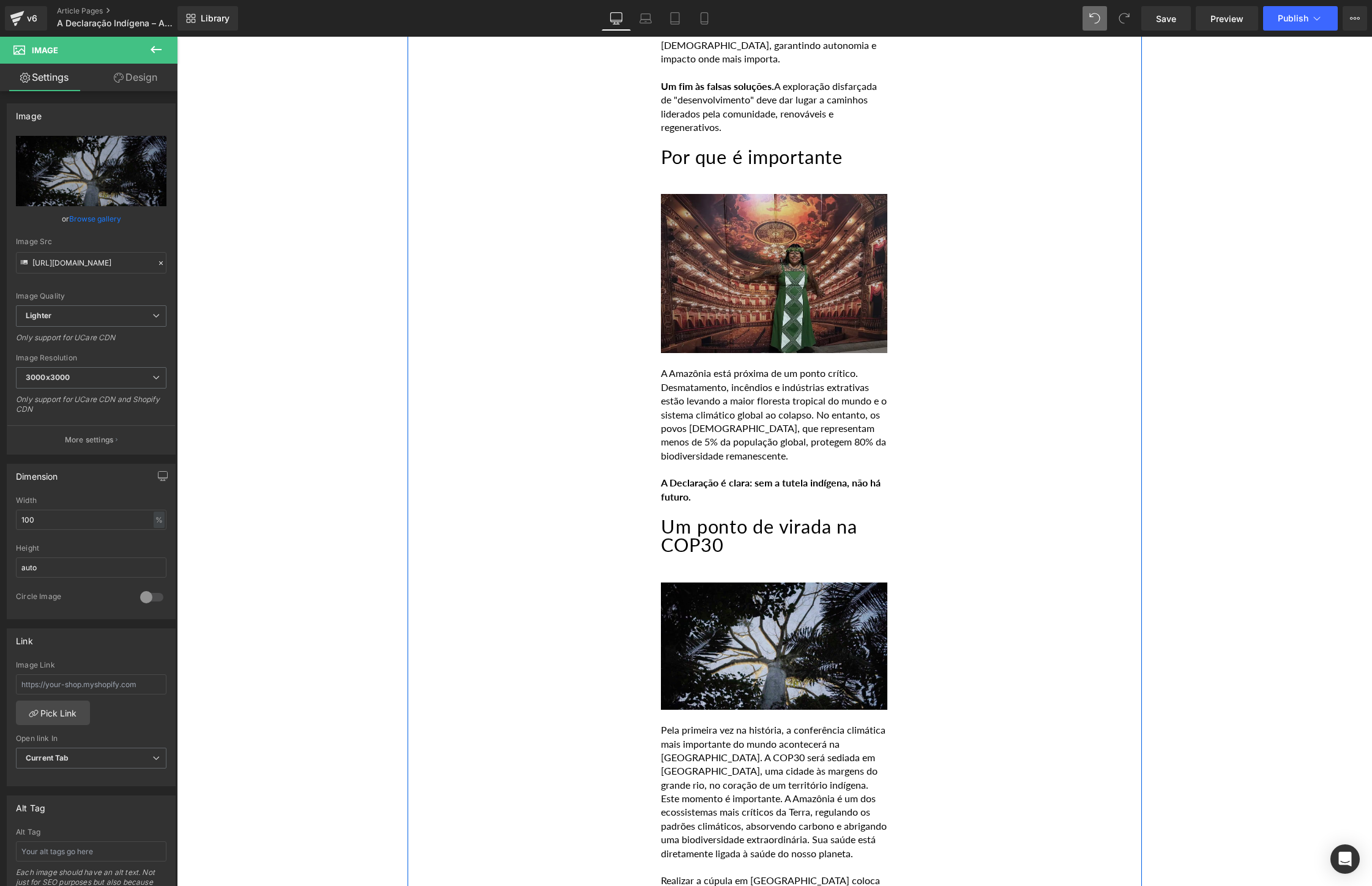
click at [702, 219] on img at bounding box center [774, 273] width 227 height 159
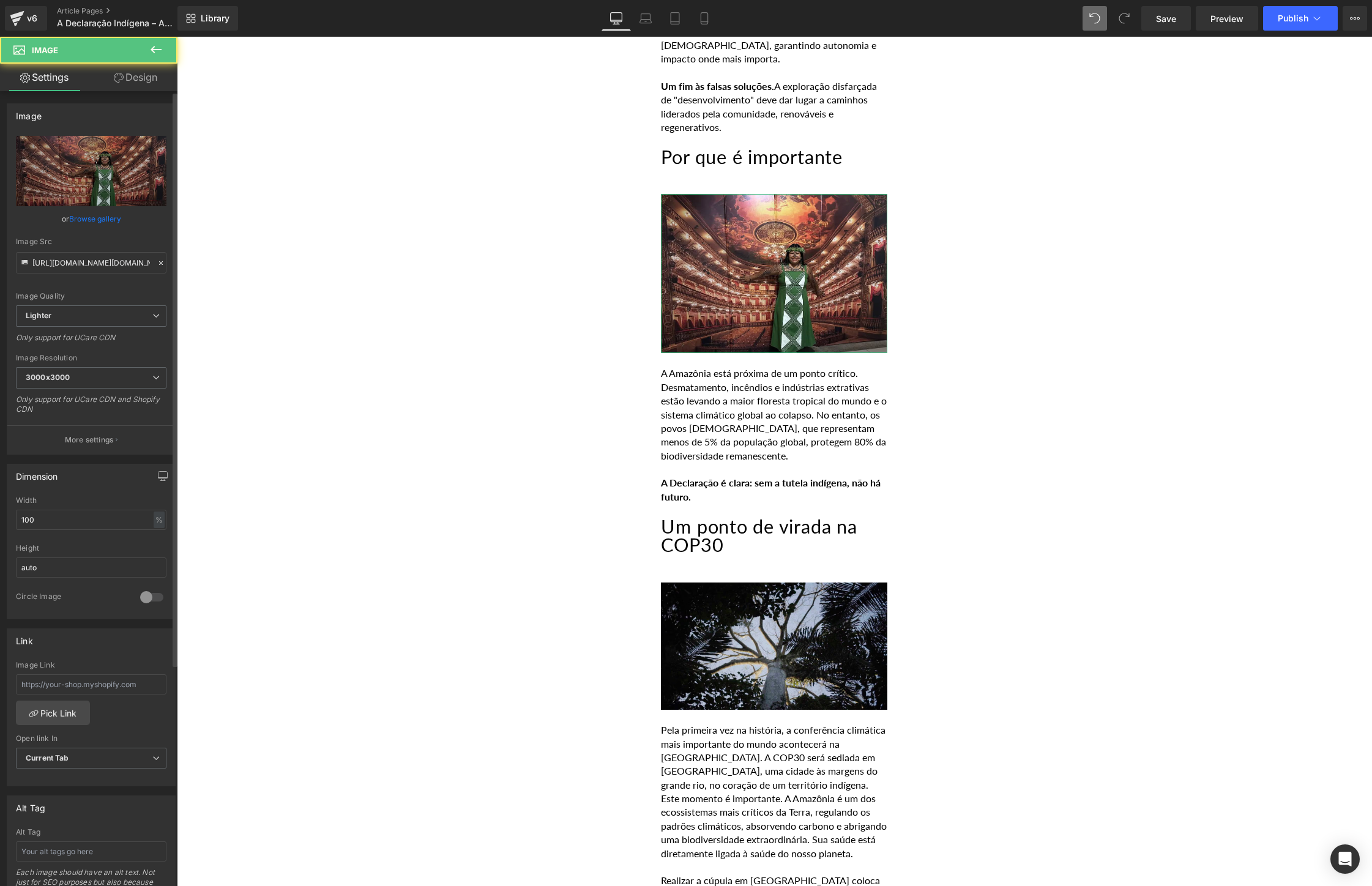
click at [98, 220] on link "Browse gallery" at bounding box center [95, 219] width 52 height 21
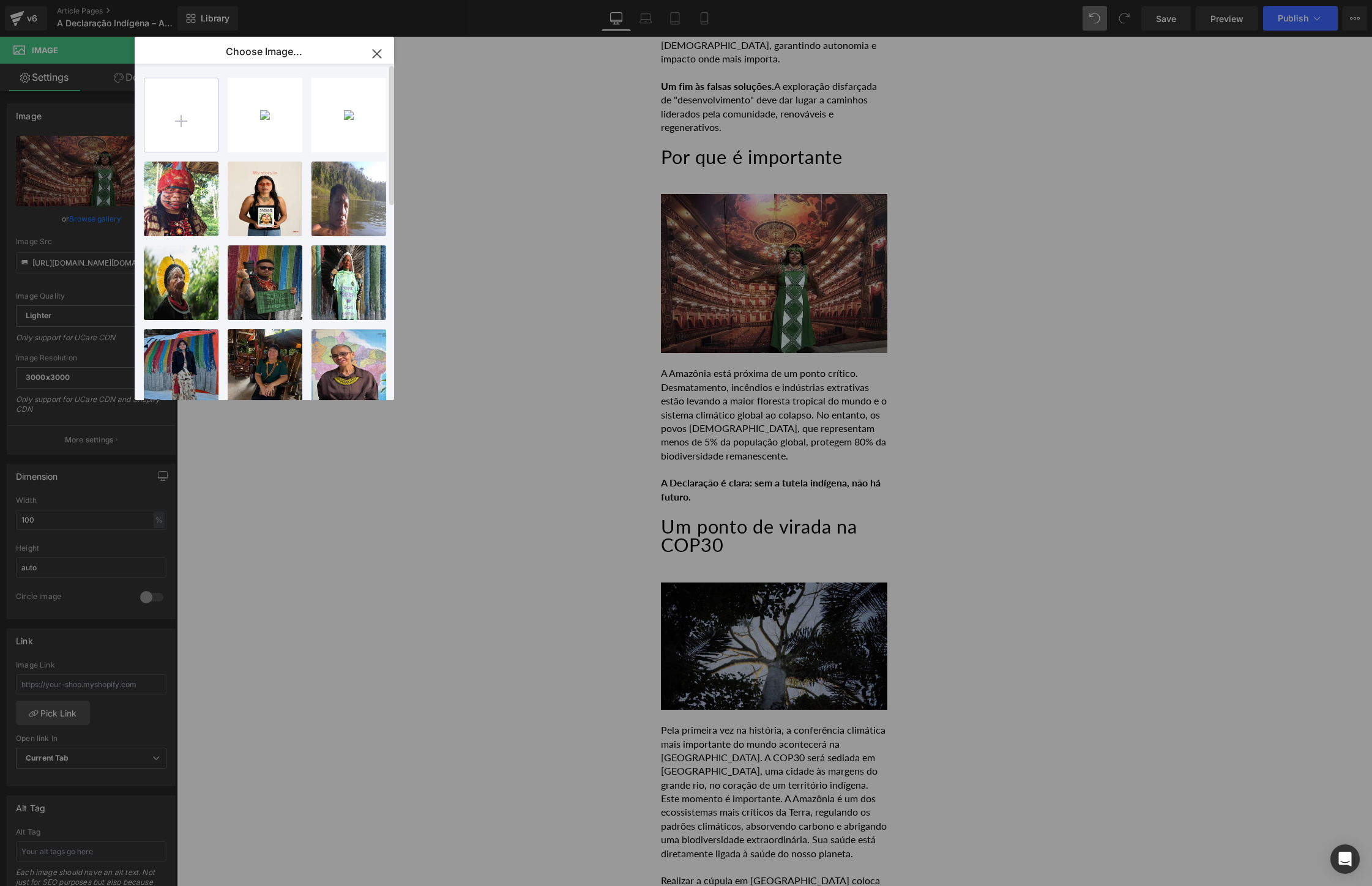
click at [177, 124] on input "file" at bounding box center [181, 115] width 73 height 73
type input "C:\fakepath\C0028T01-6.jpg"
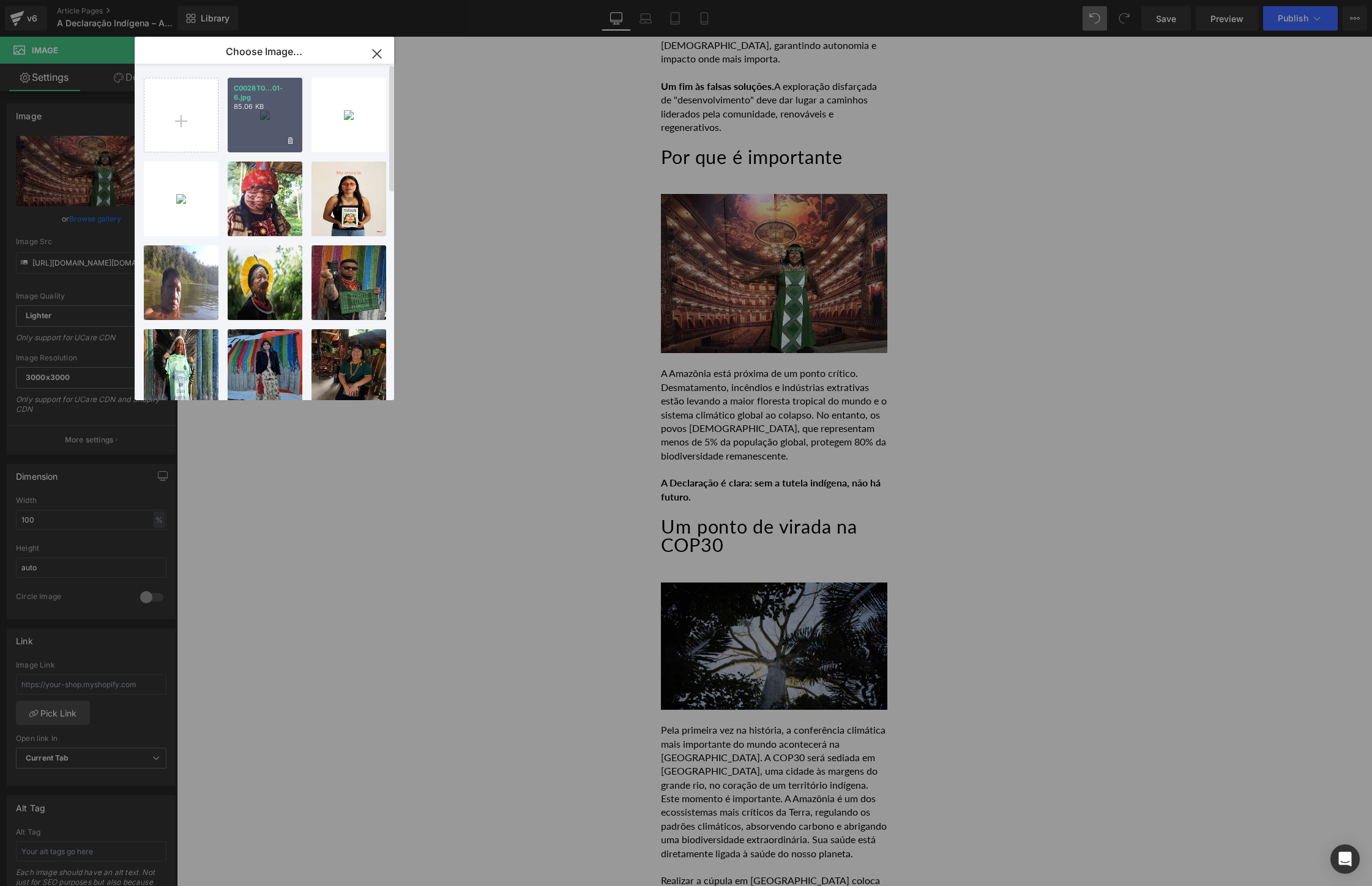
click at [273, 108] on p "85.06 KB" at bounding box center [265, 107] width 62 height 9
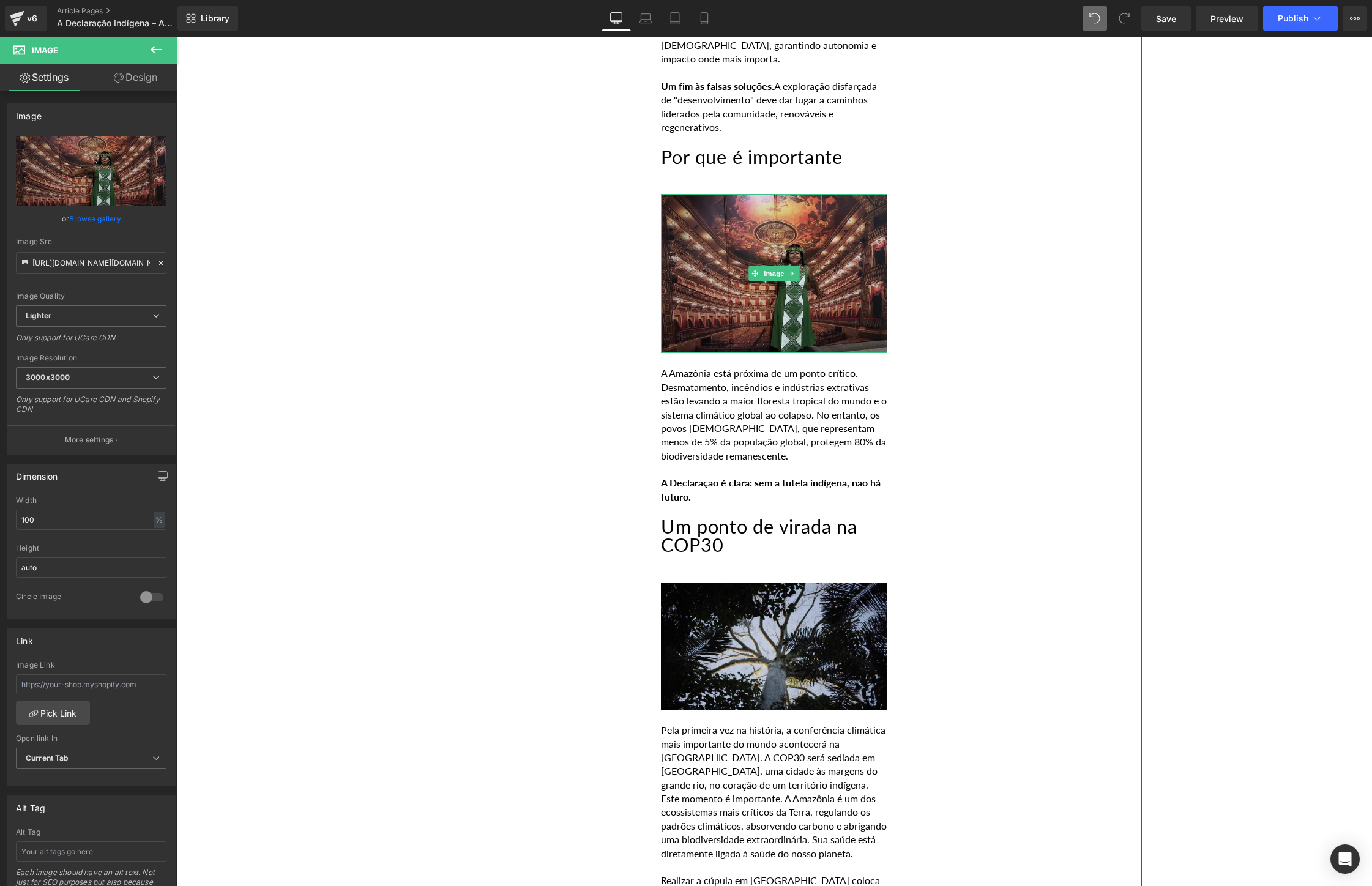
click at [709, 238] on img at bounding box center [774, 273] width 227 height 159
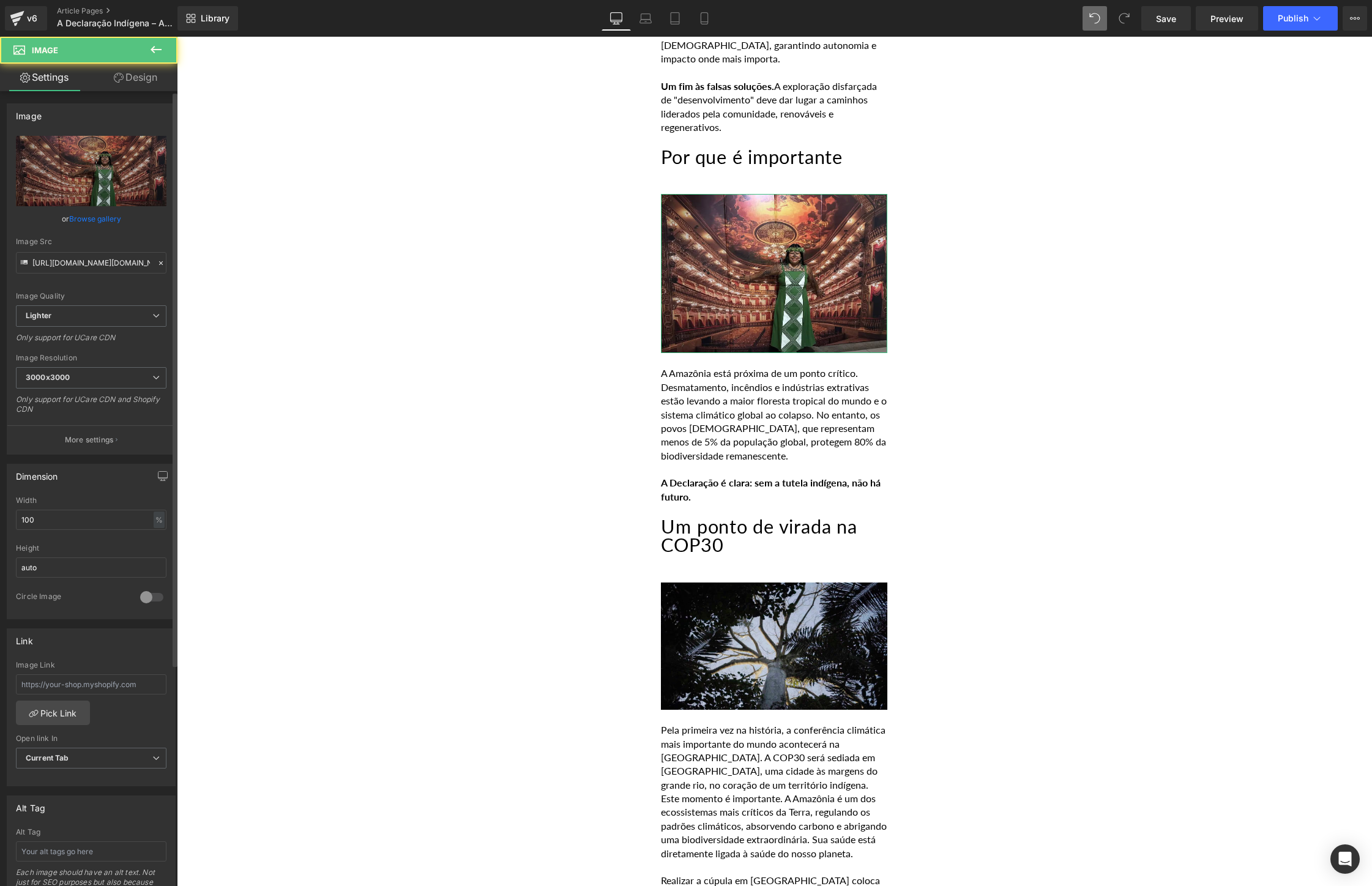
click at [115, 215] on link "Browse gallery" at bounding box center [95, 219] width 52 height 21
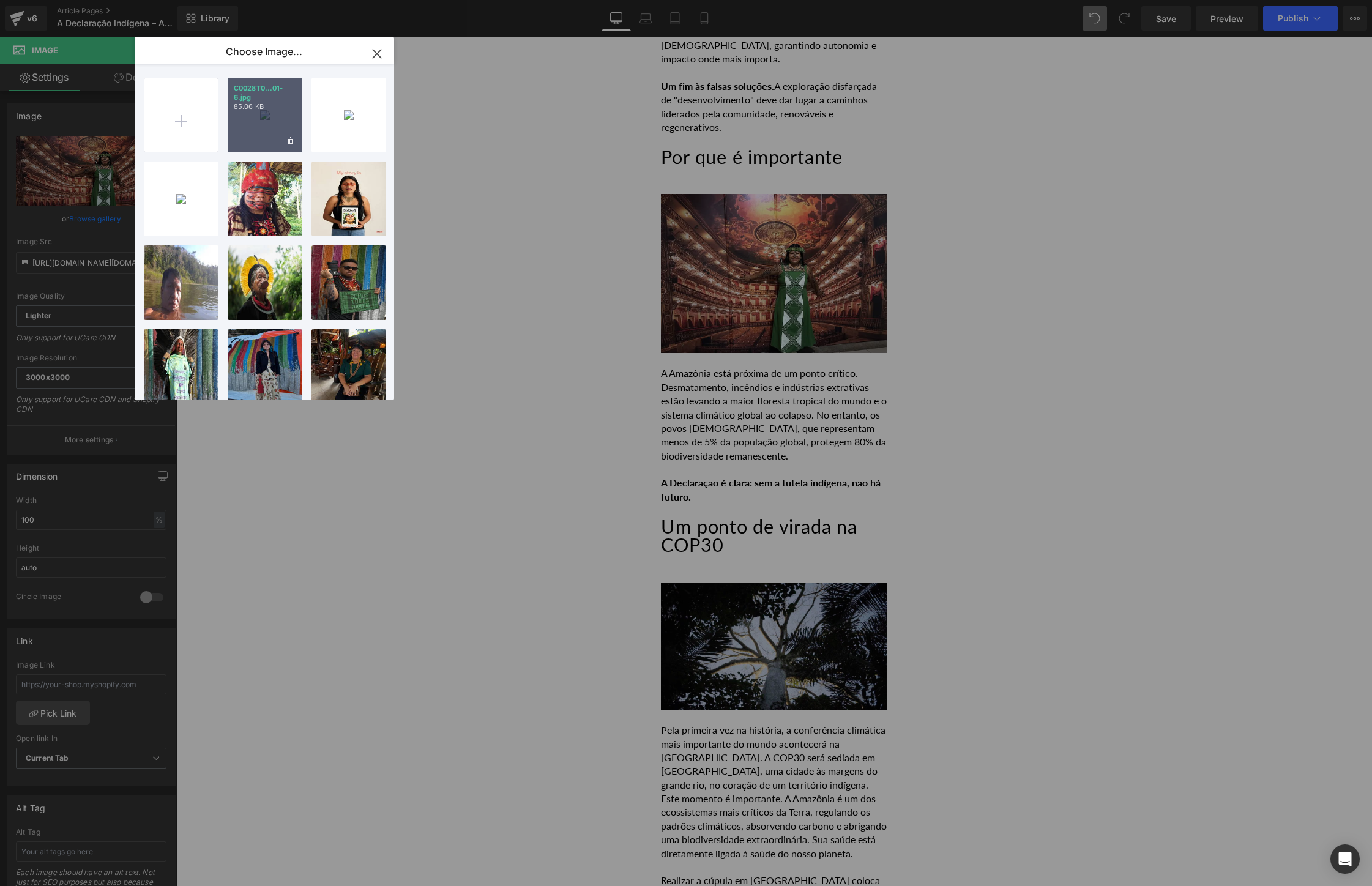
click at [271, 126] on div "C0028T0...01-6.jpg 85.06 KB" at bounding box center [264, 115] width 74 height 74
type input "[URL][DOMAIN_NAME]"
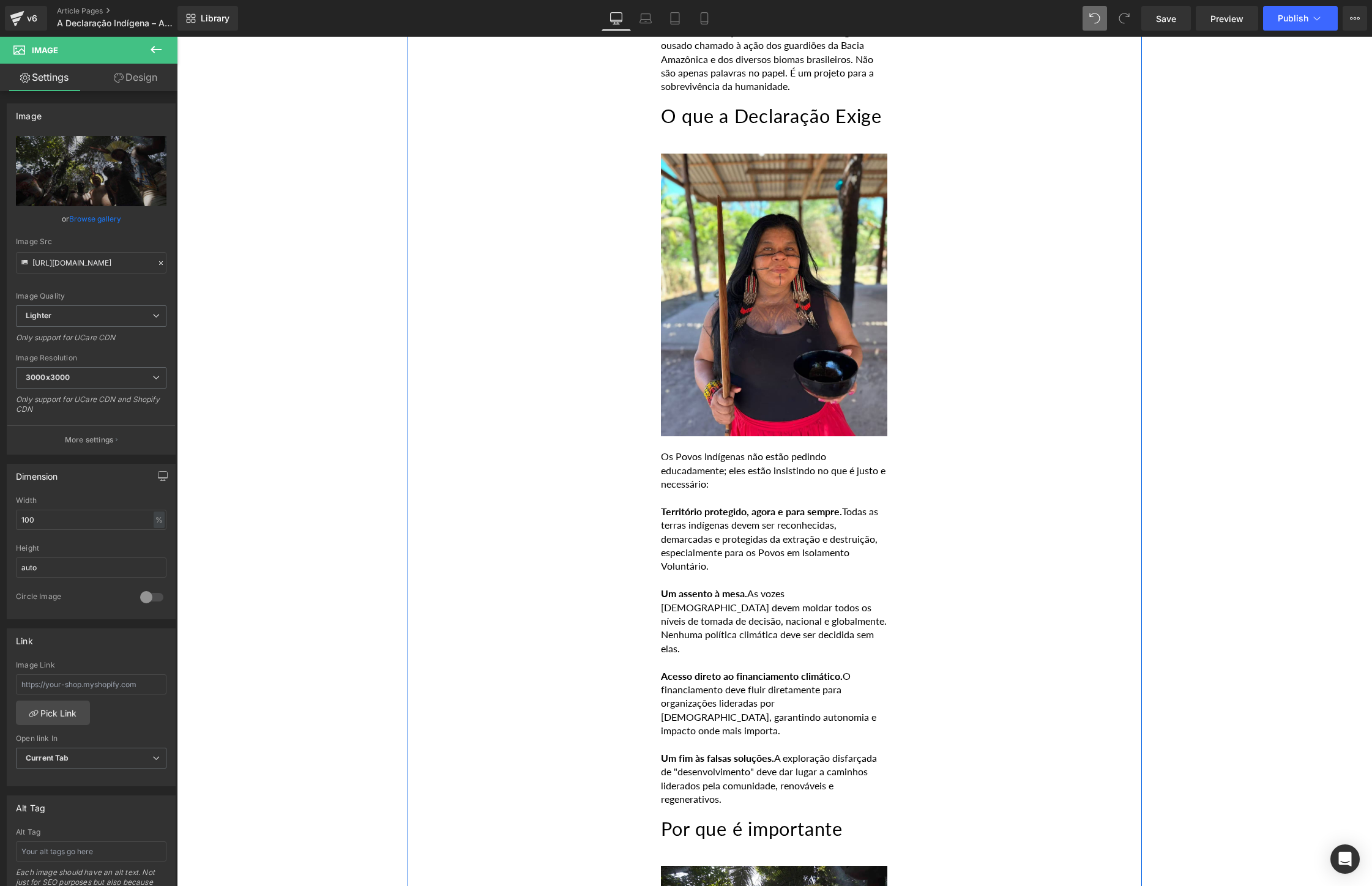
scroll to position [629, 0]
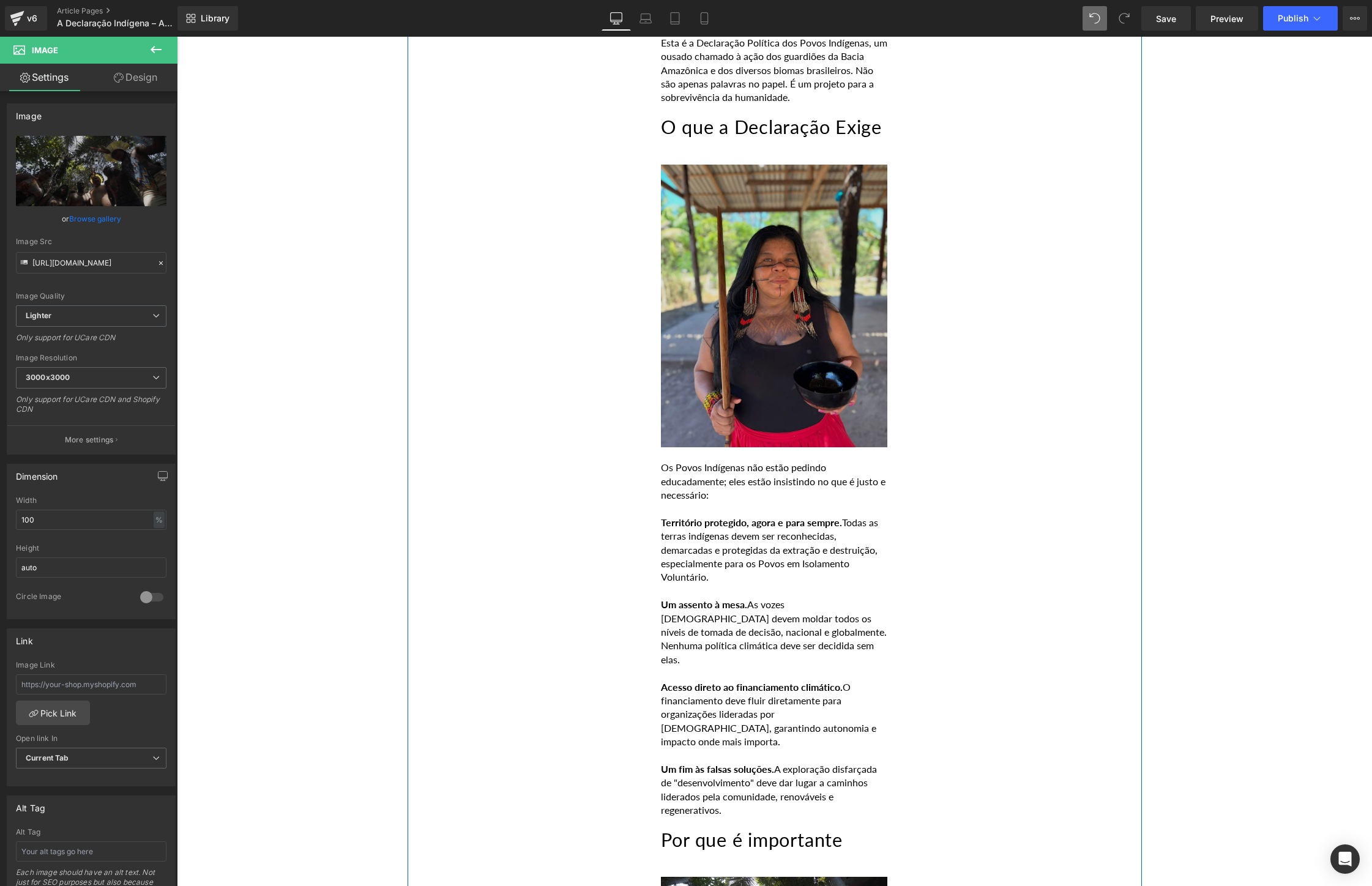
click at [811, 335] on img at bounding box center [774, 306] width 227 height 283
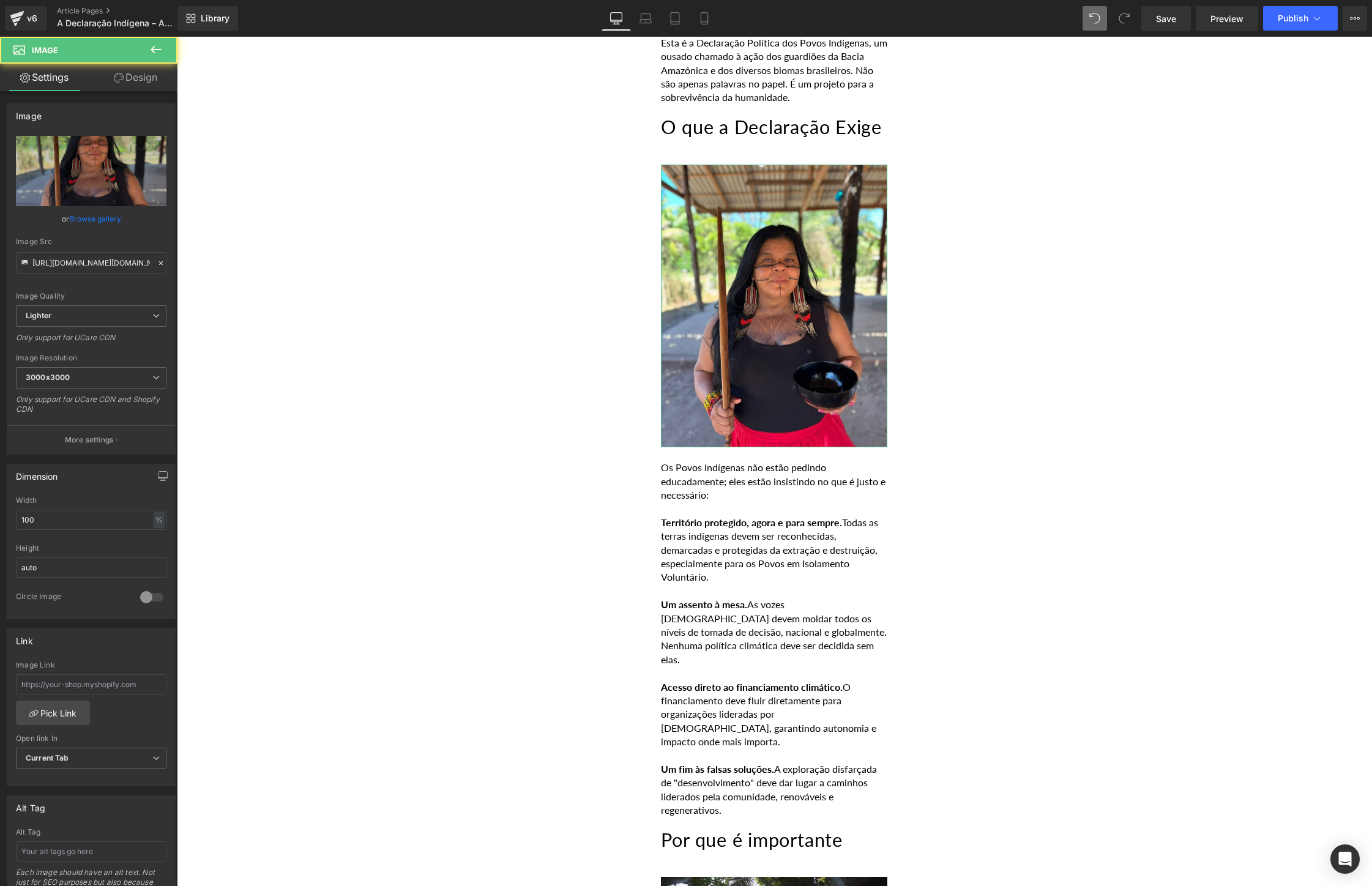
click at [99, 223] on link "Browse gallery" at bounding box center [95, 219] width 52 height 21
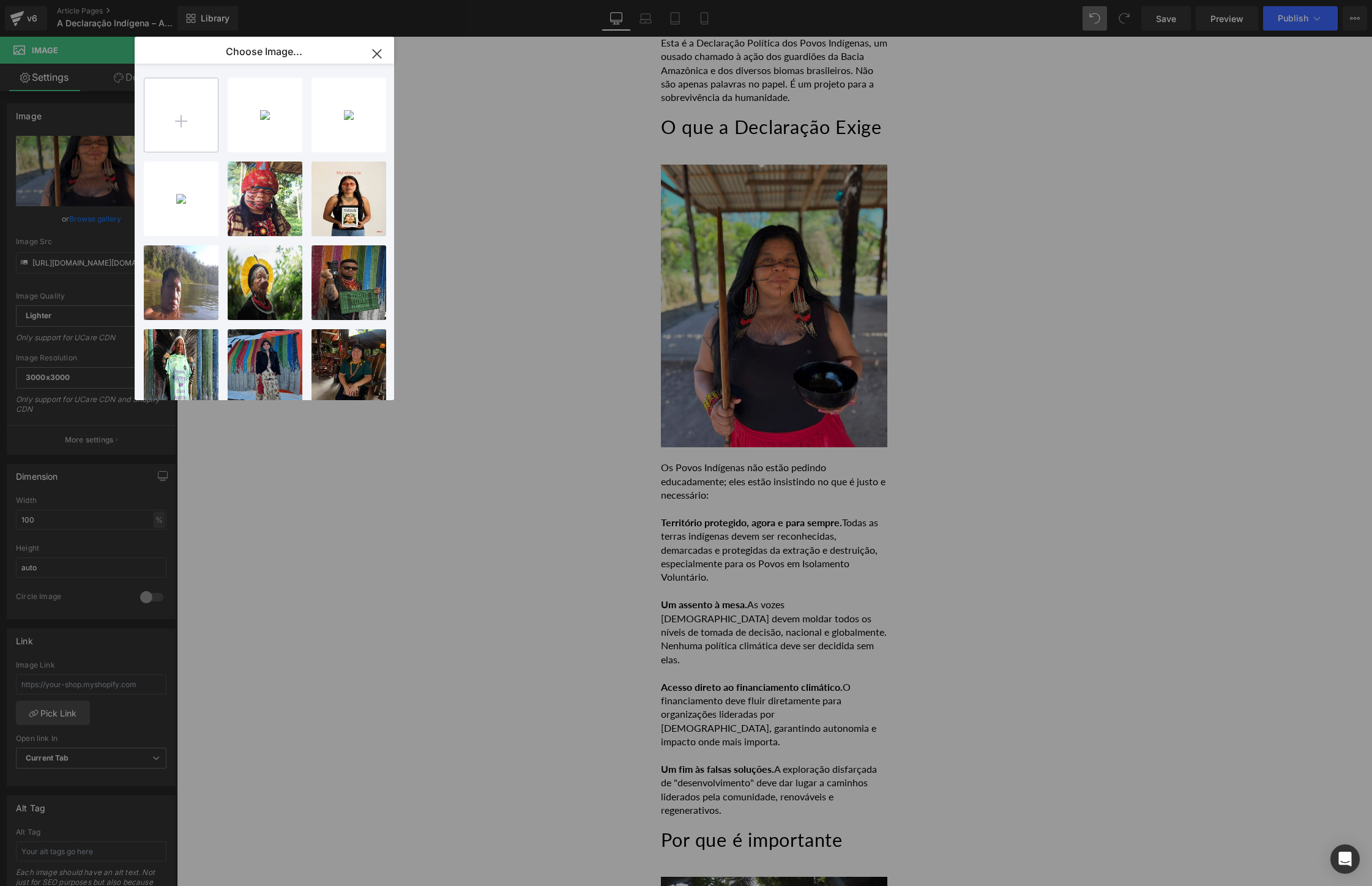
click at [188, 124] on input "file" at bounding box center [181, 115] width 73 height 73
type input "C:\fakepath\_MM_2529-70.jpg"
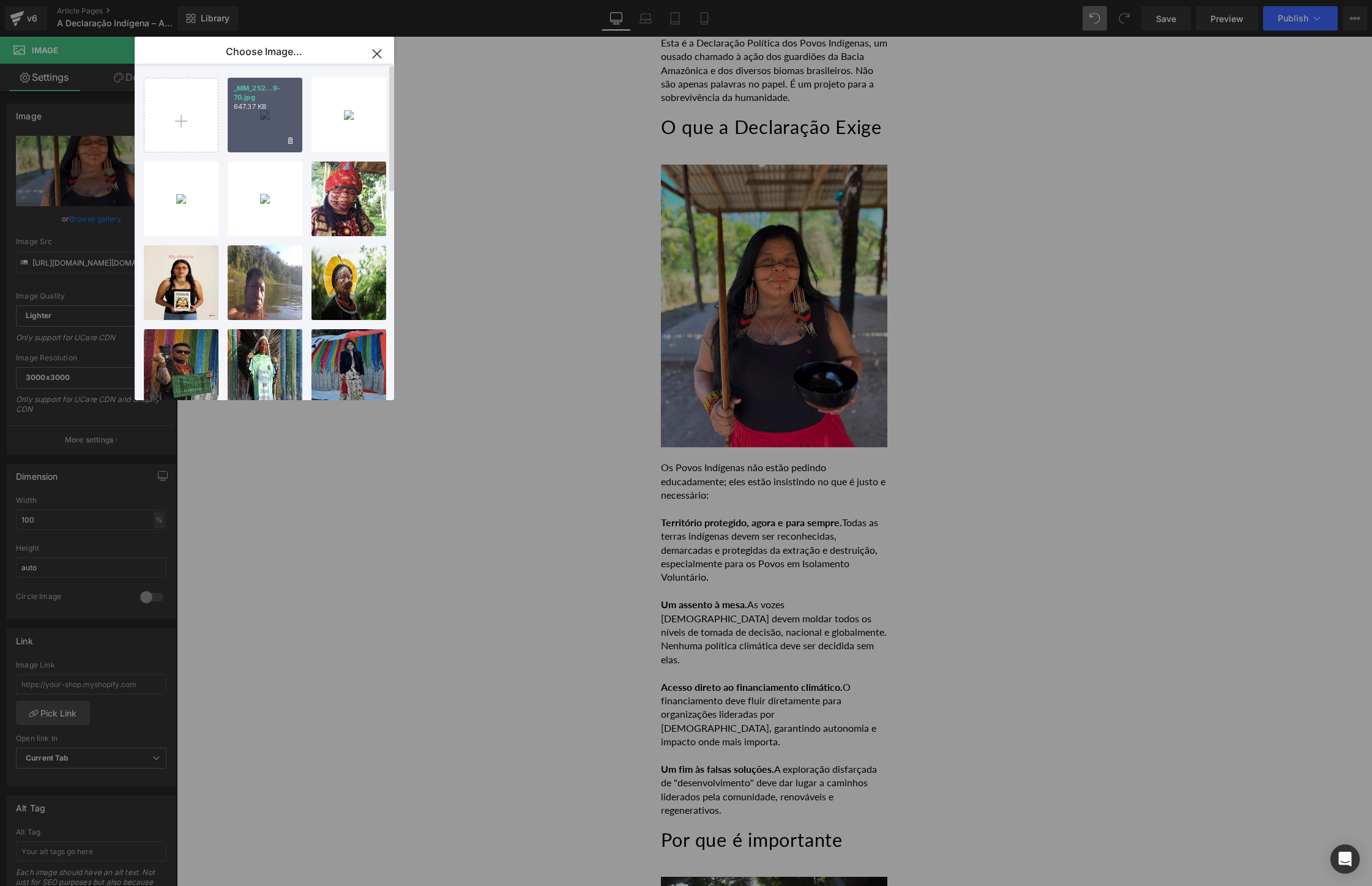
click at [269, 129] on div "_MM_252...9-70.jpg 647.37 KB" at bounding box center [264, 115] width 74 height 74
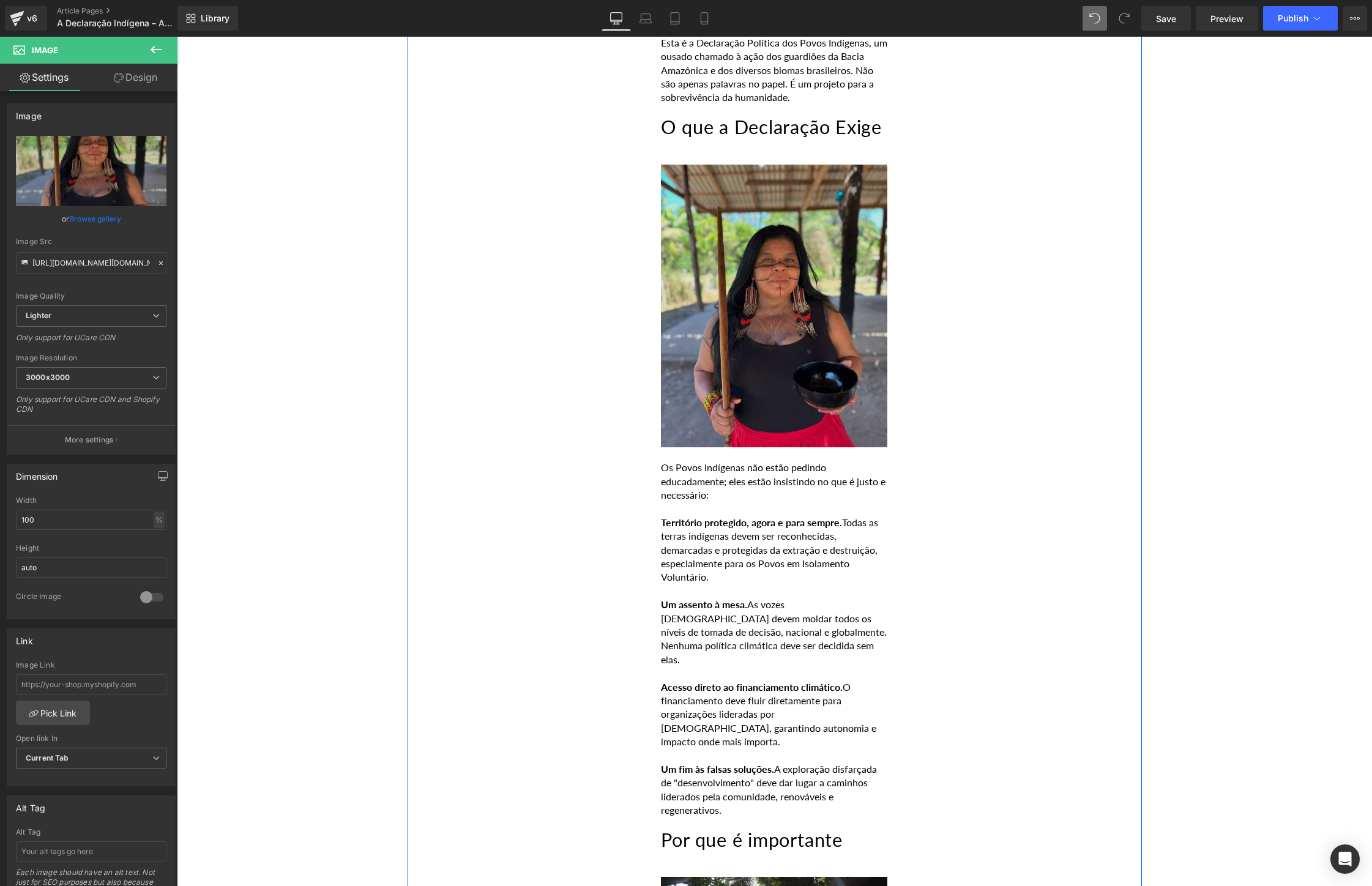
click at [684, 315] on img at bounding box center [774, 306] width 227 height 283
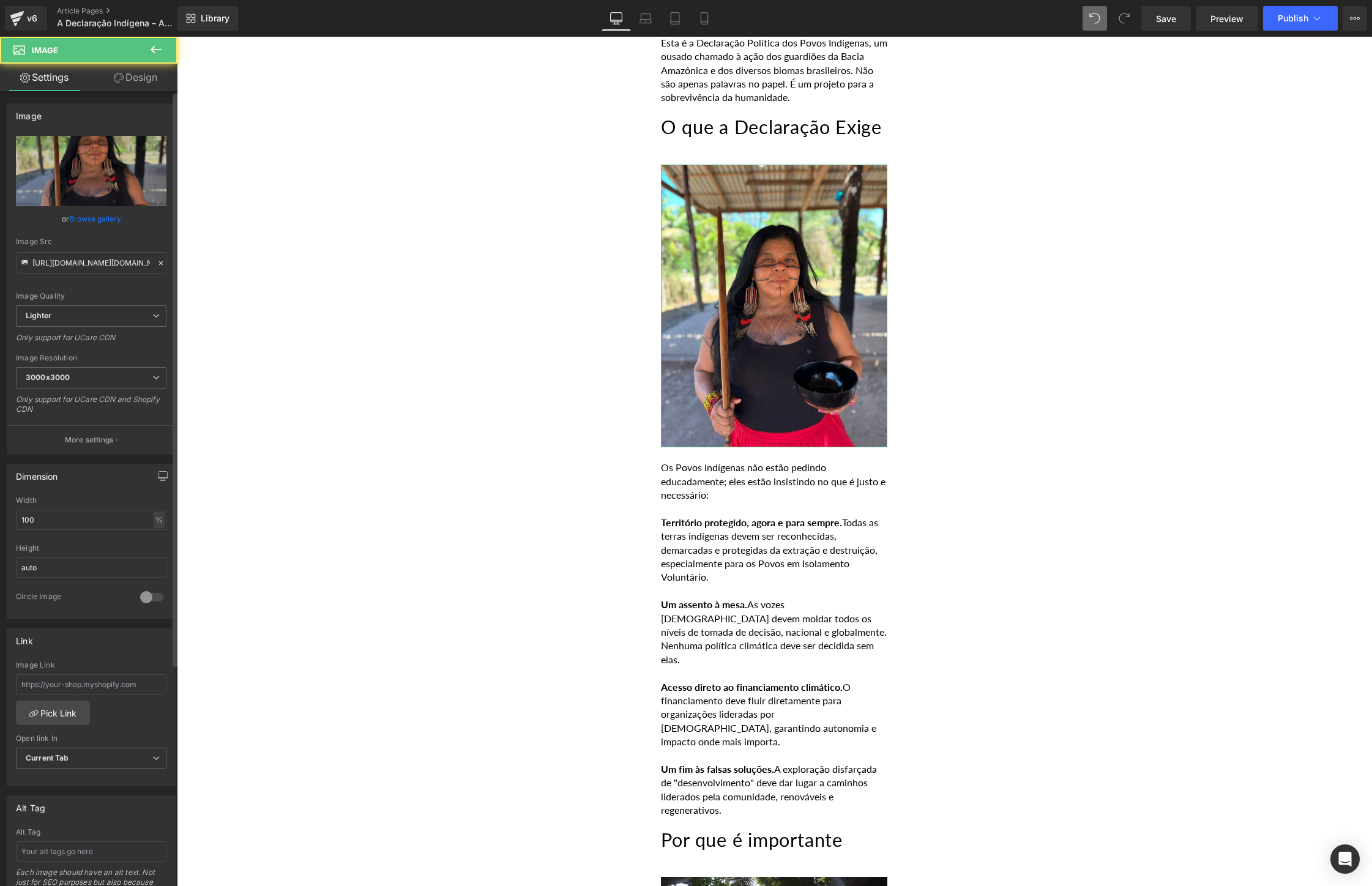
click at [102, 216] on link "Browse gallery" at bounding box center [95, 219] width 52 height 21
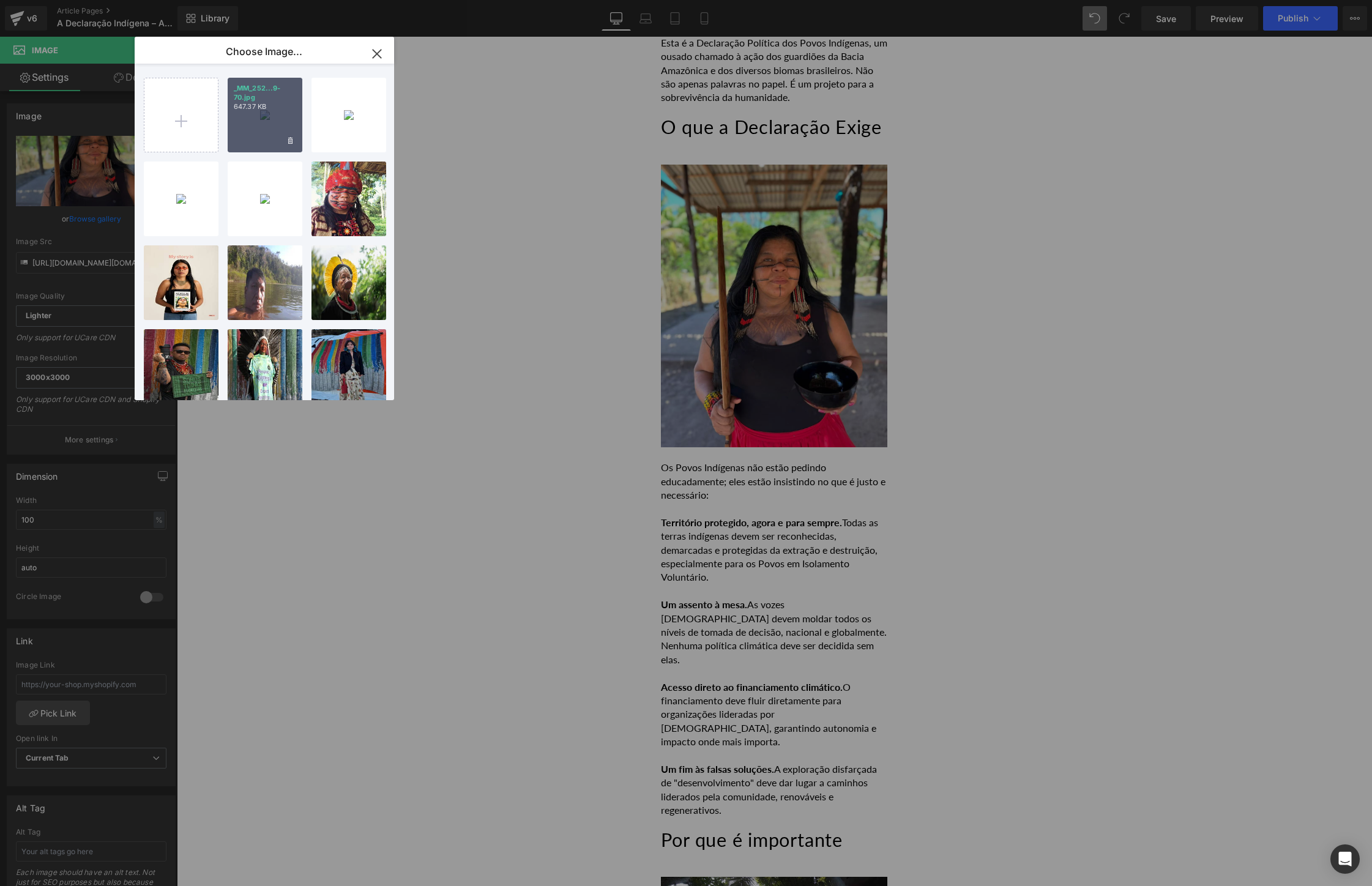
click at [276, 125] on div "_MM_252...9-70.jpg 647.37 KB" at bounding box center [264, 115] width 74 height 74
type input "[URL][DOMAIN_NAME]"
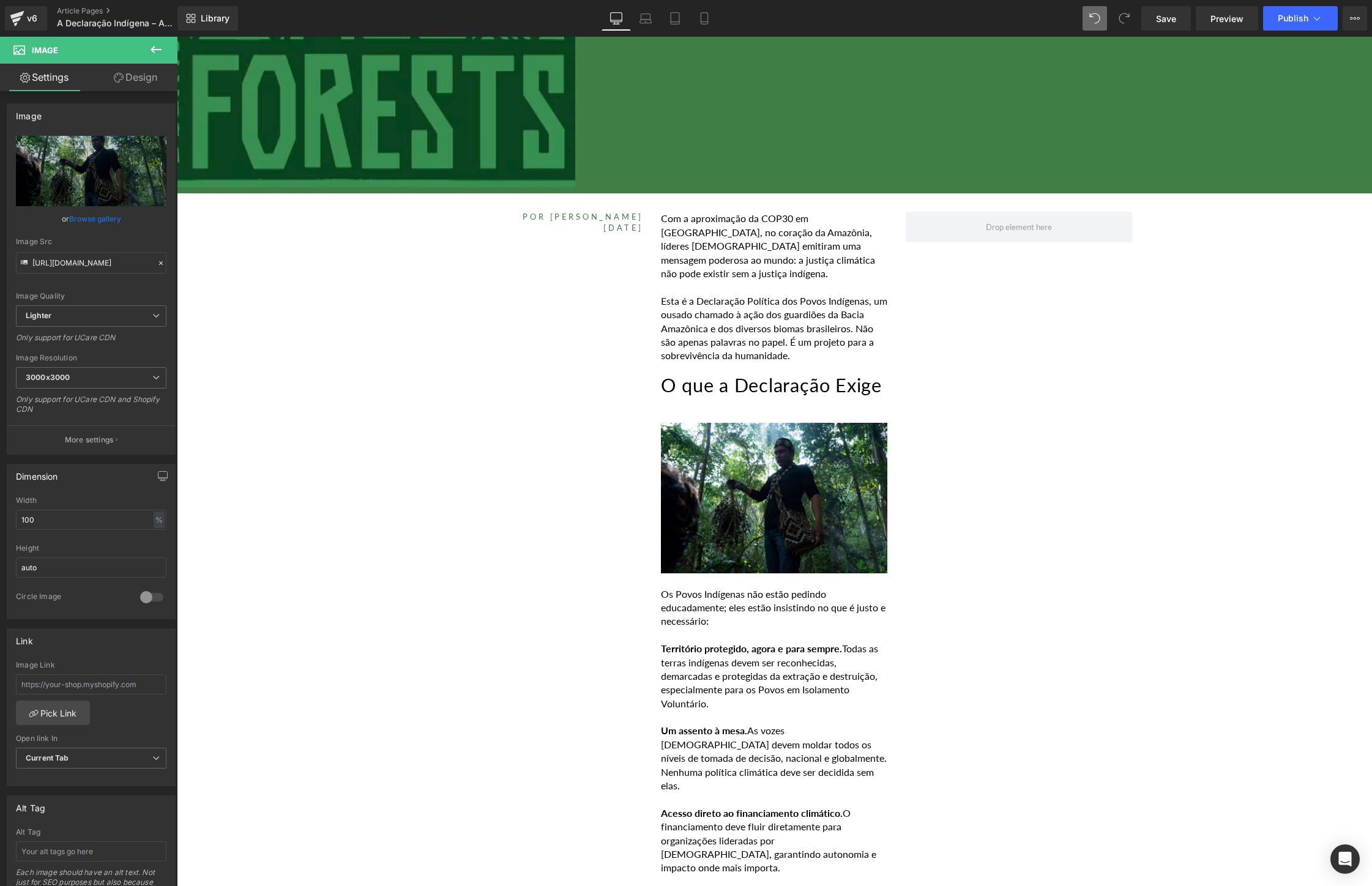
scroll to position [0, 0]
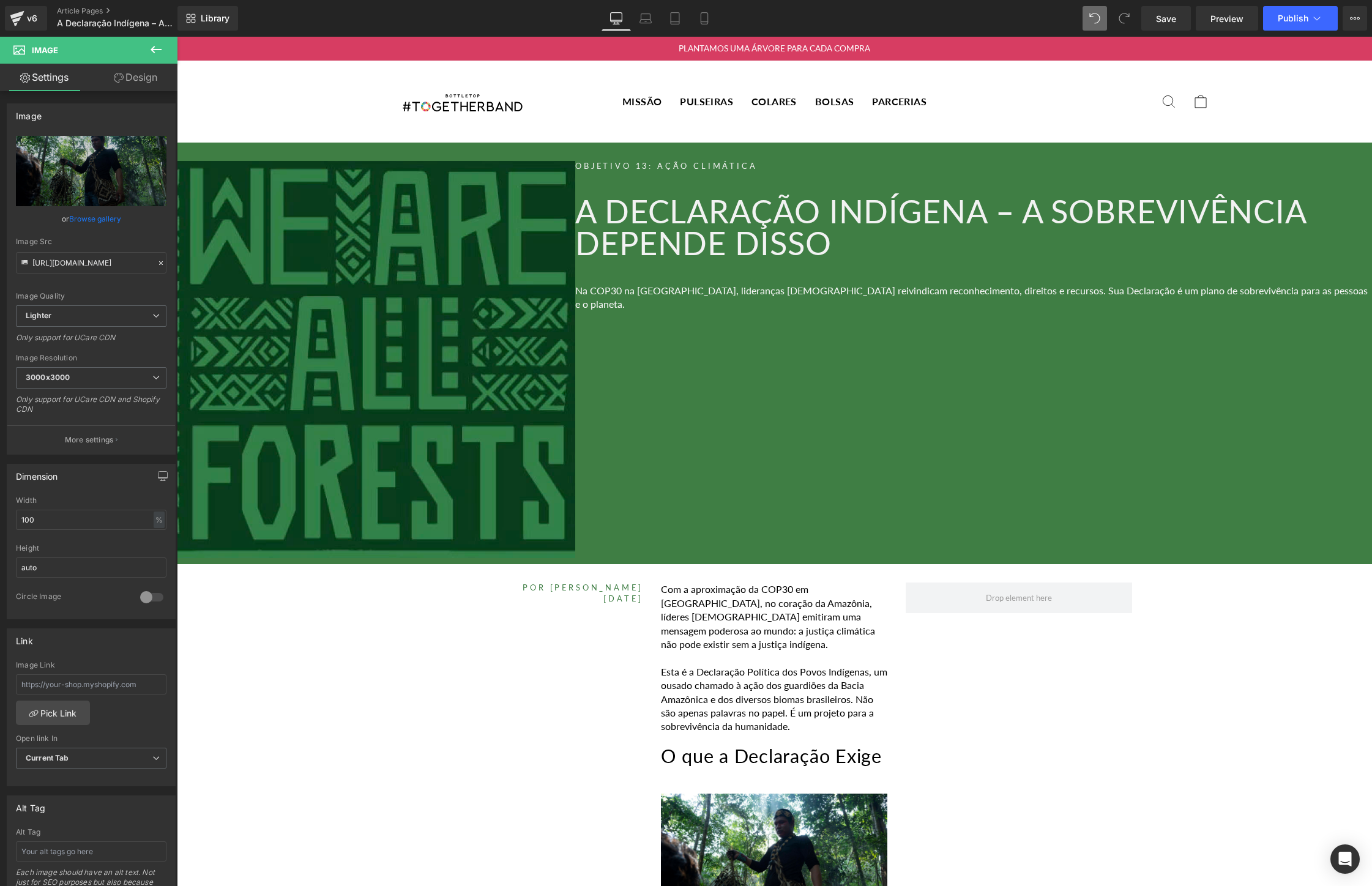
click at [434, 306] on img at bounding box center [376, 359] width 398 height 398
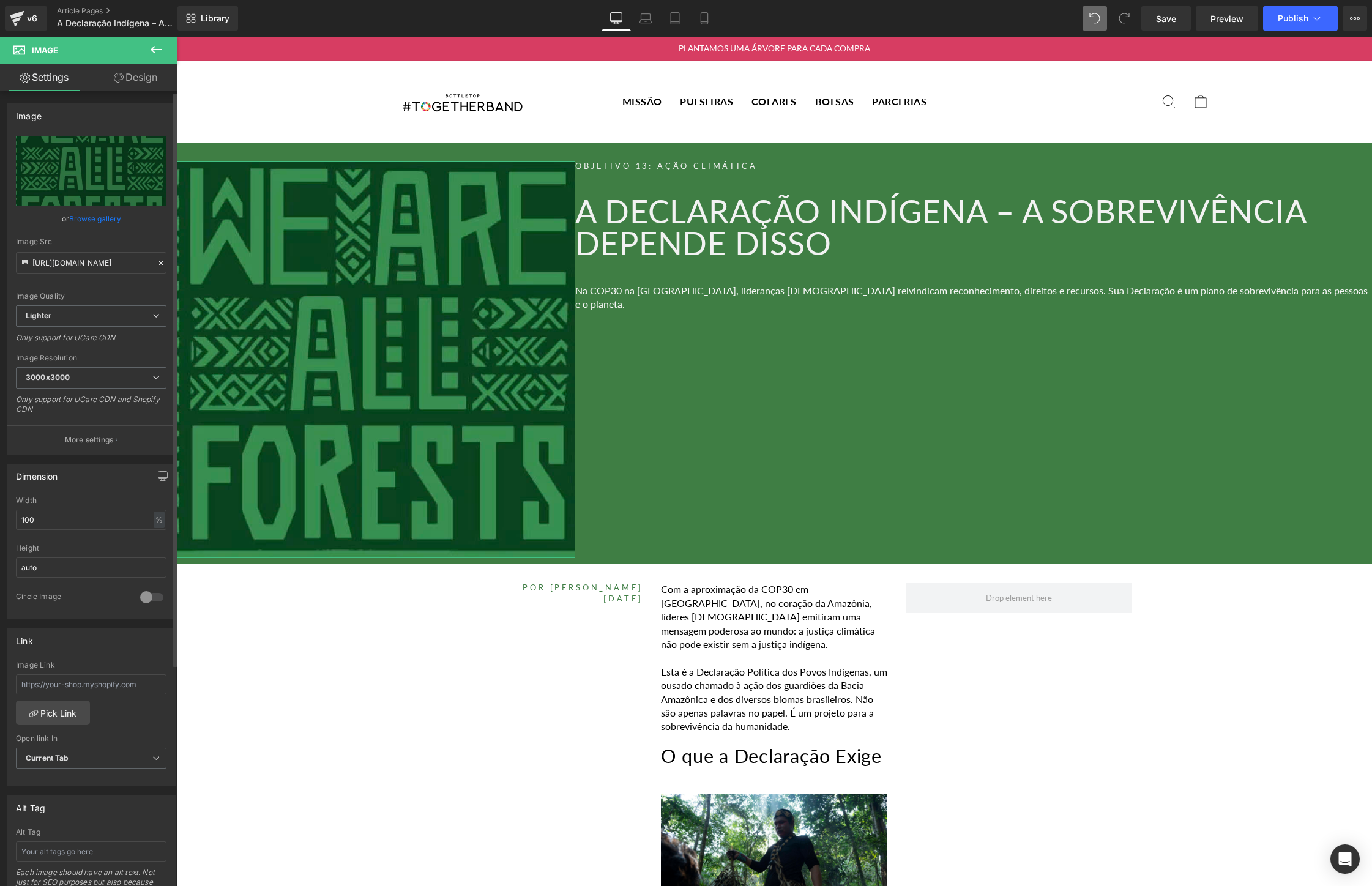
click at [91, 224] on link "Browse gallery" at bounding box center [95, 219] width 52 height 21
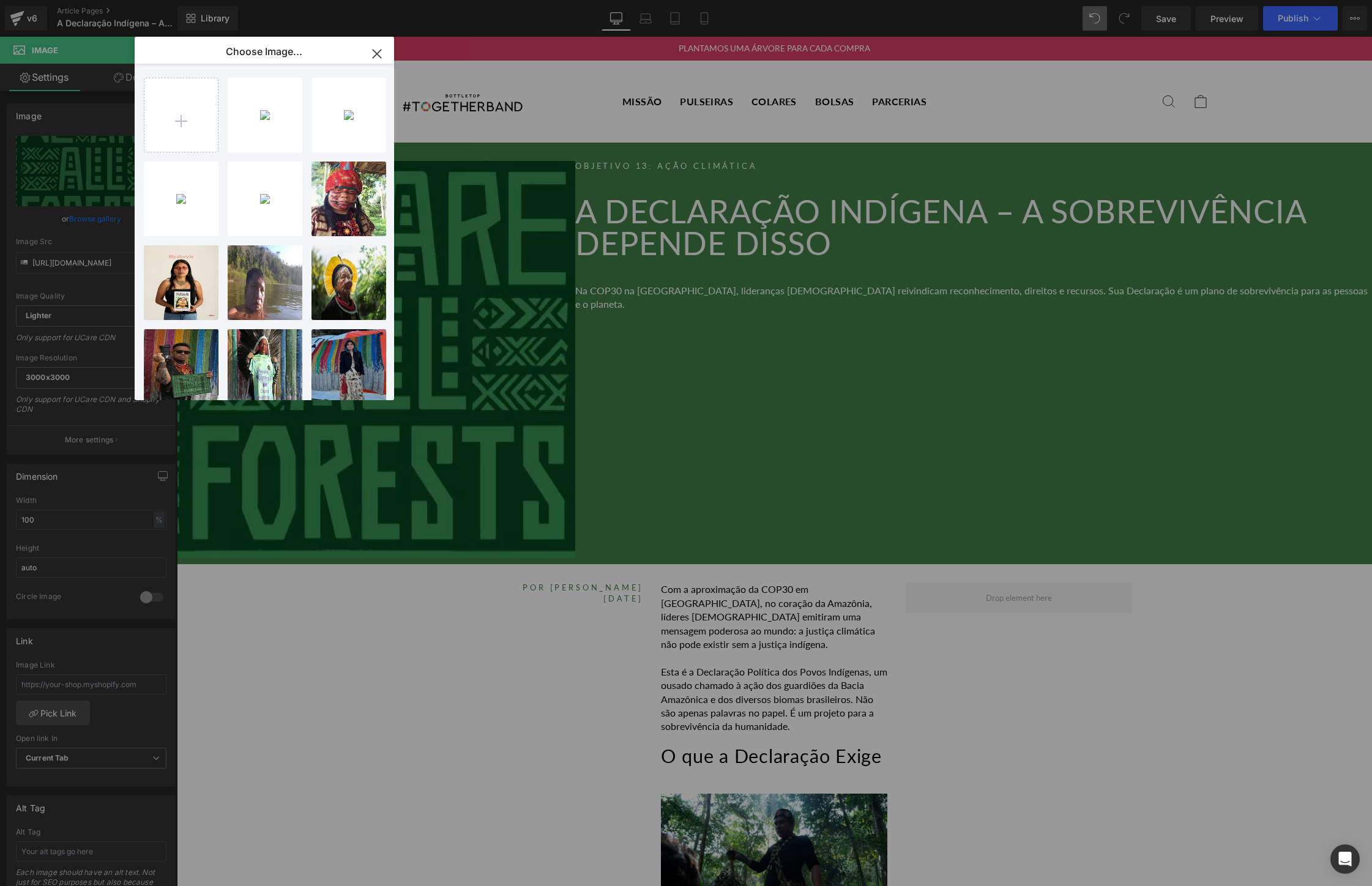
scroll to position [531, 0]
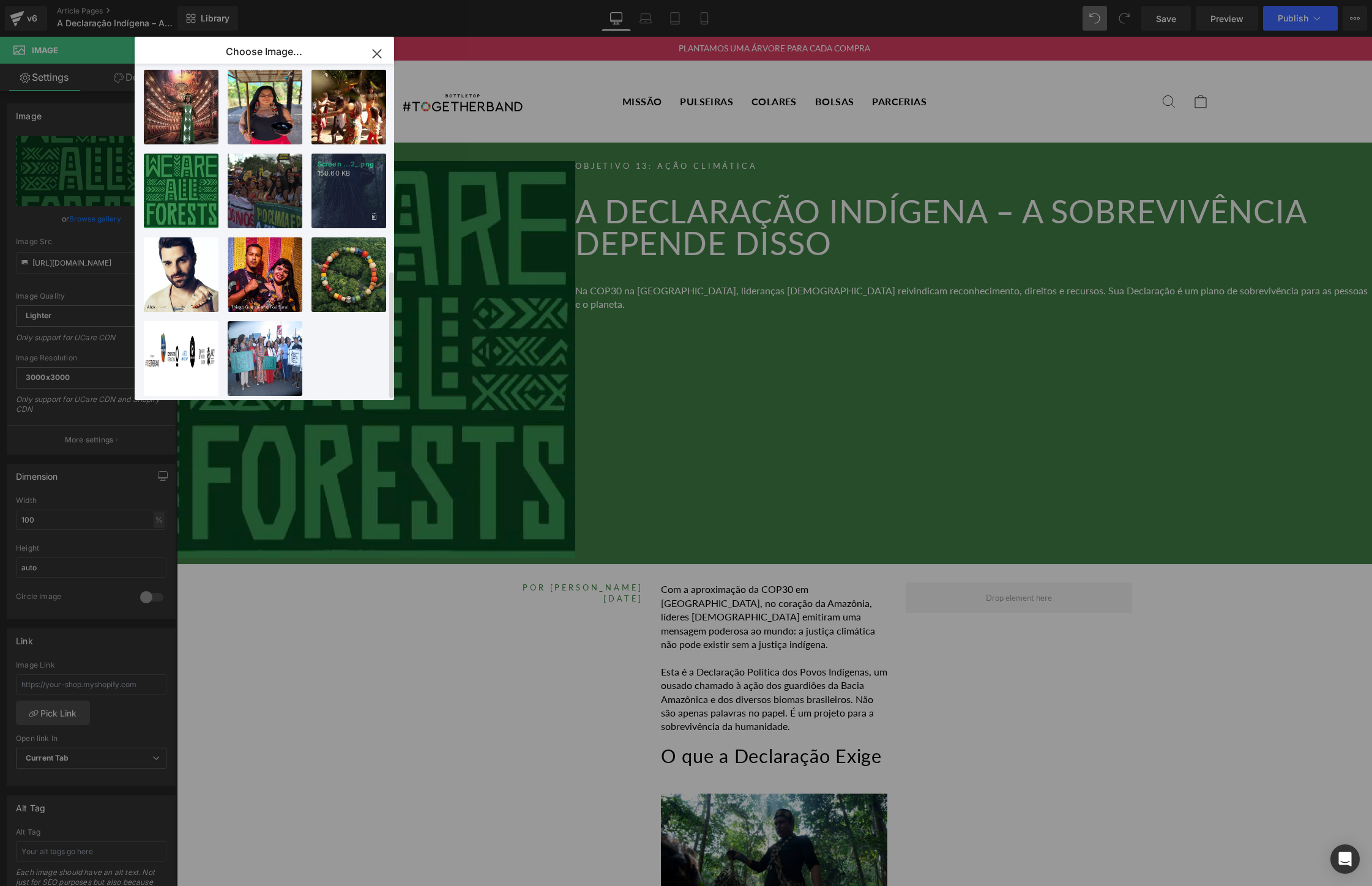
click at [366, 161] on div "Screen ...2_.png 150.60 KB" at bounding box center [348, 190] width 74 height 74
type input "[URL][DOMAIN_NAME]"
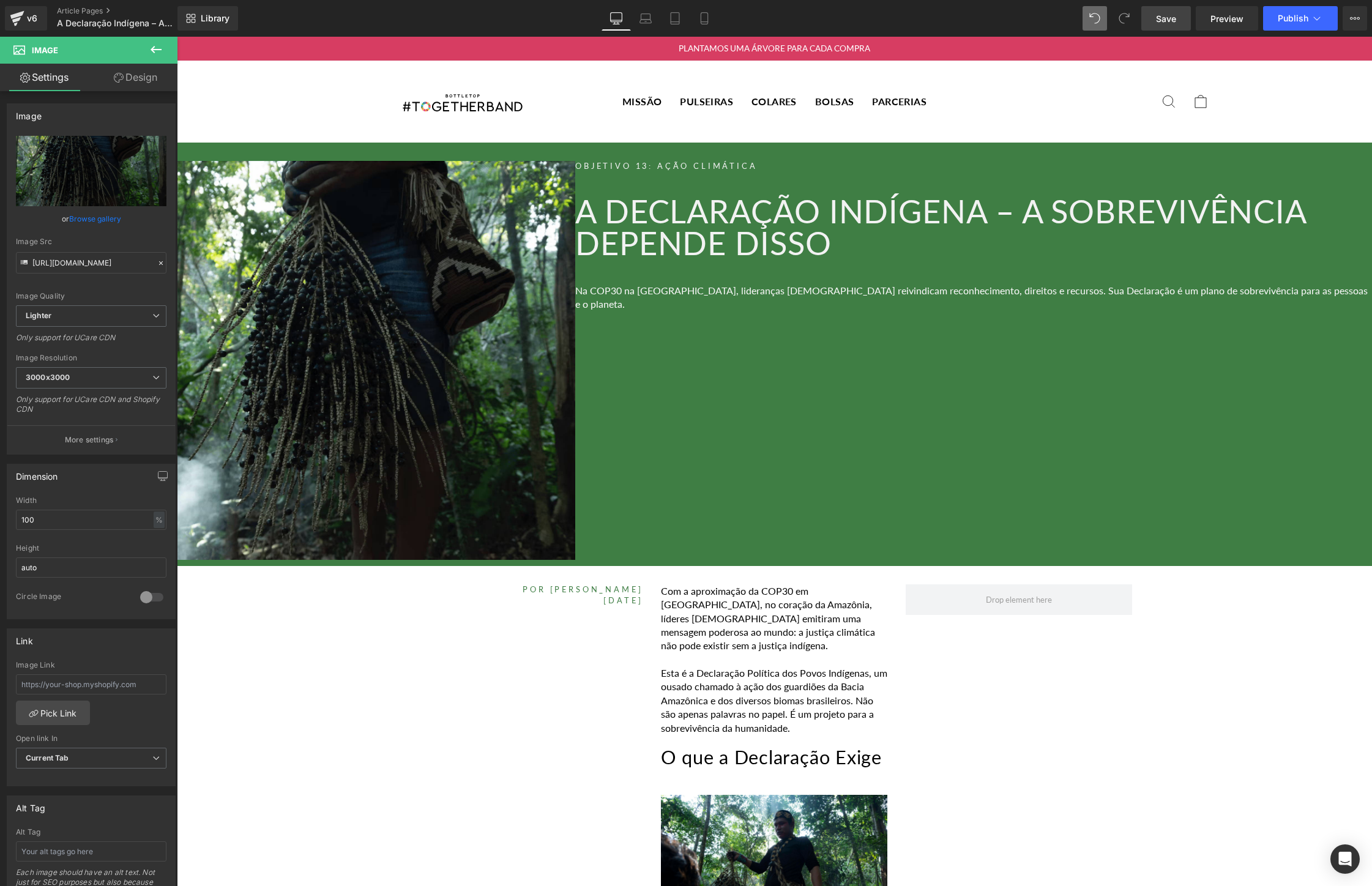
click at [1170, 21] on span "Save" at bounding box center [1166, 18] width 20 height 13
click at [1297, 21] on span "Publish" at bounding box center [1292, 18] width 30 height 10
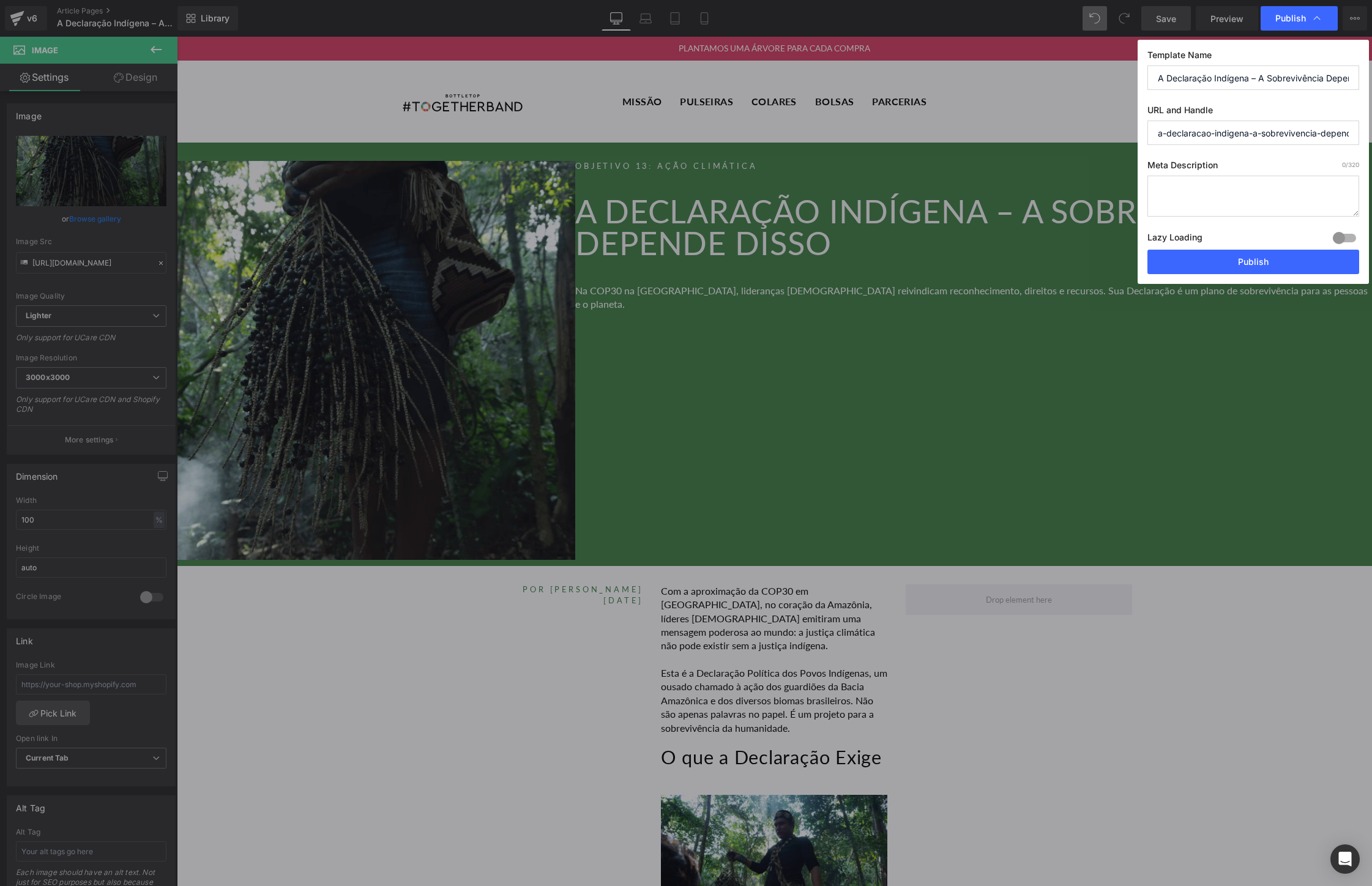
click at [1222, 73] on input "A Declaração Indígena – A Sobrevivência Depende Disso" at bounding box center [1253, 77] width 212 height 25
click at [1225, 138] on input "a-declaracao-indigena-a-sobrevivencia-depende-disso" at bounding box center [1253, 132] width 212 height 25
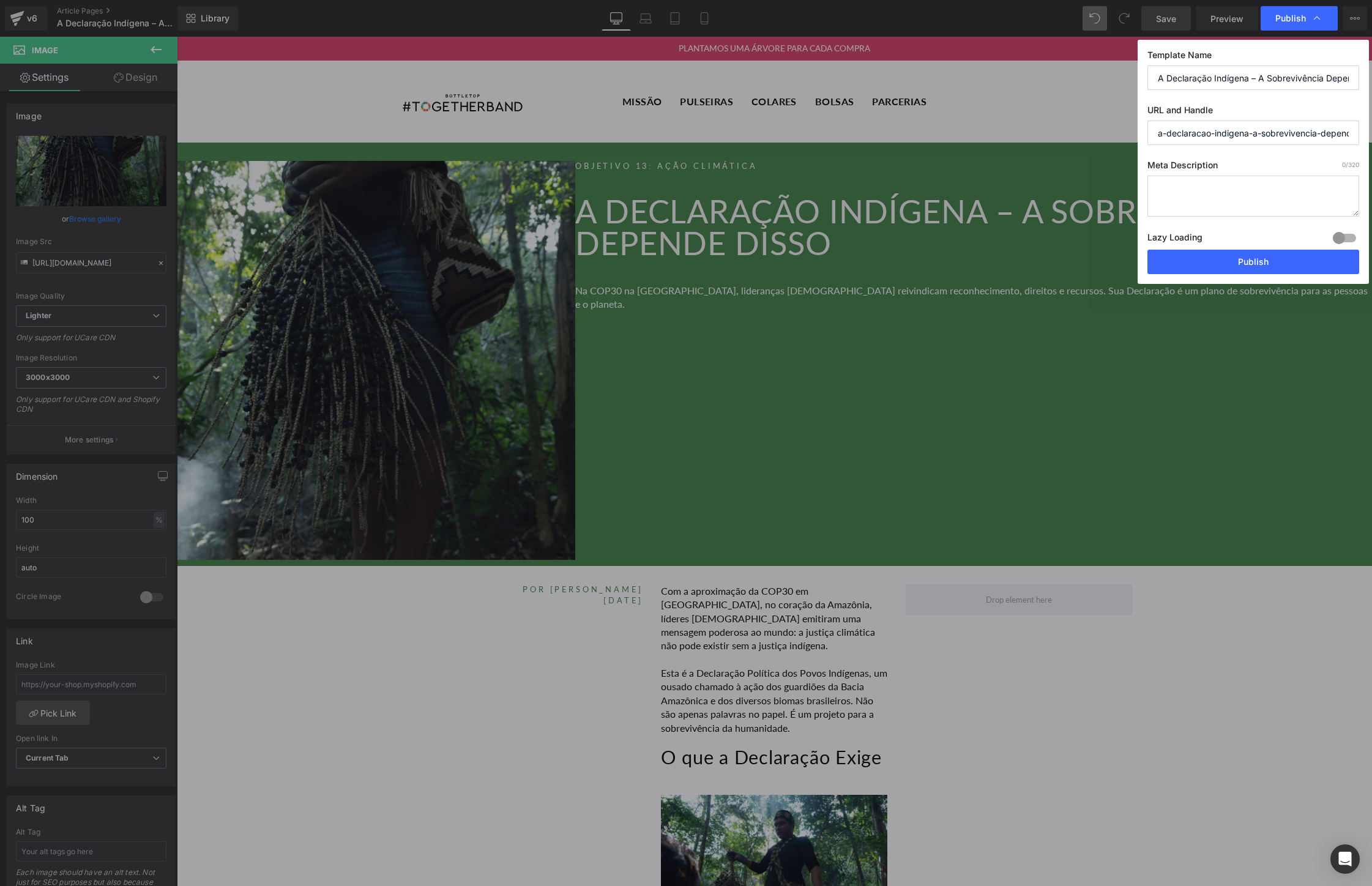
click at [1225, 138] on input "a-declaracao-indigena-a-sobrevivencia-depende-disso" at bounding box center [1253, 132] width 212 height 25
paste input "declaração-indígena-cop30-justiça-climática"
type input "declaração-indígena-cop30-justiça-climática"
click at [1209, 192] on textarea at bounding box center [1253, 196] width 212 height 41
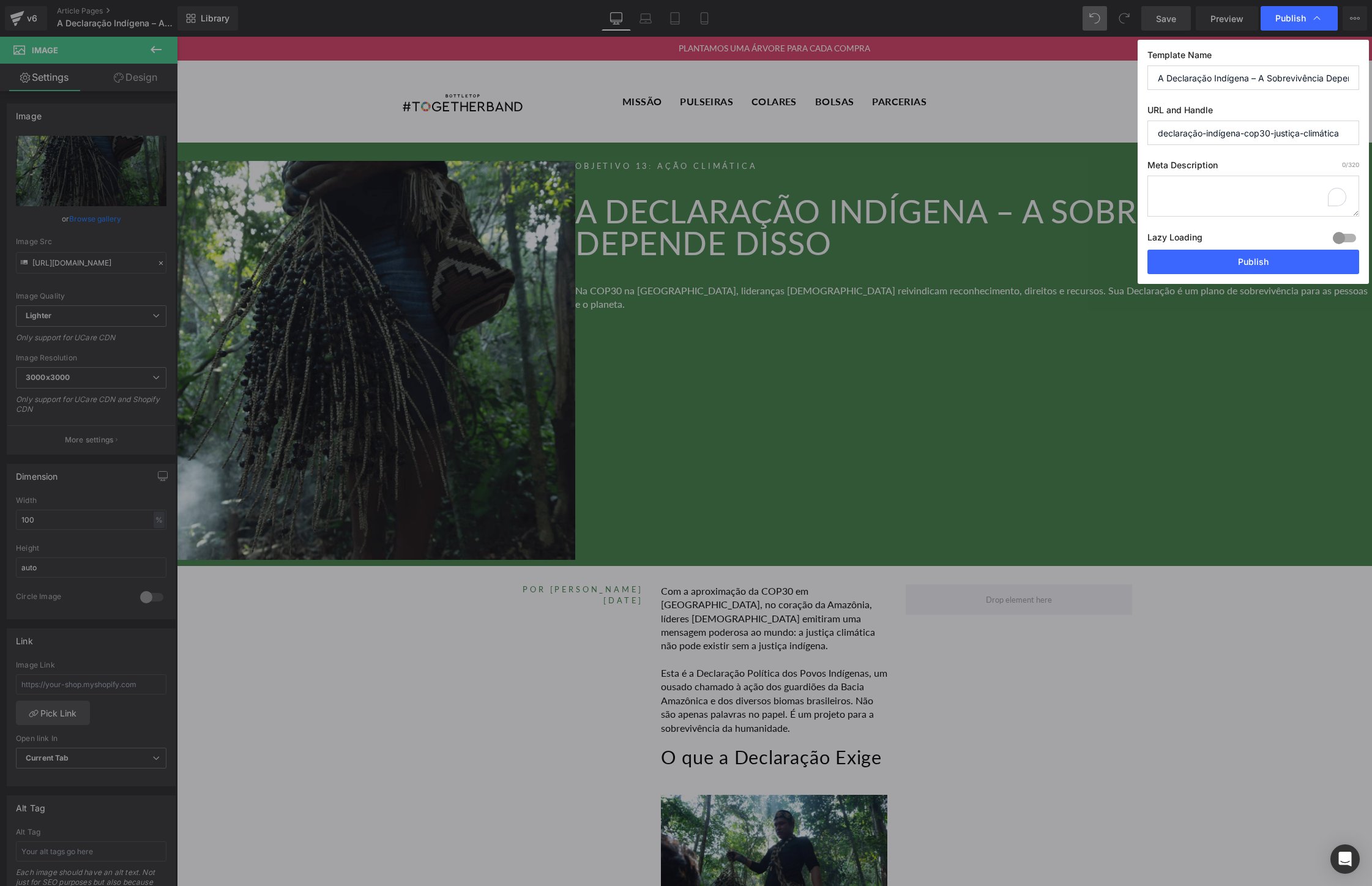
paste textarea "Na COP30 na [GEOGRAPHIC_DATA], lideranças [DEMOGRAPHIC_DATA] reivindicam reconh…"
type textarea "Na COP30 na [GEOGRAPHIC_DATA], lideranças [DEMOGRAPHIC_DATA] reivindicam reconh…"
click at [1231, 259] on button "Publish" at bounding box center [1253, 262] width 212 height 25
